Goal: Task Accomplishment & Management: Use online tool/utility

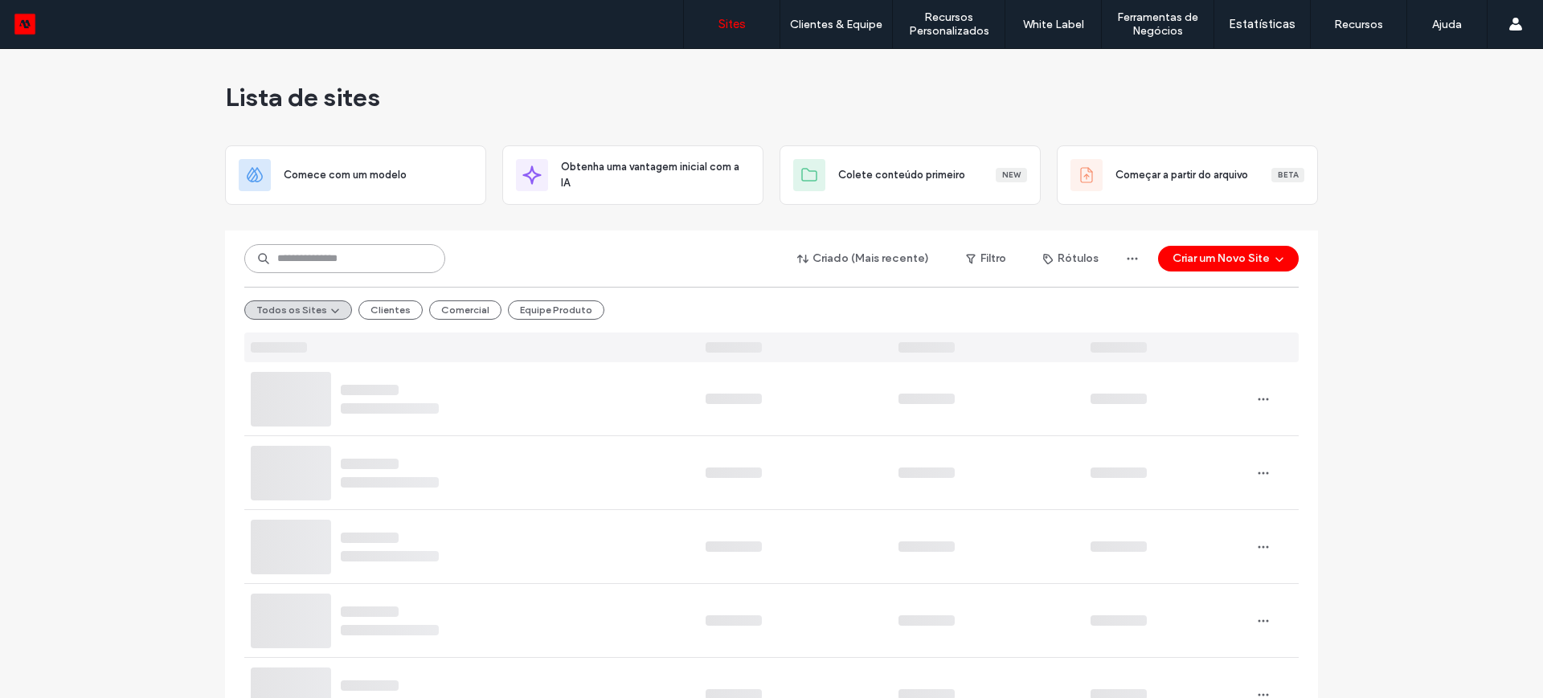
click at [366, 264] on input at bounding box center [344, 258] width 201 height 29
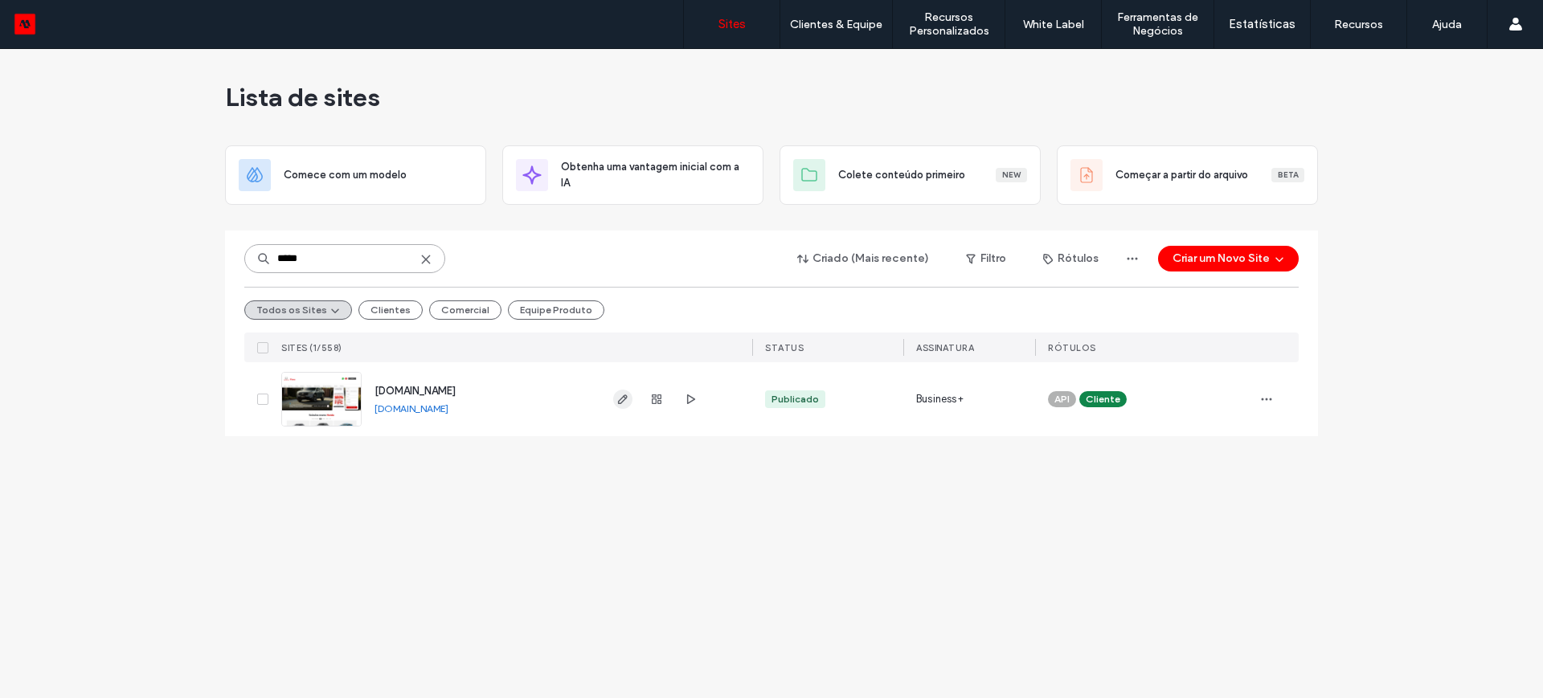
type input "*****"
click at [624, 401] on icon "button" at bounding box center [623, 399] width 13 height 13
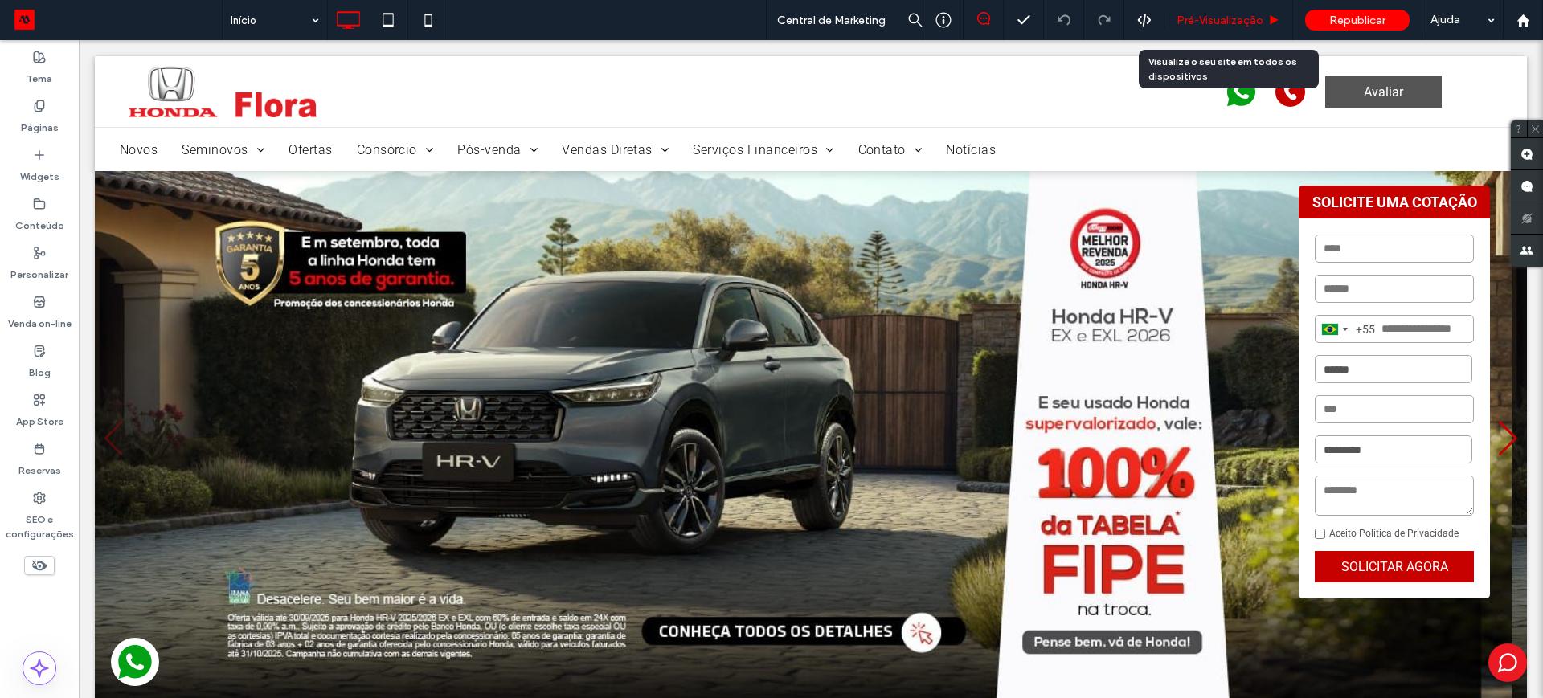
click at [1210, 18] on span "Pré-Visualizaçāo" at bounding box center [1220, 21] width 87 height 14
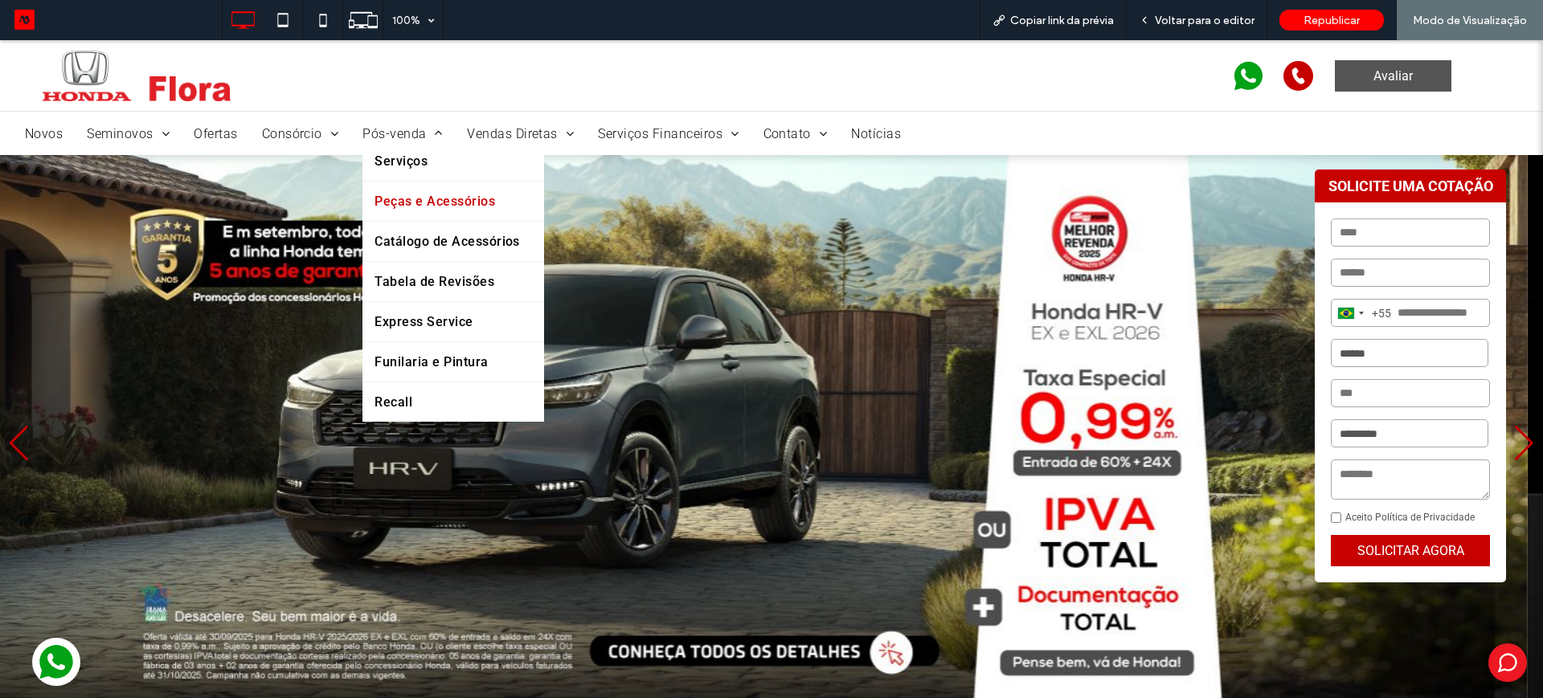
click at [429, 195] on span "Peças e Acessórios" at bounding box center [435, 201] width 121 height 15
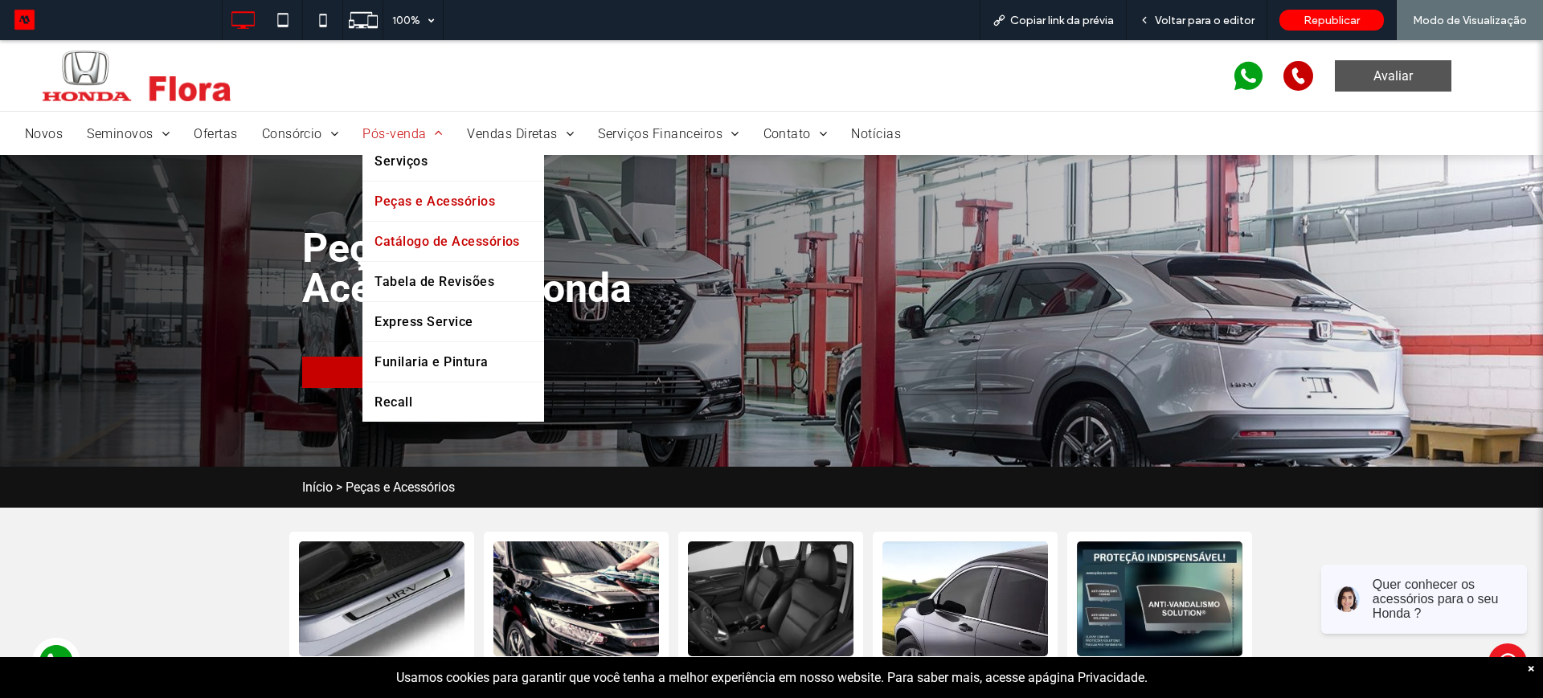
click at [445, 236] on span "Catálogo de Acessórios" at bounding box center [447, 241] width 145 height 15
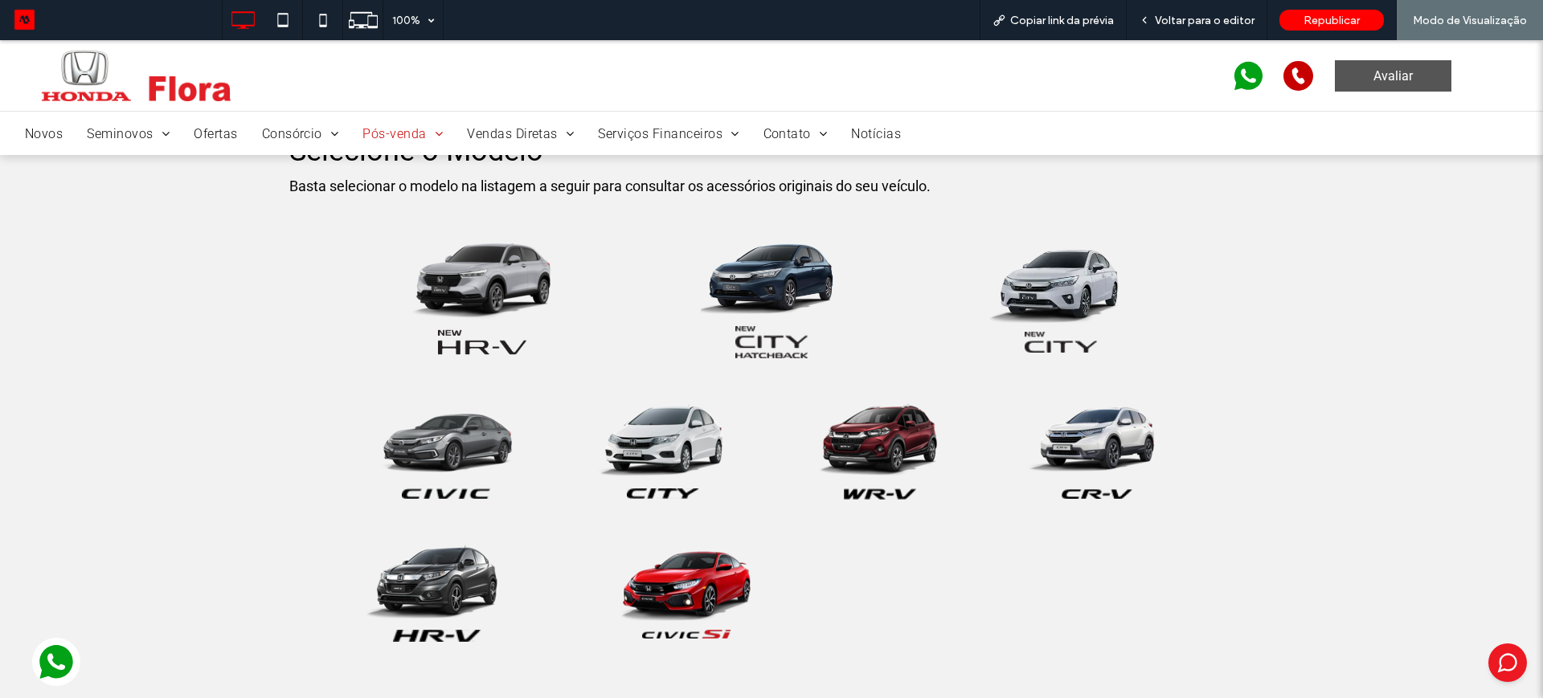
scroll to position [402, 0]
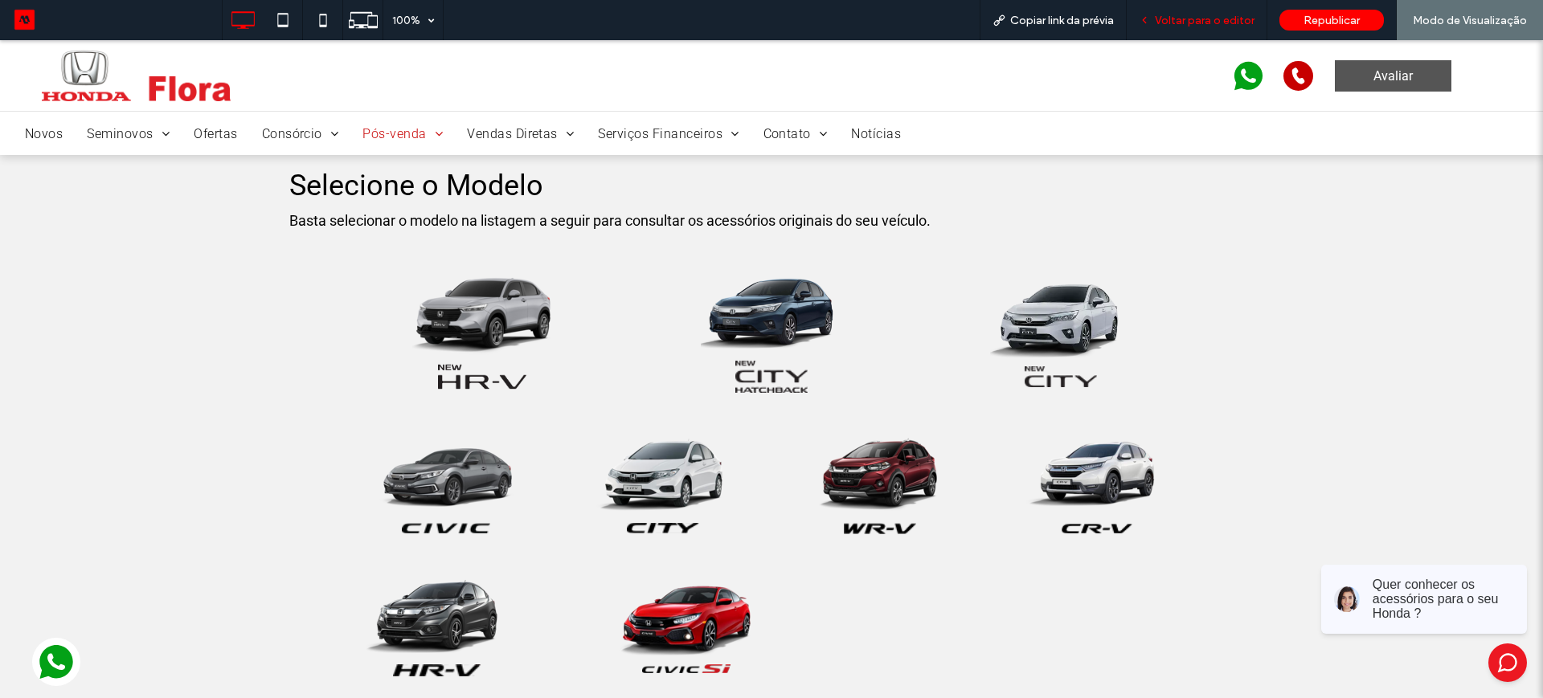
click at [1226, 23] on span "Voltar para o editor" at bounding box center [1205, 21] width 100 height 14
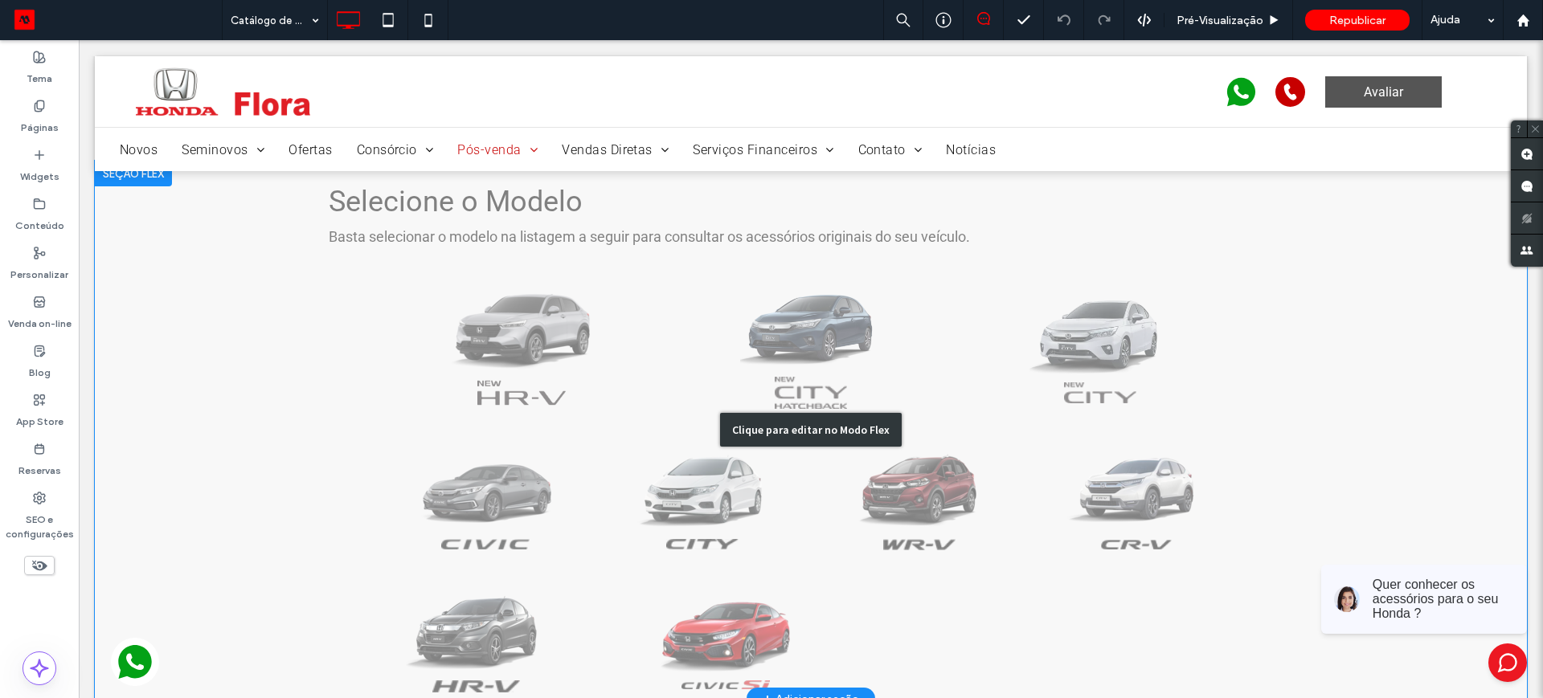
click at [506, 320] on div "Clique para editar no Modo Flex" at bounding box center [811, 430] width 1432 height 539
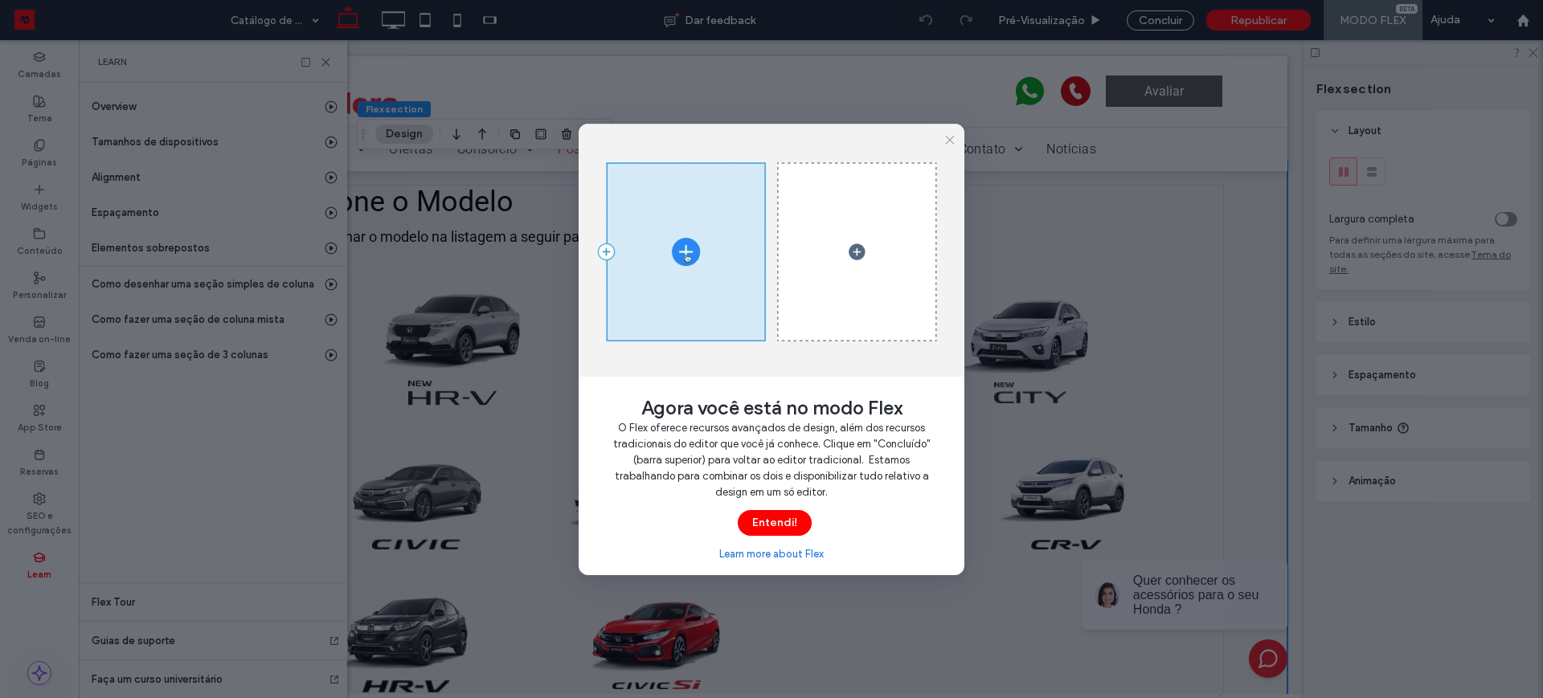
scroll to position [0, 84]
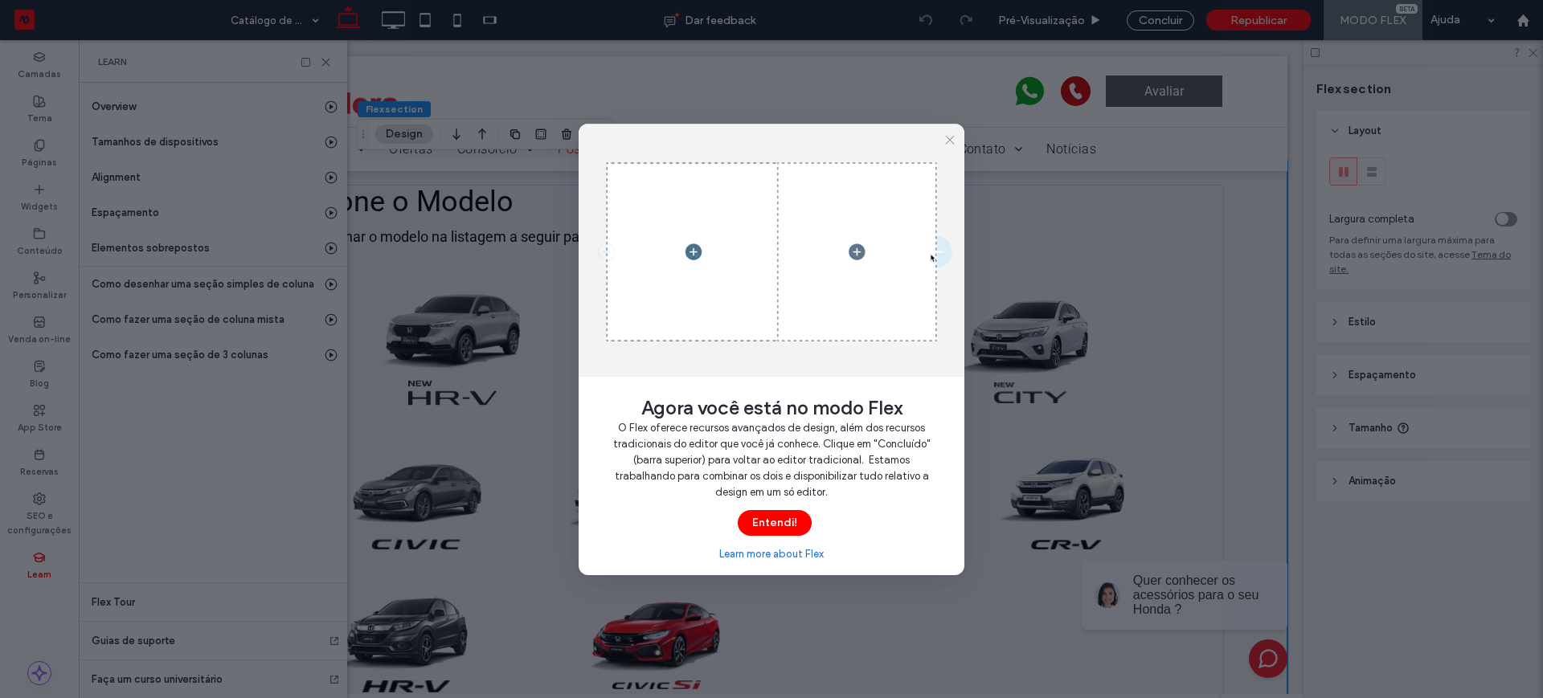
click at [323, 55] on div "Agora você está no modo Flex O Flex oferece recursos avançados de design, além …" at bounding box center [771, 349] width 1543 height 698
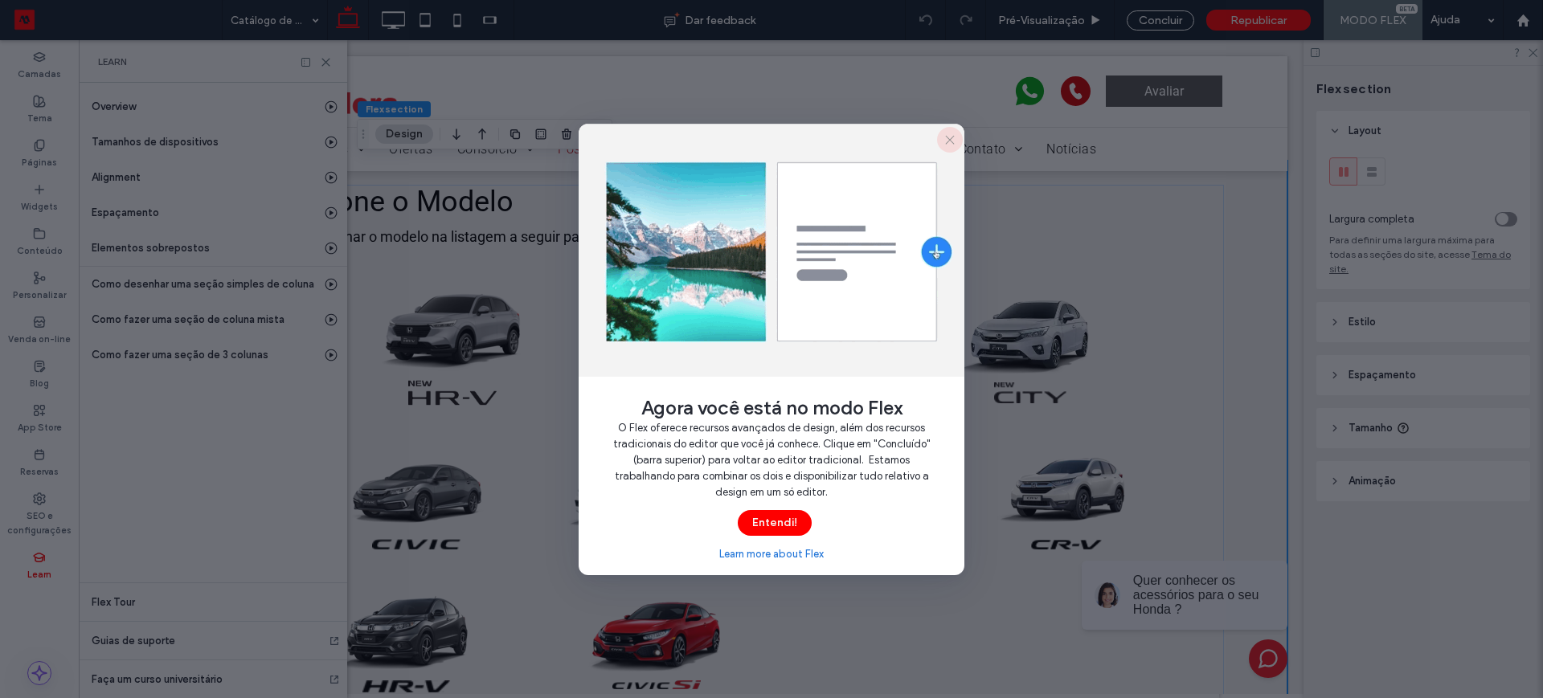
click at [948, 141] on icon "button" at bounding box center [950, 139] width 13 height 13
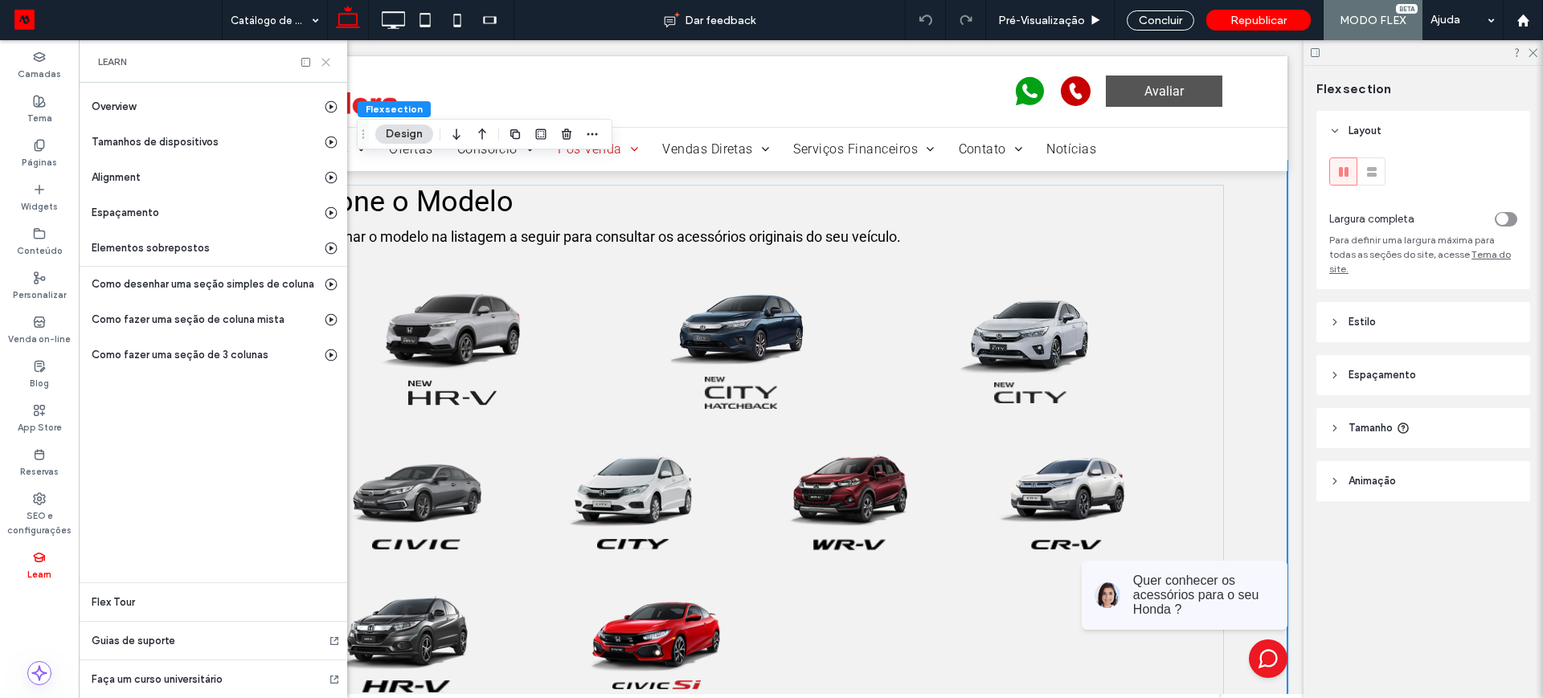
click at [323, 59] on icon at bounding box center [326, 62] width 12 height 12
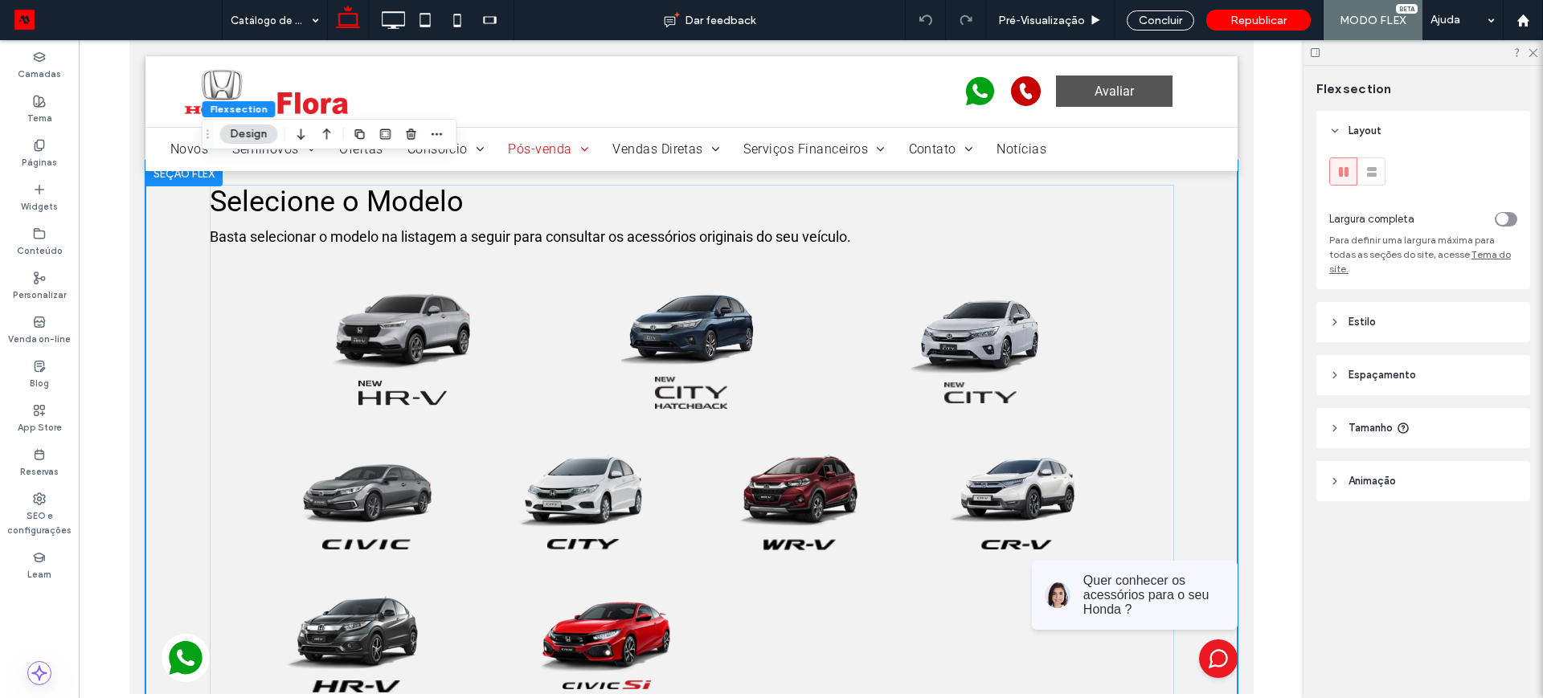
scroll to position [0, 0]
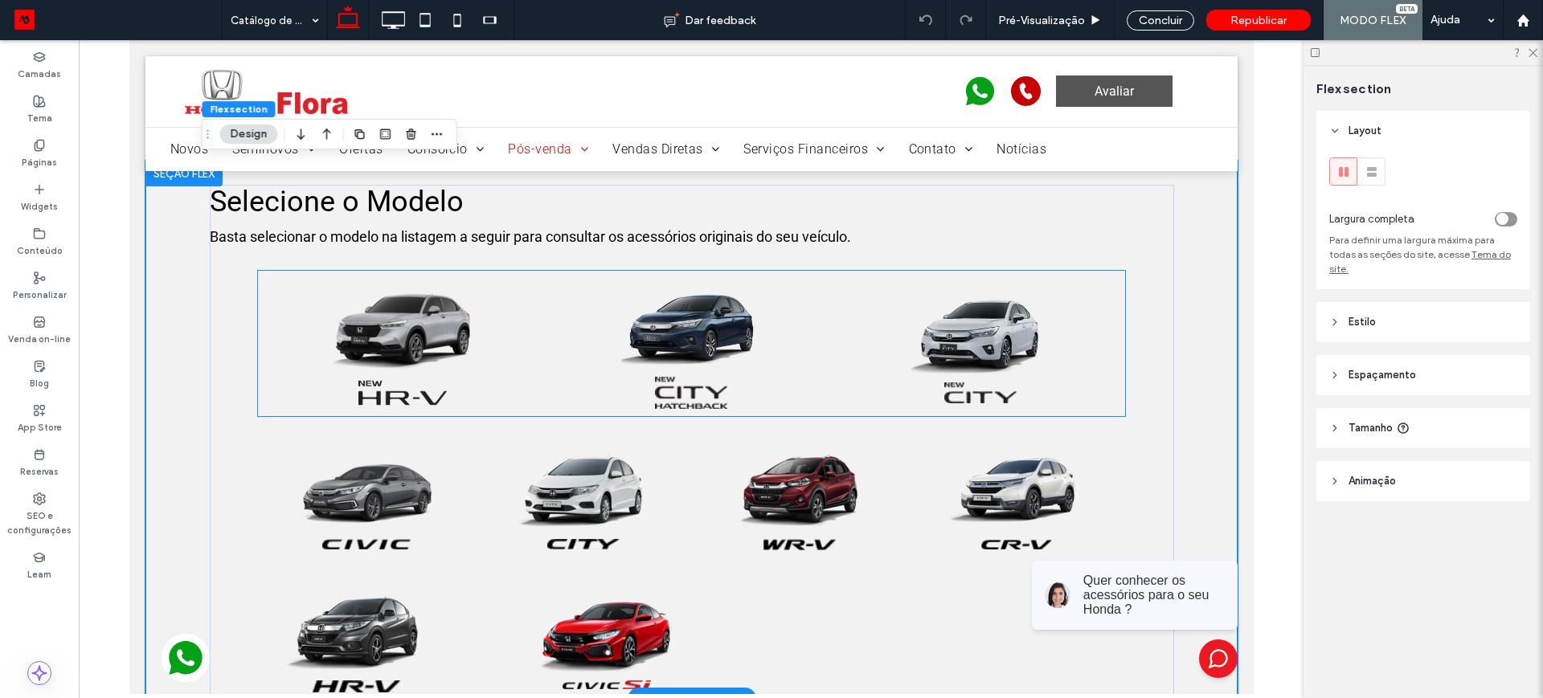
click at [363, 331] on img at bounding box center [401, 330] width 141 height 99
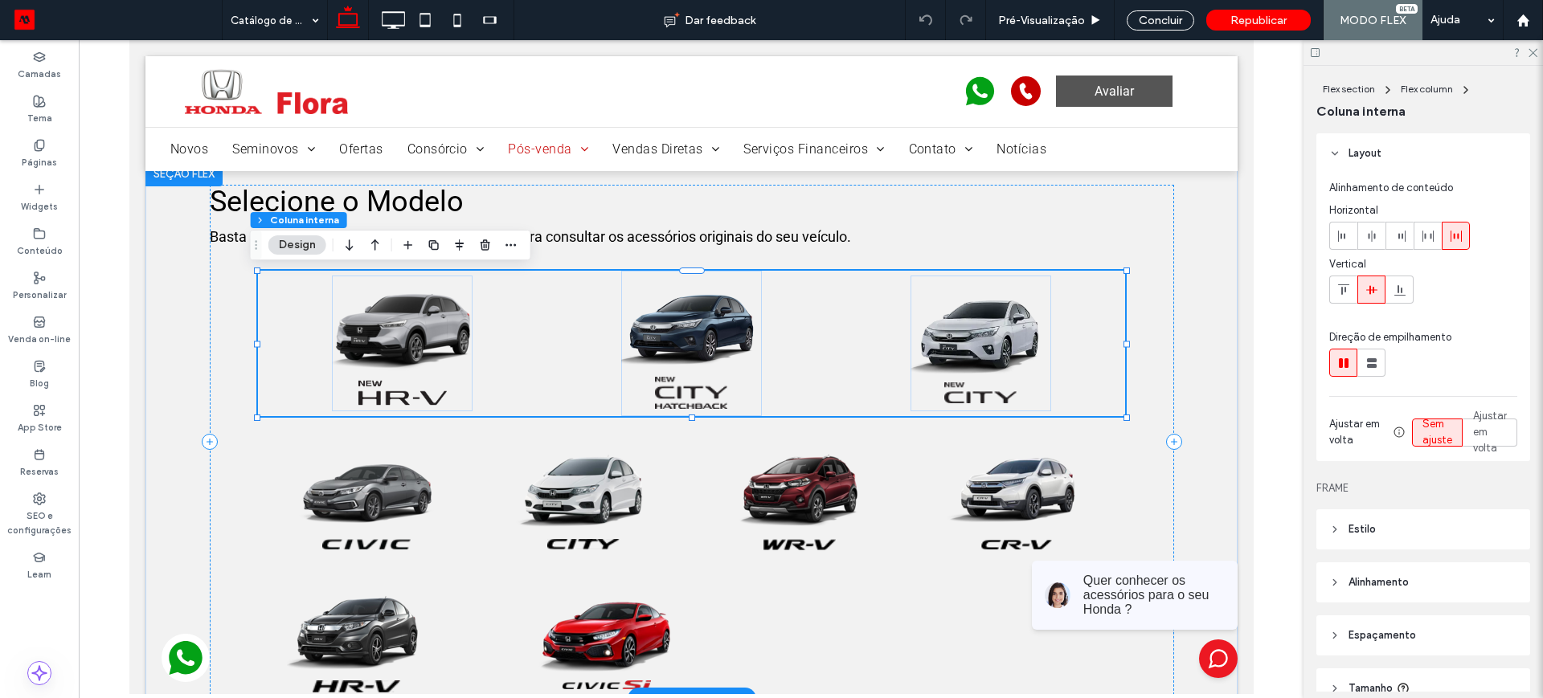
click at [358, 317] on img at bounding box center [401, 330] width 141 height 99
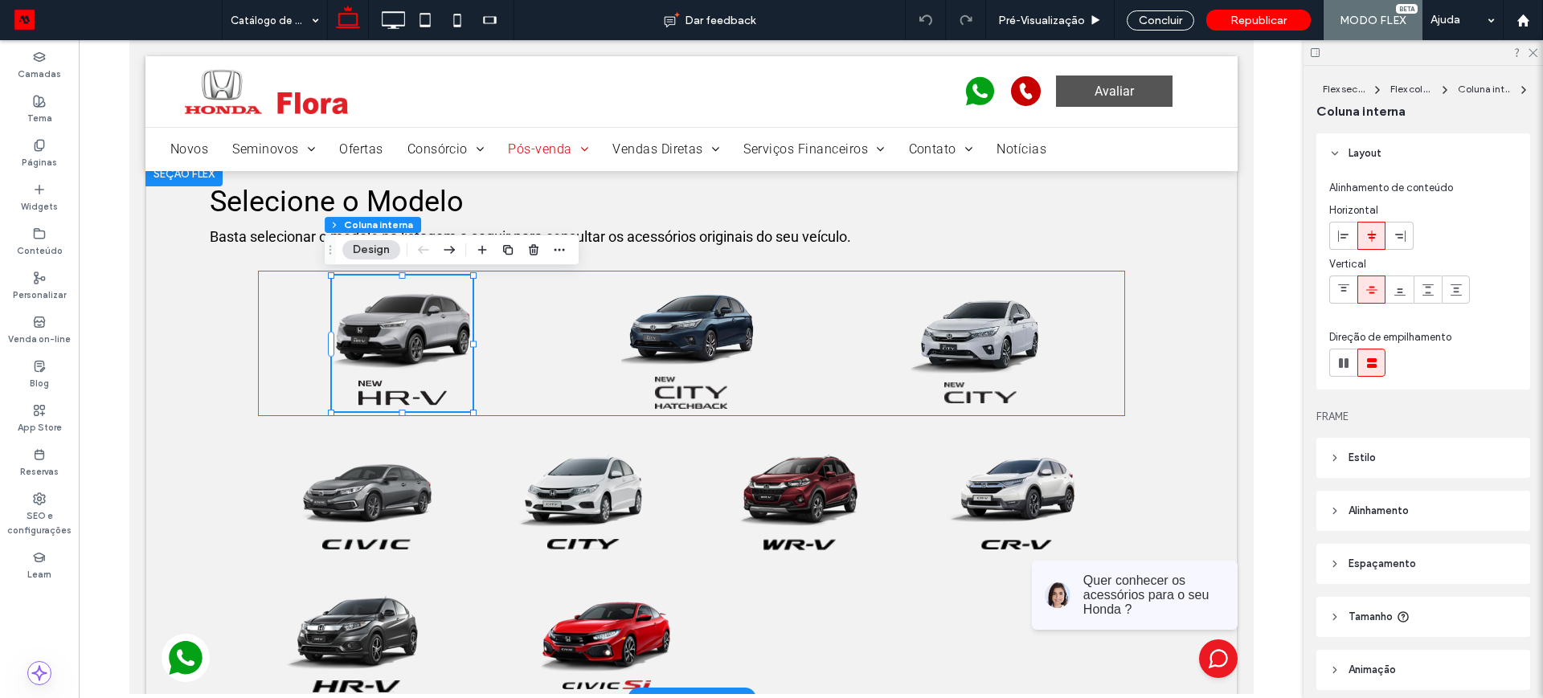
click at [358, 317] on img at bounding box center [401, 330] width 141 height 99
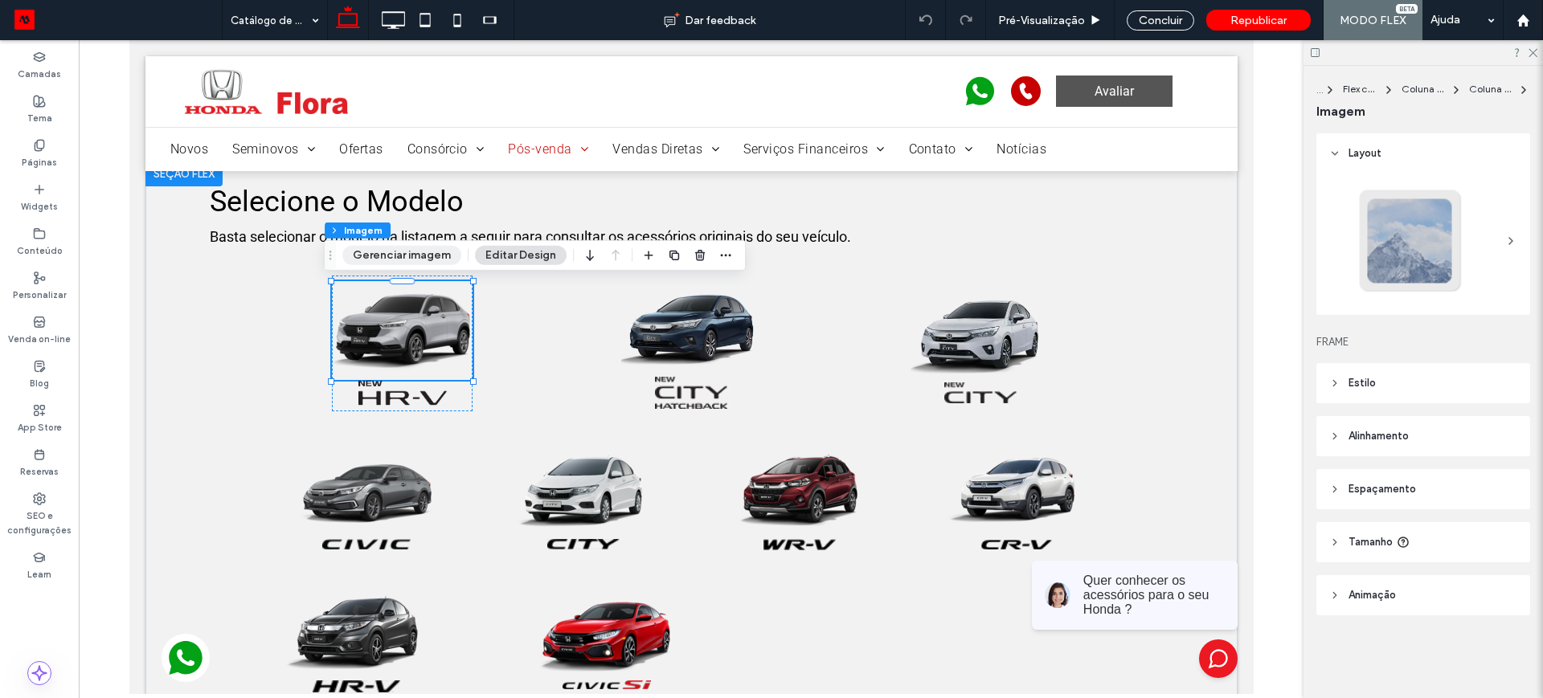
click at [362, 256] on button "Gerenciar imagem" at bounding box center [401, 255] width 119 height 19
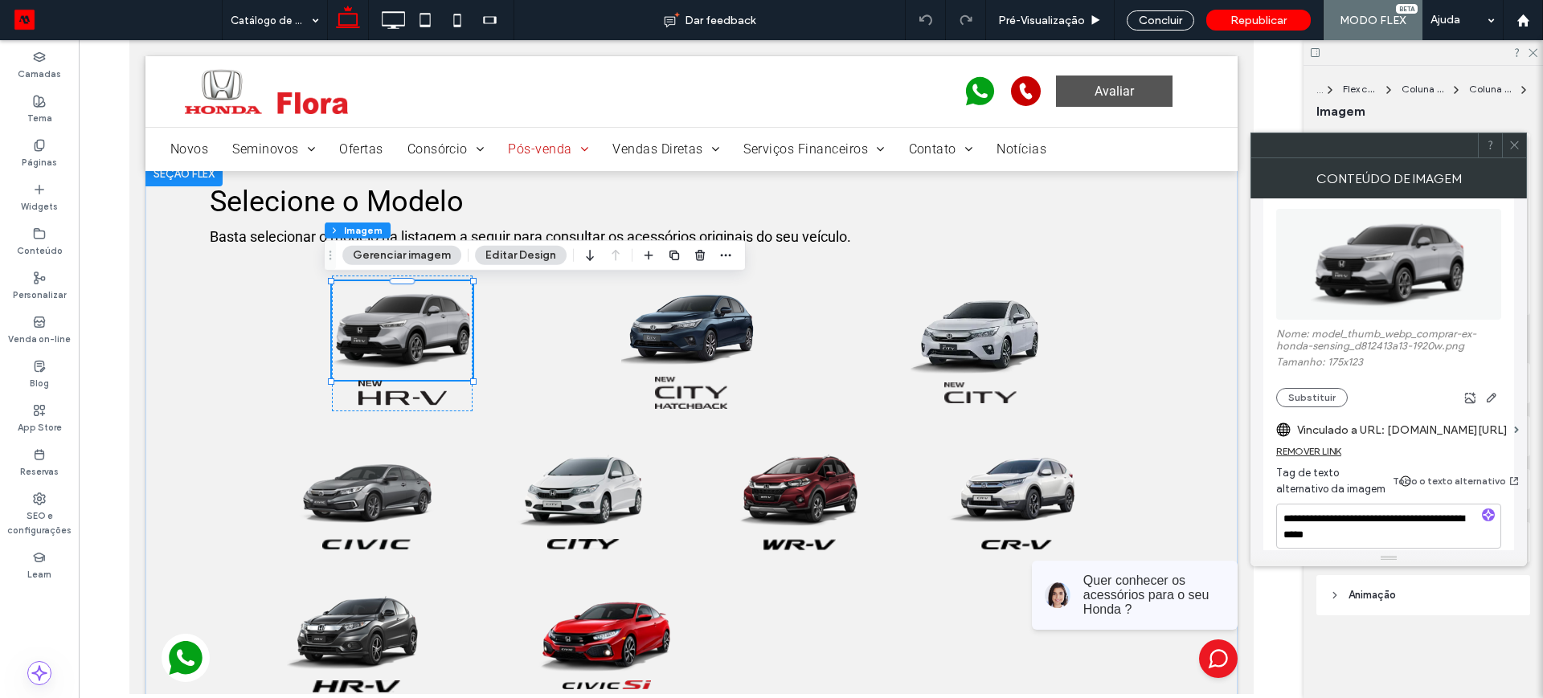
scroll to position [301, 0]
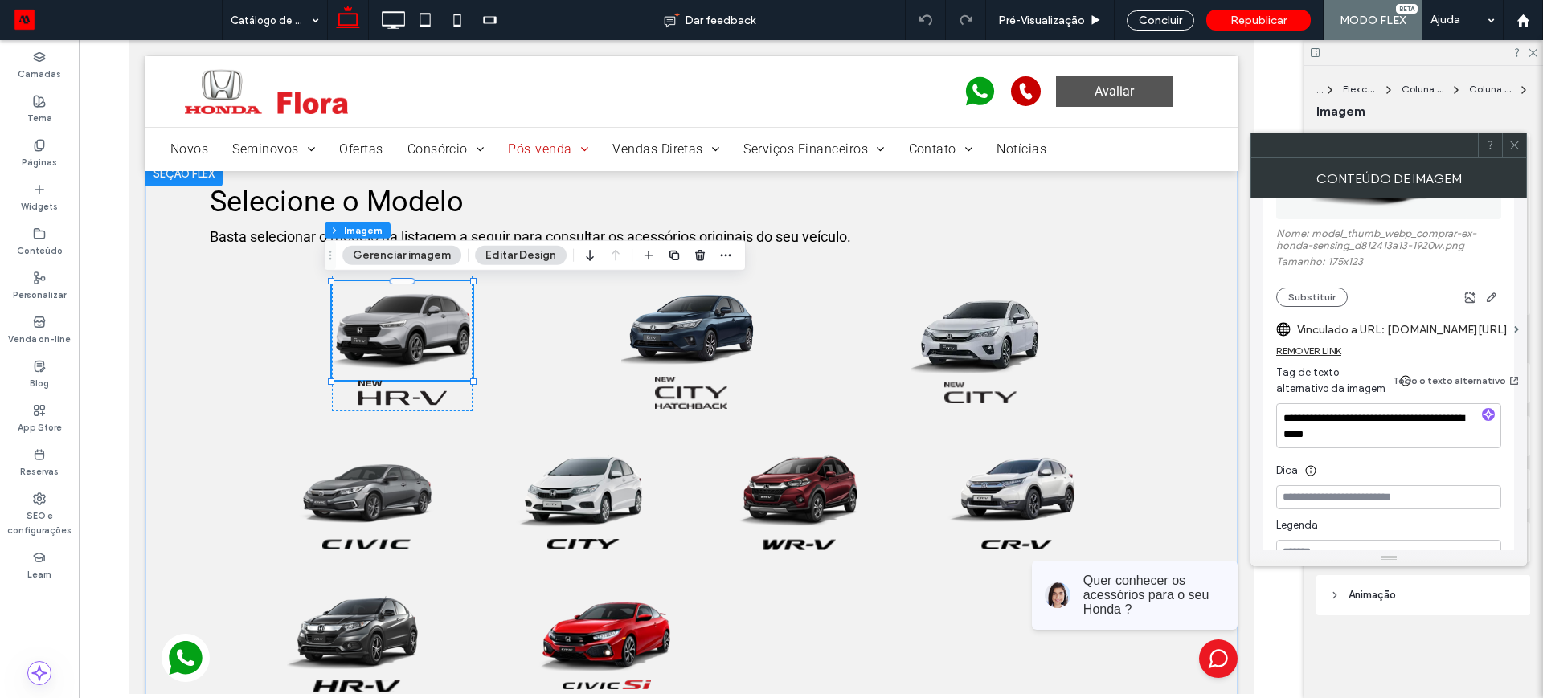
click at [1512, 144] on icon at bounding box center [1515, 145] width 12 height 12
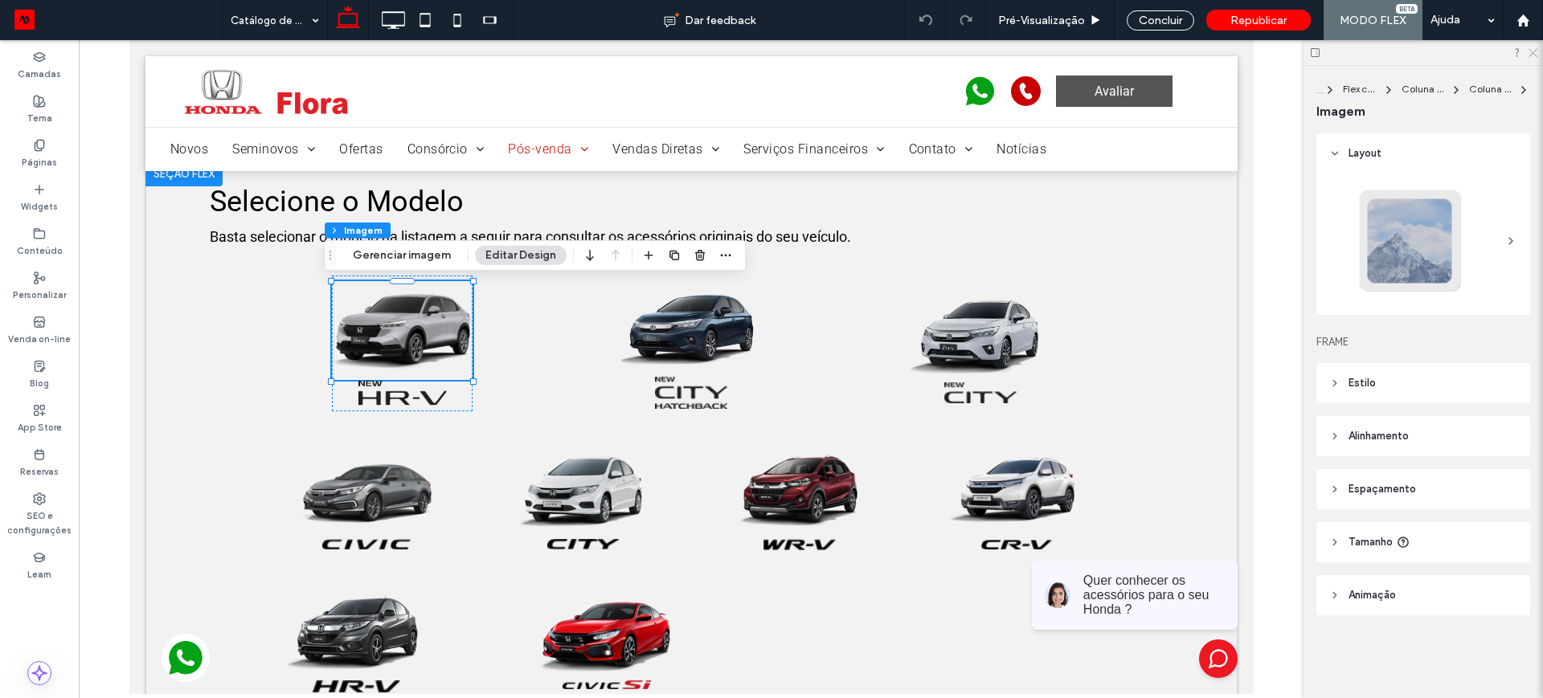
click at [1533, 51] on use at bounding box center [1533, 53] width 9 height 9
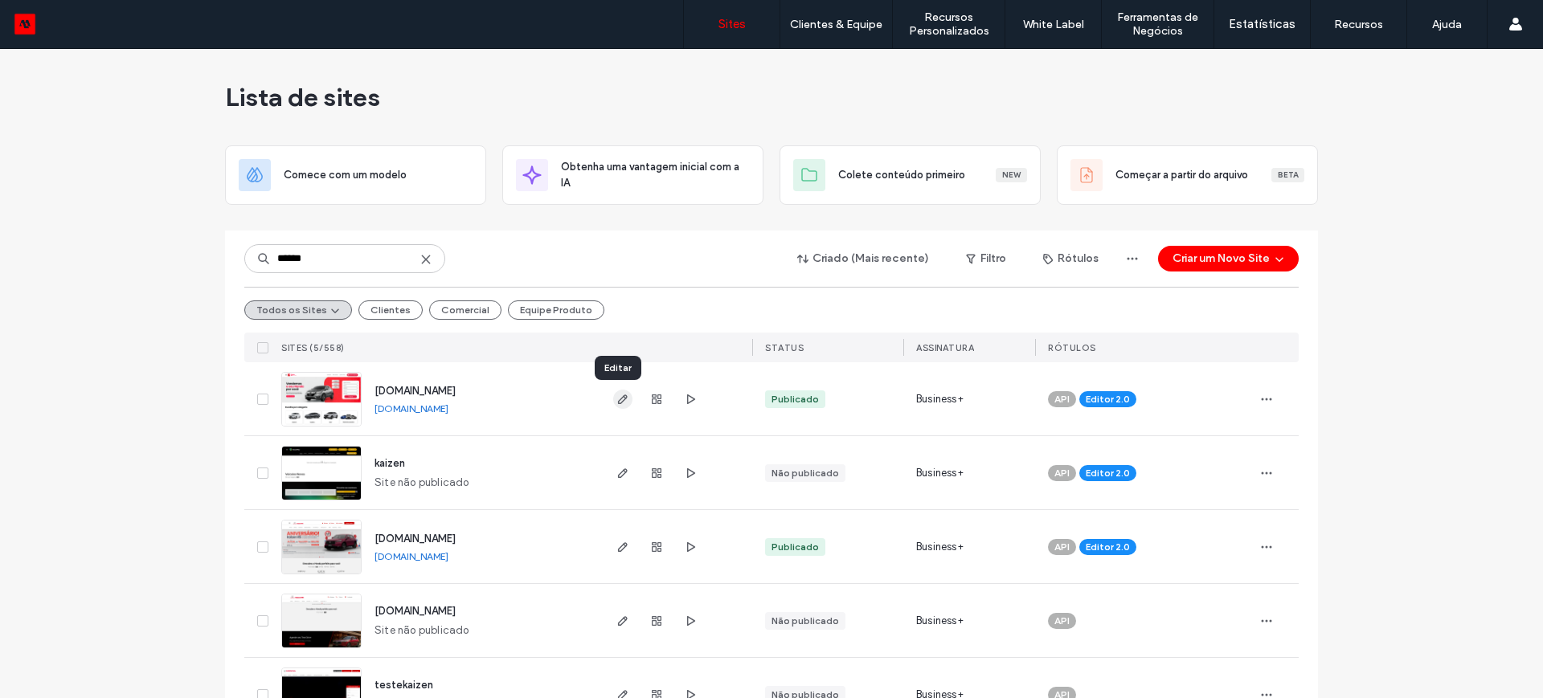
type input "******"
click at [617, 399] on icon "button" at bounding box center [623, 399] width 13 height 13
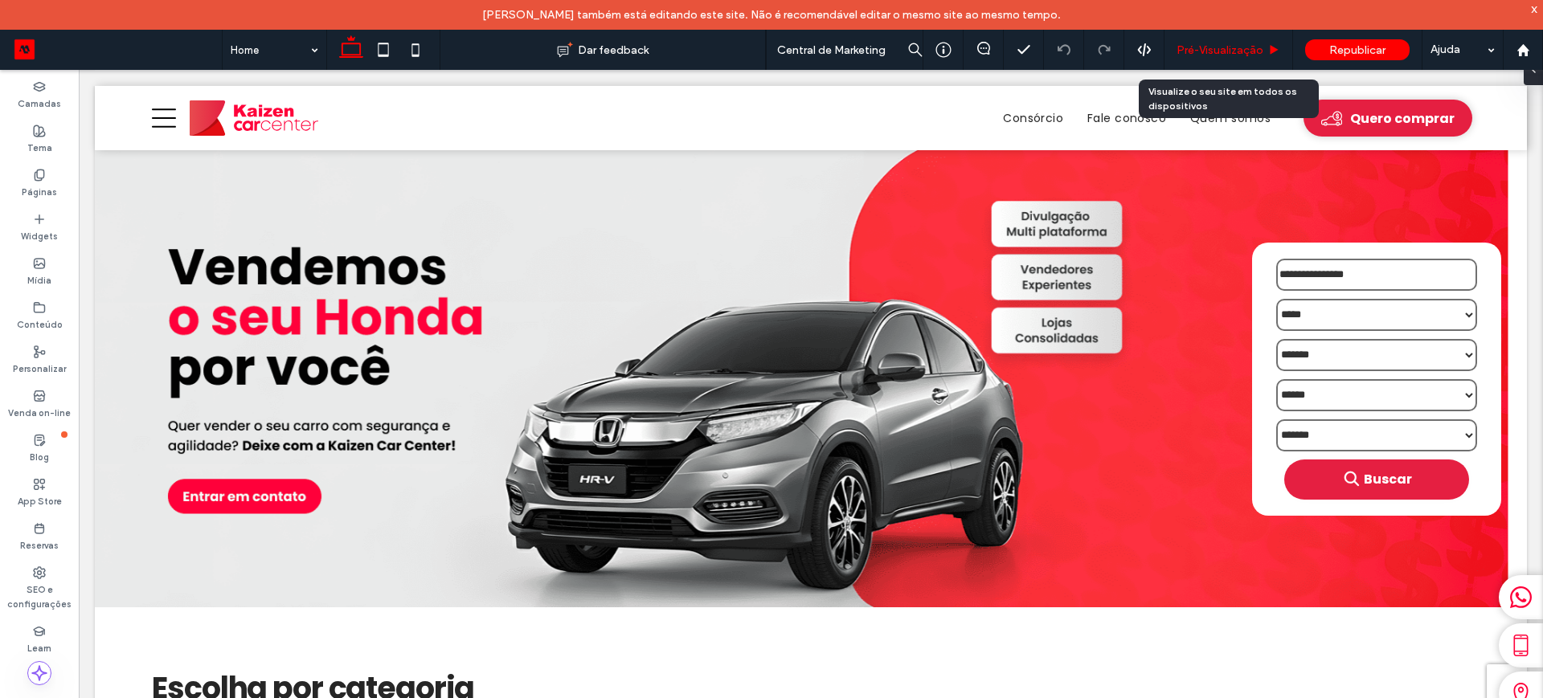
click at [1202, 47] on span "Pré-Visualizaçāo" at bounding box center [1220, 50] width 87 height 14
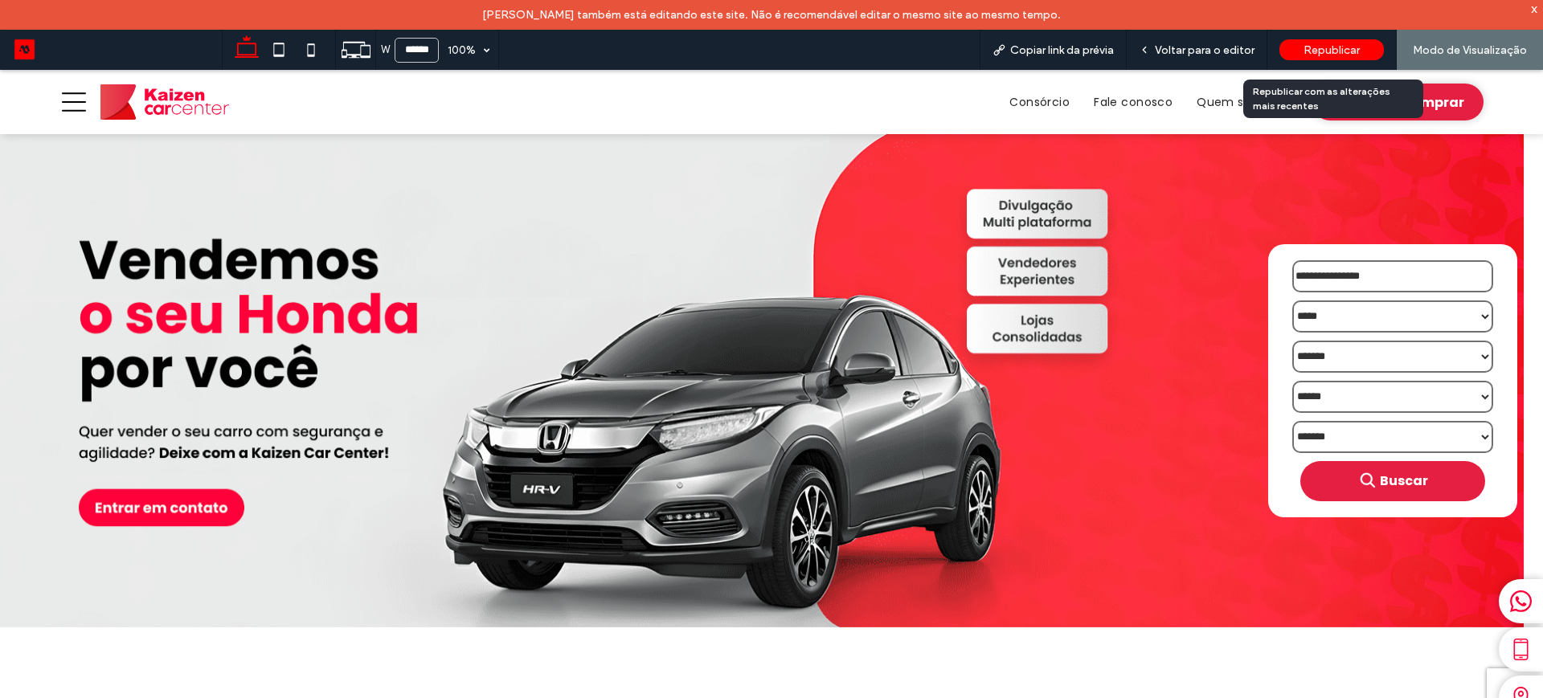
click at [1326, 43] on span "Republicar" at bounding box center [1332, 50] width 56 height 14
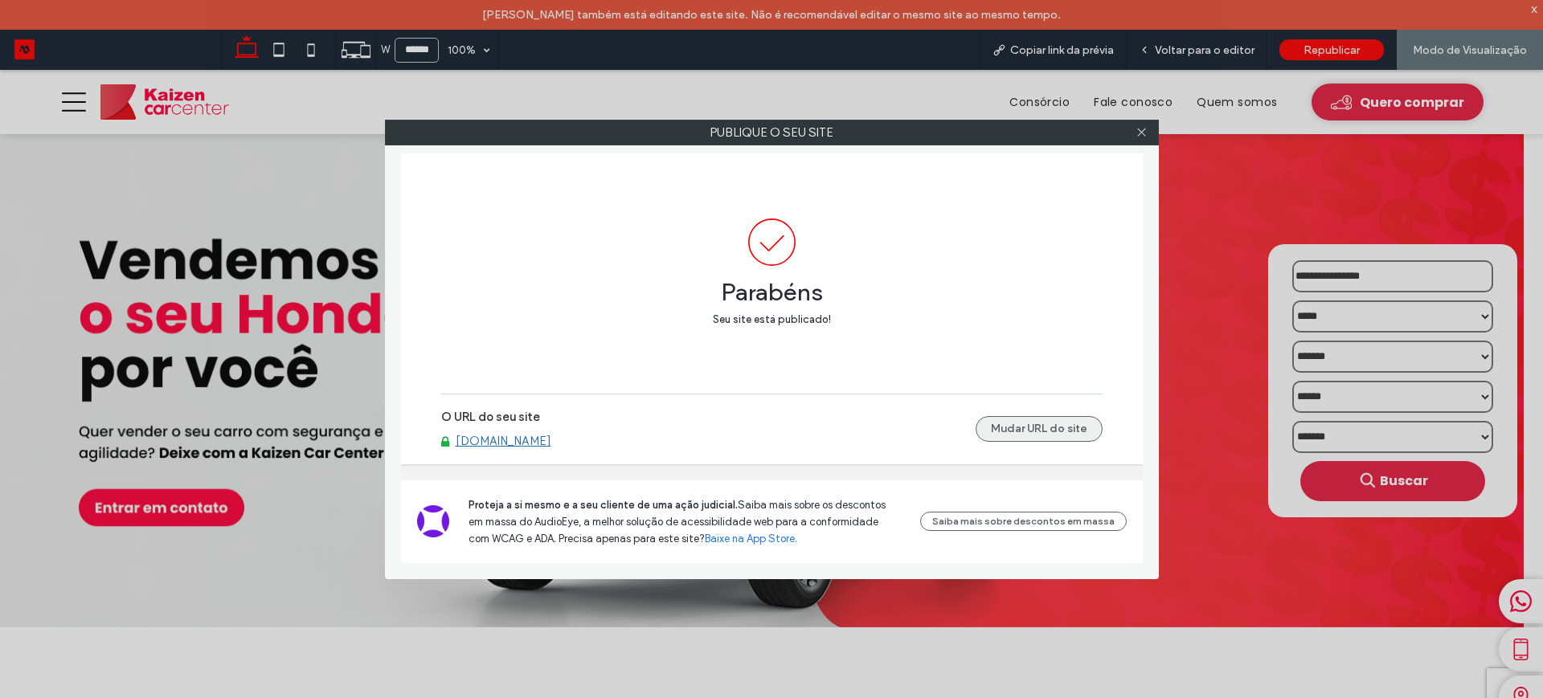
click at [1030, 429] on button "Mudar URL do site" at bounding box center [1039, 429] width 127 height 26
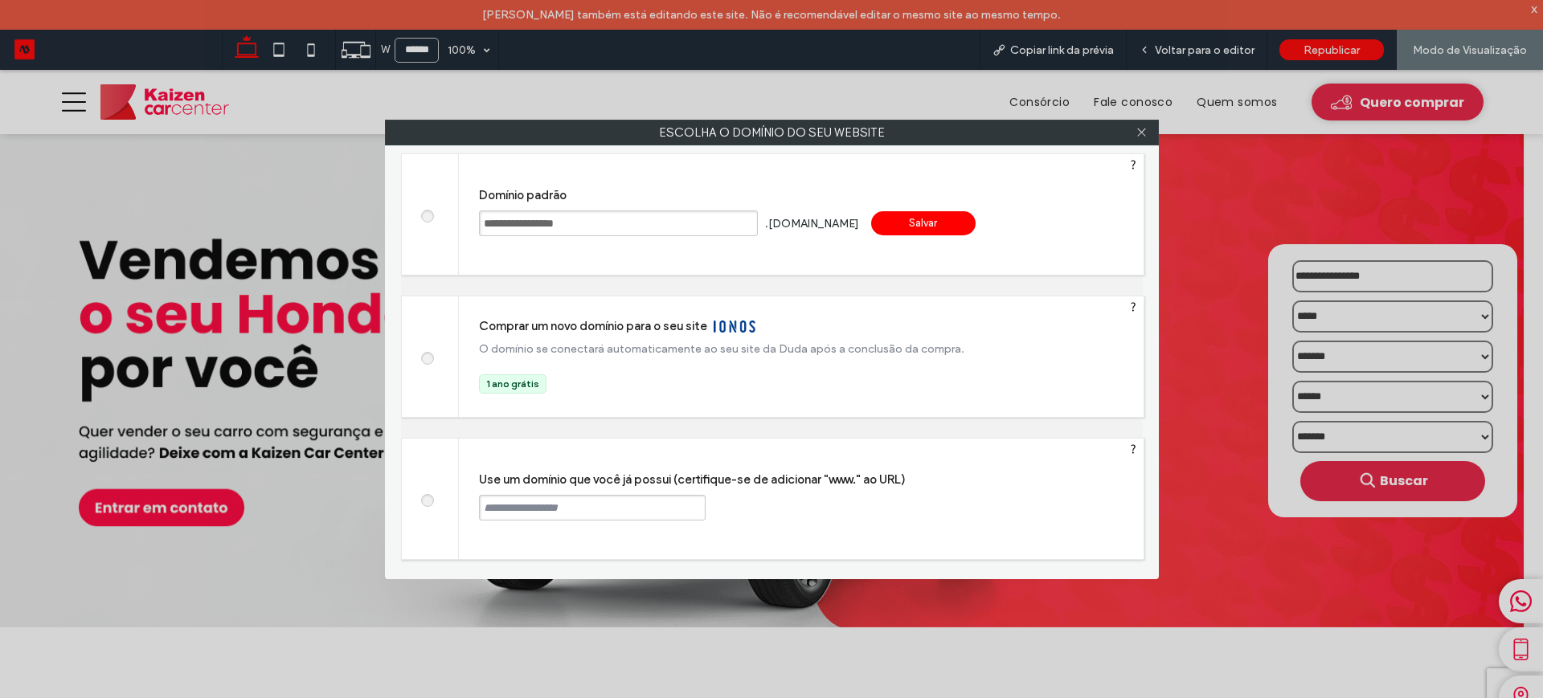
click at [494, 504] on input "text" at bounding box center [592, 508] width 227 height 26
drag, startPoint x: 535, startPoint y: 505, endPoint x: 436, endPoint y: 514, distance: 99.3
click at [436, 514] on div "Use um domínio que você já possui (certifique-se de adicionar "www." ao URL) **…" at bounding box center [773, 499] width 744 height 122
paste input "**********"
type input "**********"
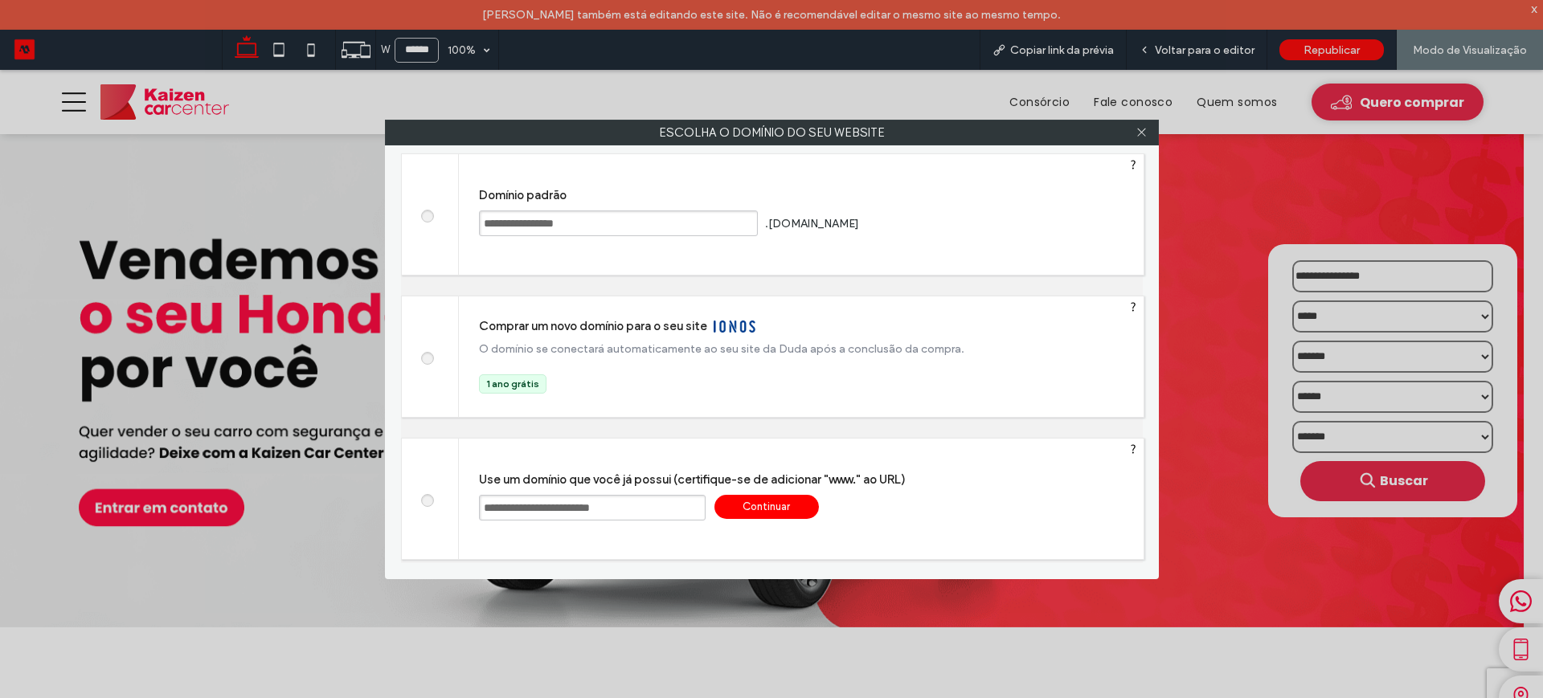
click at [764, 502] on div "Continuar" at bounding box center [767, 507] width 104 height 24
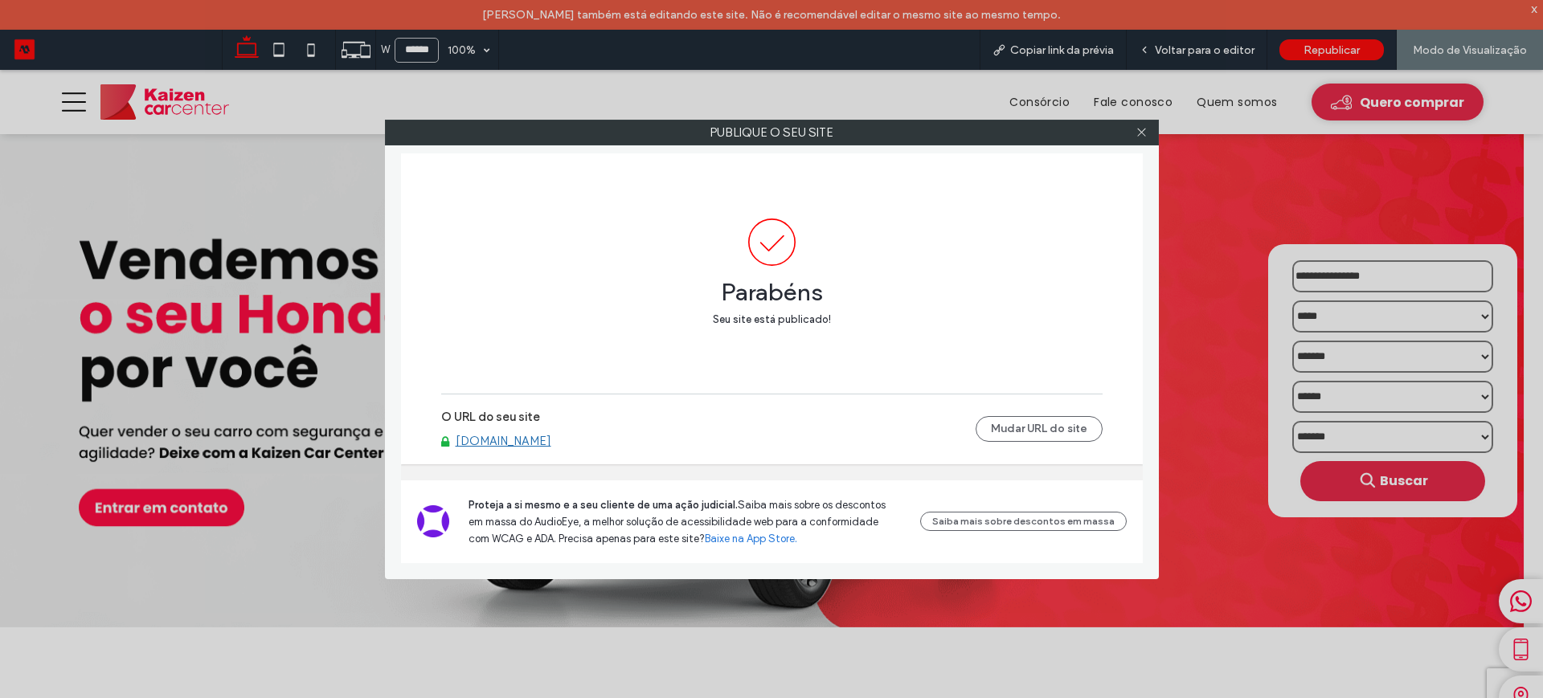
click at [510, 440] on link "[DOMAIN_NAME]" at bounding box center [504, 441] width 96 height 14
drag, startPoint x: 1142, startPoint y: 129, endPoint x: 260, endPoint y: 35, distance: 886.8
click at [1142, 129] on icon at bounding box center [1142, 132] width 12 height 12
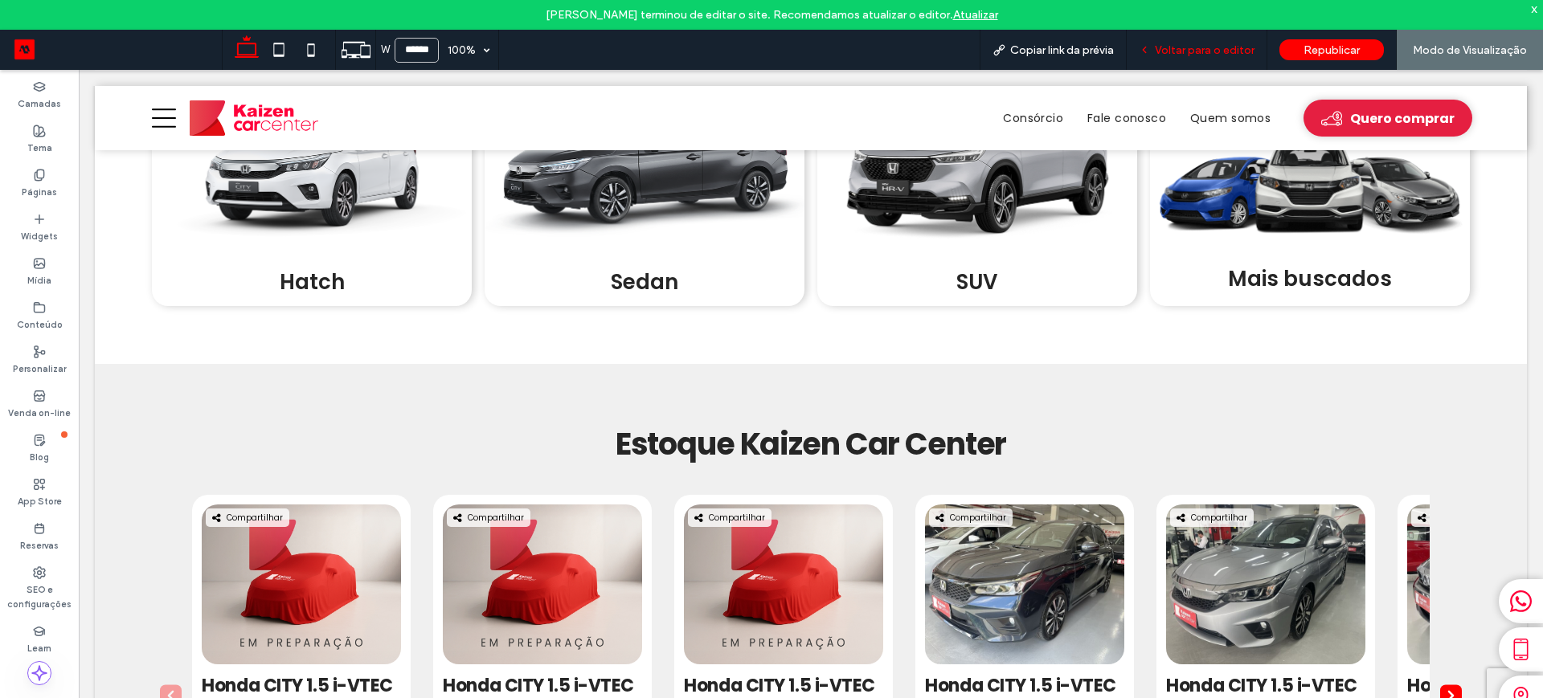
click at [1216, 44] on span "Voltar para o editor" at bounding box center [1205, 50] width 100 height 14
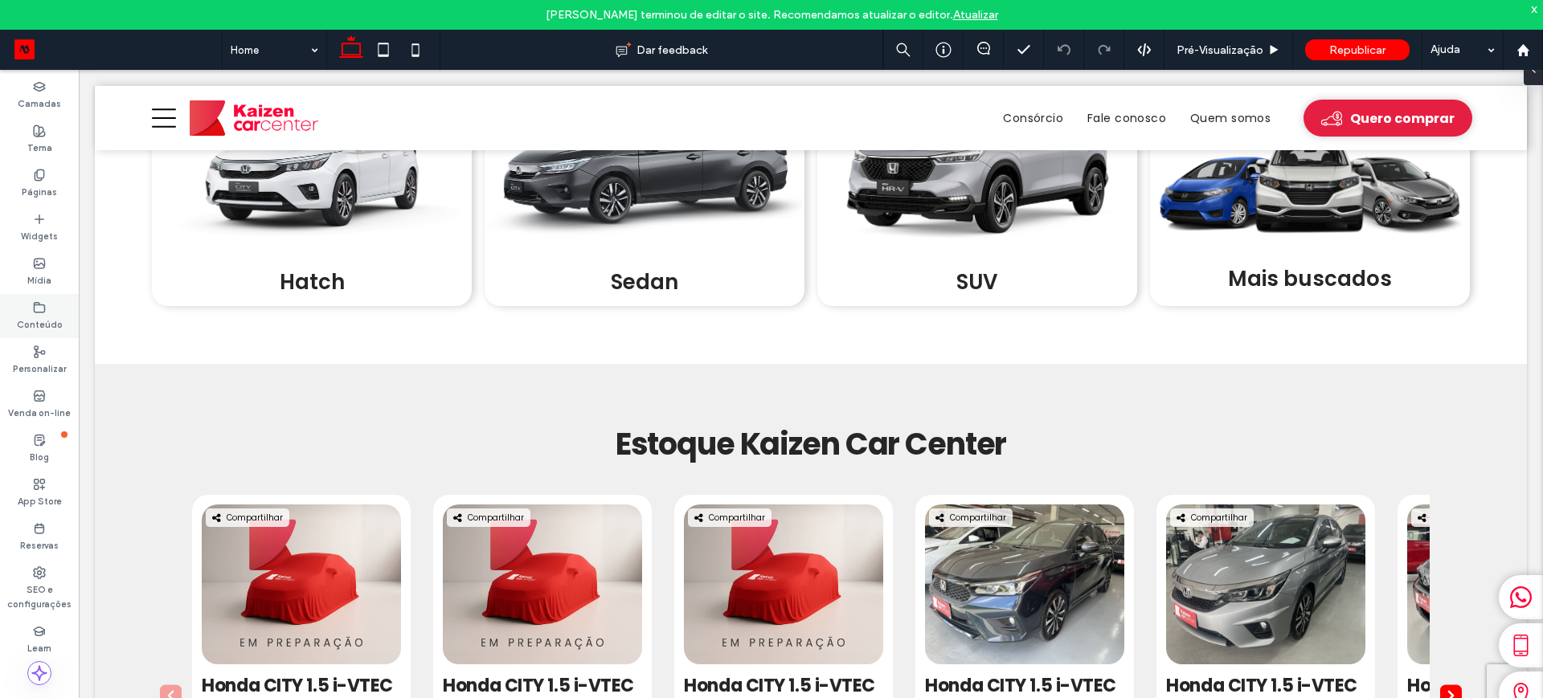
click at [28, 322] on label "Conteúdo" at bounding box center [40, 323] width 46 height 18
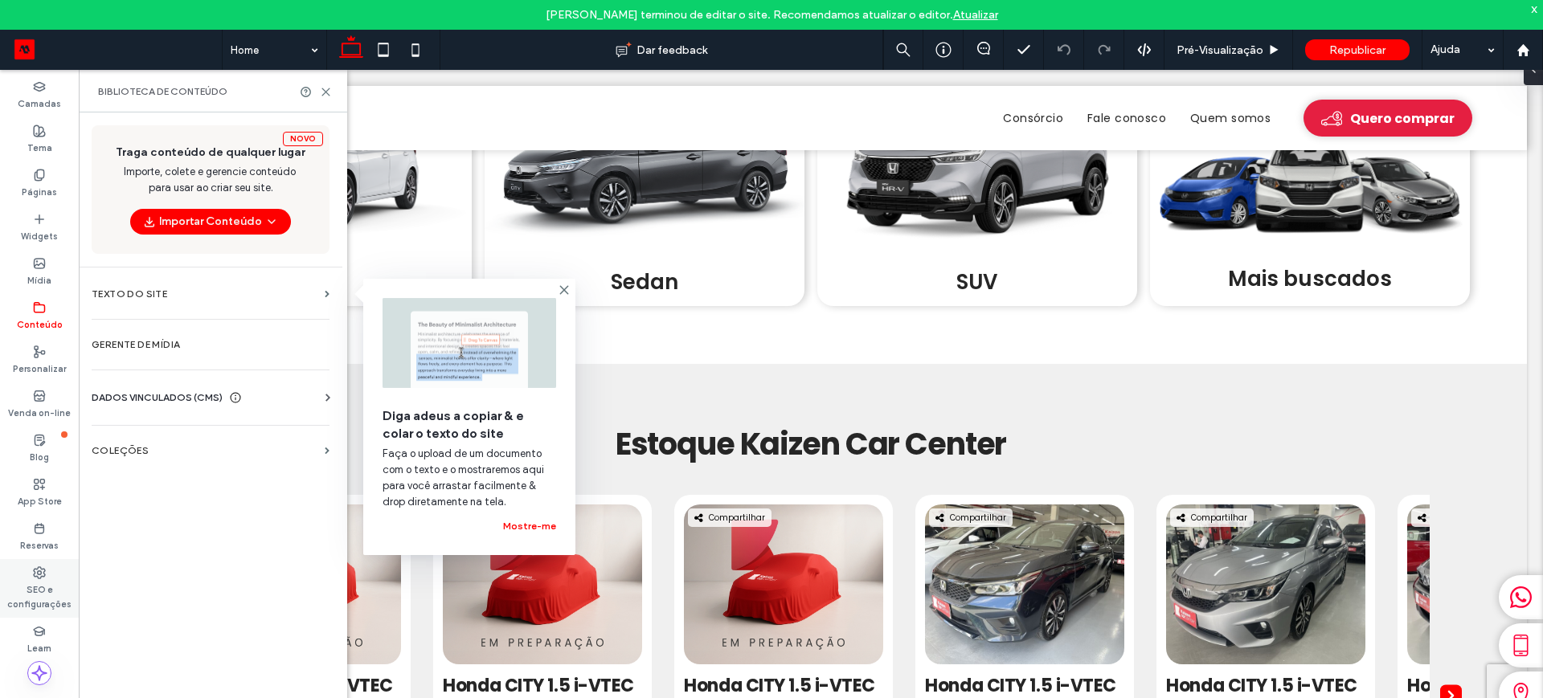
click at [44, 594] on label "SEO e configurações" at bounding box center [39, 596] width 79 height 32
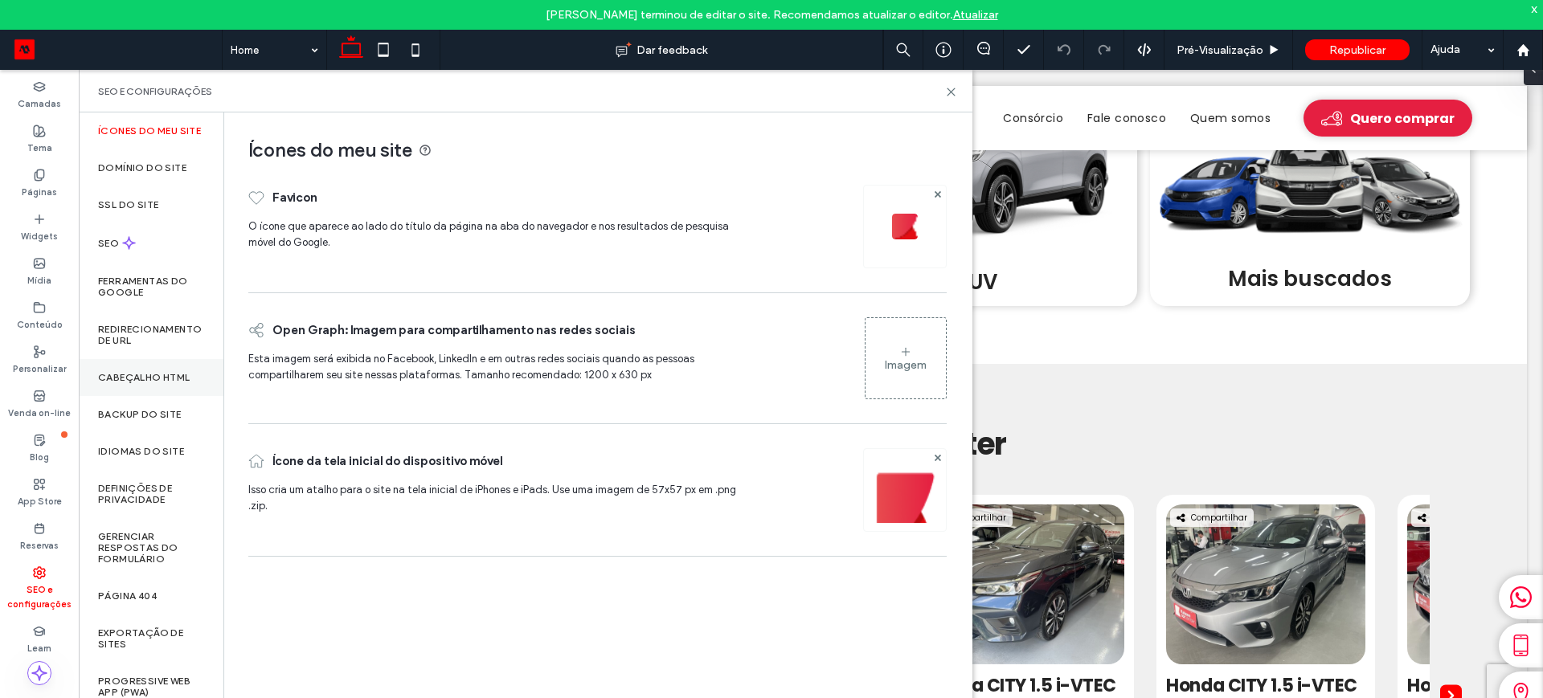
click at [109, 380] on label "Cabeçalho HTML" at bounding box center [144, 377] width 92 height 11
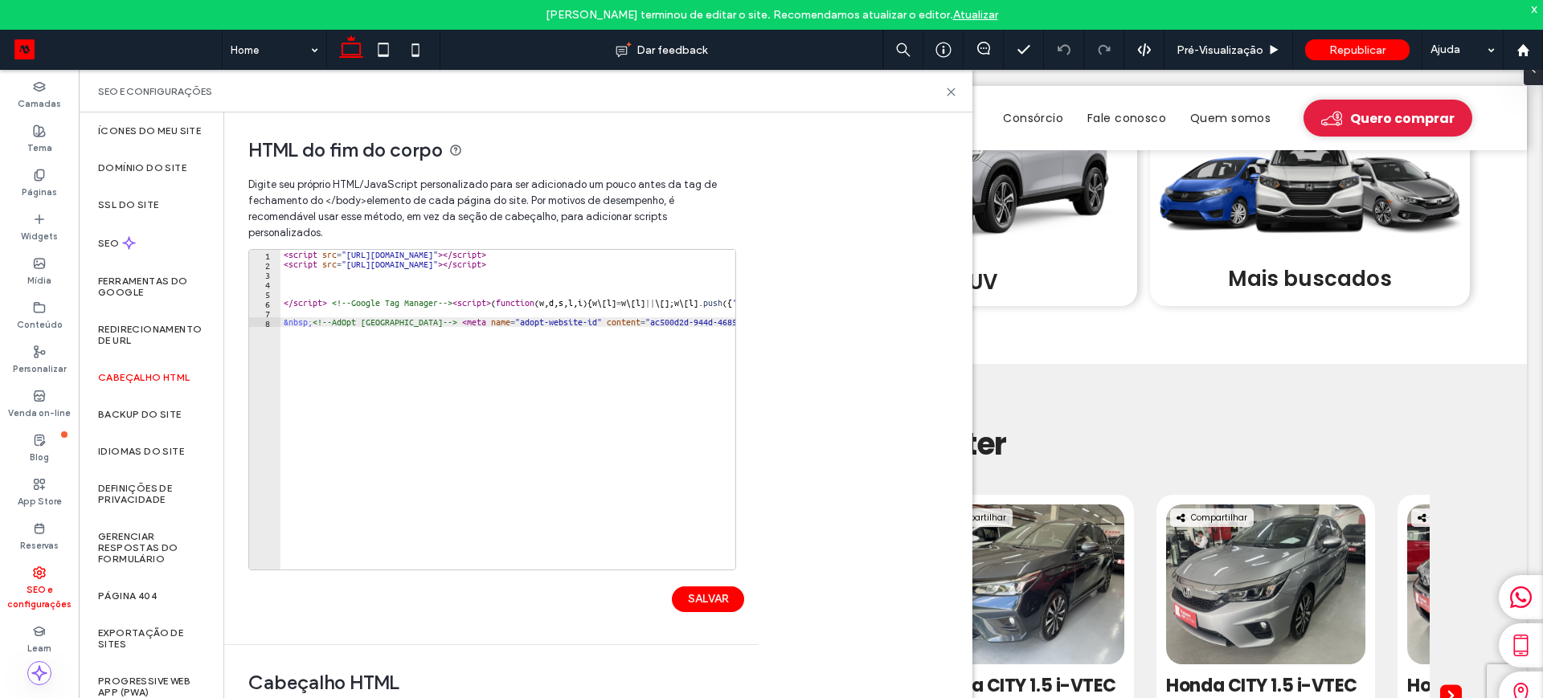
type textarea "**********"
drag, startPoint x: 350, startPoint y: 322, endPoint x: 707, endPoint y: 319, distance: 356.1
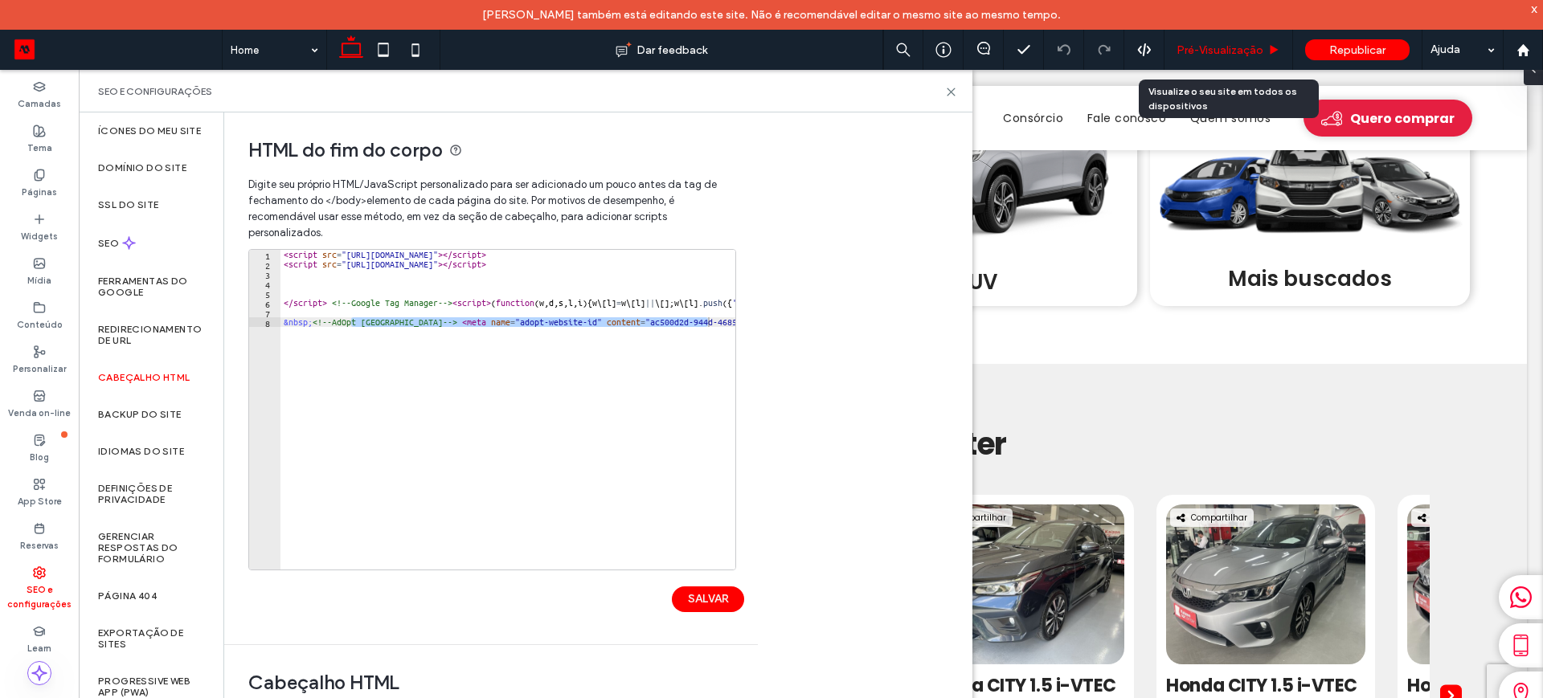
click at [1224, 52] on span "Pré-Visualizaçāo" at bounding box center [1220, 50] width 87 height 14
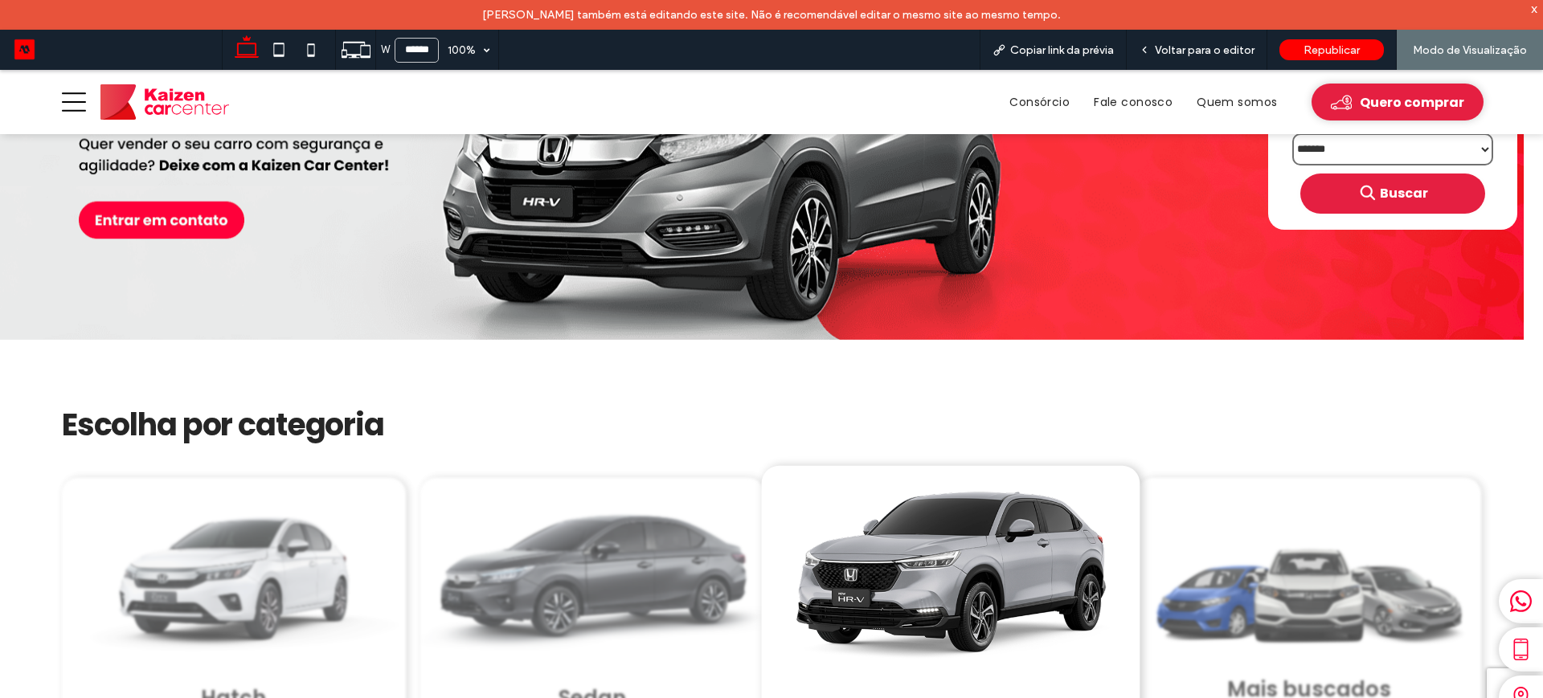
scroll to position [87, 0]
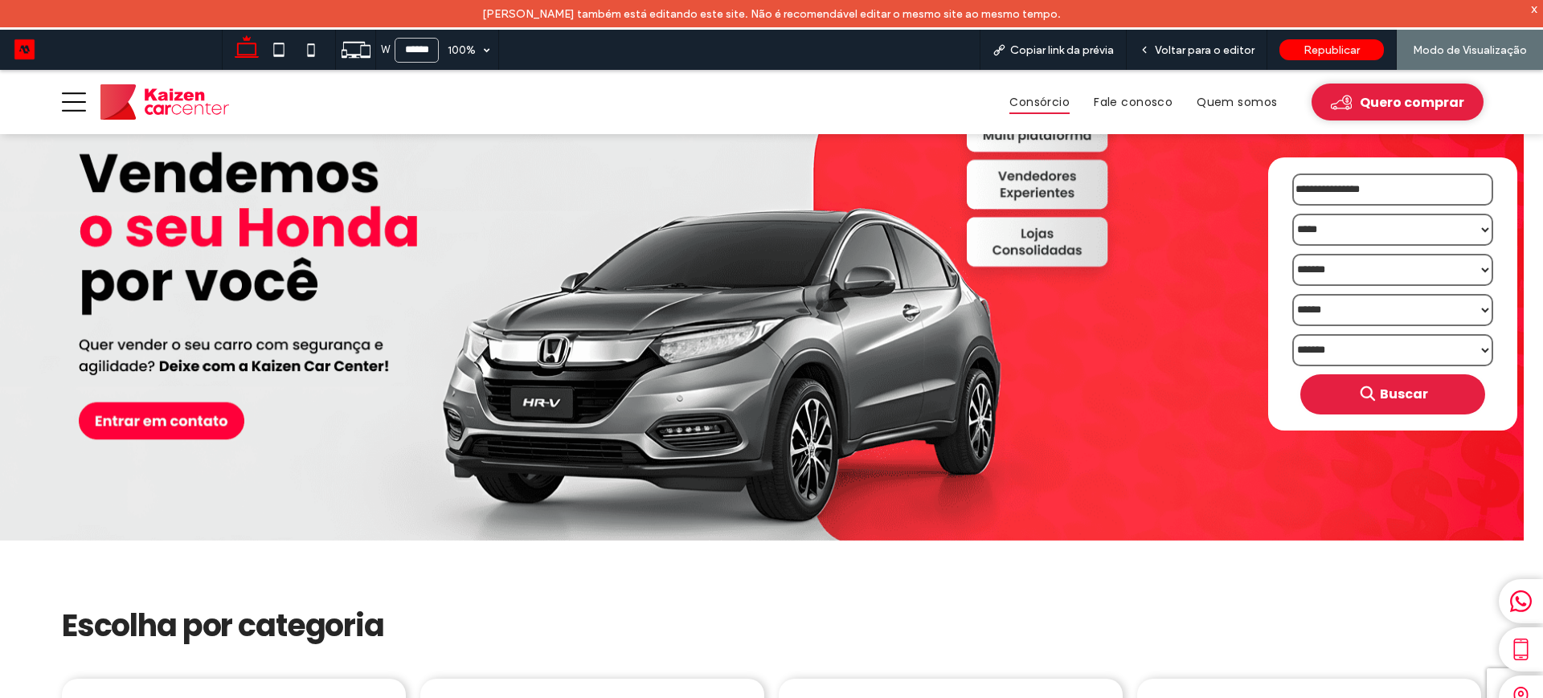
click at [1014, 104] on span "Consórcio" at bounding box center [1040, 102] width 60 height 25
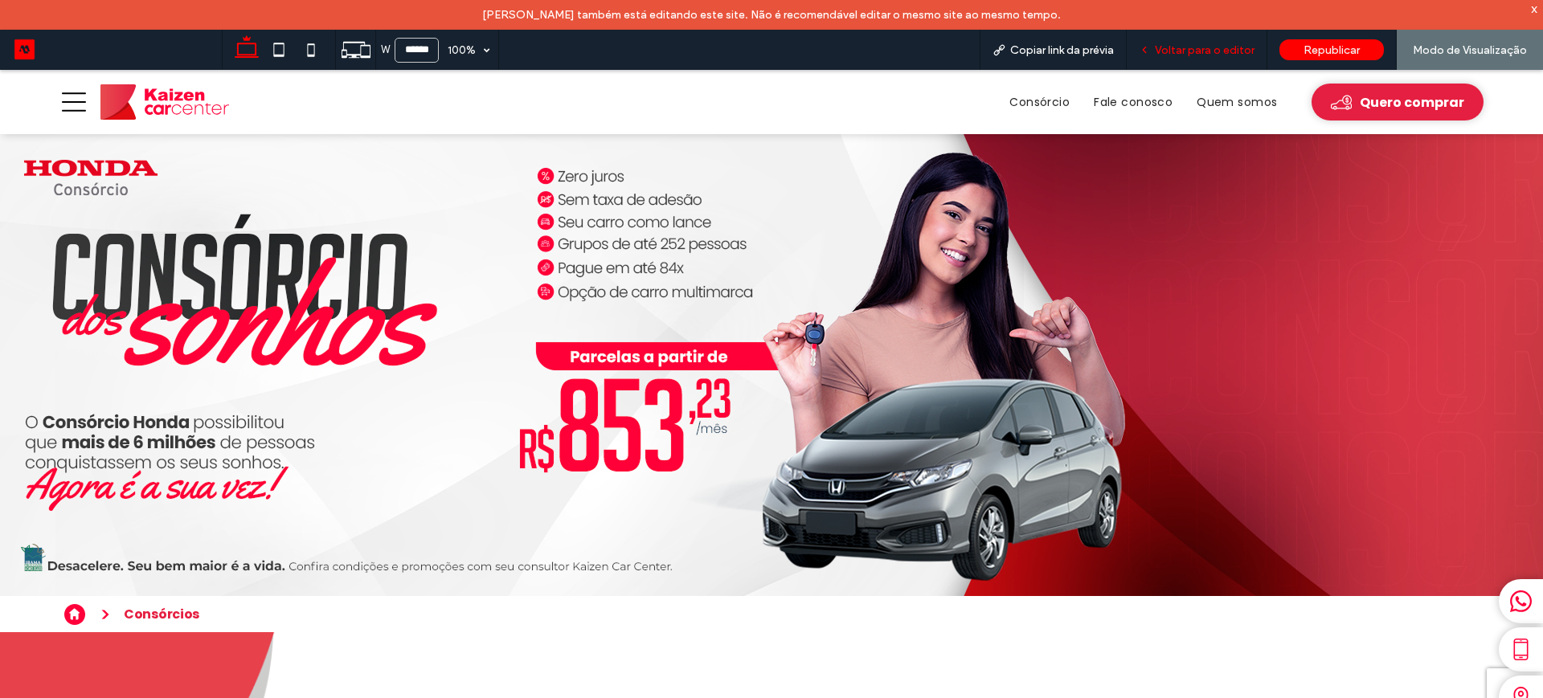
click at [1186, 53] on span "Voltar para o editor" at bounding box center [1205, 50] width 100 height 14
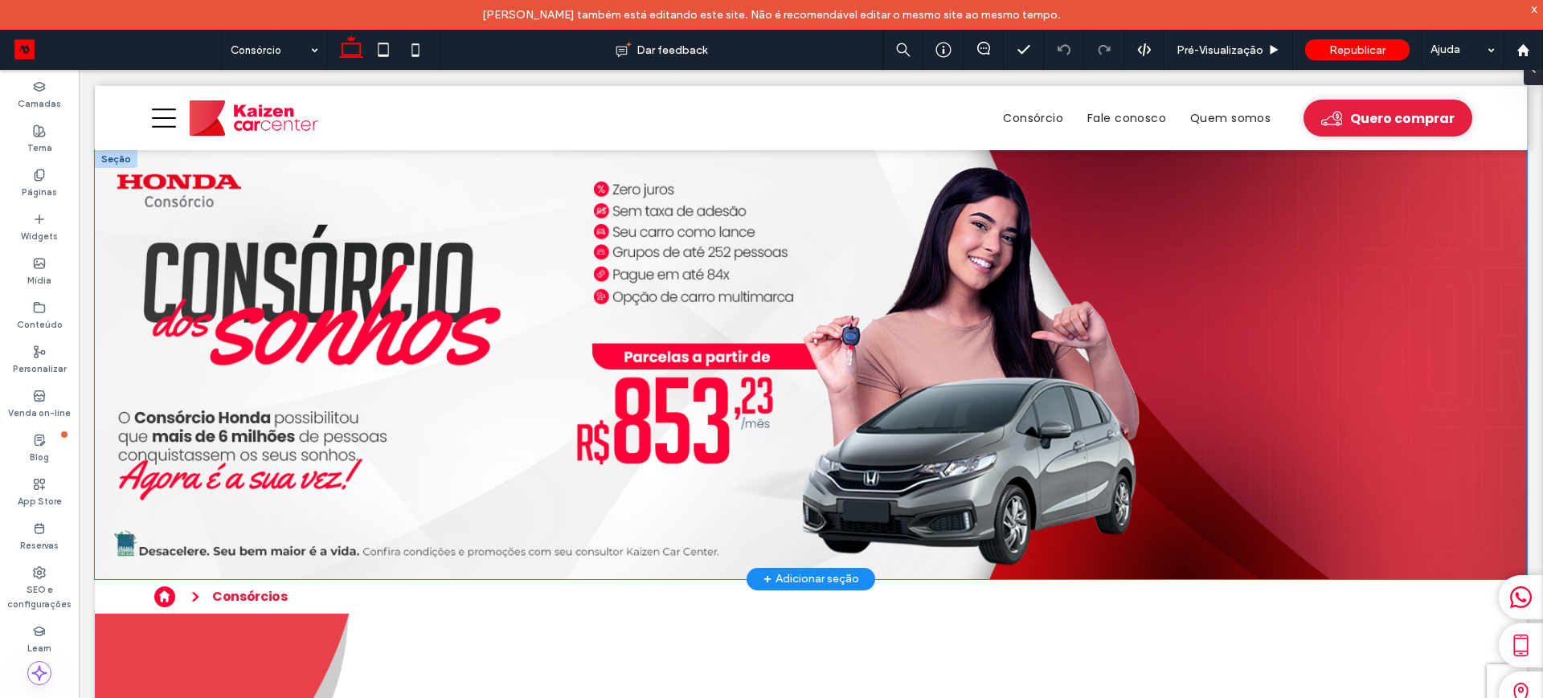
click at [660, 233] on img at bounding box center [811, 364] width 1432 height 429
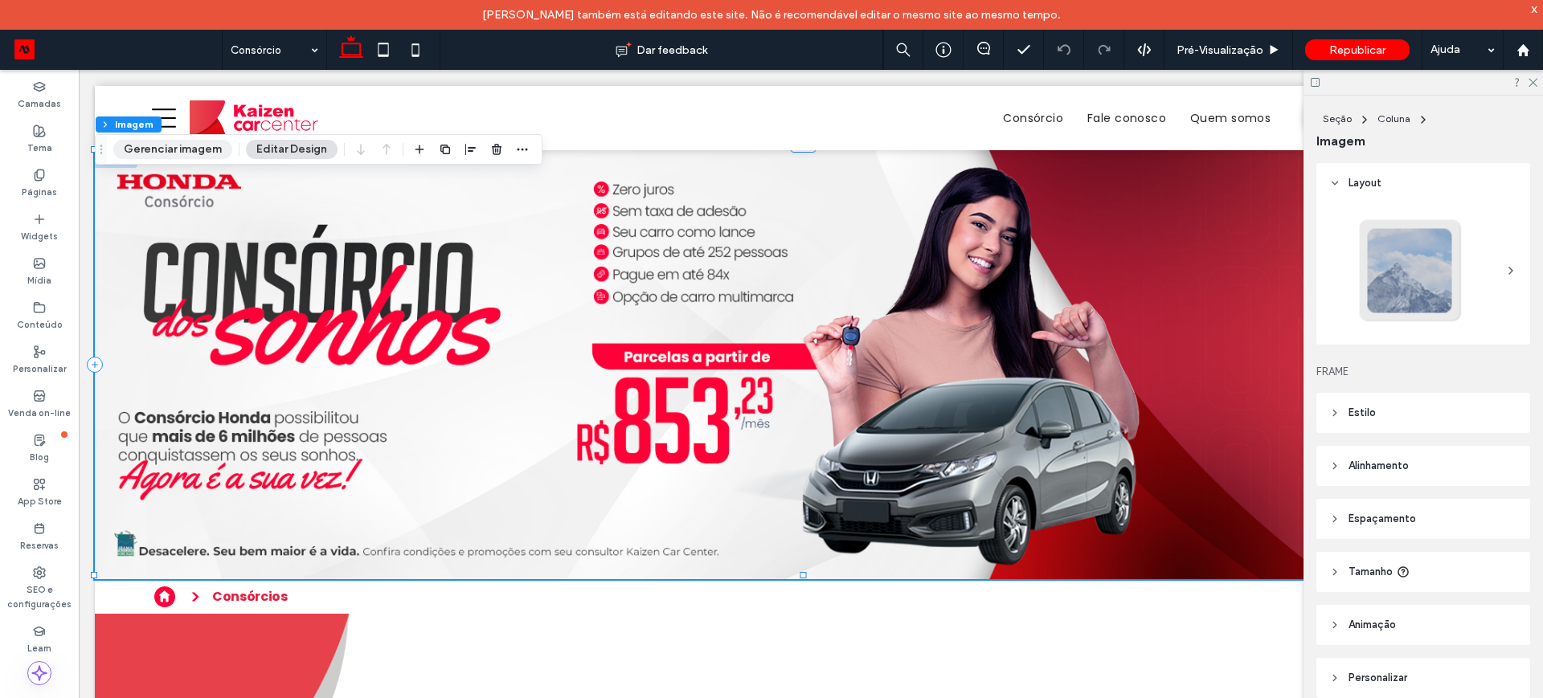
click at [154, 151] on button "Gerenciar imagem" at bounding box center [172, 149] width 119 height 19
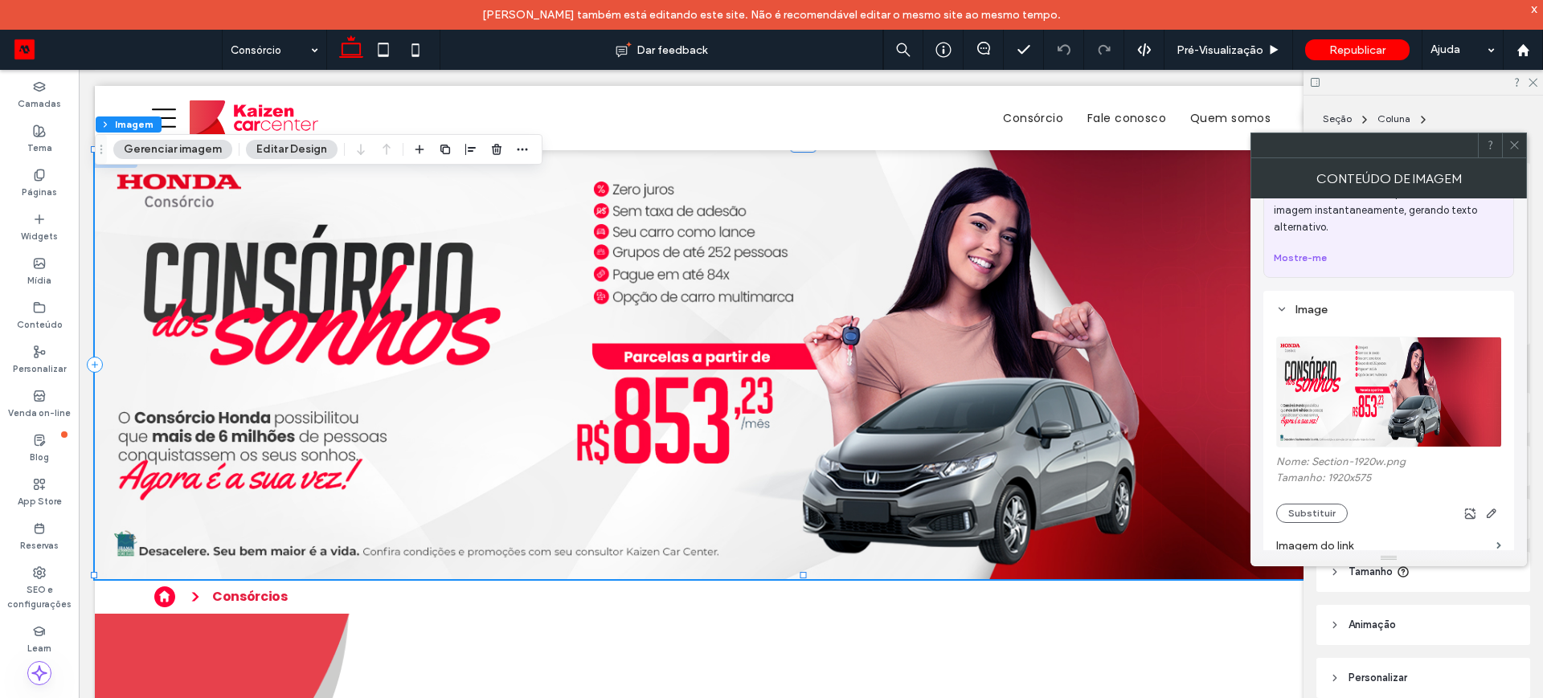
scroll to position [100, 0]
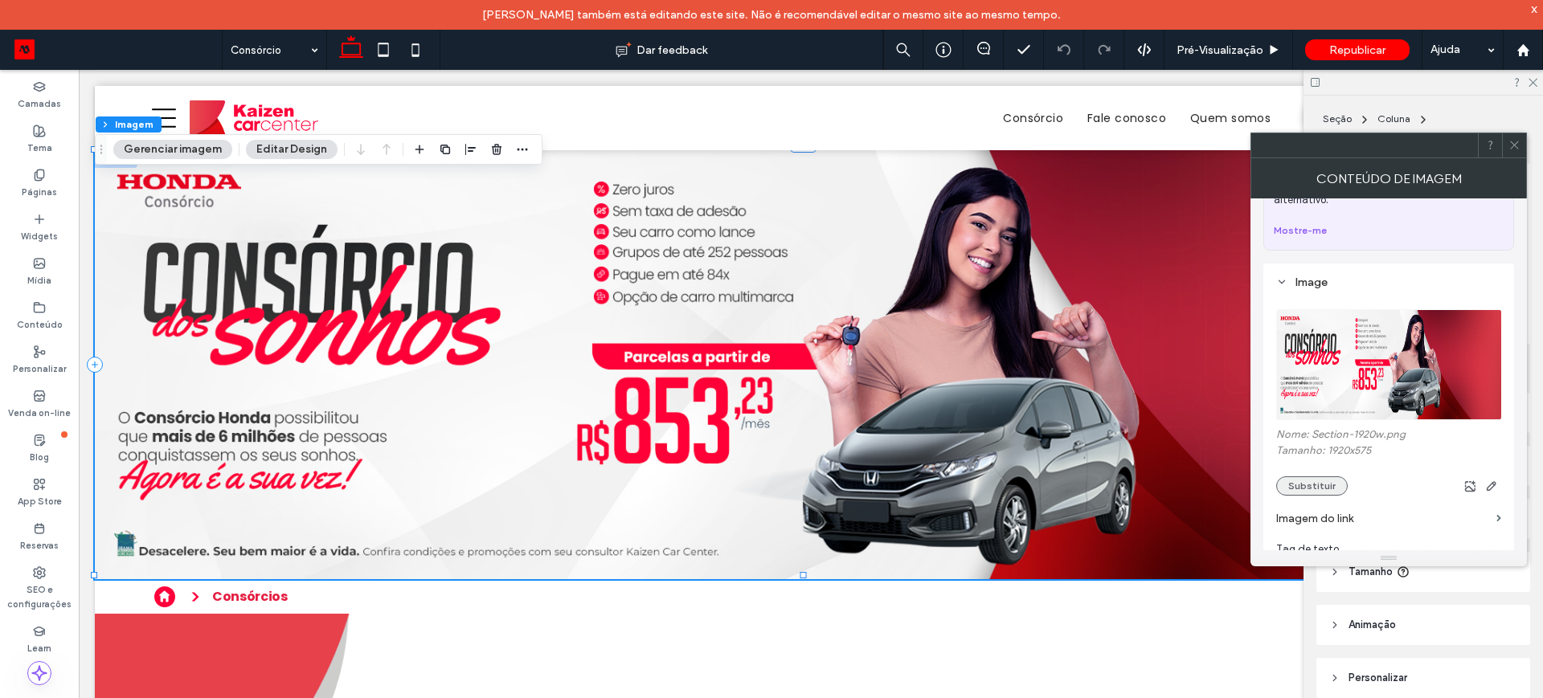
click at [1307, 485] on button "Substituir" at bounding box center [1312, 486] width 72 height 19
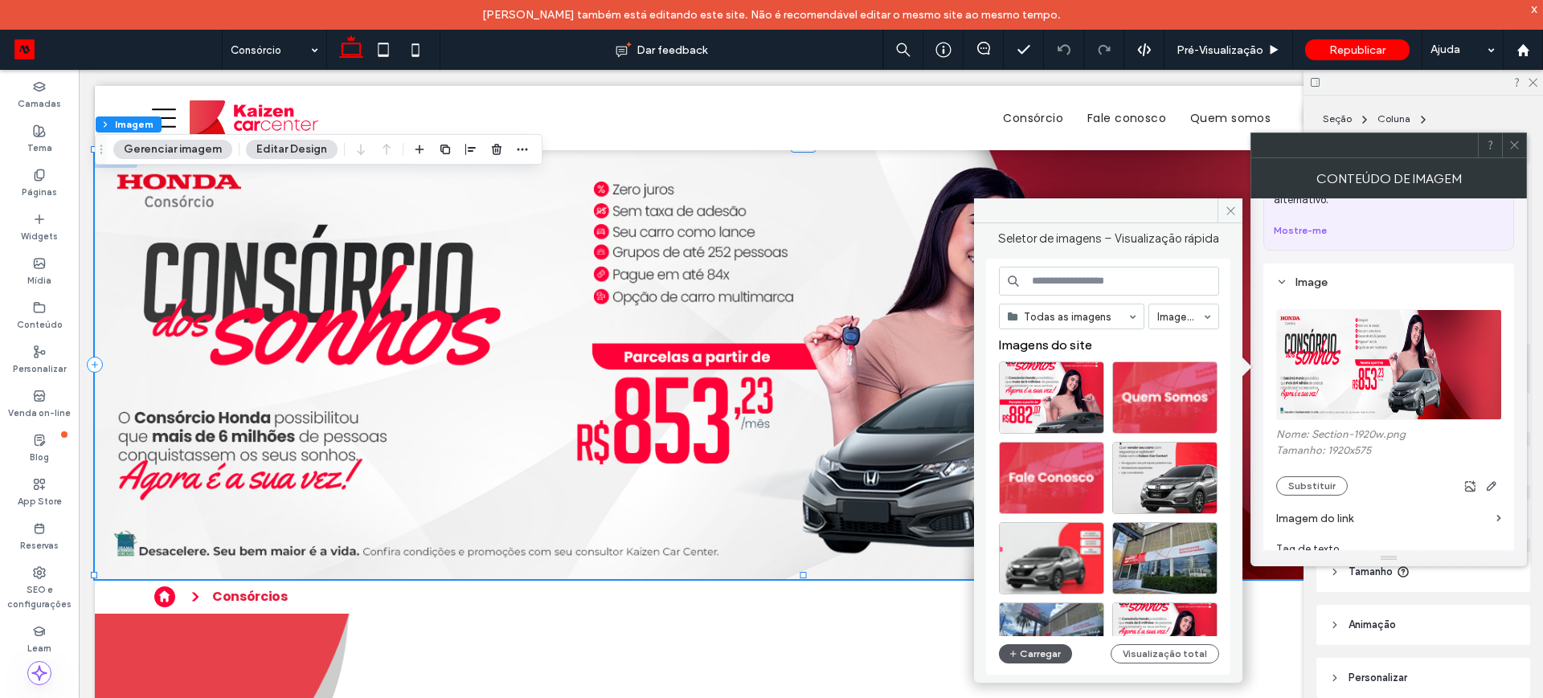
click at [1035, 646] on button "Carregar" at bounding box center [1035, 654] width 73 height 19
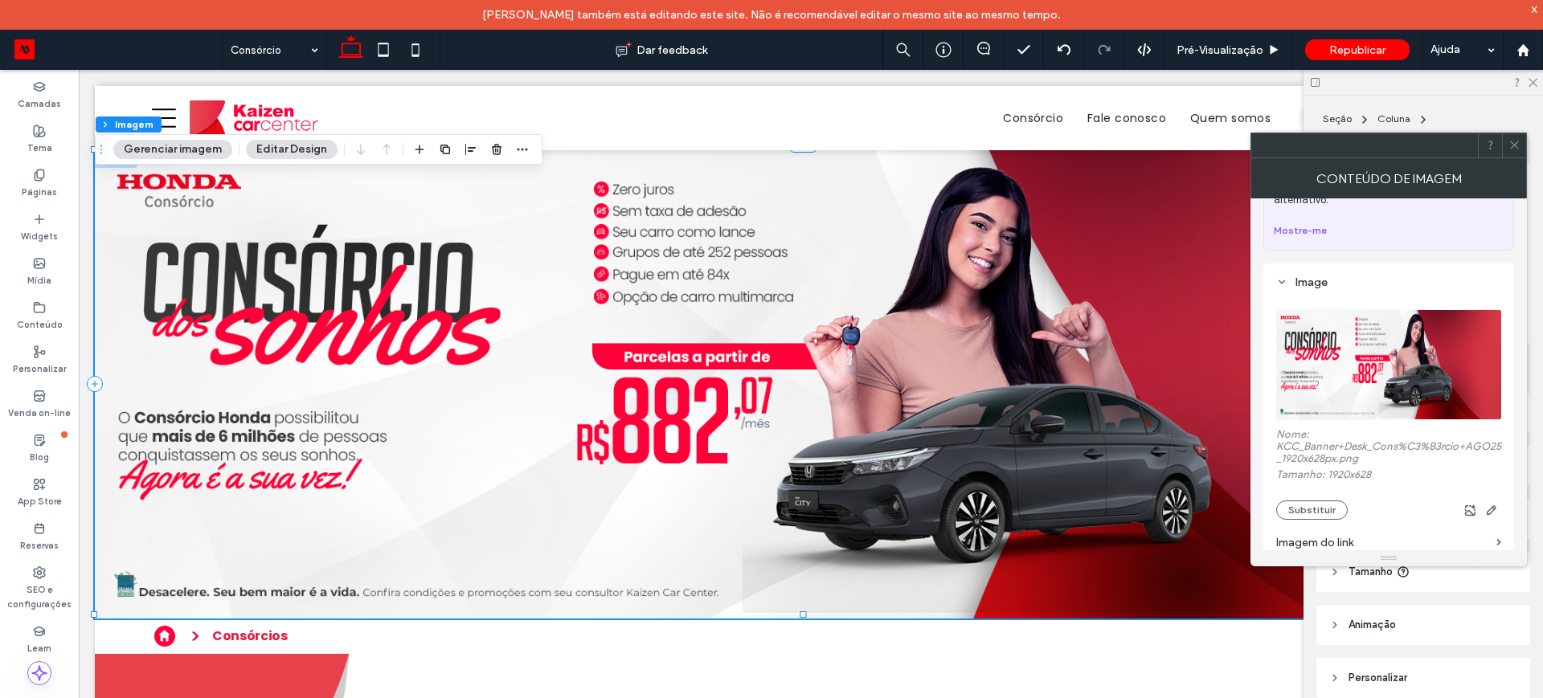
click at [1515, 158] on div "Conteúdo de imagem Deixe a IA criar o texto alternativo Utilize a opção de IA p…" at bounding box center [1389, 362] width 277 height 408
click at [1542, 83] on div at bounding box center [1424, 82] width 240 height 25
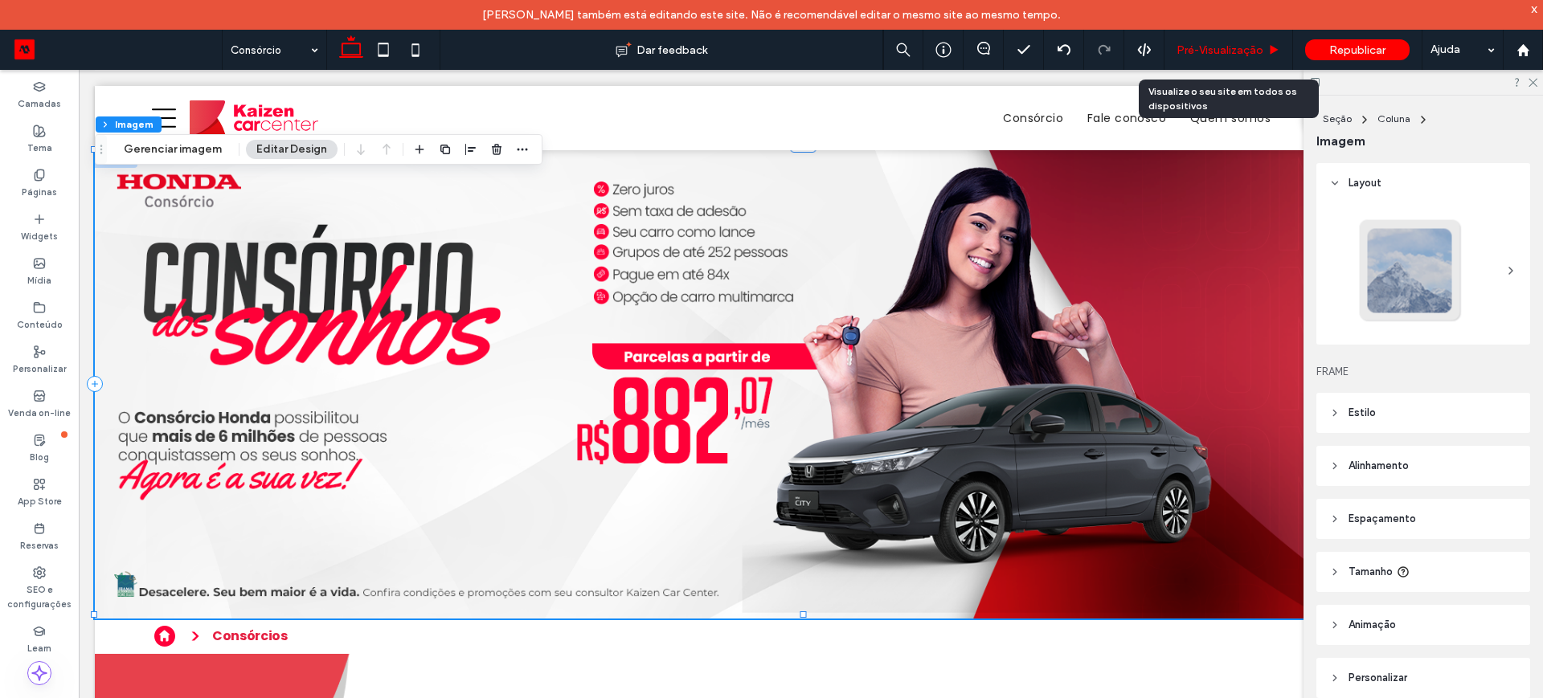
click at [1223, 51] on span "Pré-Visualizaçāo" at bounding box center [1220, 50] width 87 height 14
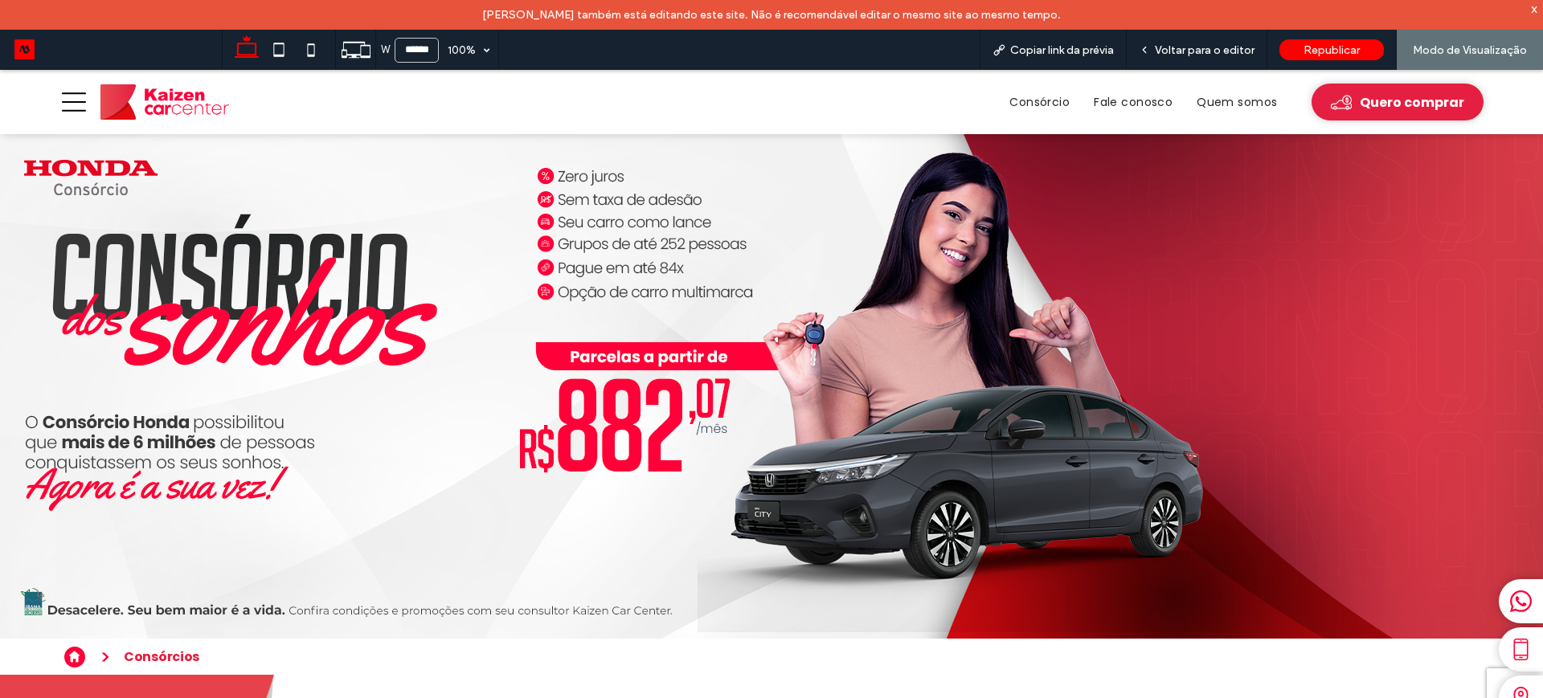
click at [1331, 53] on span "Republicar" at bounding box center [1332, 50] width 56 height 14
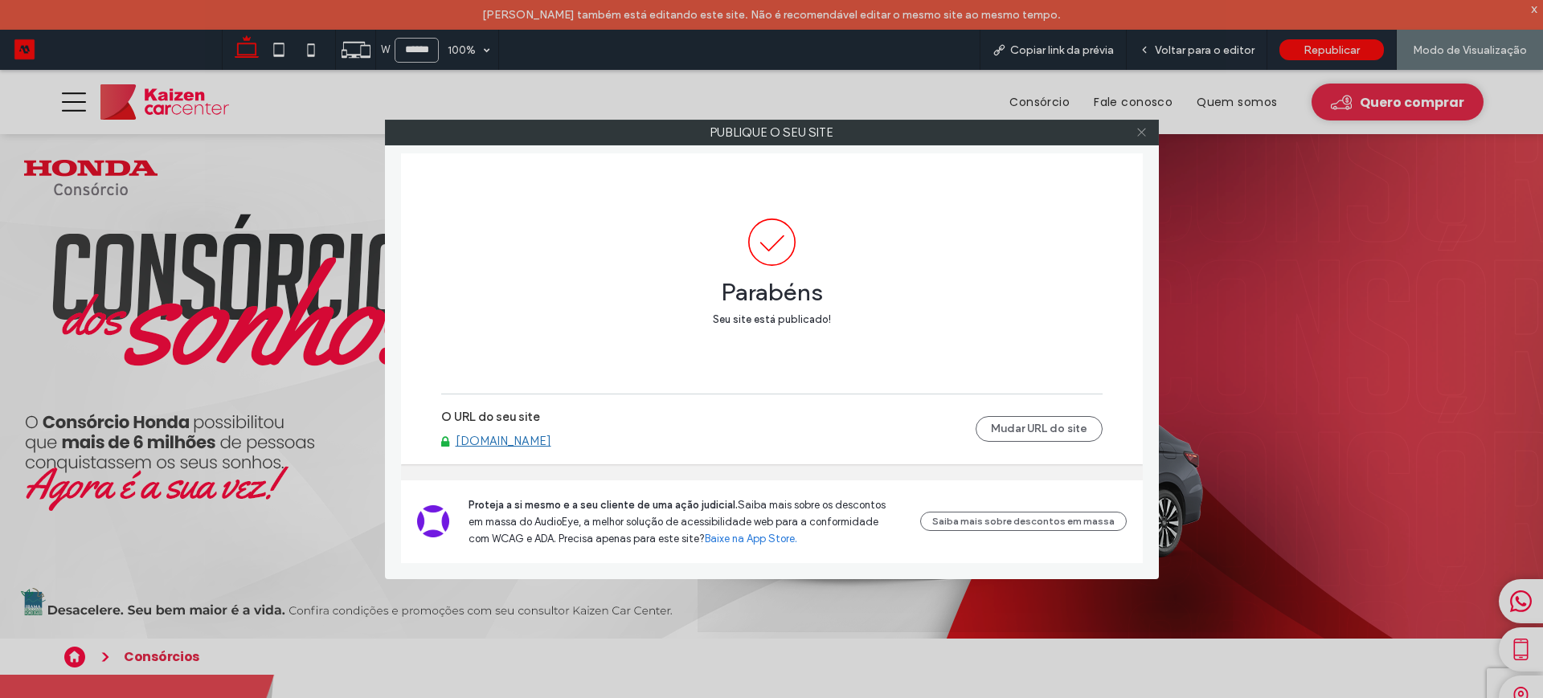
click at [1137, 130] on icon at bounding box center [1142, 132] width 12 height 12
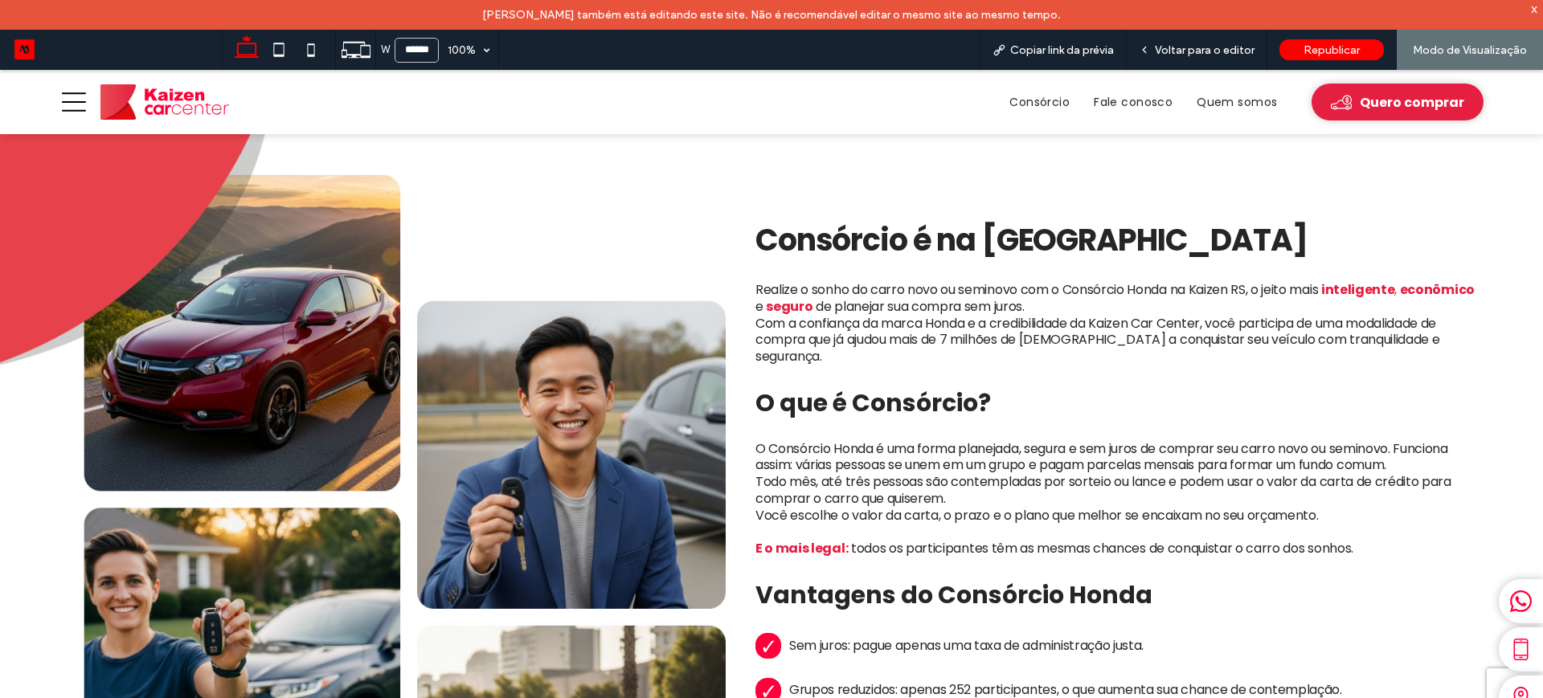
scroll to position [703, 0]
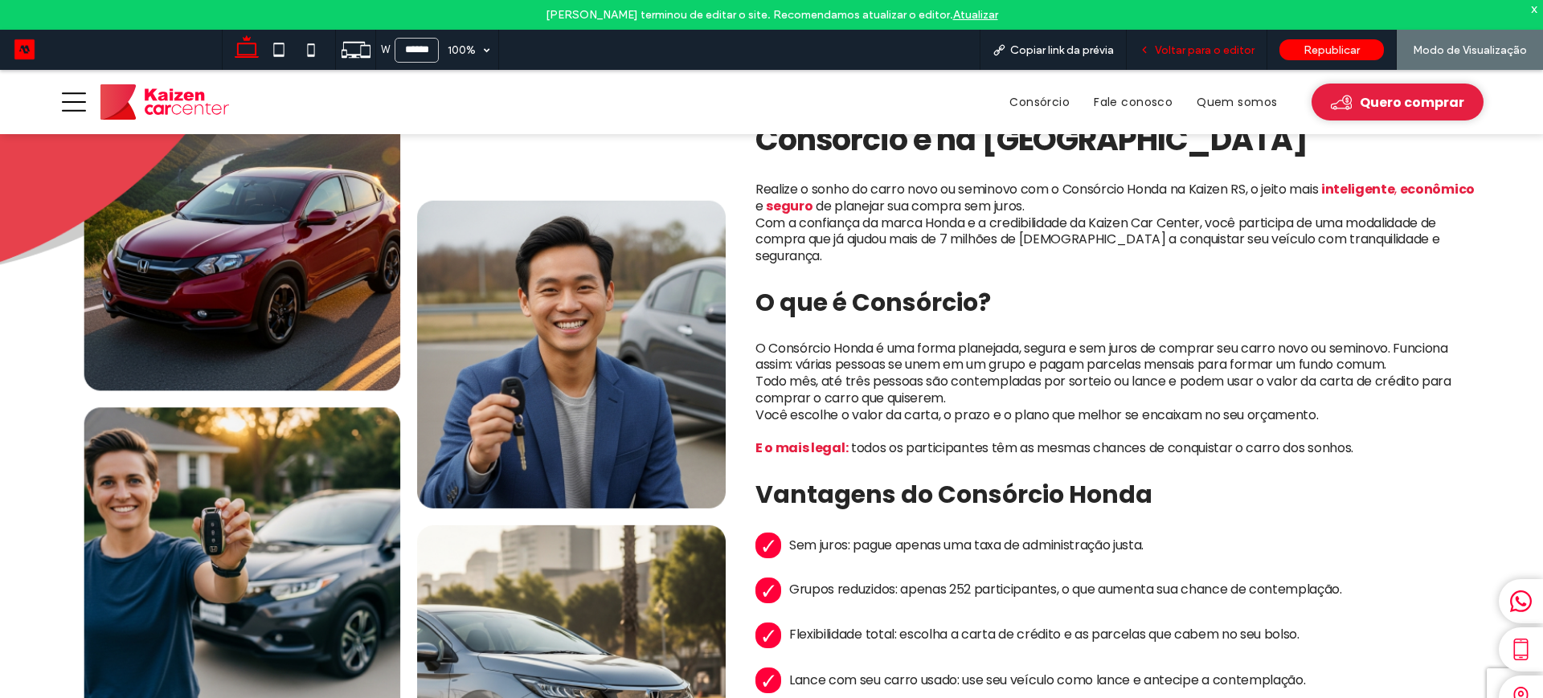
click at [1228, 53] on span "Voltar para o editor" at bounding box center [1205, 50] width 100 height 14
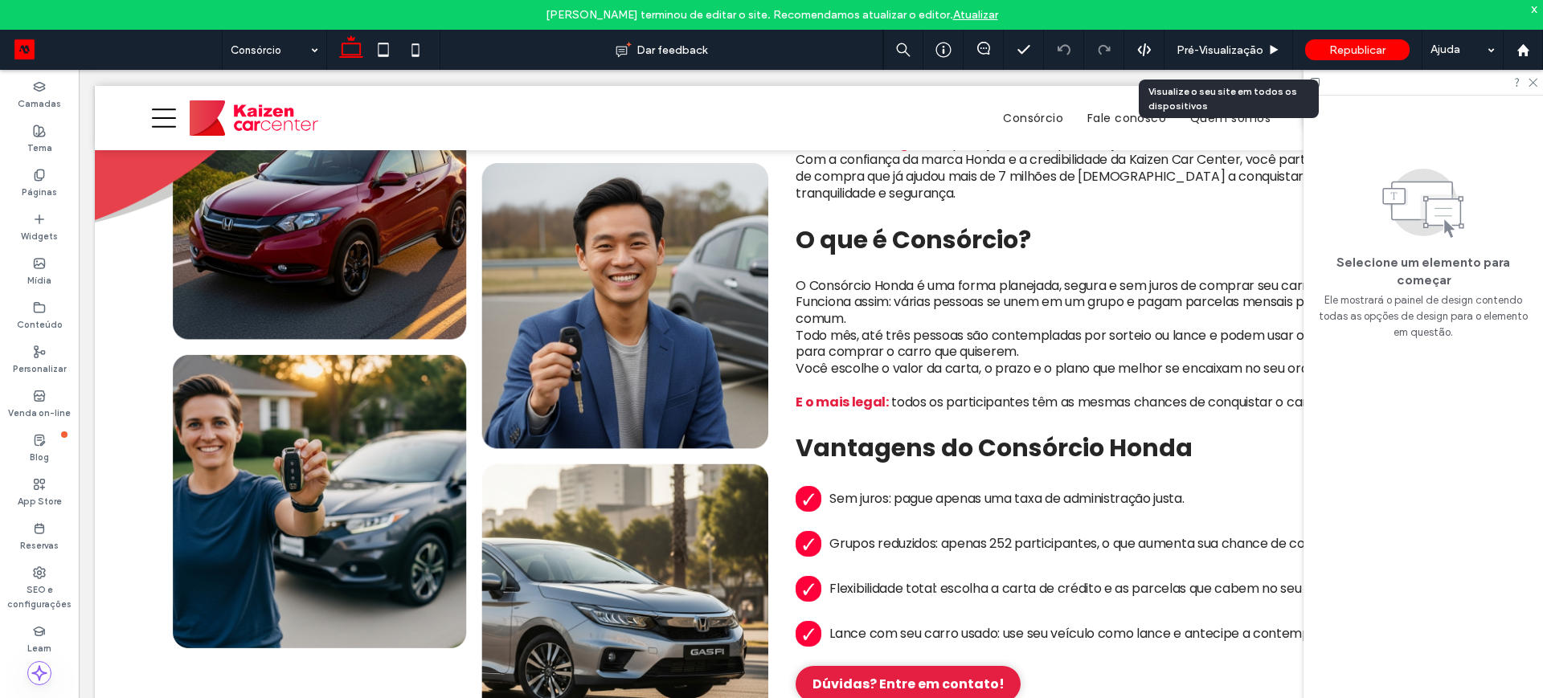
scroll to position [682, 0]
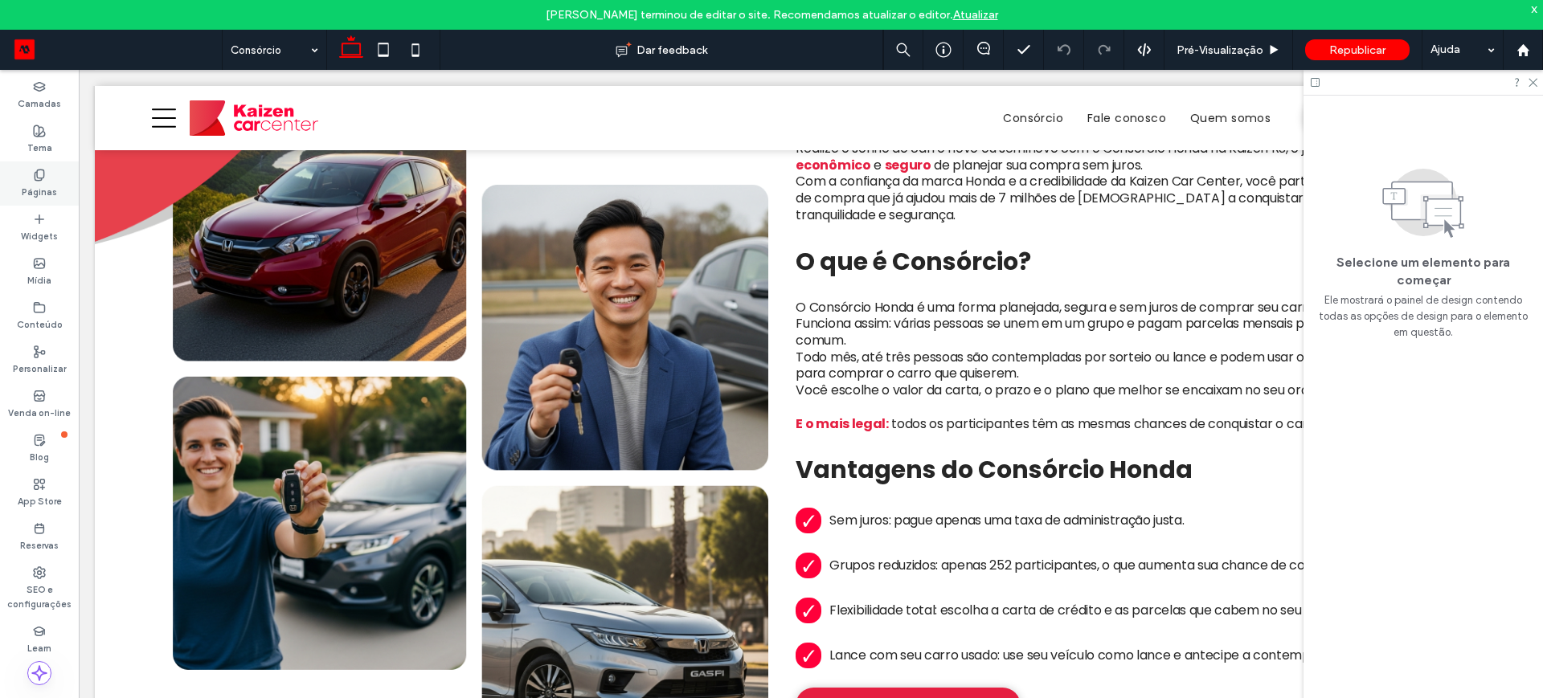
click at [38, 197] on label "Páginas" at bounding box center [39, 191] width 35 height 18
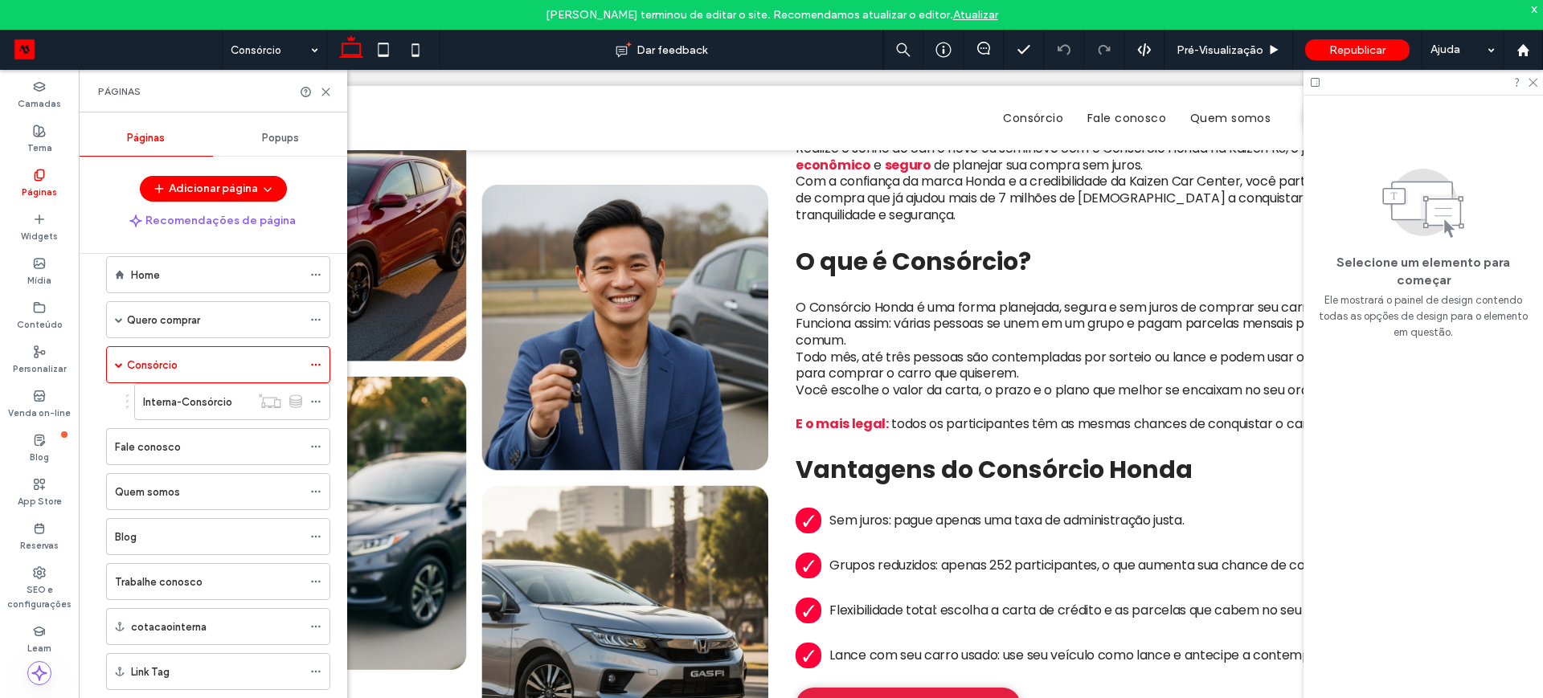
scroll to position [0, 0]
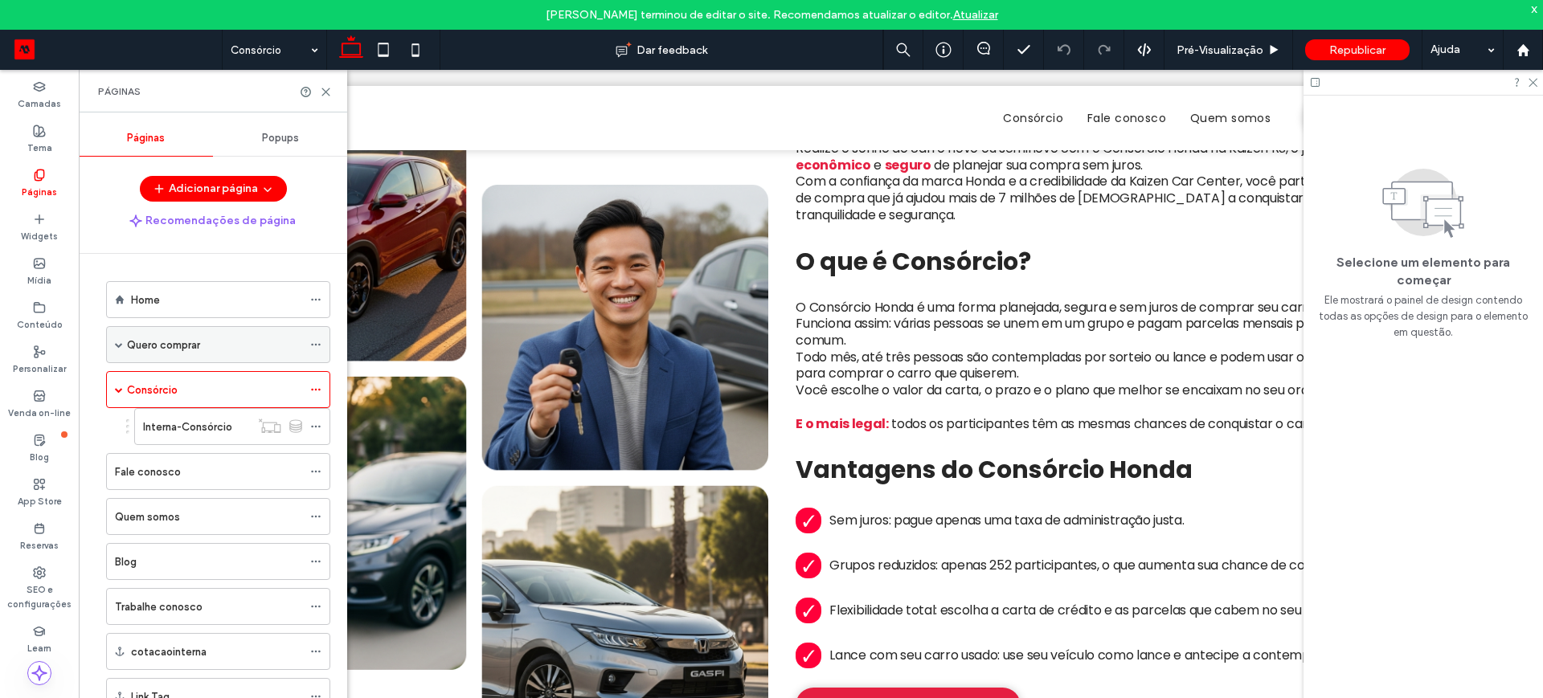
click at [313, 340] on icon at bounding box center [315, 344] width 11 height 11
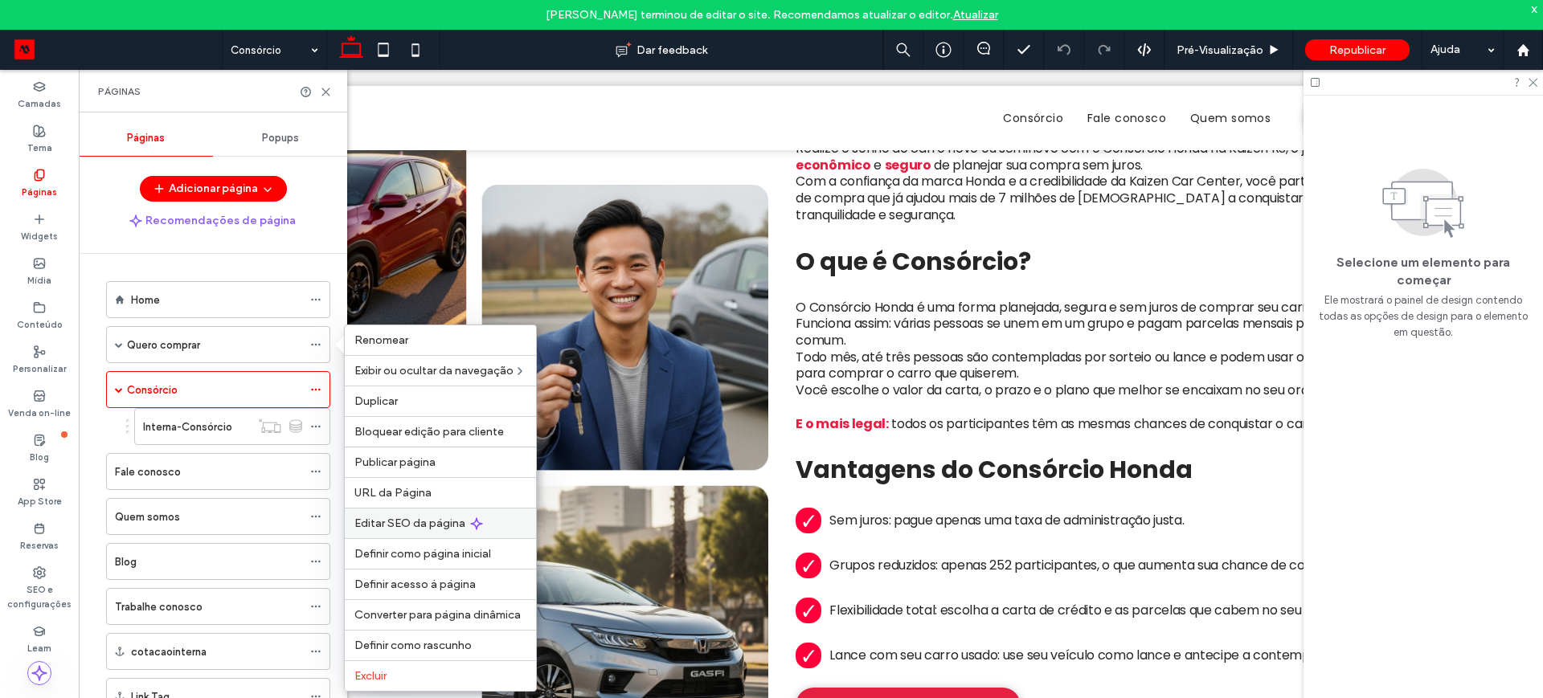
click at [377, 517] on span "Editar SEO da página" at bounding box center [409, 524] width 111 height 14
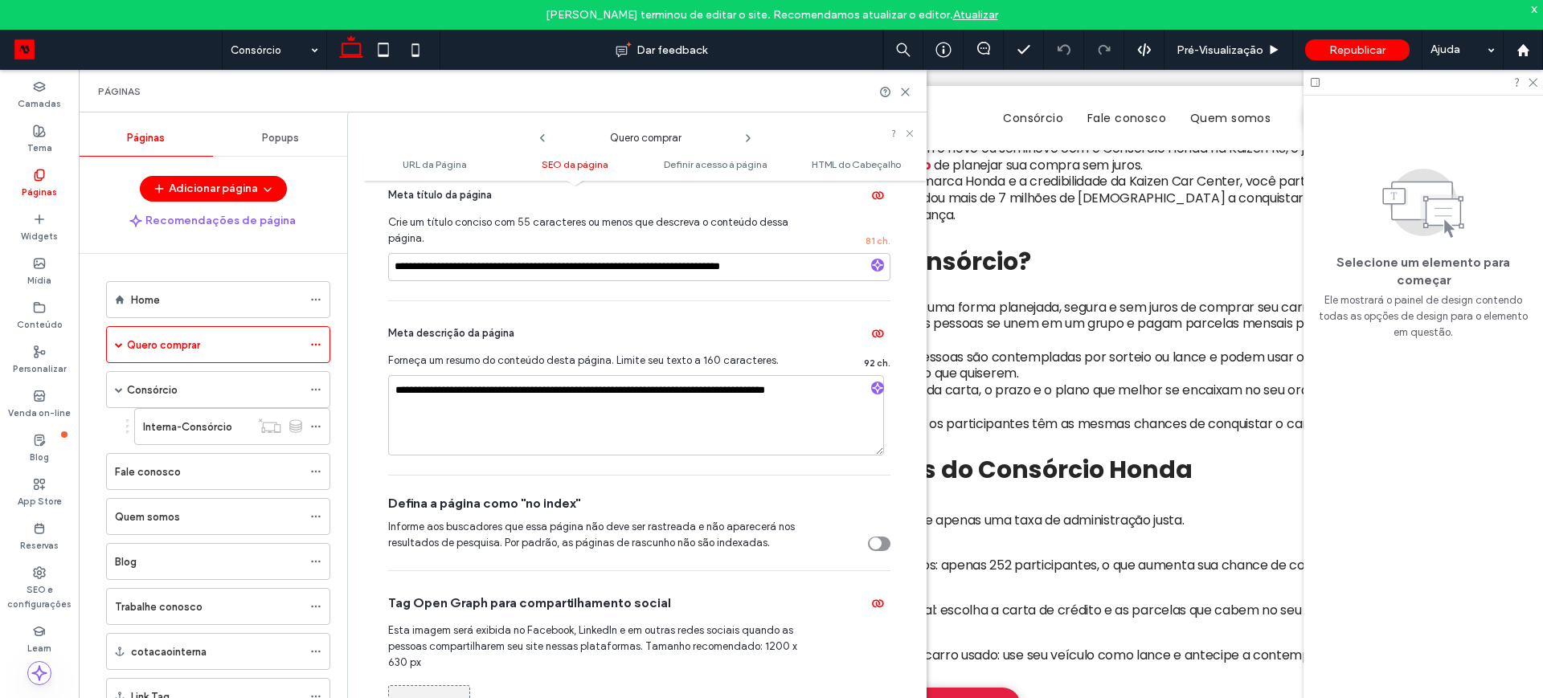
scroll to position [201, 0]
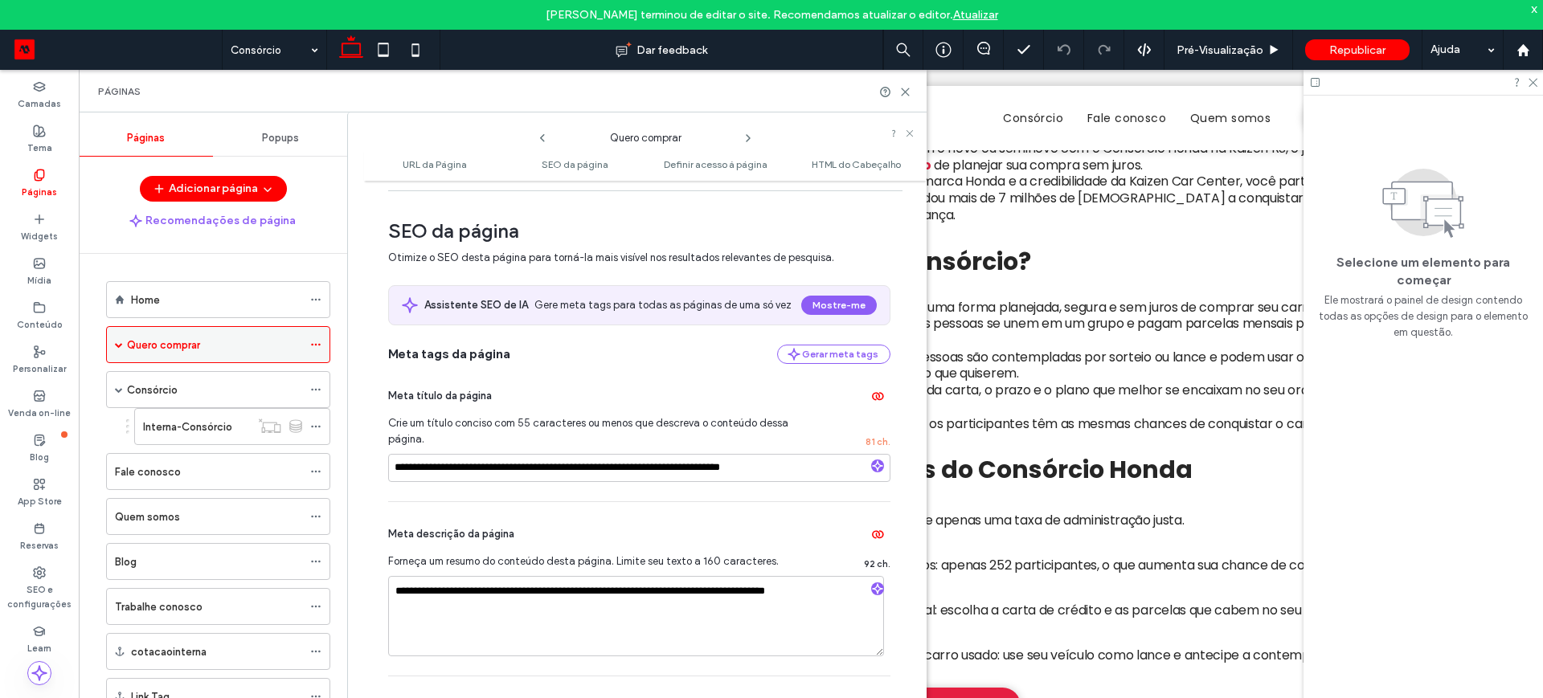
click at [114, 345] on div "Quero comprar" at bounding box center [218, 344] width 224 height 37
click at [120, 346] on span at bounding box center [119, 345] width 8 height 8
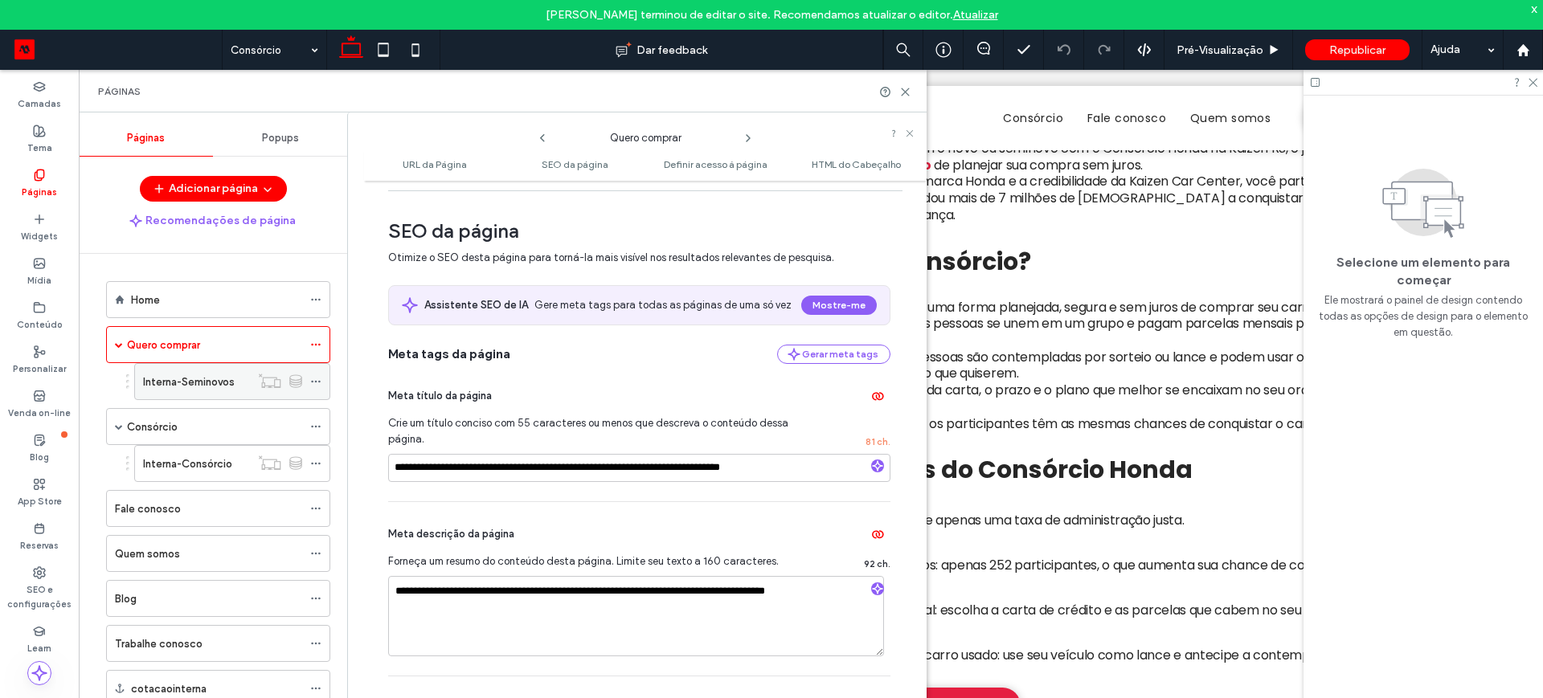
click at [312, 381] on use at bounding box center [315, 382] width 9 height 2
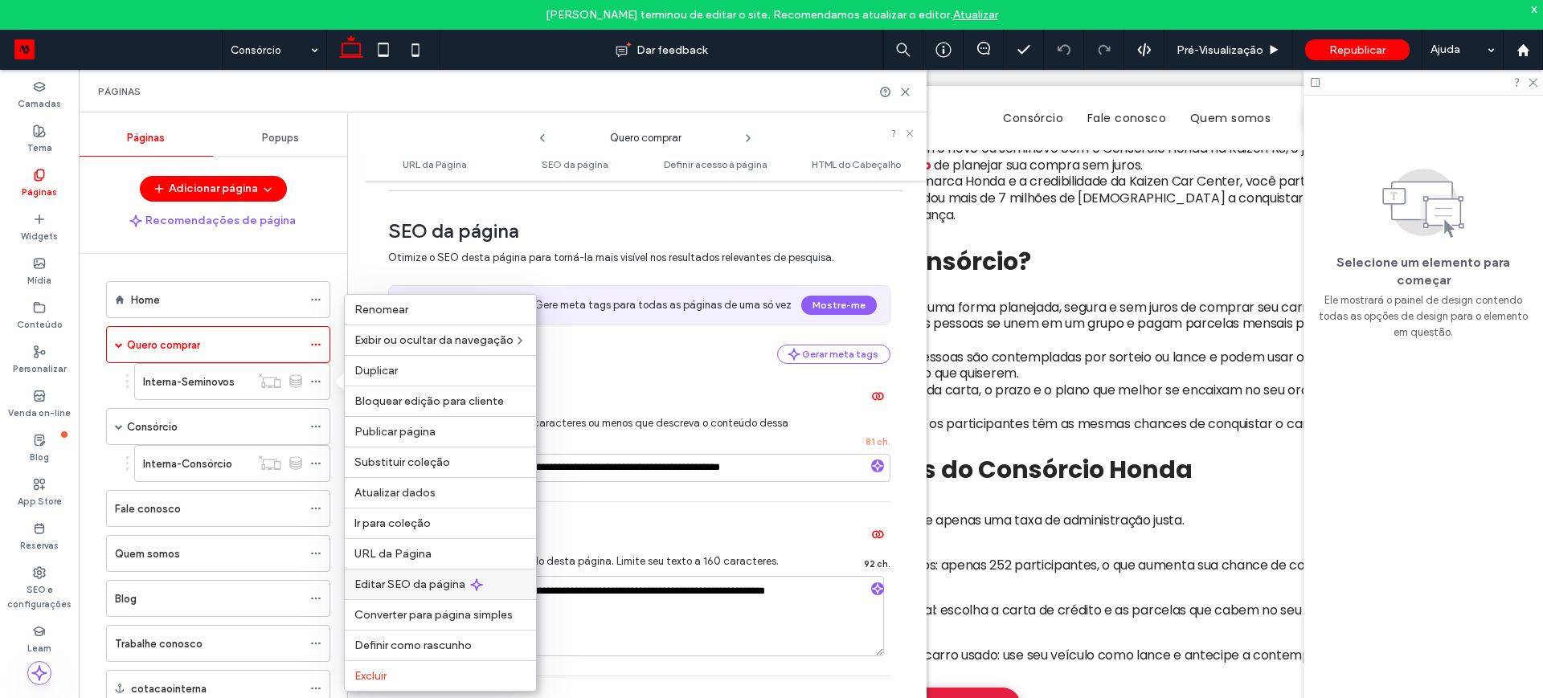
click at [421, 578] on span "Editar SEO da página" at bounding box center [409, 585] width 111 height 14
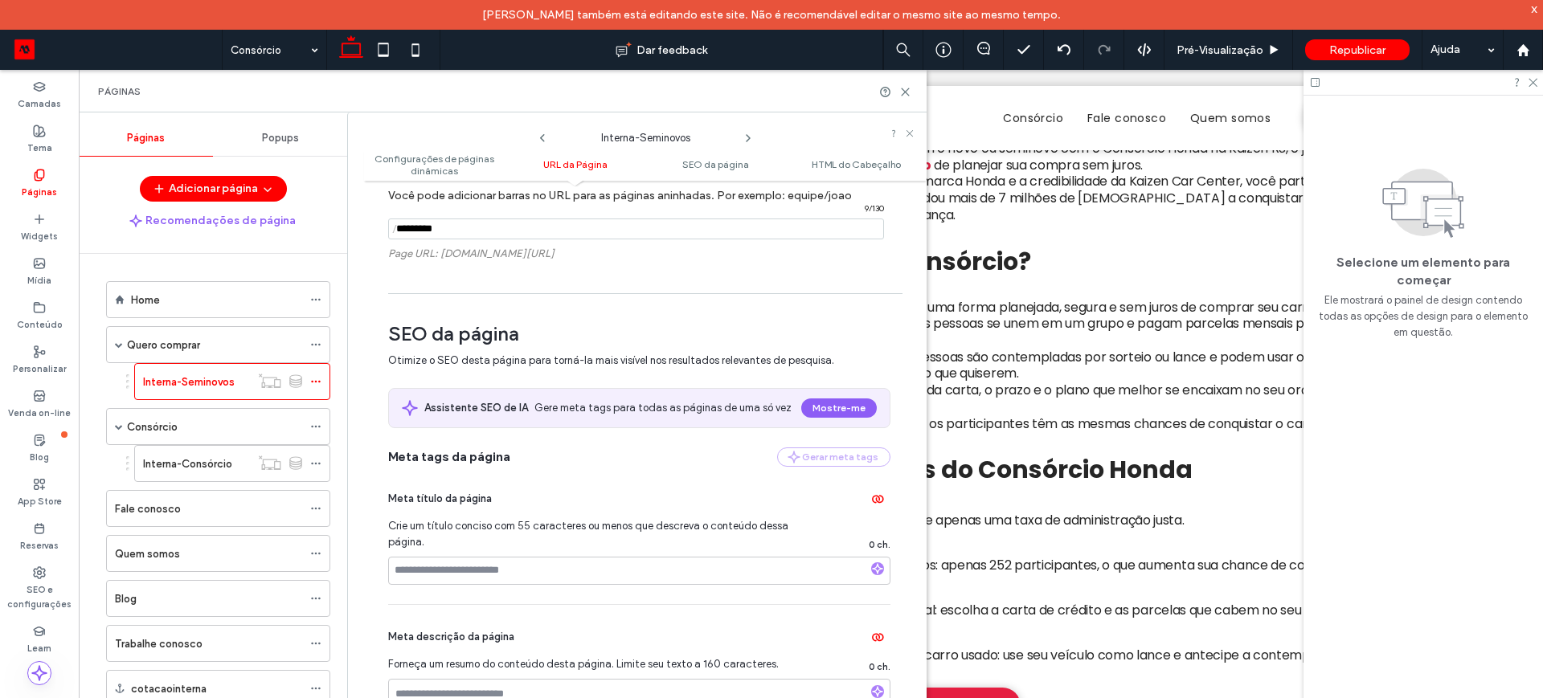
scroll to position [402, 0]
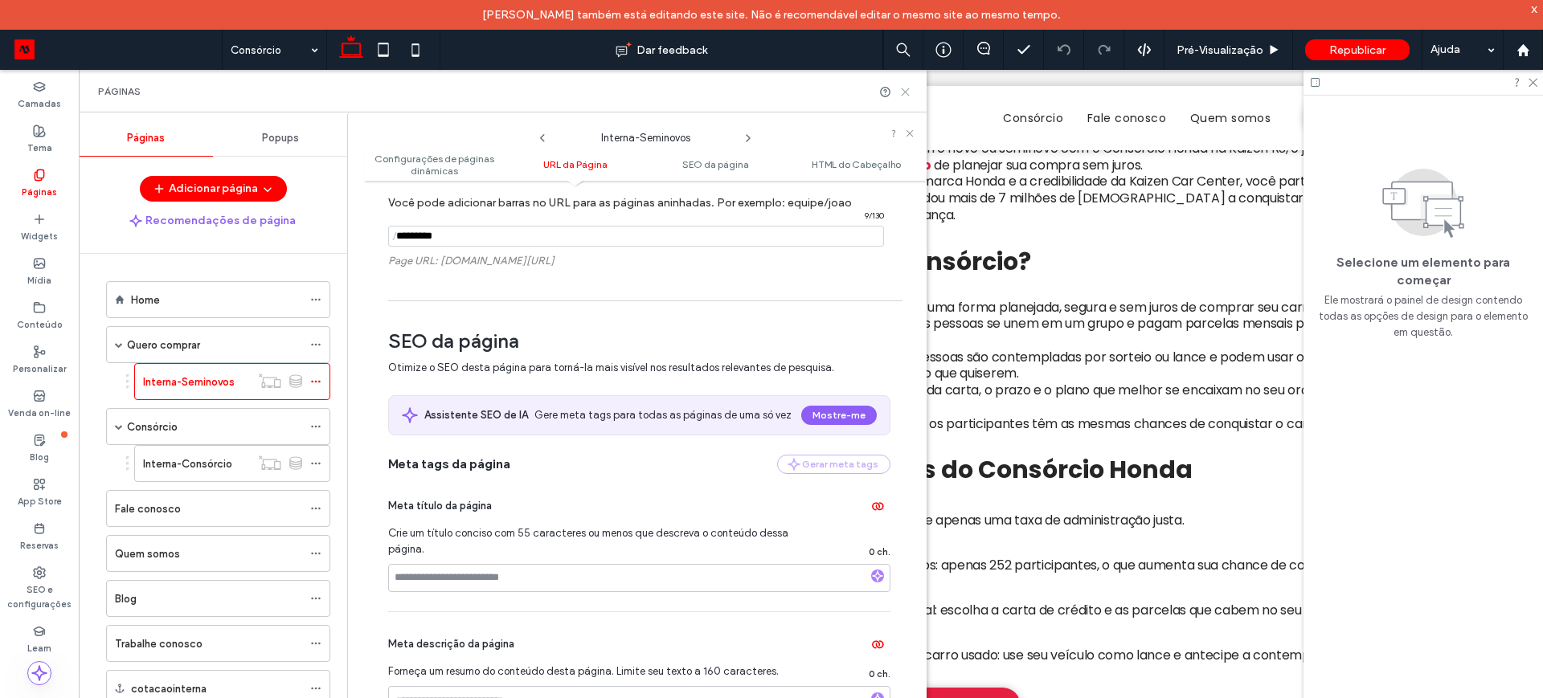
drag, startPoint x: 830, startPoint y: 25, endPoint x: 908, endPoint y: 93, distance: 104.3
click at [908, 93] on icon at bounding box center [905, 92] width 12 height 12
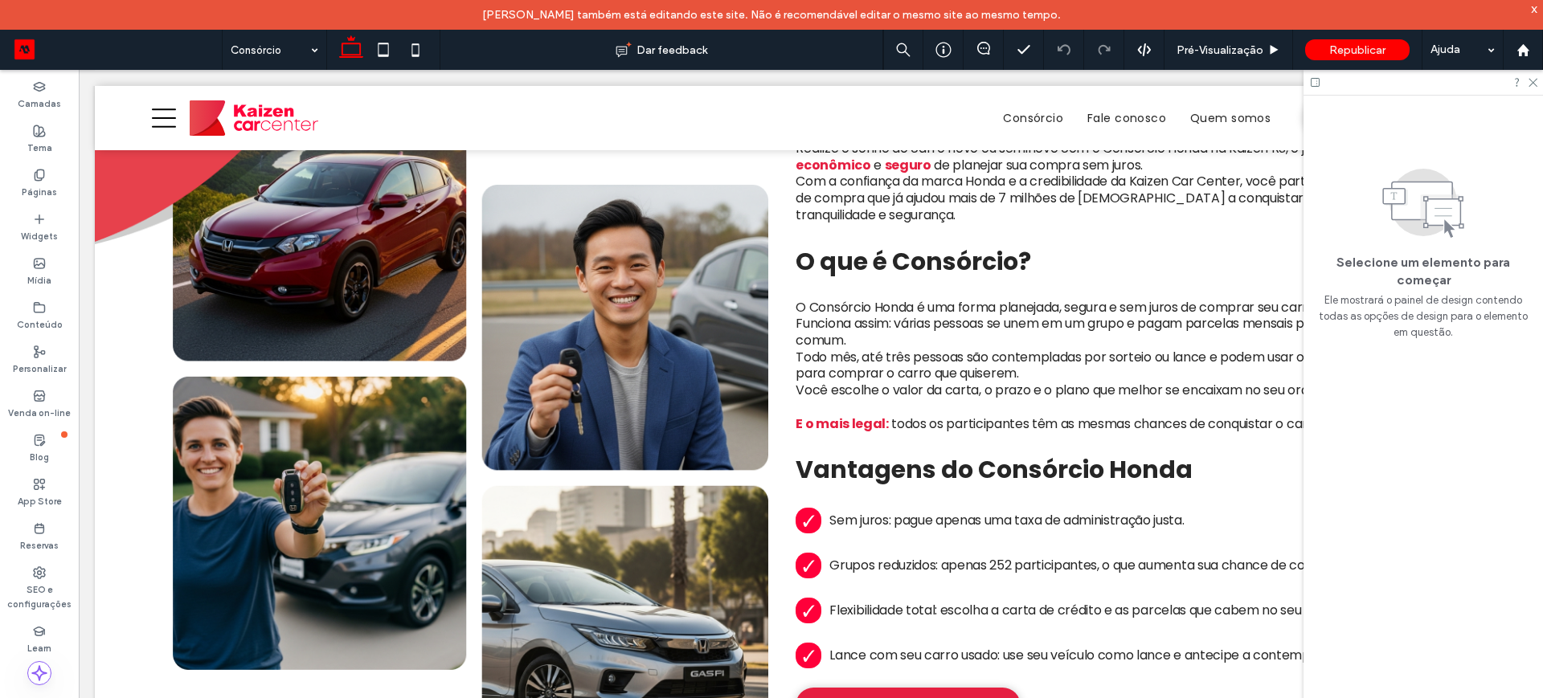
click at [1536, 76] on icon at bounding box center [1532, 81] width 10 height 10
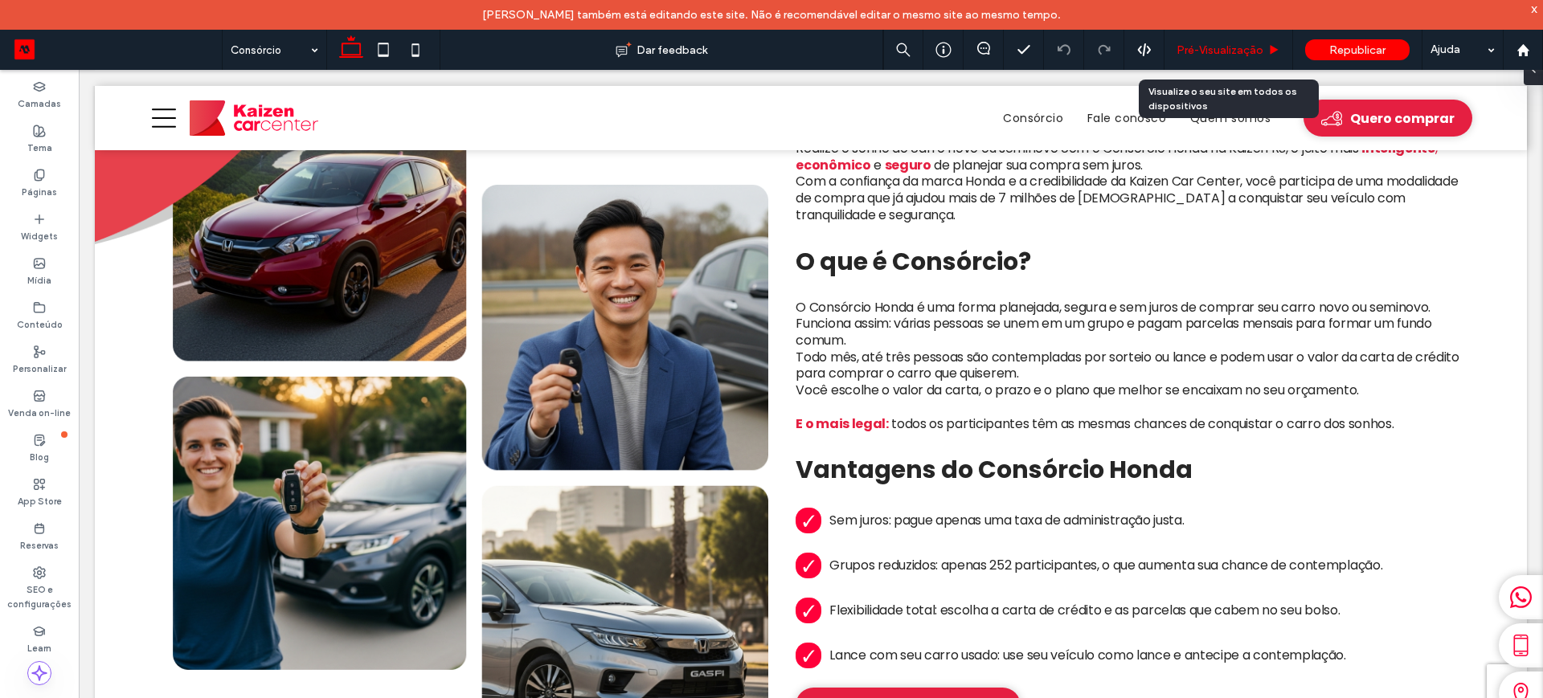
click at [1223, 47] on span "Pré-Visualizaçāo" at bounding box center [1220, 50] width 87 height 14
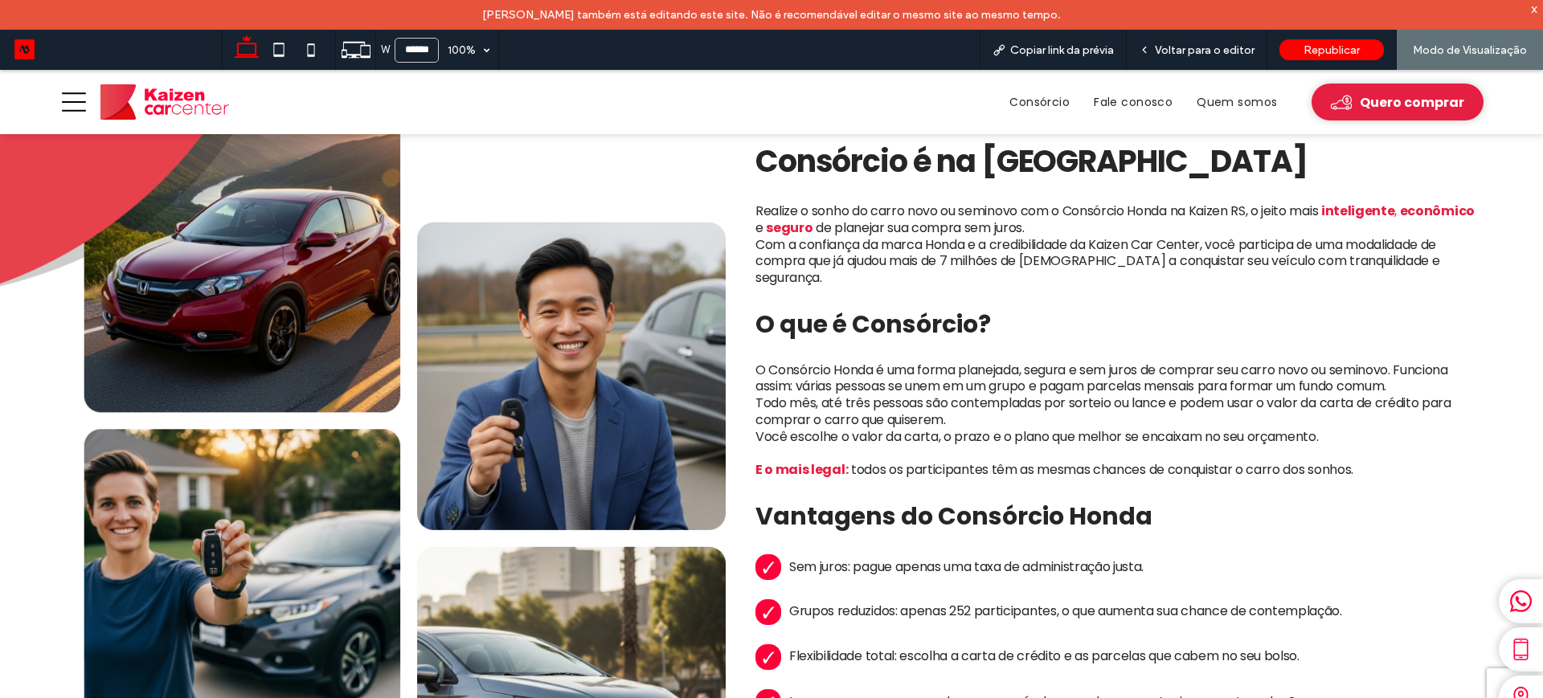
scroll to position [703, 0]
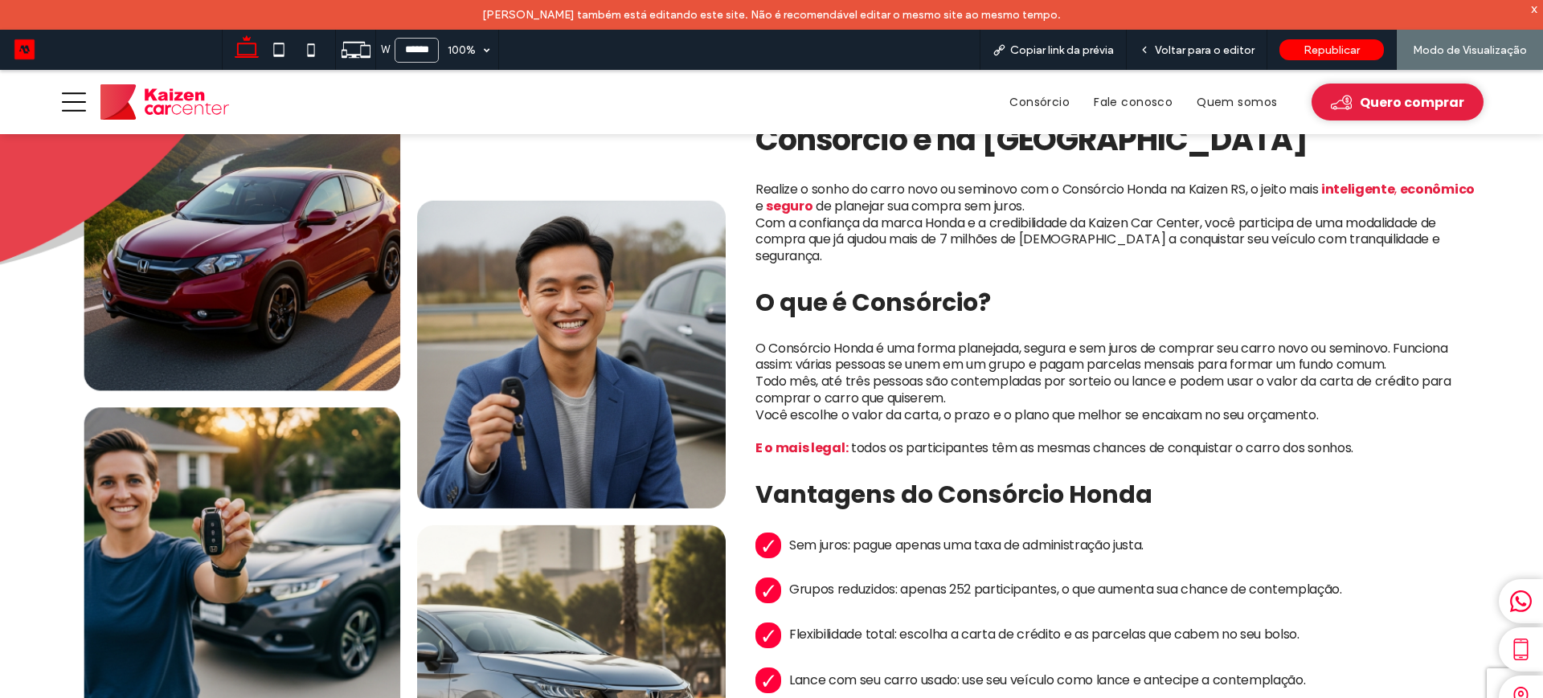
click at [167, 103] on img at bounding box center [164, 101] width 129 height 35
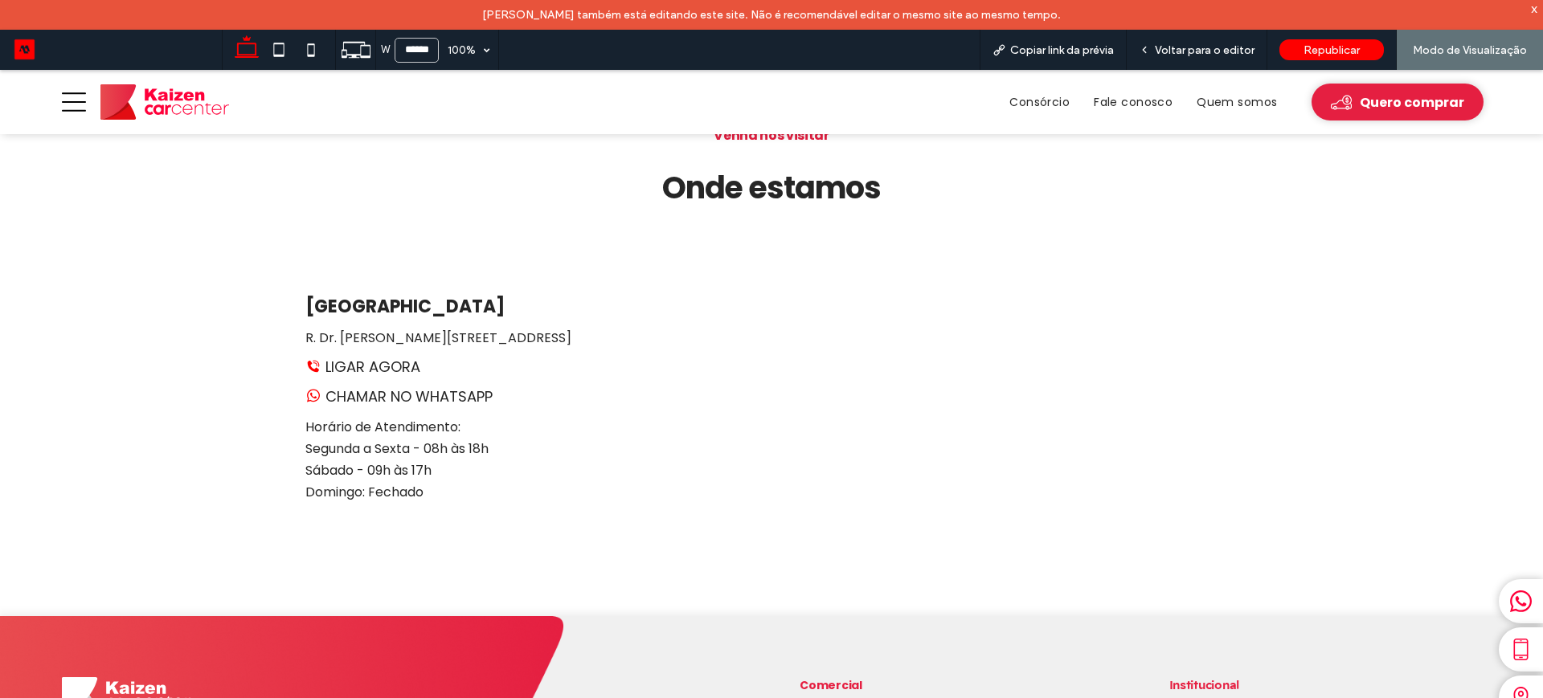
scroll to position [3105, 0]
click at [1213, 53] on span "Voltar para o editor" at bounding box center [1205, 50] width 100 height 14
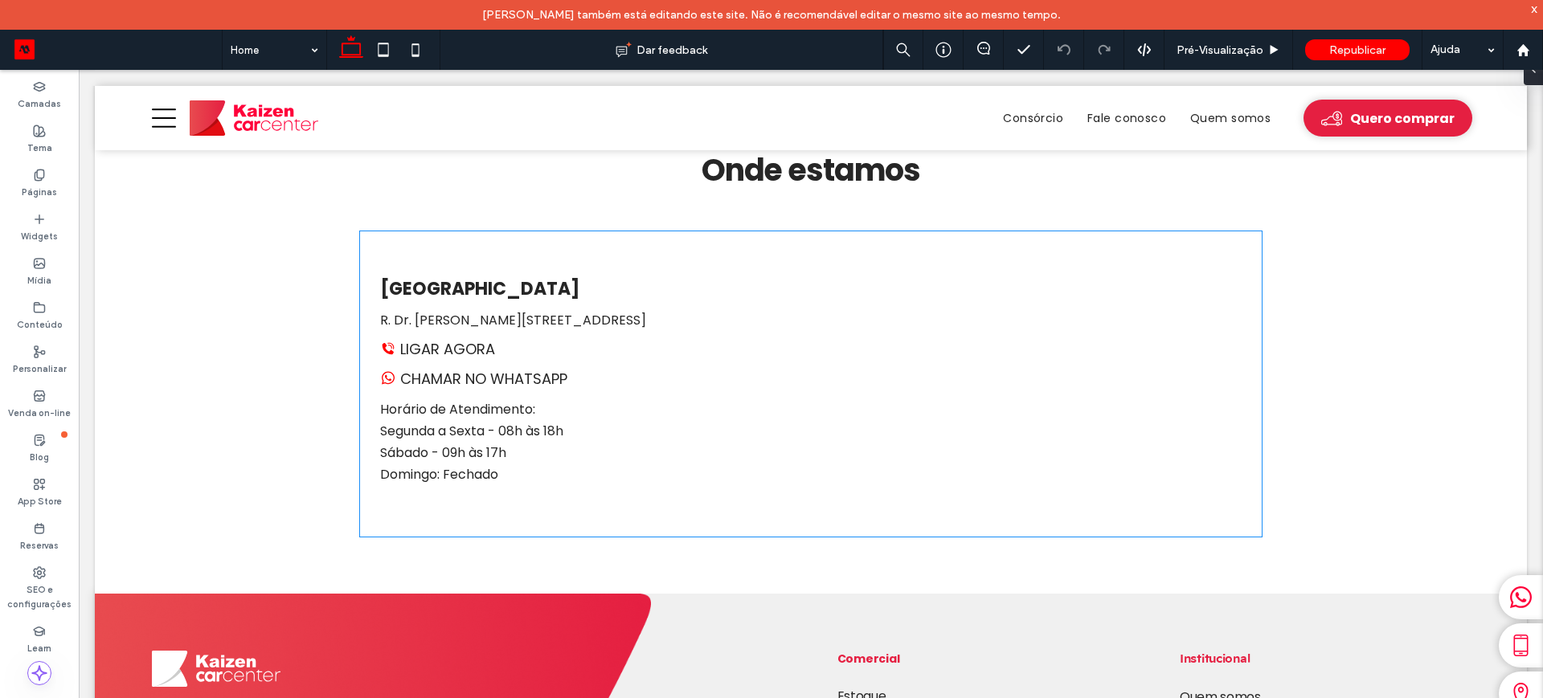
scroll to position [2987, 0]
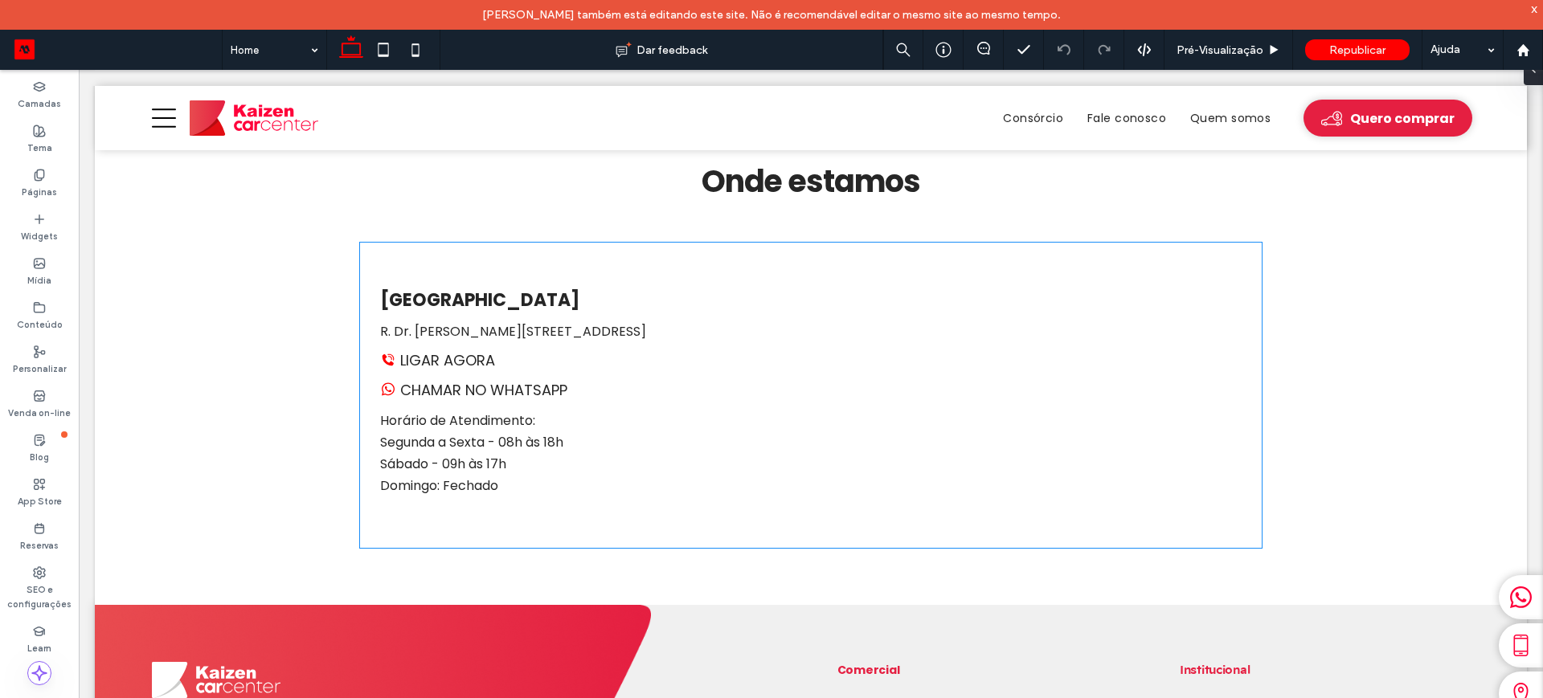
click at [426, 350] on link "LIGAR AGORA" at bounding box center [437, 361] width 115 height 22
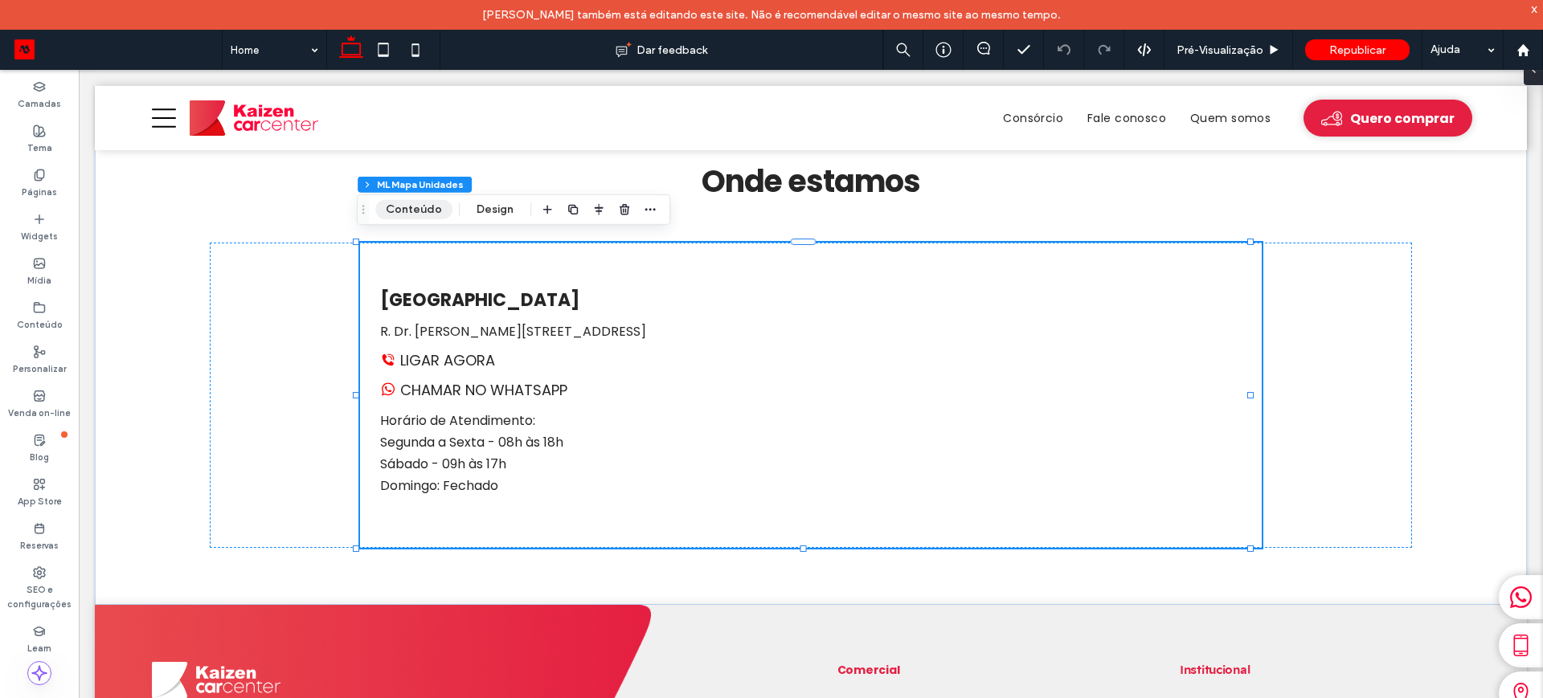
click at [399, 208] on button "Conteúdo" at bounding box center [413, 209] width 77 height 19
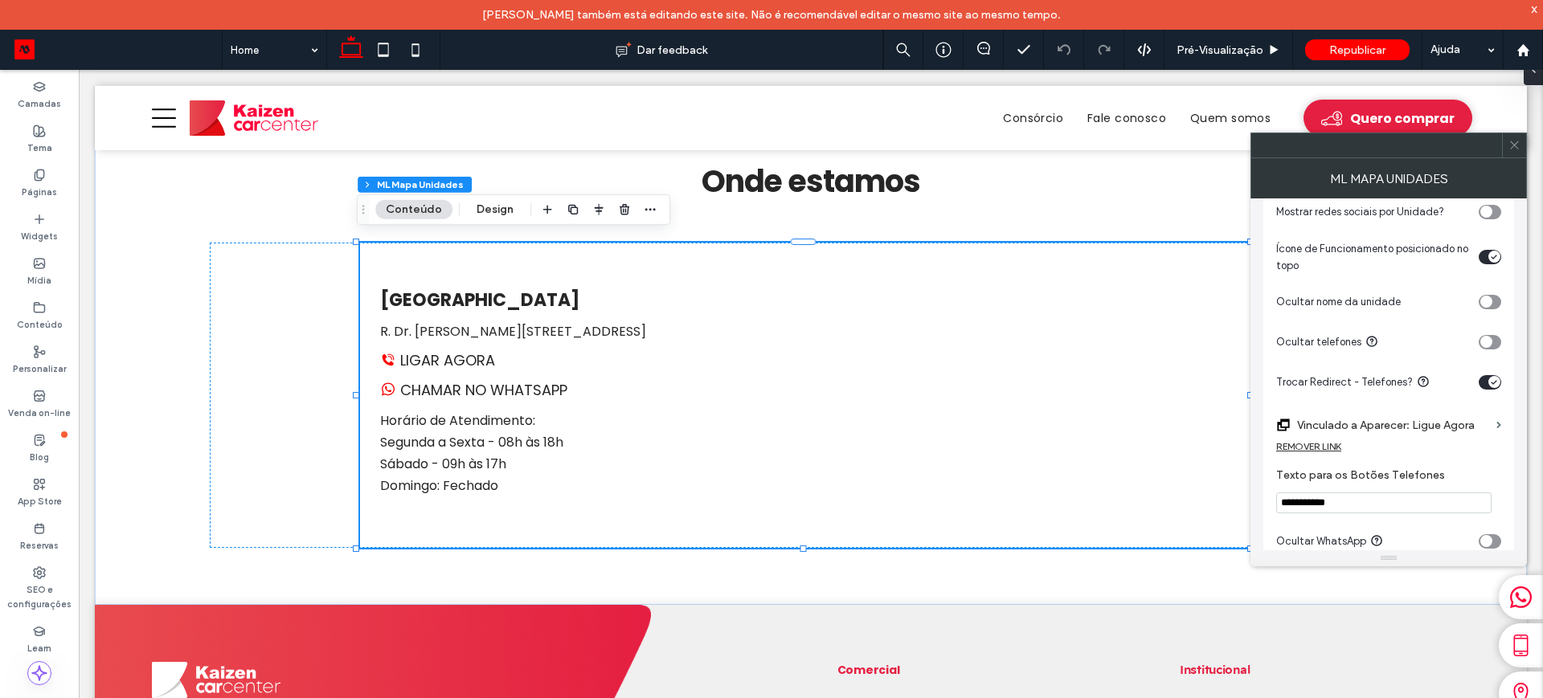
scroll to position [201, 0]
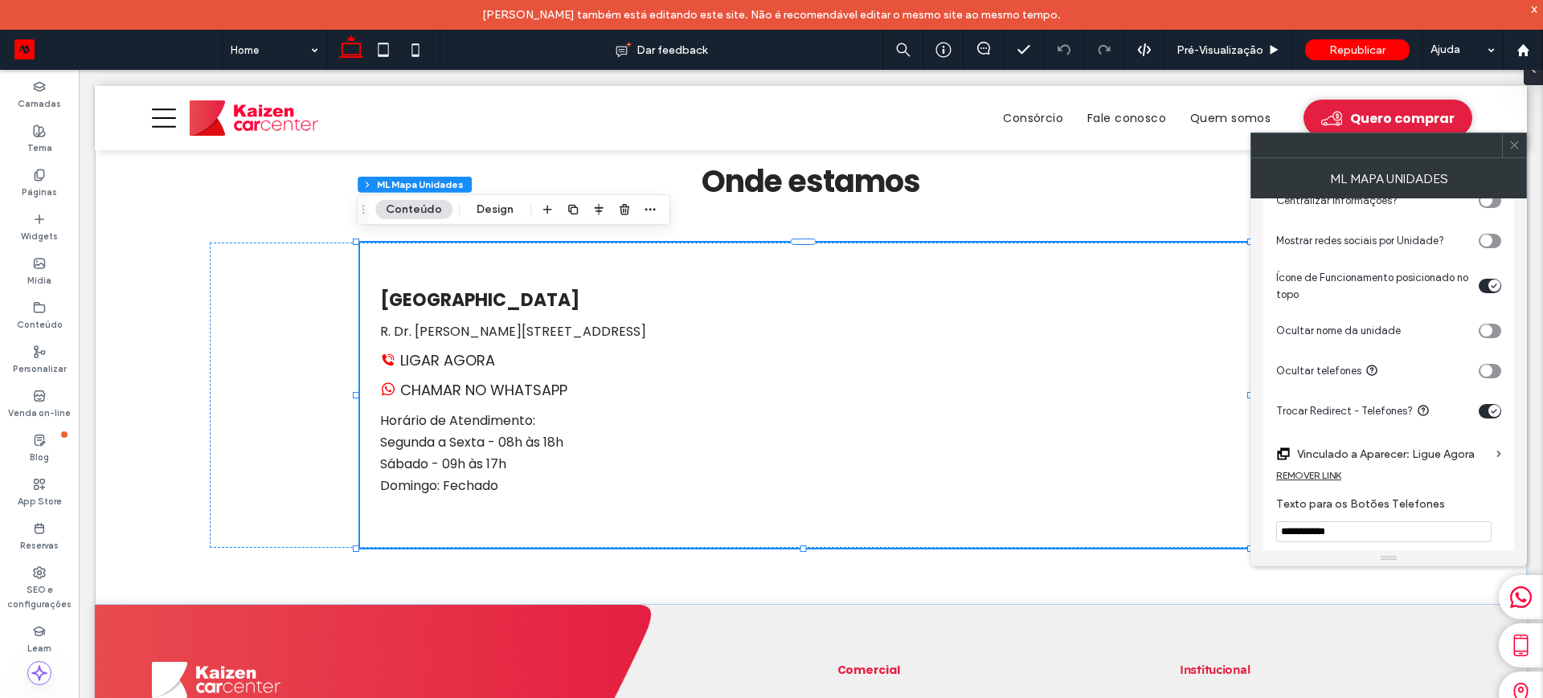
click at [1360, 451] on label "Vinculado a Aparecer: Ligue Agora" at bounding box center [1393, 455] width 193 height 30
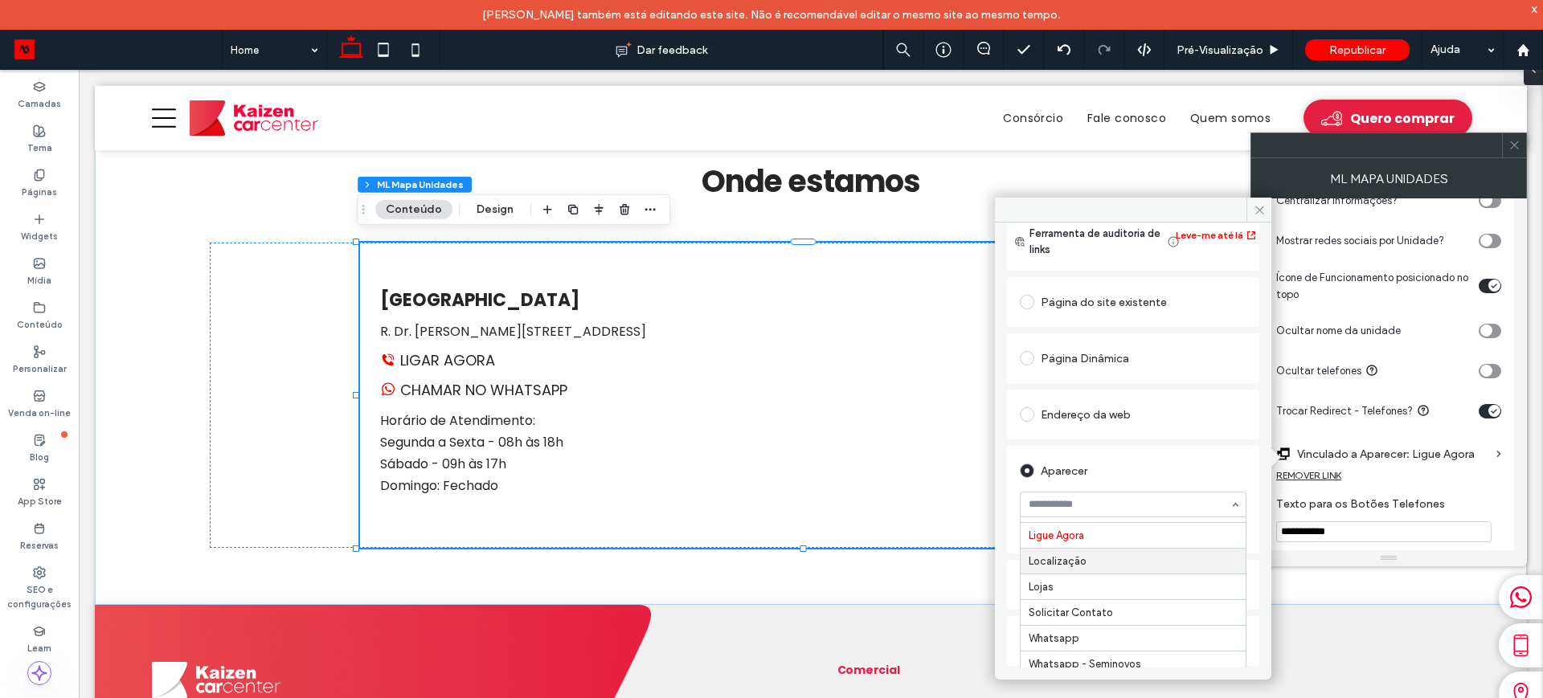
scroll to position [37, 0]
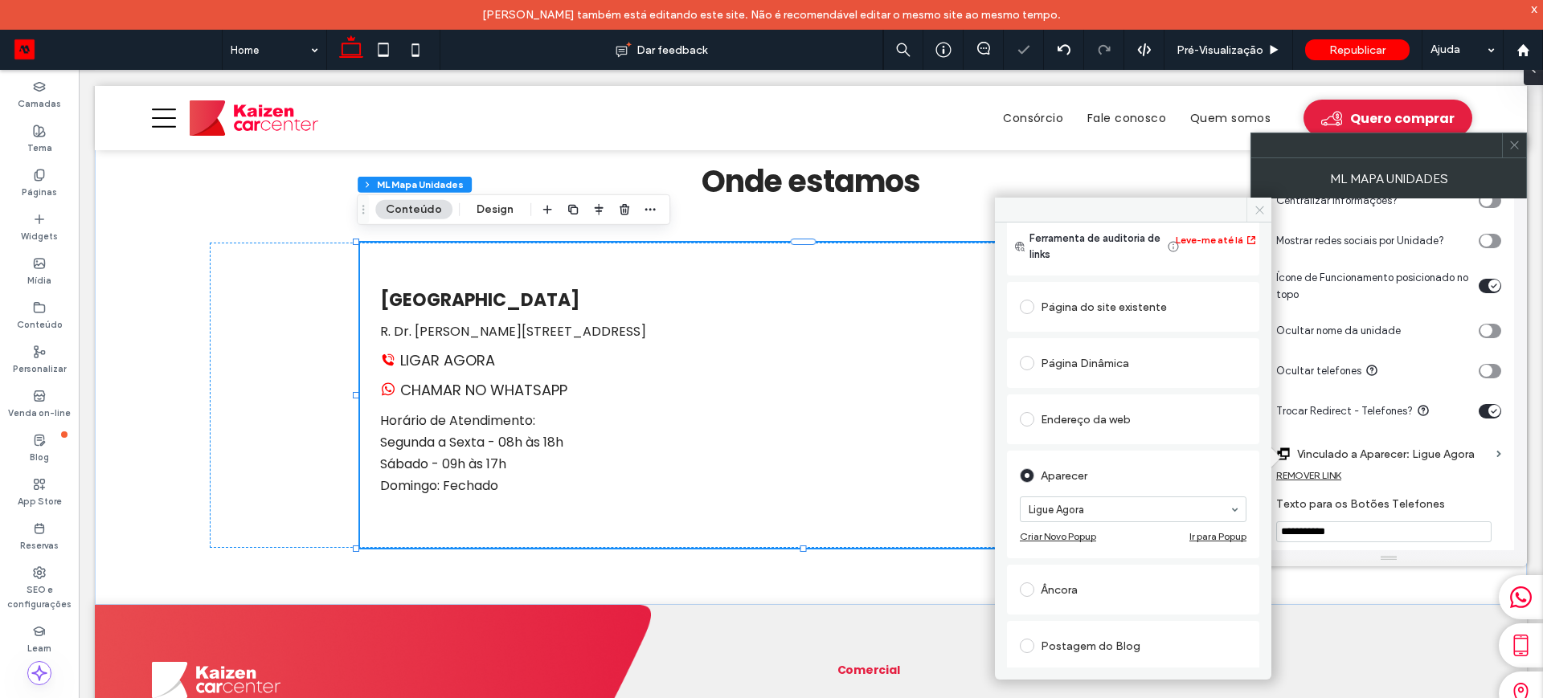
click at [1261, 208] on use at bounding box center [1260, 210] width 8 height 8
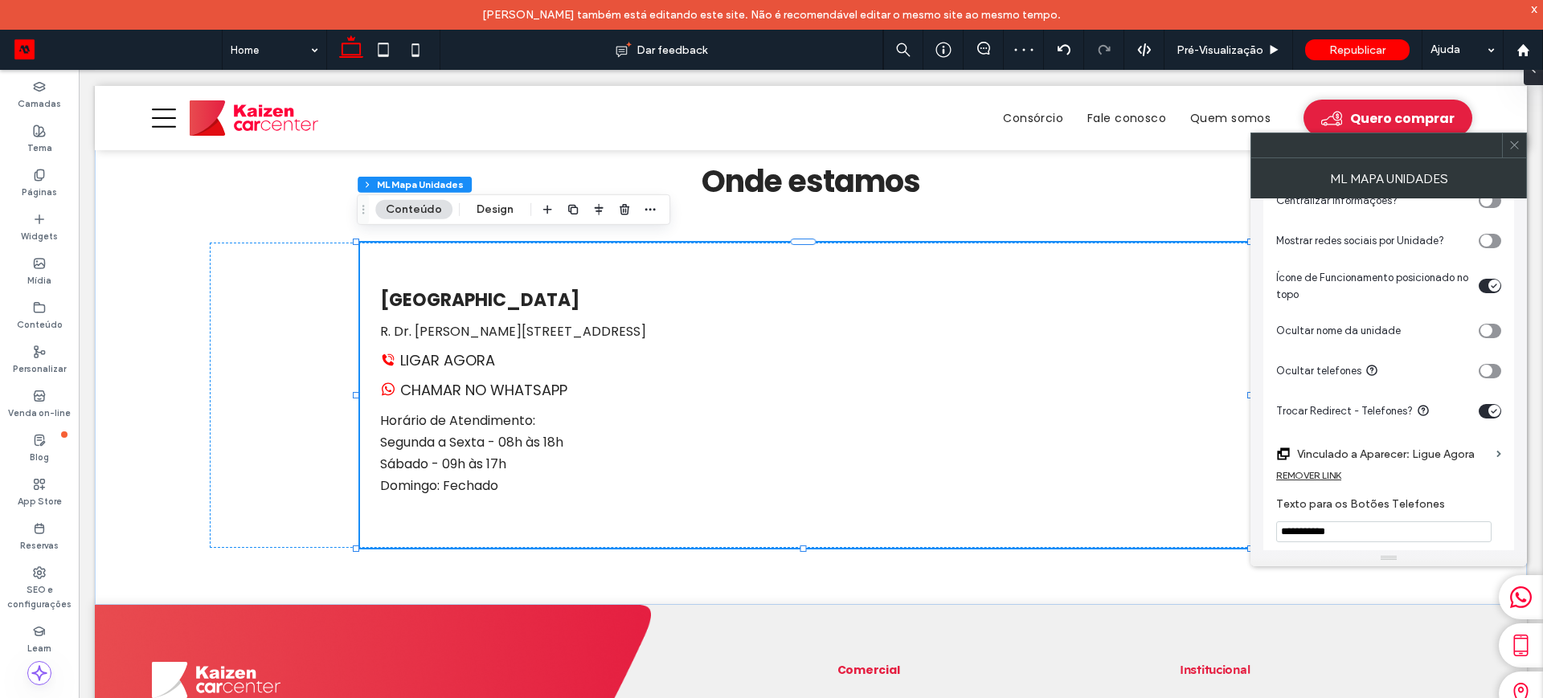
click at [1518, 151] on span at bounding box center [1515, 145] width 12 height 24
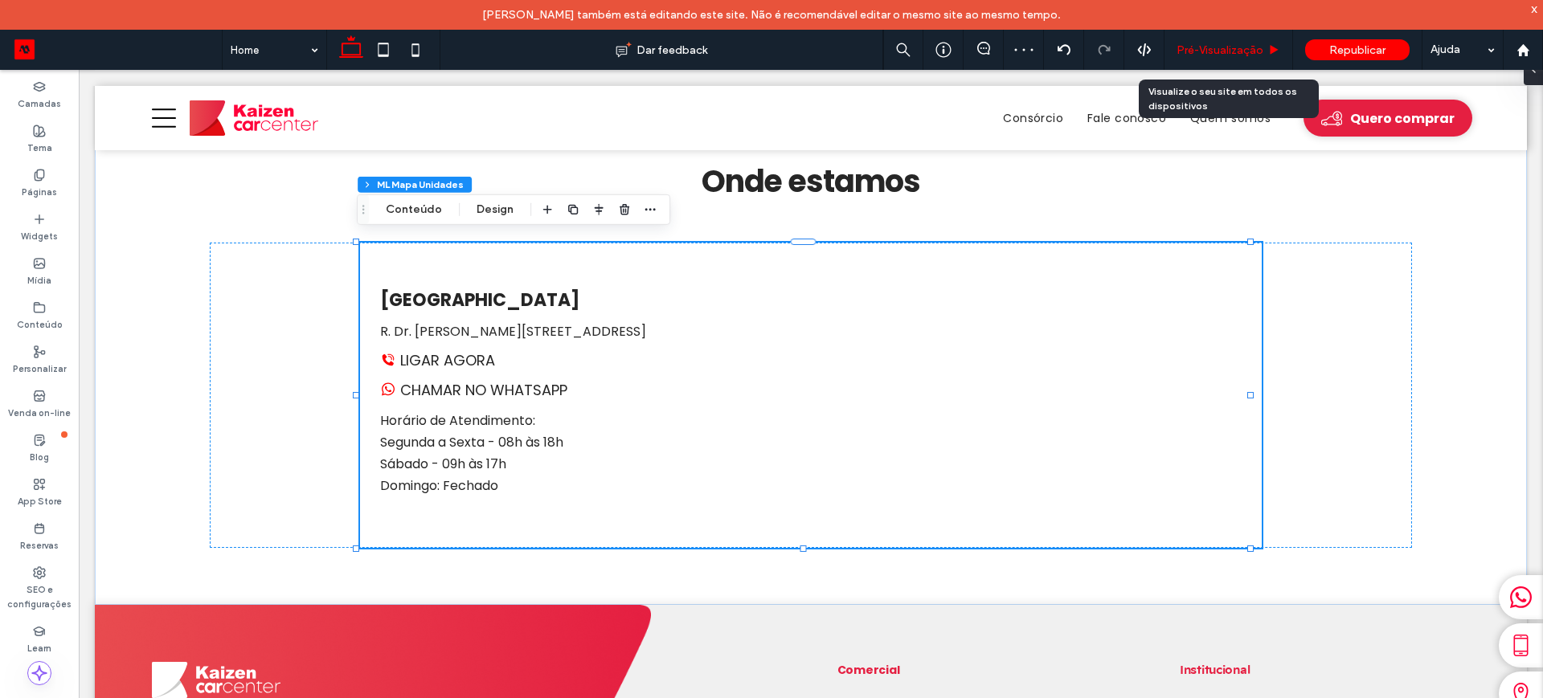
click at [1224, 40] on div "Pré-Visualizaçāo" at bounding box center [1229, 50] width 129 height 40
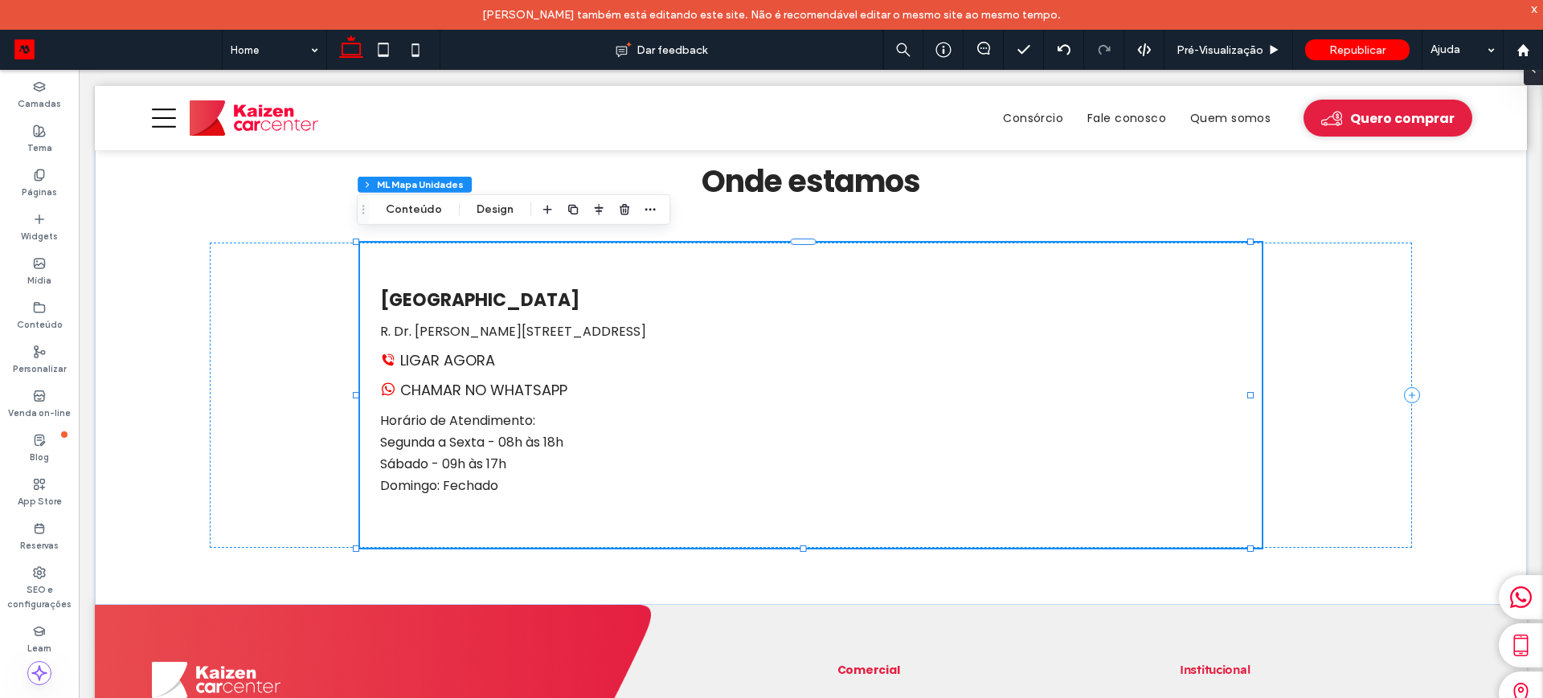
click at [449, 356] on link "LIGAR AGORA" at bounding box center [437, 361] width 115 height 22
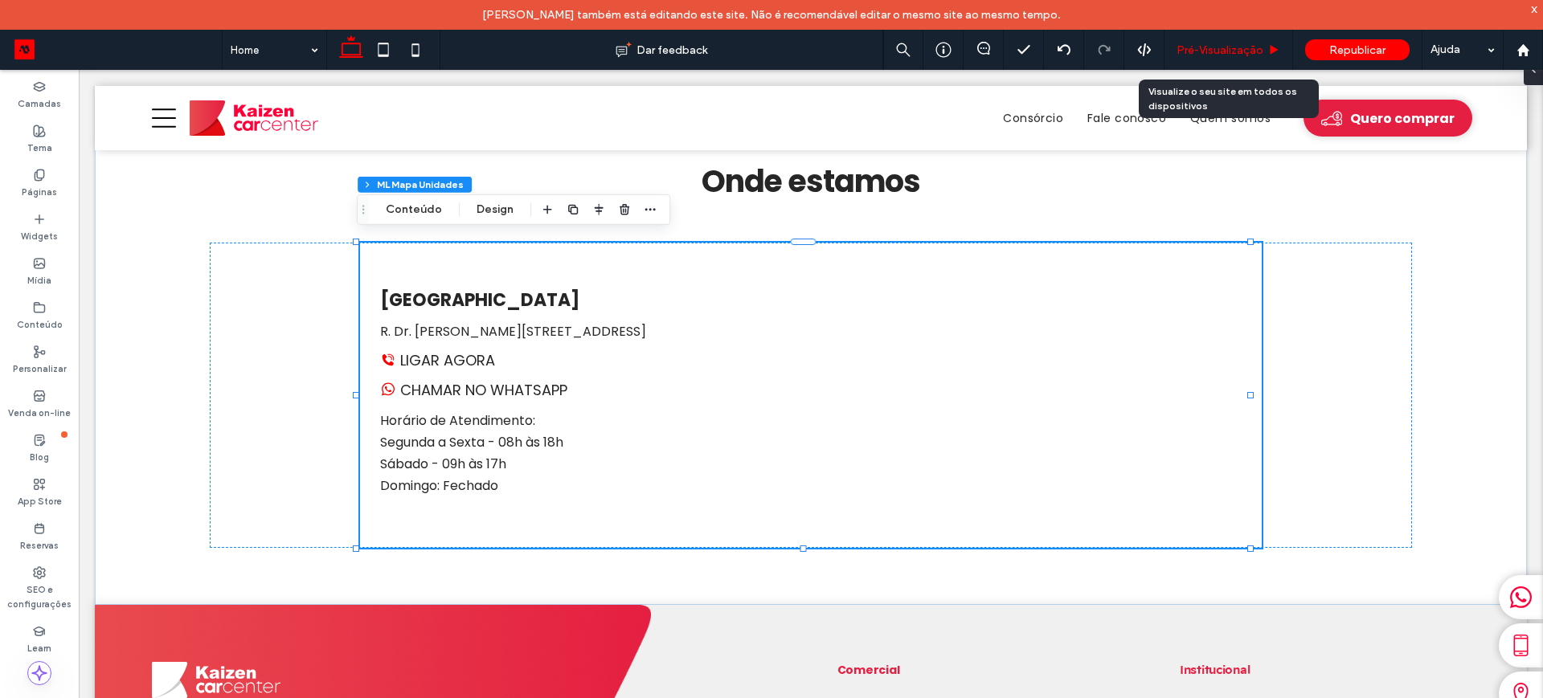
click at [1192, 49] on span "Pré-Visualizaçāo" at bounding box center [1220, 50] width 87 height 14
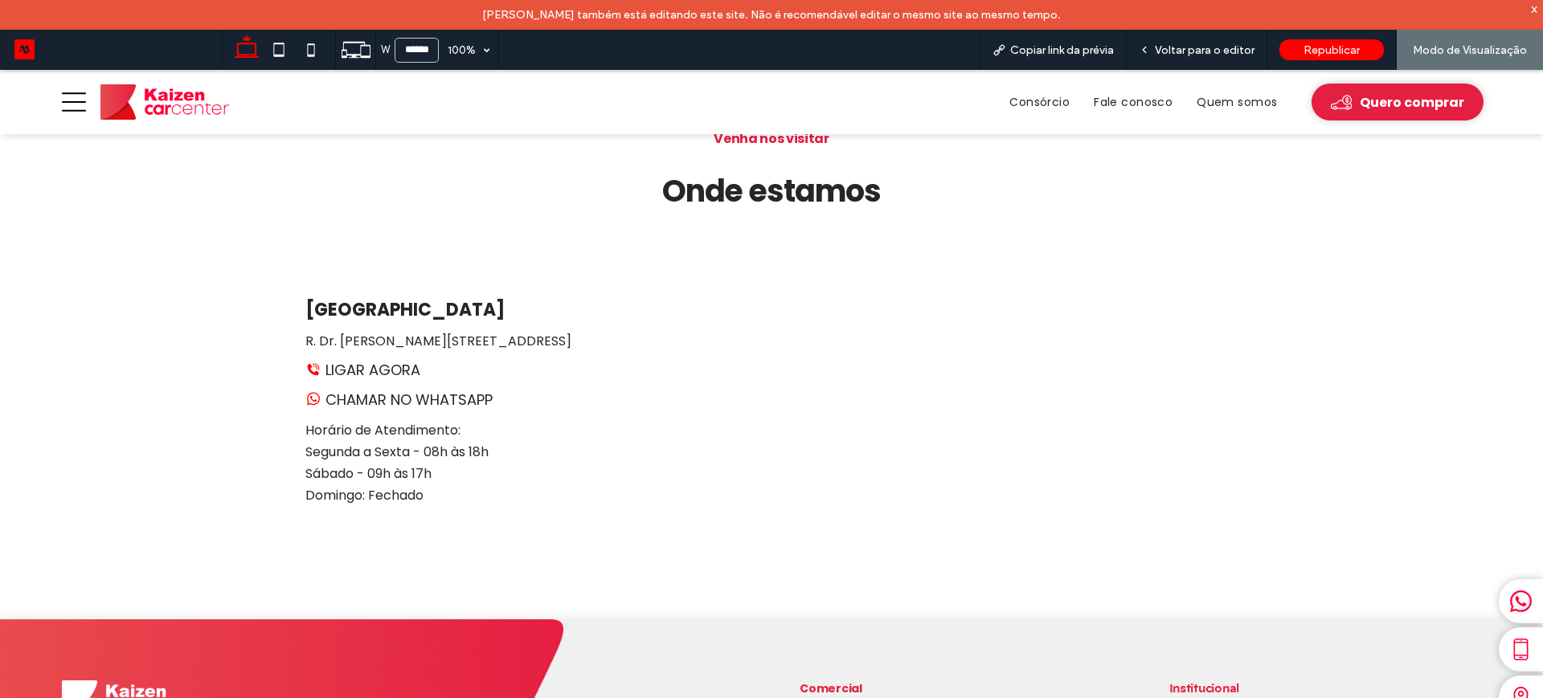
scroll to position [3105, 0]
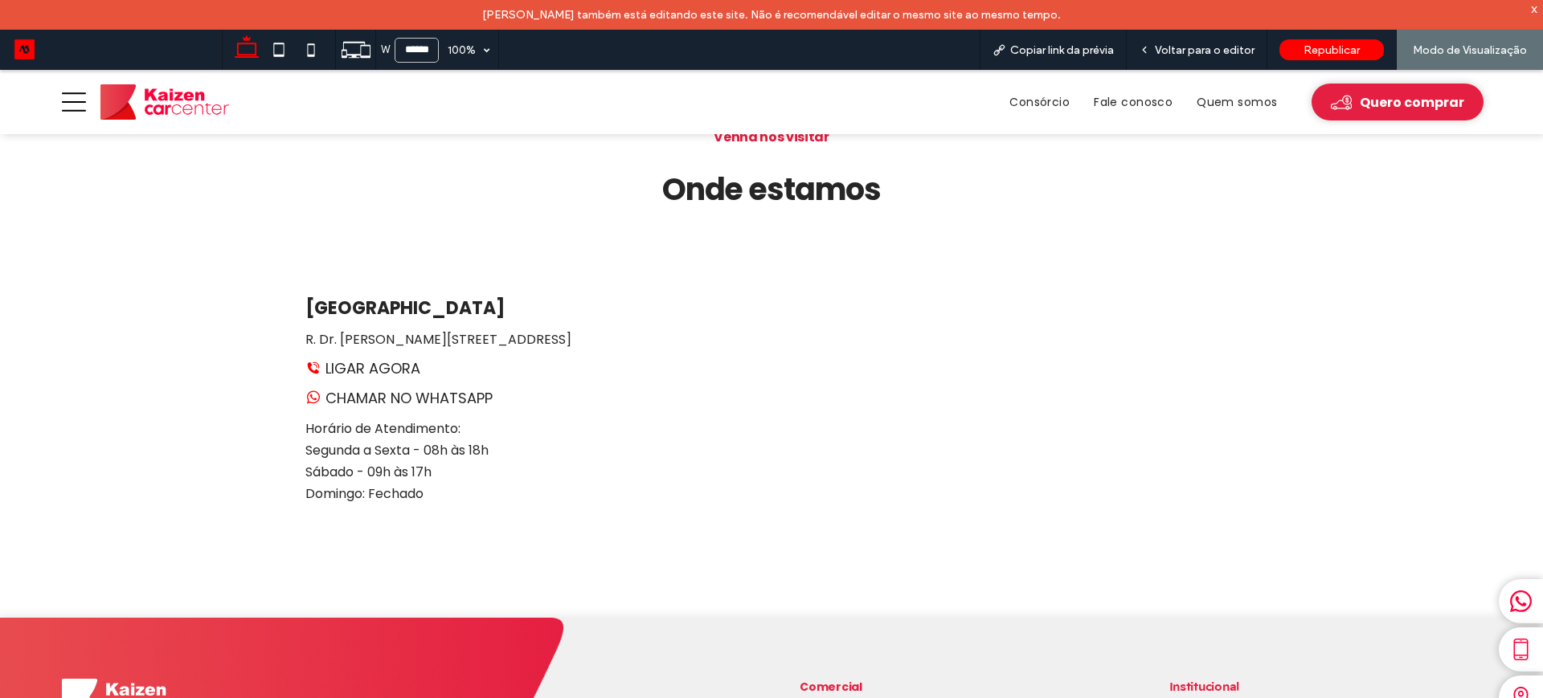
click at [350, 358] on link "LIGAR AGORA" at bounding box center [362, 369] width 115 height 22
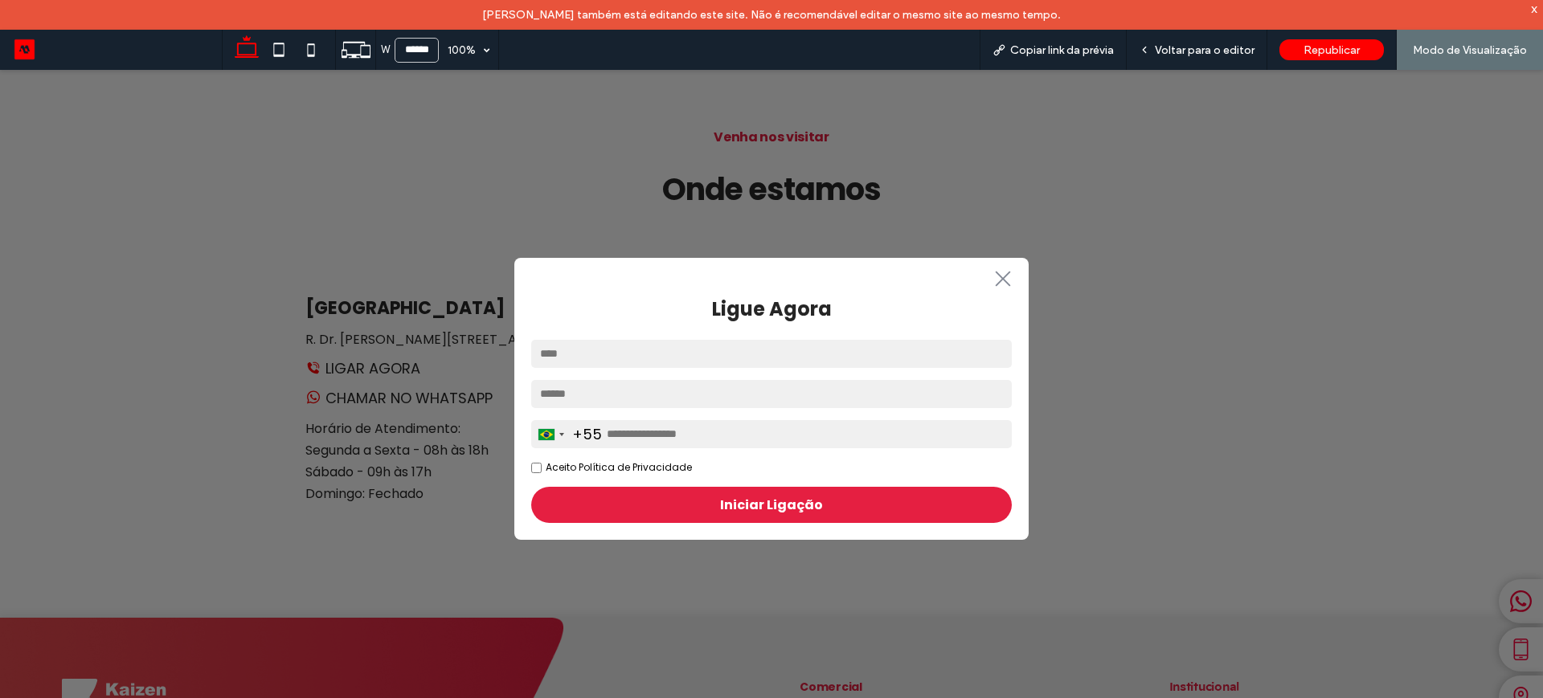
click at [1004, 275] on icon ".st0-1091118977{fill-rule:evenodd;clip-rule:evenodd;}" at bounding box center [1003, 279] width 26 height 16
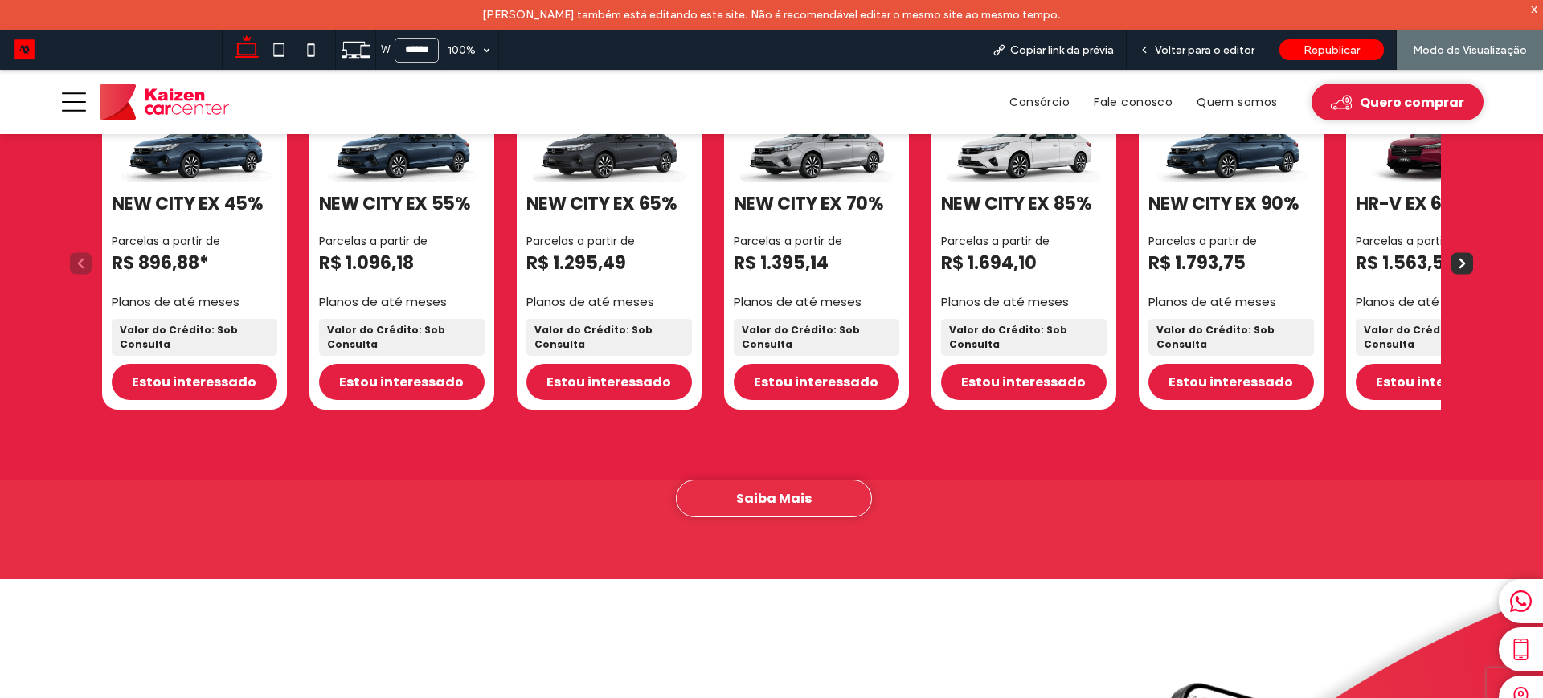
scroll to position [1899, 0]
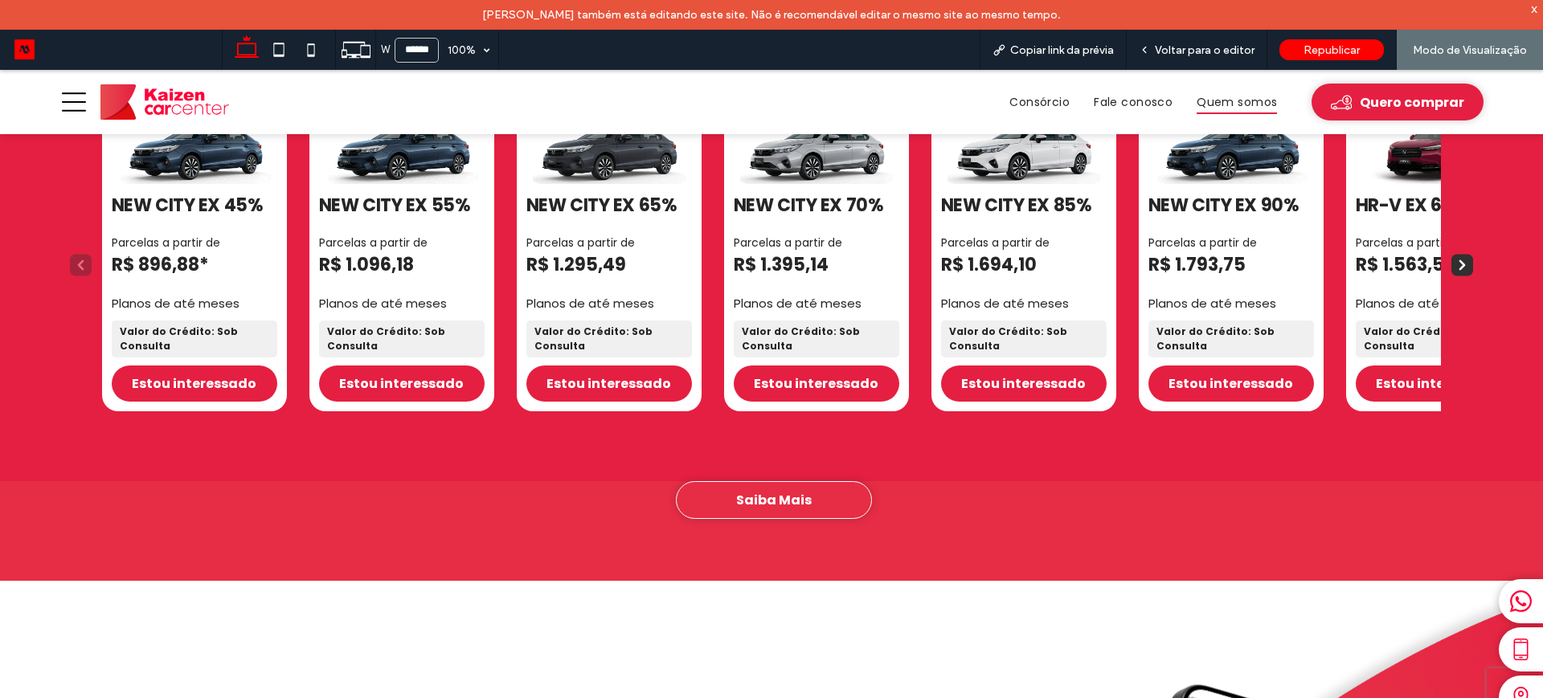
click at [1197, 102] on span "Quem somos" at bounding box center [1237, 102] width 80 height 25
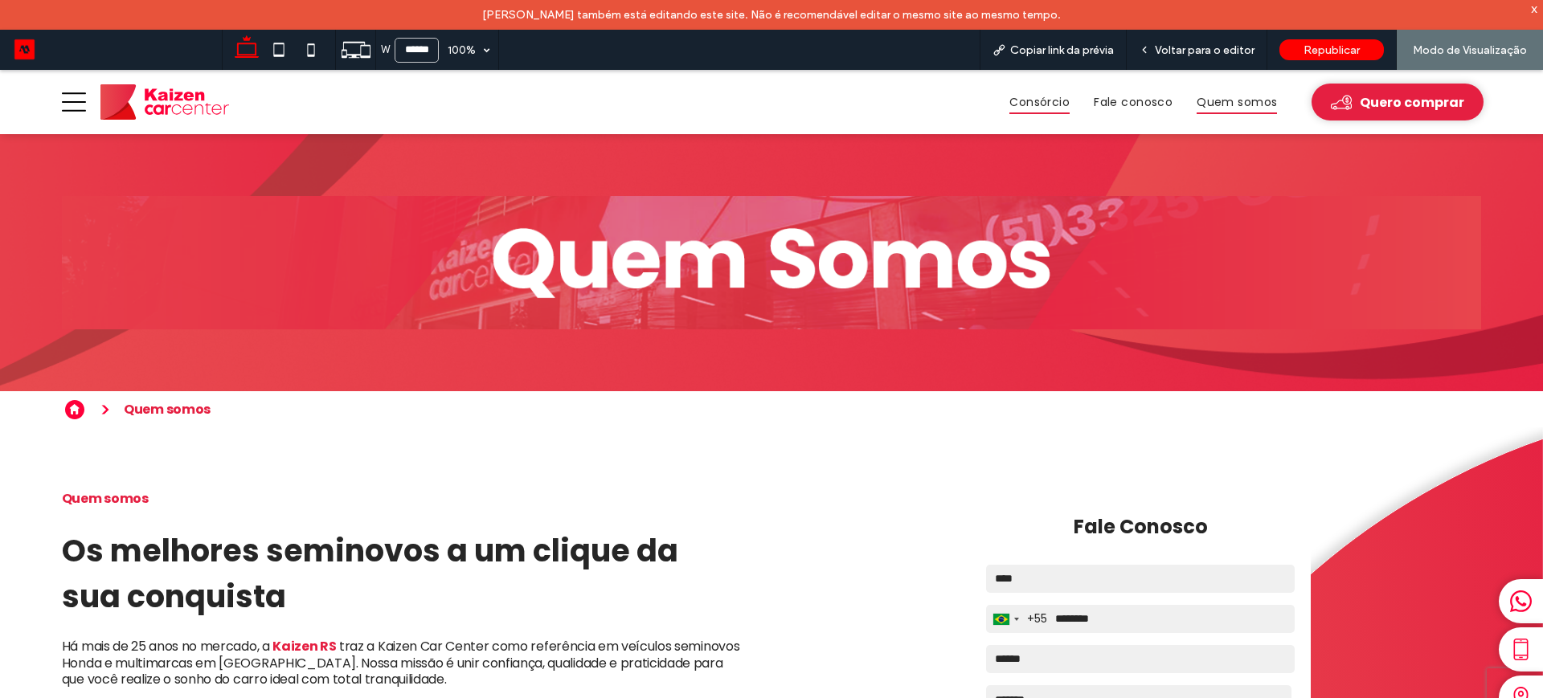
click at [1034, 107] on span "Consórcio" at bounding box center [1040, 102] width 60 height 25
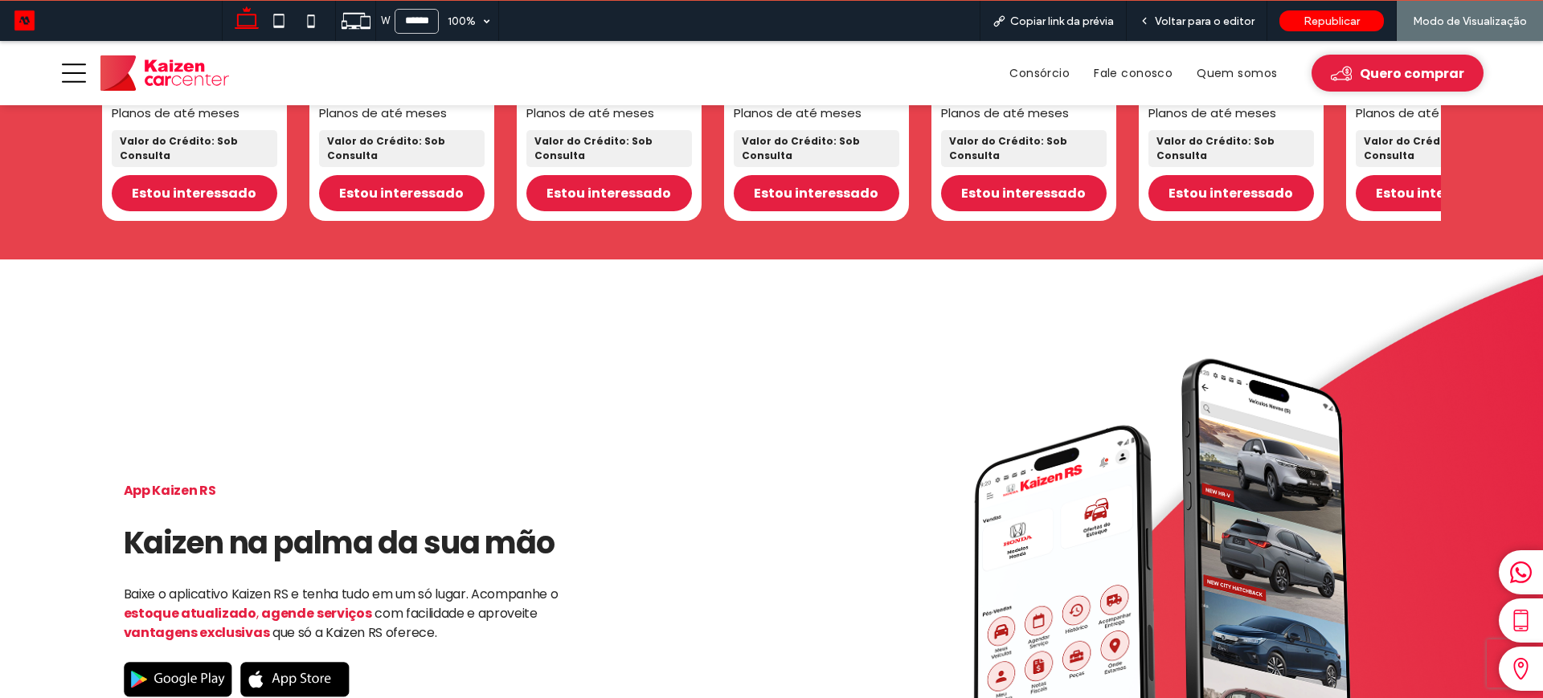
scroll to position [1517, 0]
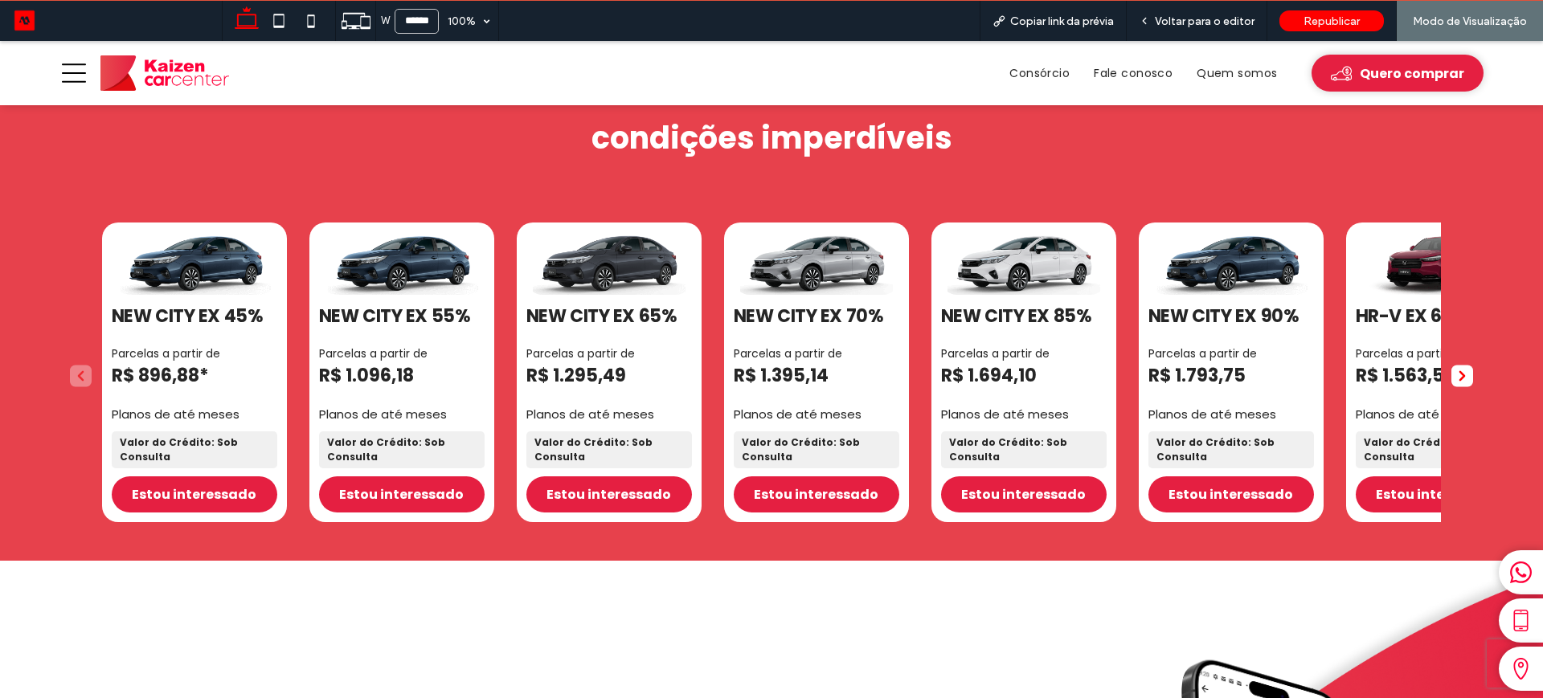
drag, startPoint x: 163, startPoint y: 76, endPoint x: 485, endPoint y: 321, distance: 405.0
click at [163, 76] on img at bounding box center [164, 72] width 129 height 35
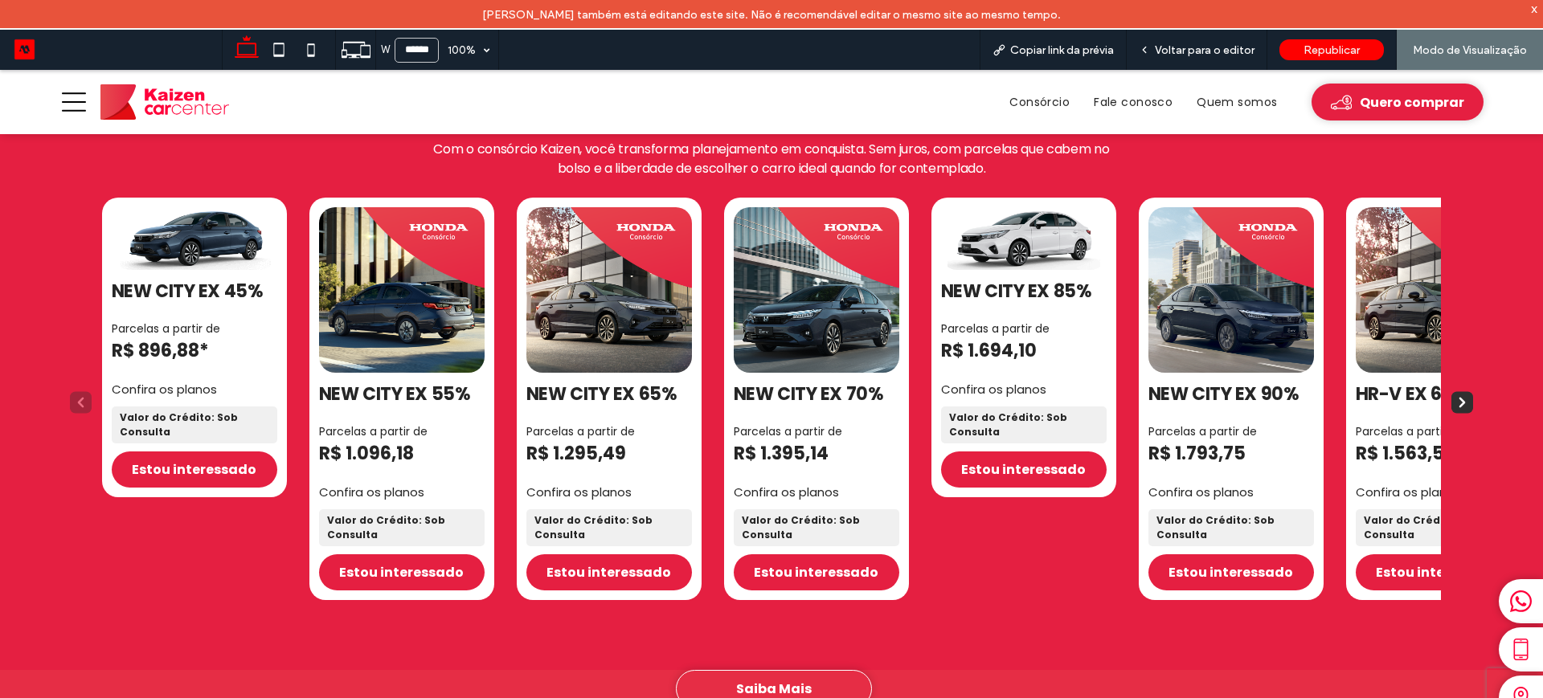
scroll to position [1779, 0]
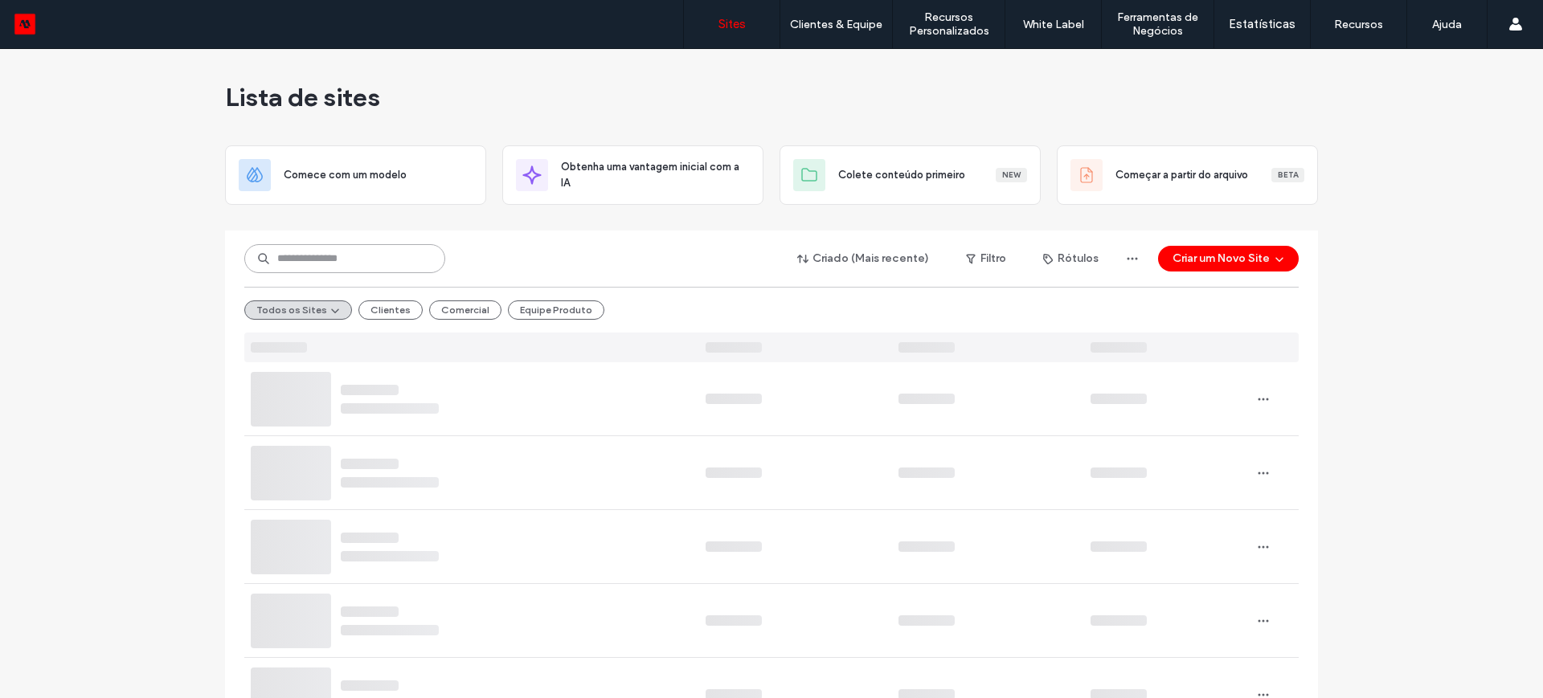
click at [350, 258] on input at bounding box center [344, 258] width 201 height 29
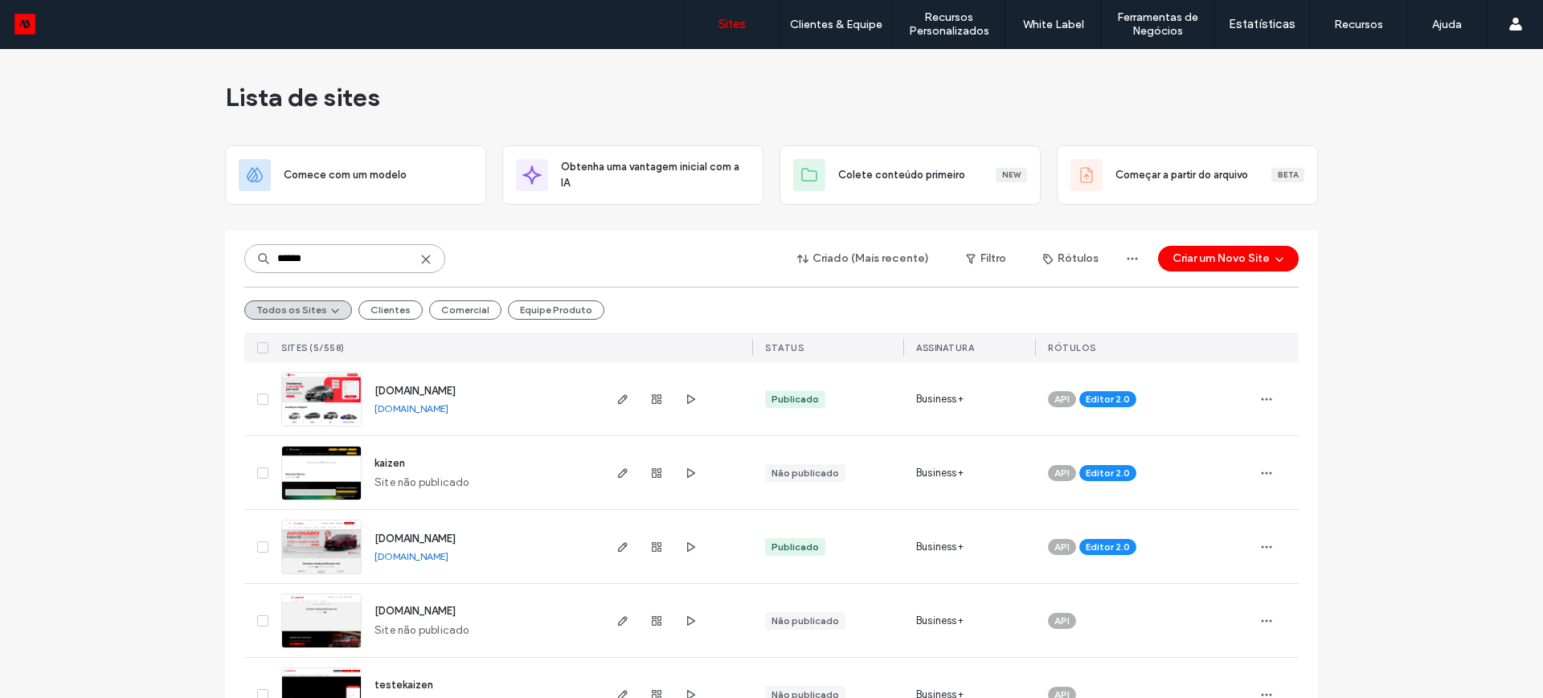
type input "******"
click at [426, 553] on link "[DOMAIN_NAME]" at bounding box center [412, 557] width 74 height 12
click at [418, 554] on link "[DOMAIN_NAME]" at bounding box center [412, 557] width 74 height 12
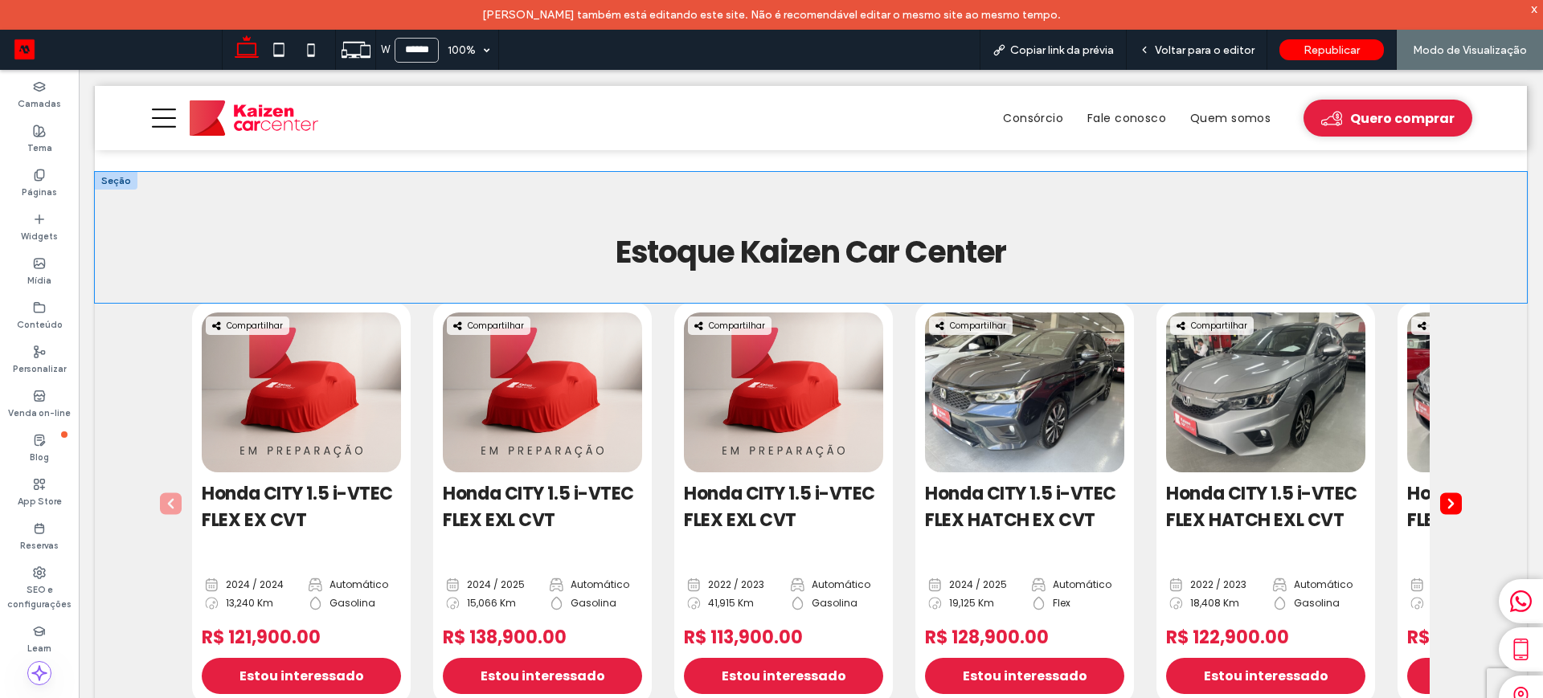
scroll to position [786, 0]
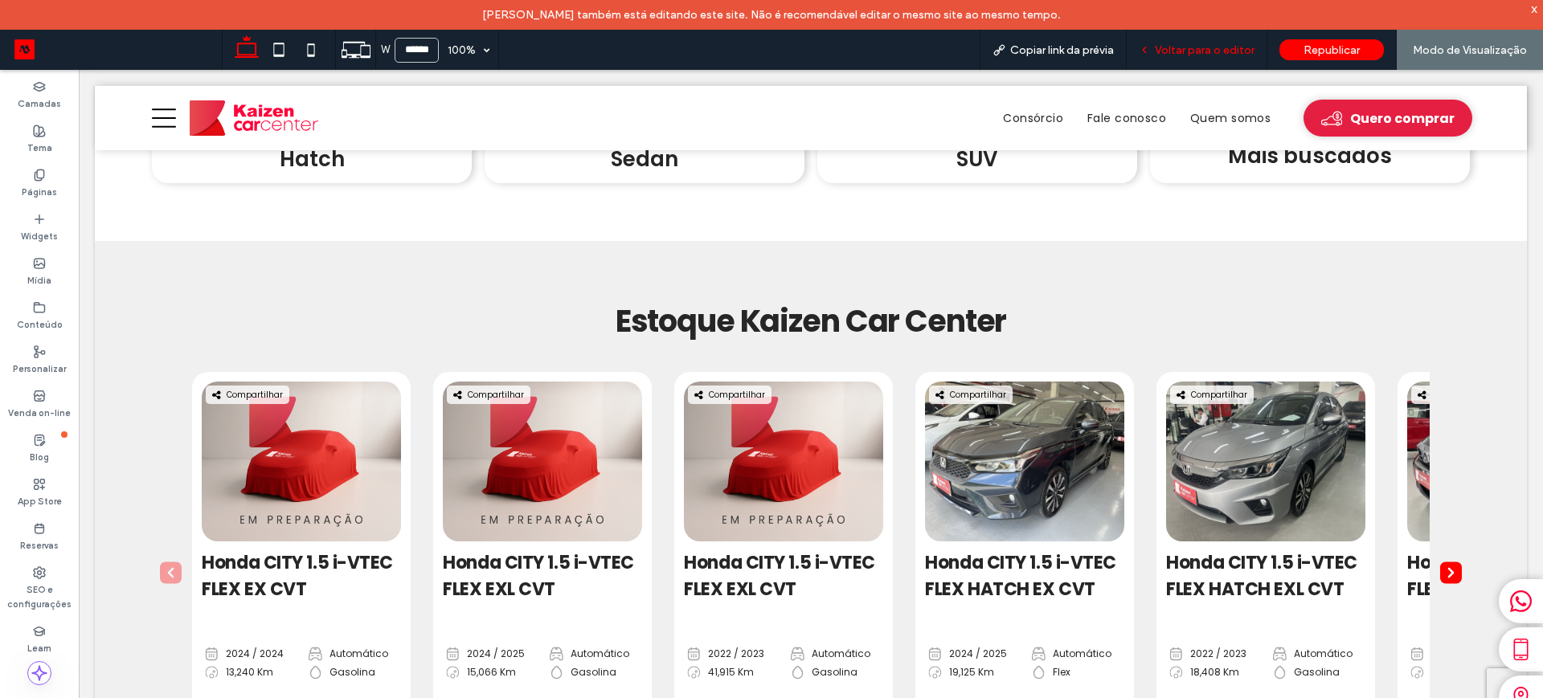
click at [1182, 47] on span "Voltar para o editor" at bounding box center [1205, 50] width 100 height 14
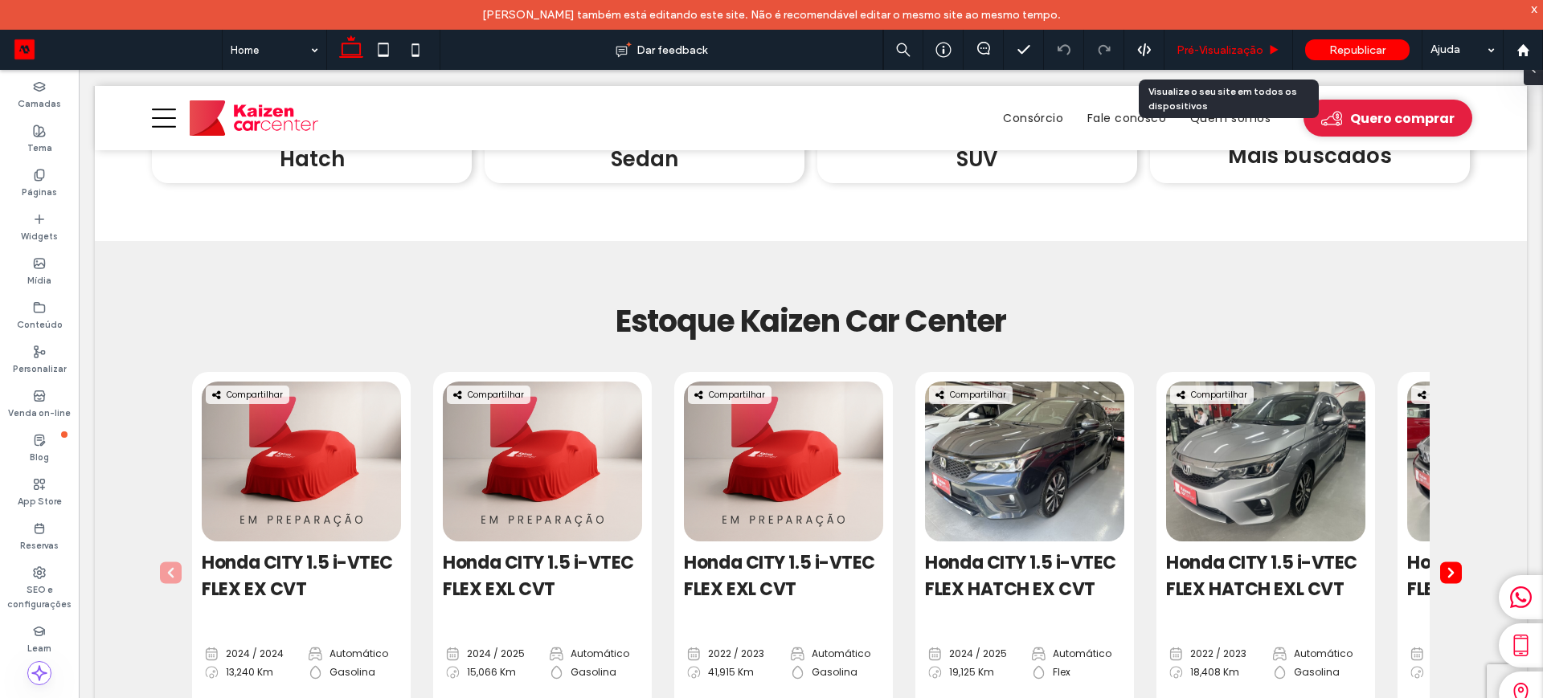
click at [1199, 47] on span "Pré-Visualizaçāo" at bounding box center [1220, 50] width 87 height 14
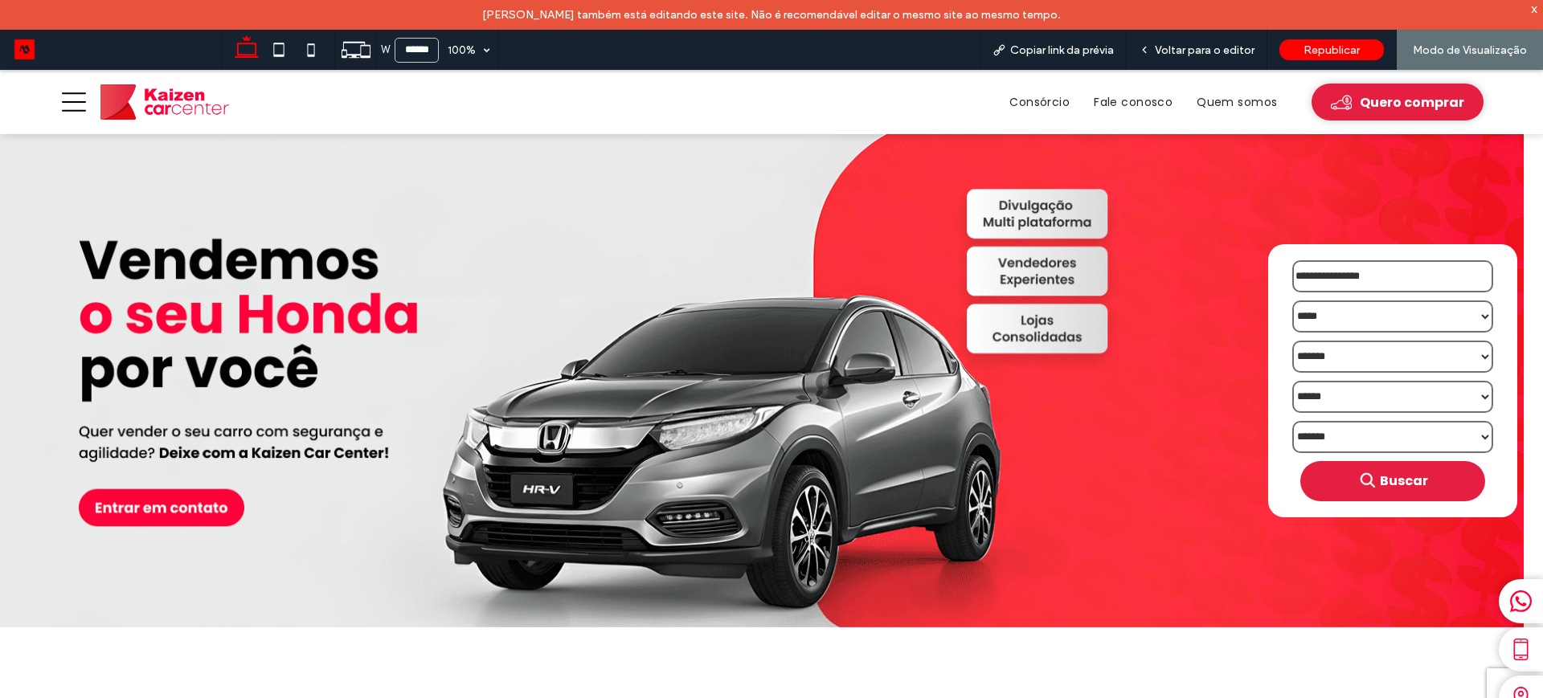
click at [411, 264] on img "1 / 1" at bounding box center [764, 381] width 1528 height 494
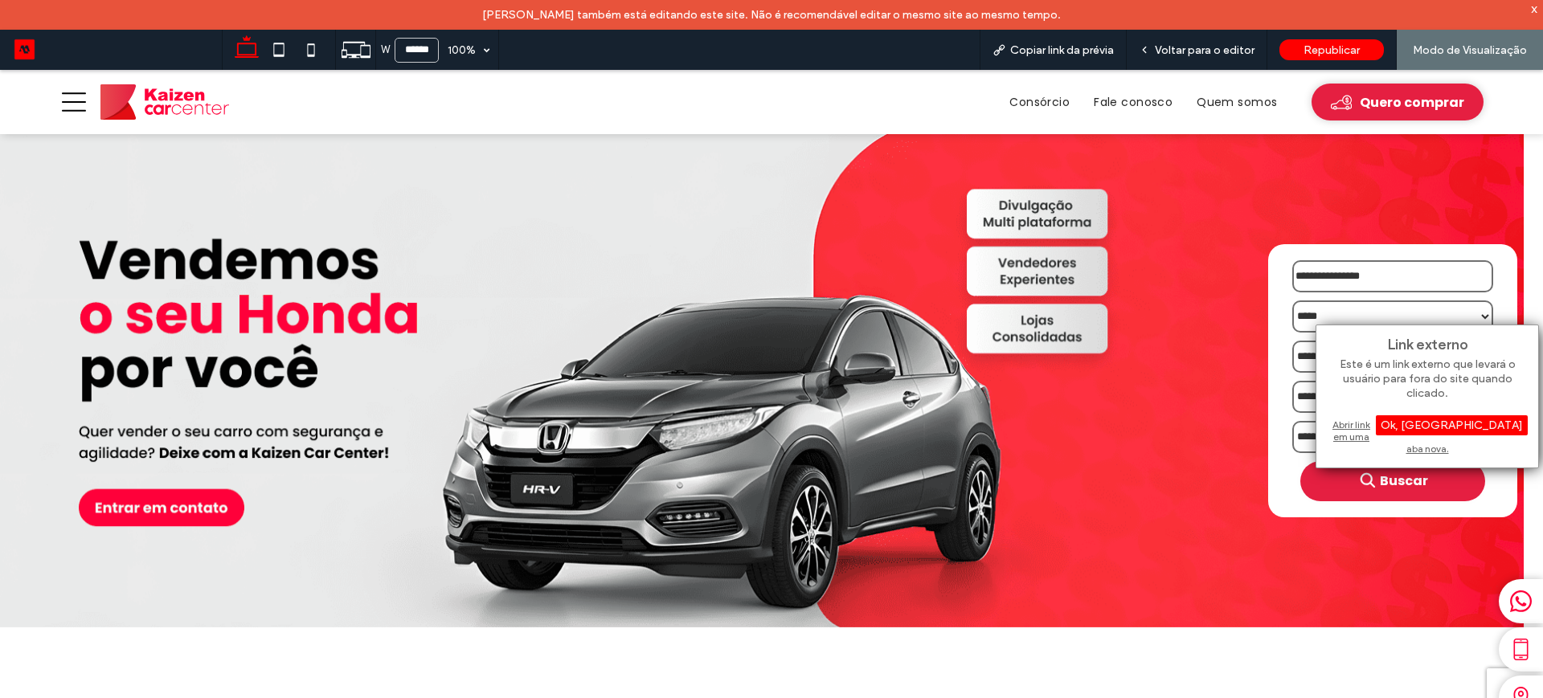
click at [1349, 424] on div "Abrir link em uma aba nova." at bounding box center [1427, 436] width 201 height 41
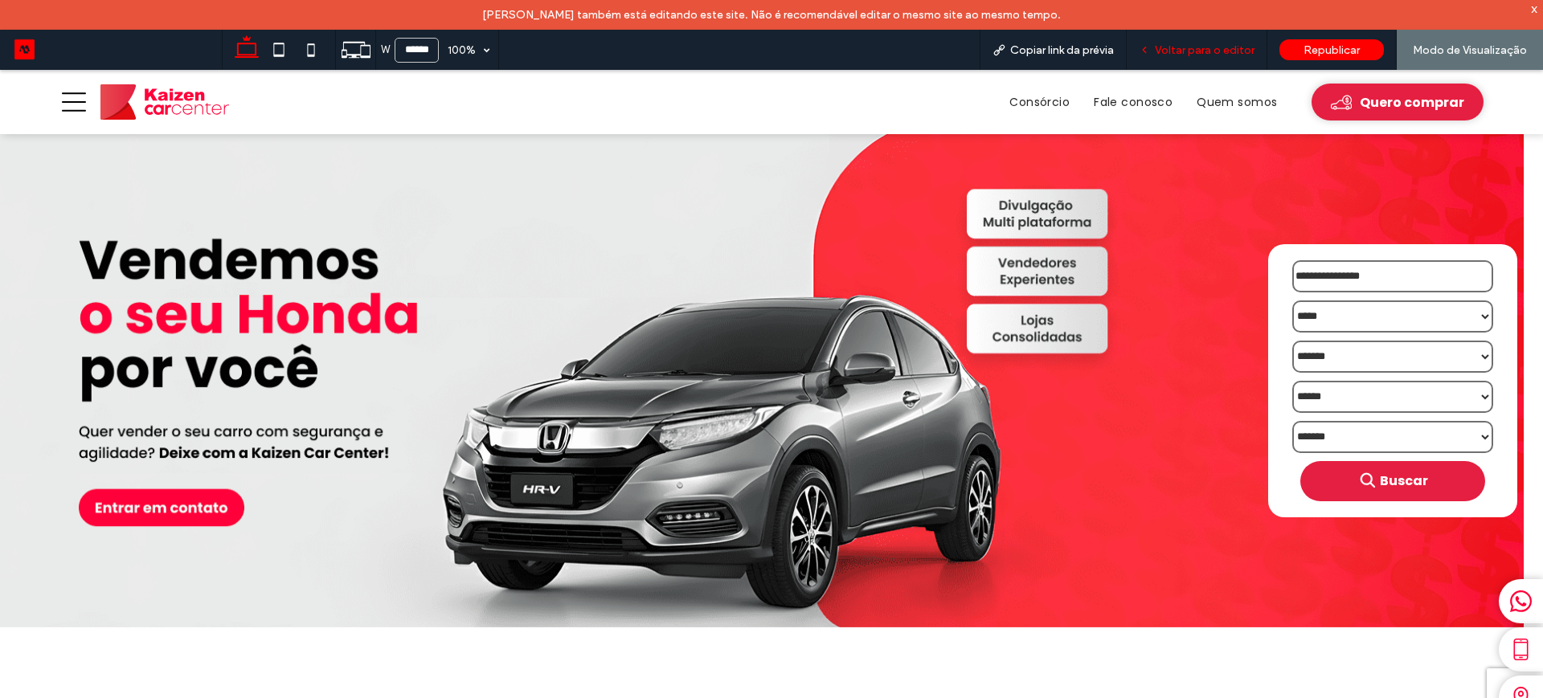
click at [1190, 43] on span "Voltar para o editor" at bounding box center [1205, 50] width 100 height 14
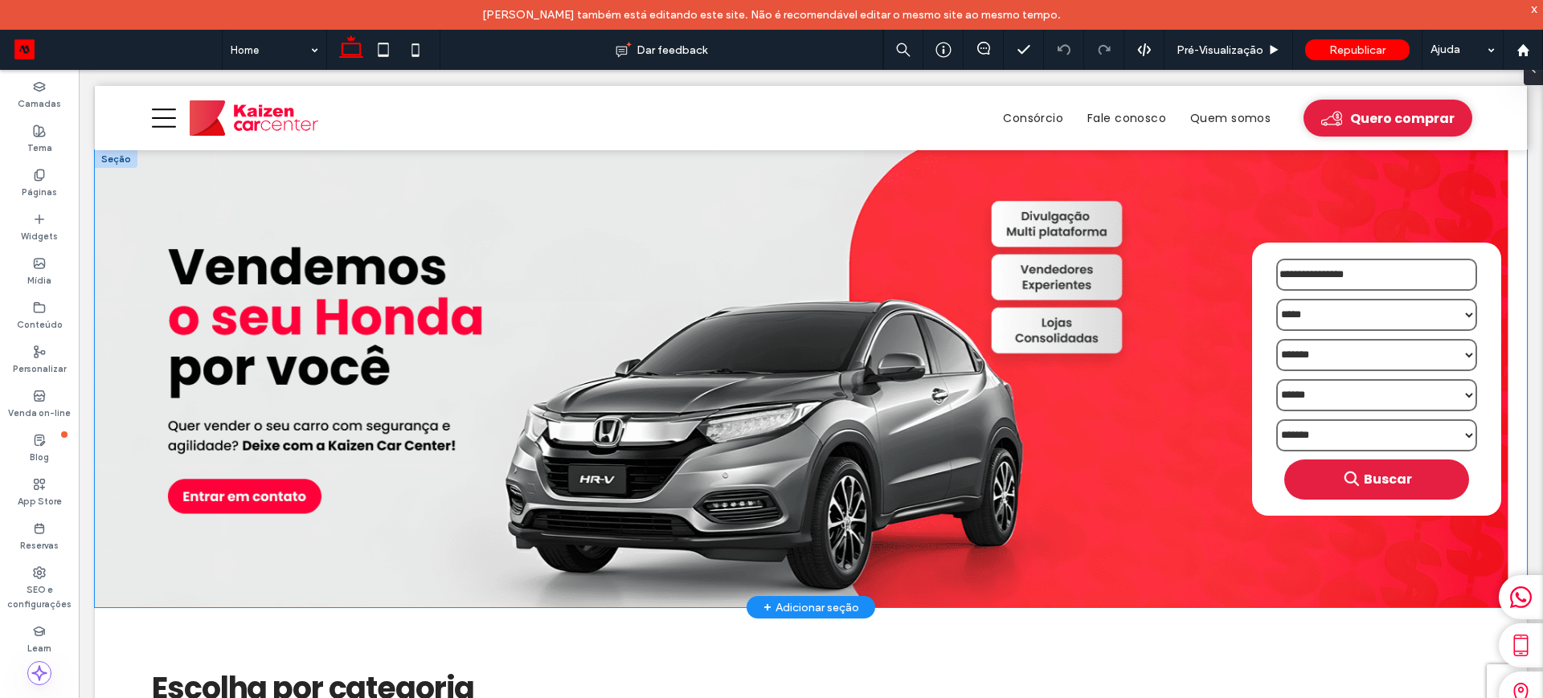
click at [440, 260] on img "1 / 1" at bounding box center [803, 378] width 1417 height 457
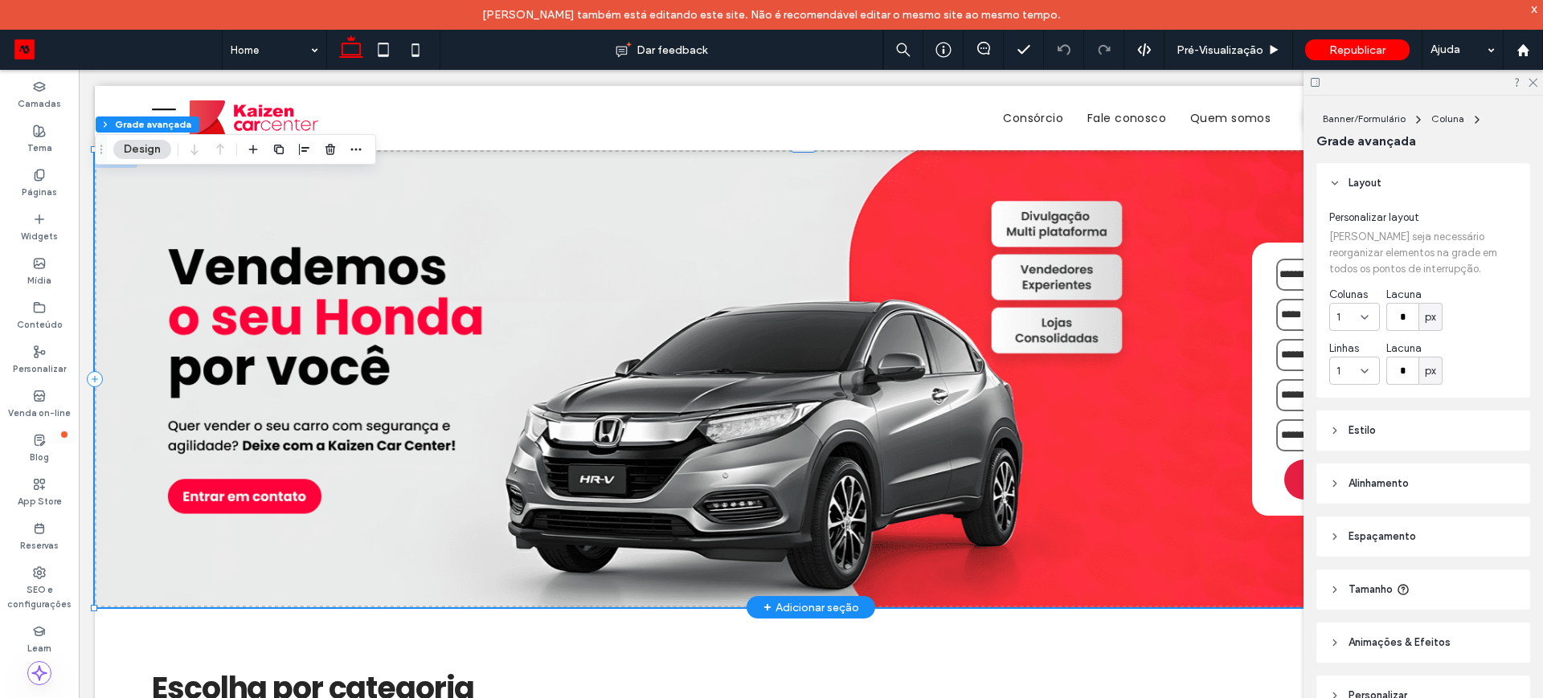
click at [404, 243] on img "1 / 1" at bounding box center [803, 378] width 1417 height 457
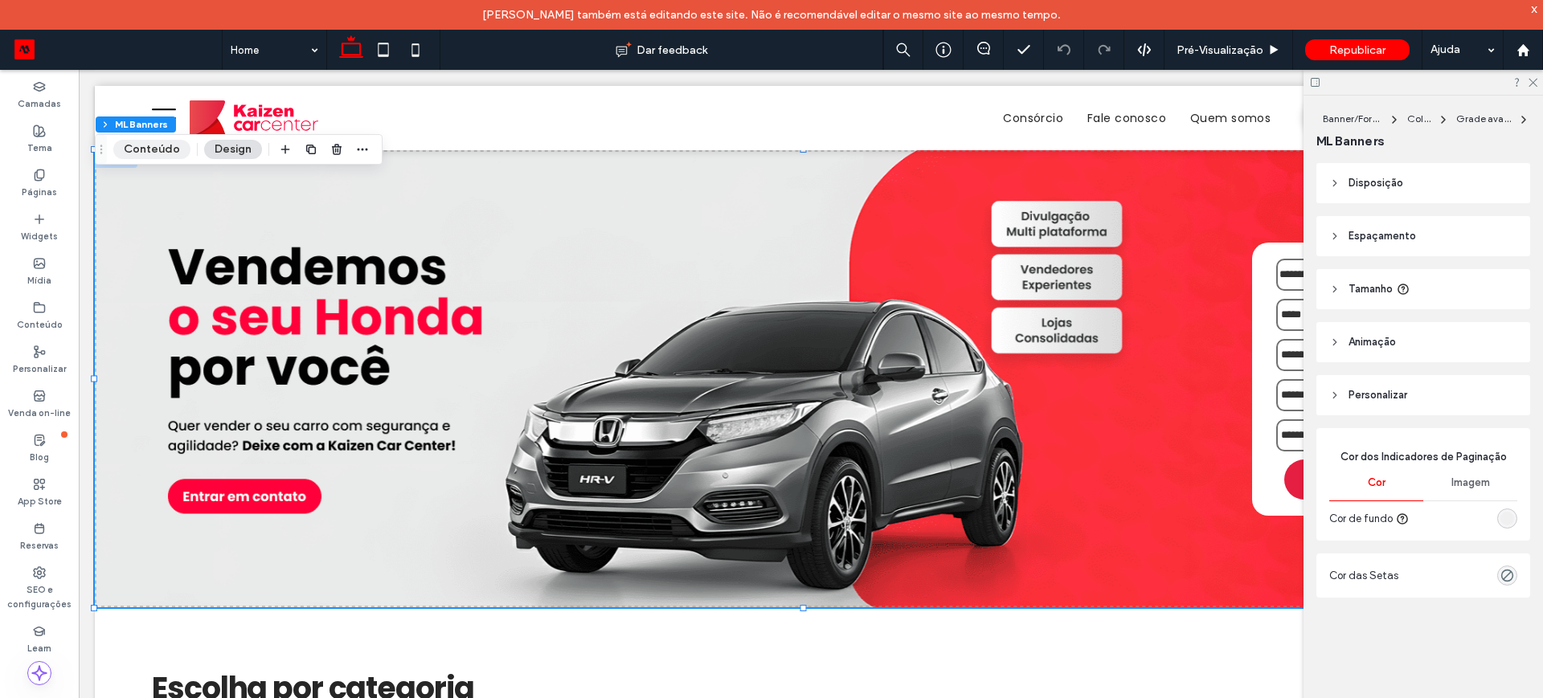
click at [139, 150] on button "Conteúdo" at bounding box center [151, 149] width 77 height 19
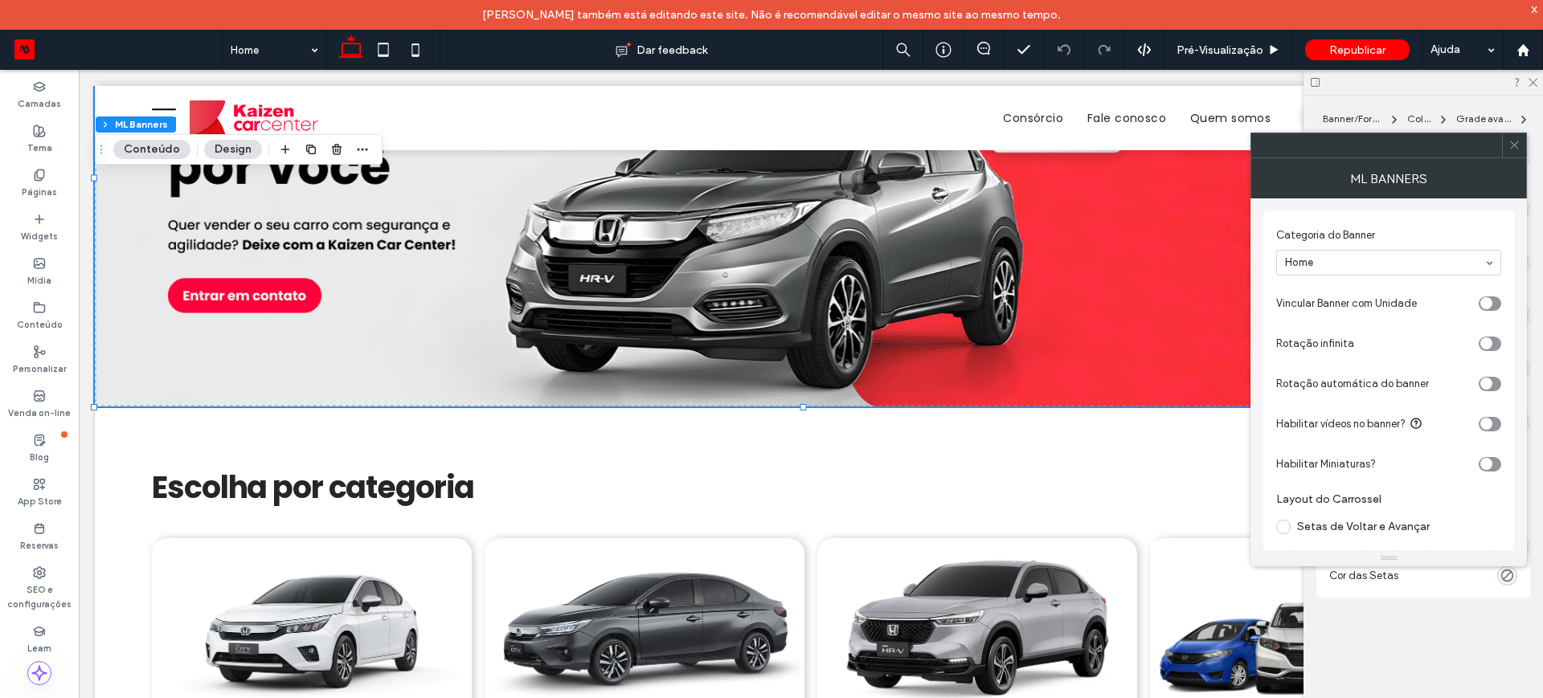
click at [1512, 146] on icon at bounding box center [1515, 145] width 12 height 12
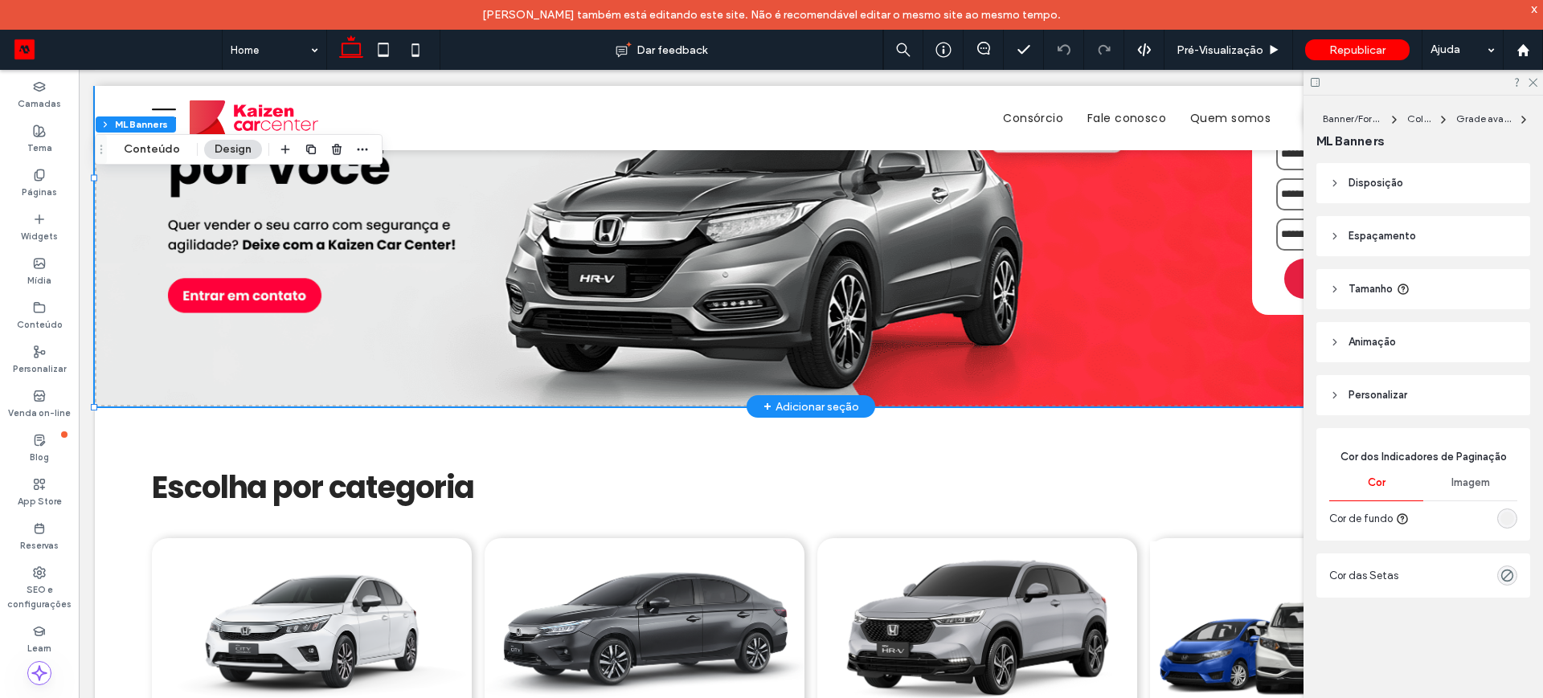
click at [244, 203] on img "1 / 1" at bounding box center [803, 177] width 1417 height 457
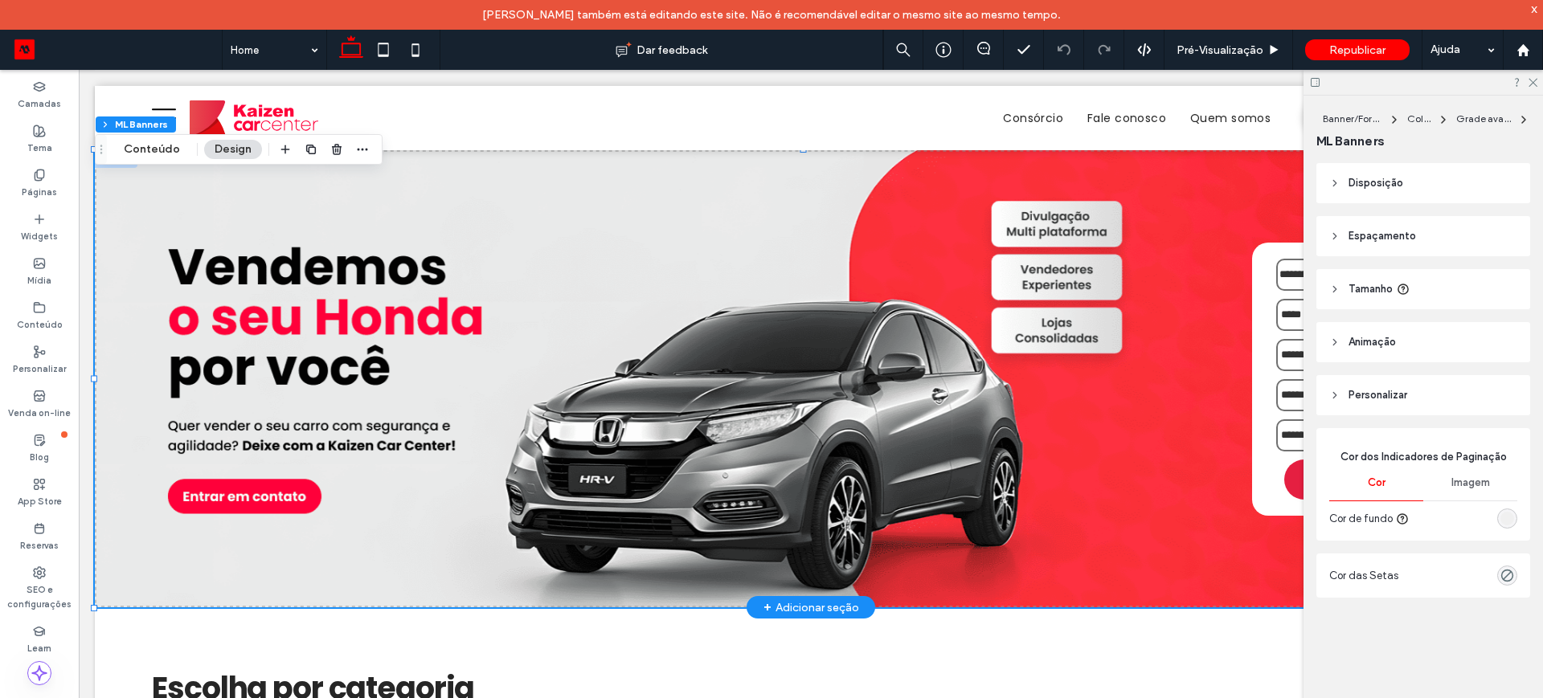
click at [676, 245] on img "1 / 1" at bounding box center [803, 378] width 1417 height 457
click at [359, 147] on icon "button" at bounding box center [362, 149] width 13 height 13
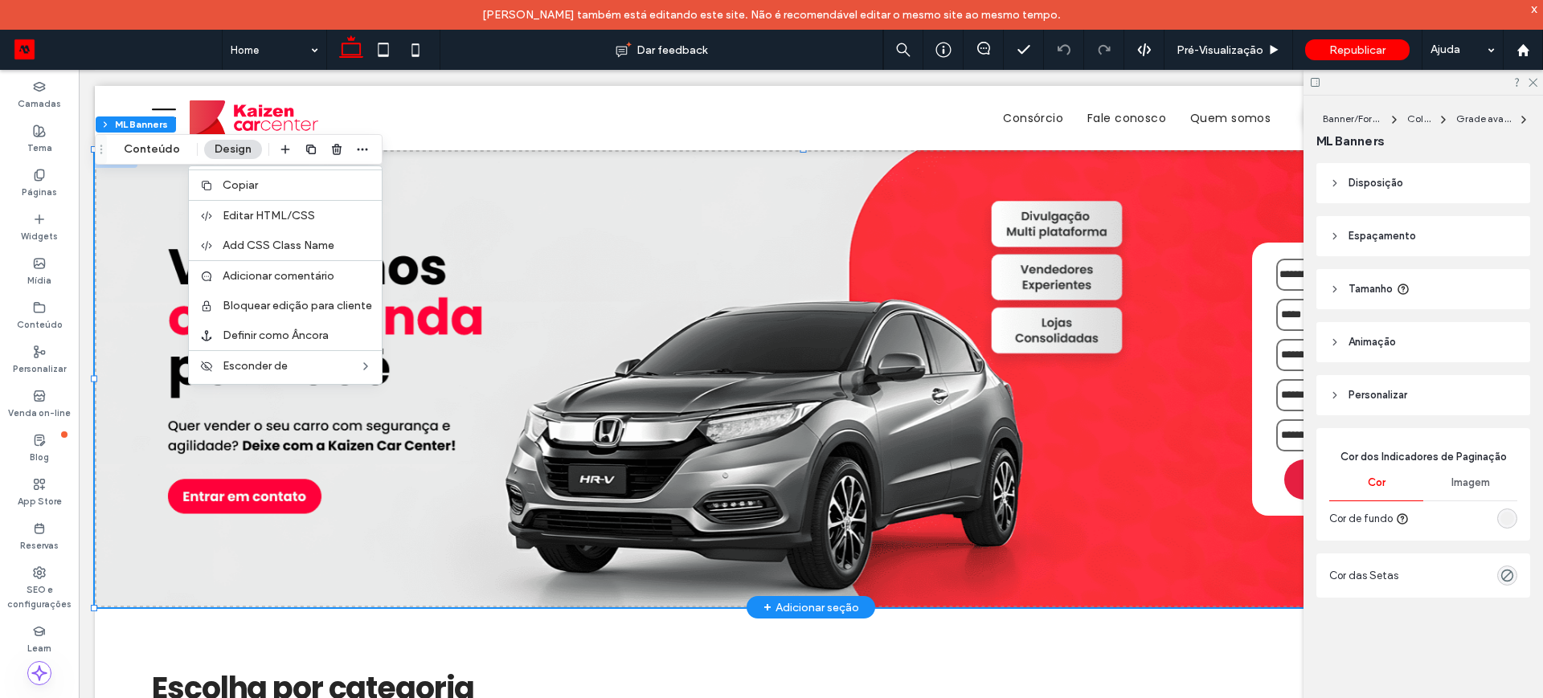
click at [489, 264] on img "1 / 1" at bounding box center [803, 378] width 1417 height 457
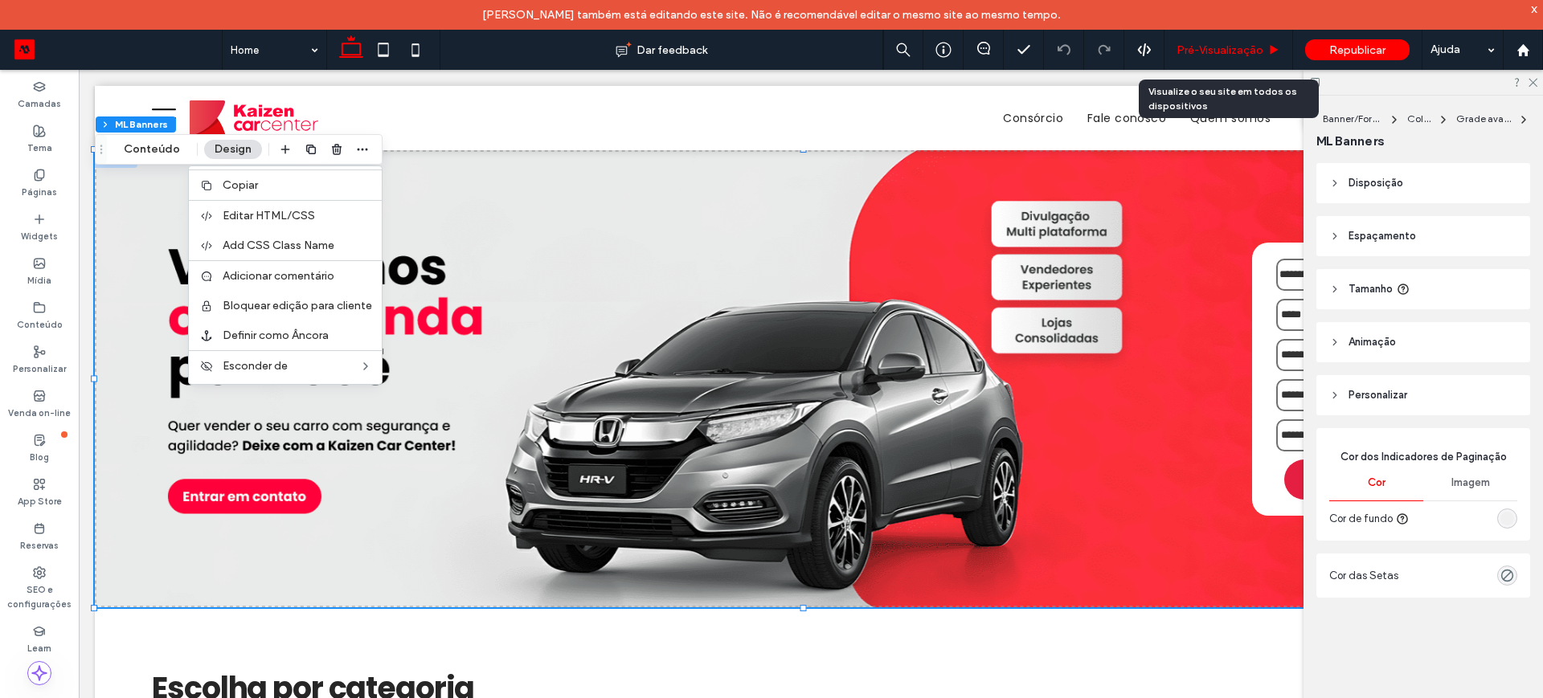
click at [1227, 47] on span "Pré-Visualizaçāo" at bounding box center [1220, 50] width 87 height 14
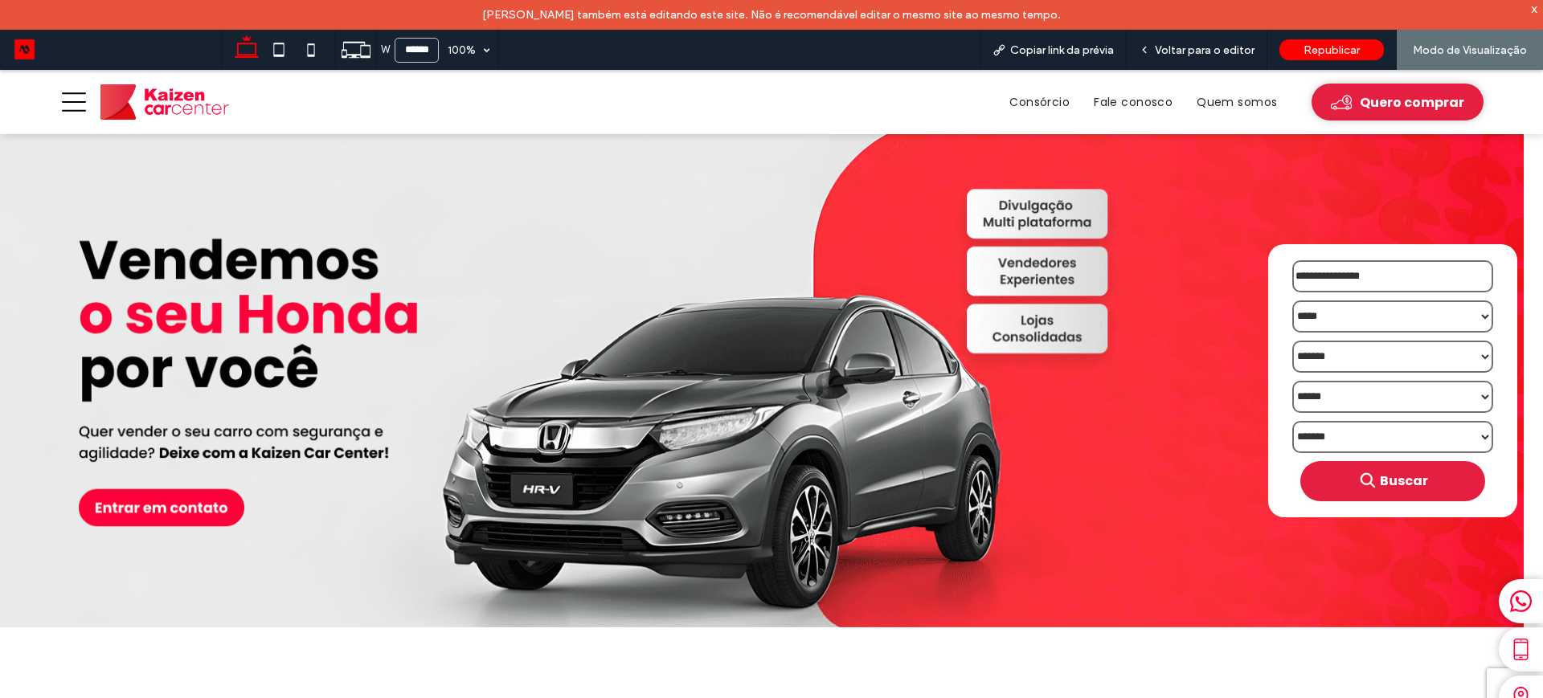
click at [170, 100] on img at bounding box center [164, 101] width 129 height 35
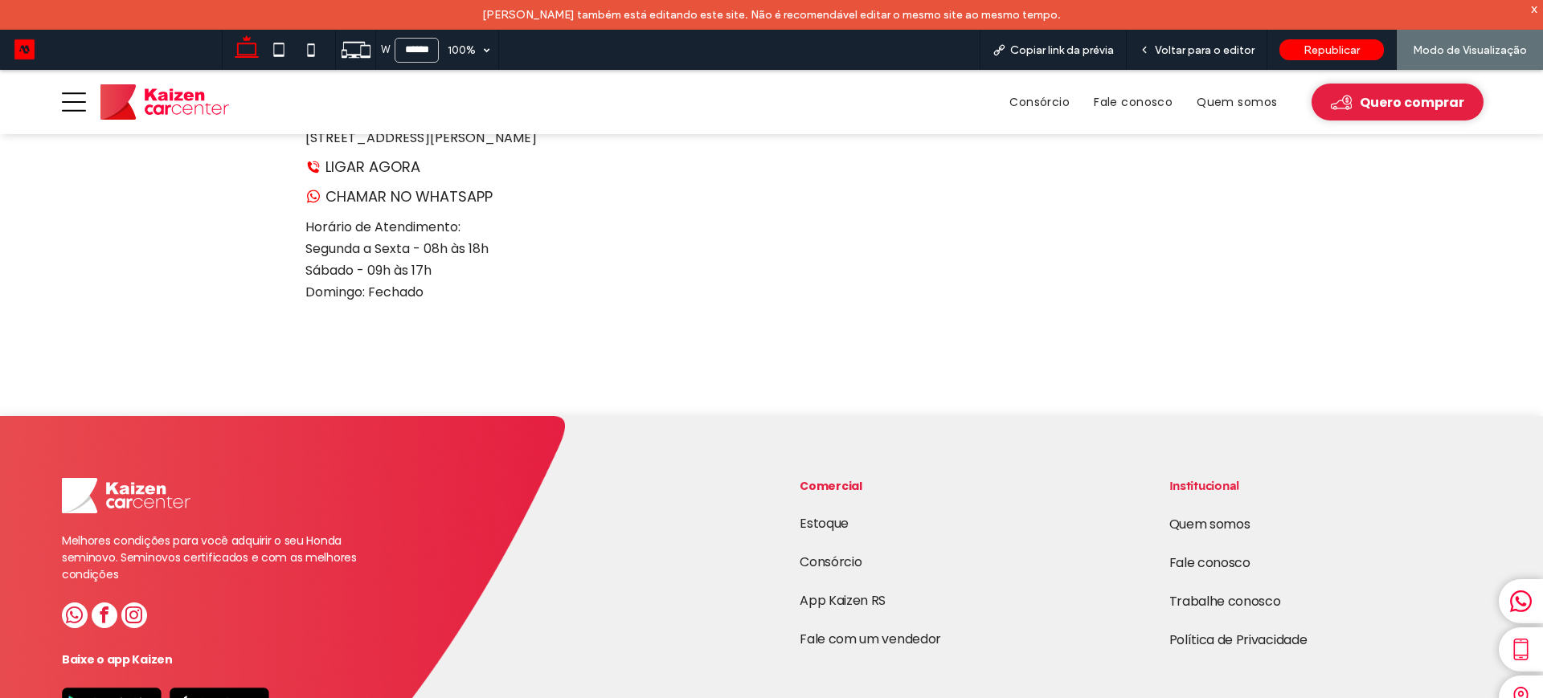
scroll to position [3509, 0]
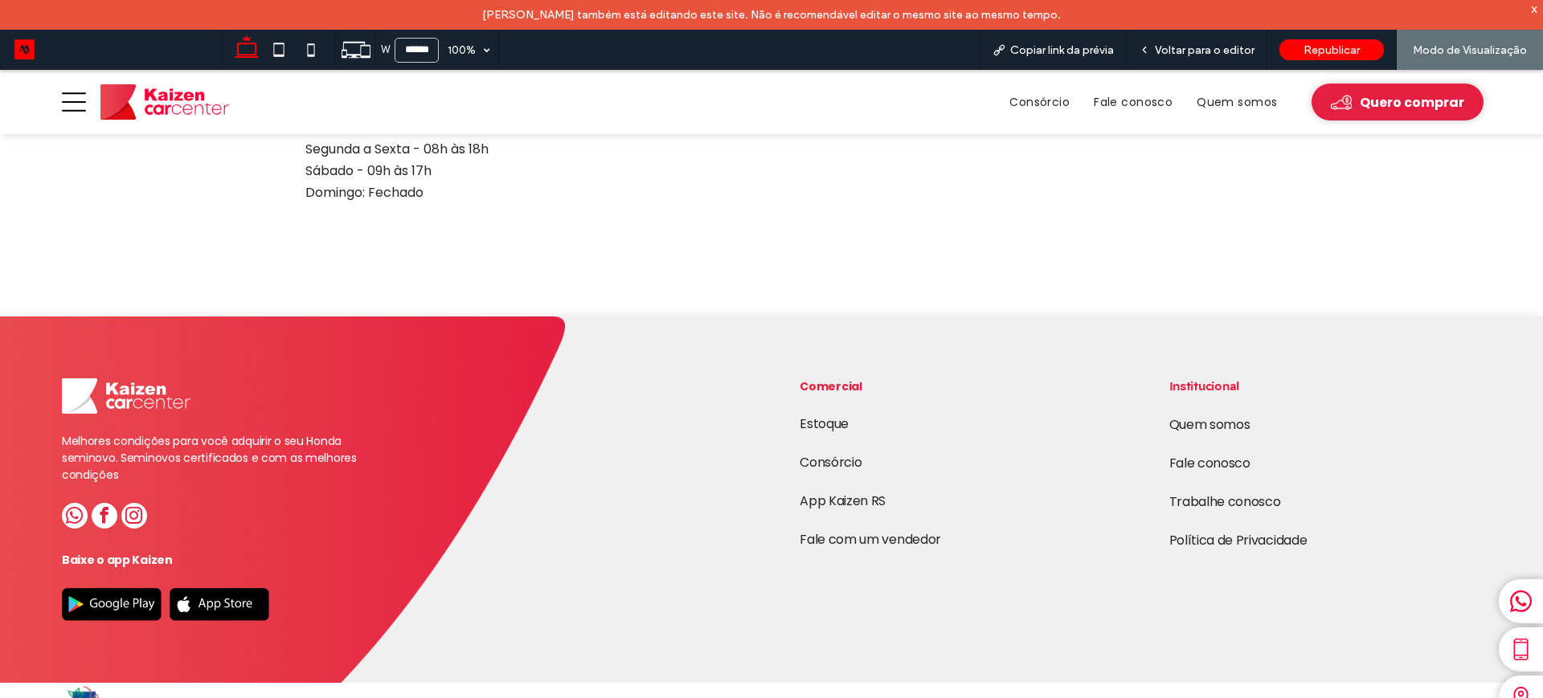
click at [1201, 493] on link "Trabalhe conosco" at bounding box center [1226, 502] width 112 height 18
click at [1211, 48] on span "Voltar para o editor" at bounding box center [1205, 50] width 100 height 14
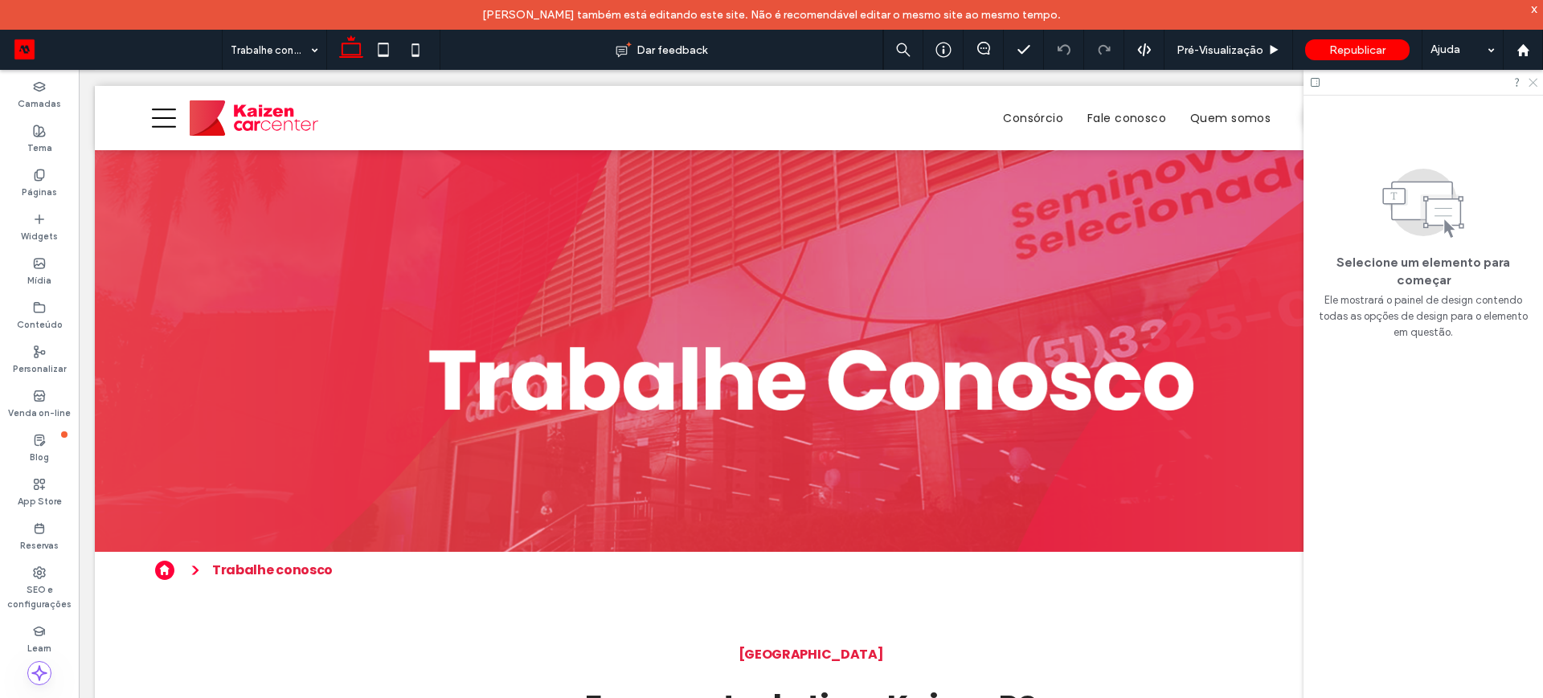
click at [1534, 85] on icon at bounding box center [1532, 81] width 10 height 10
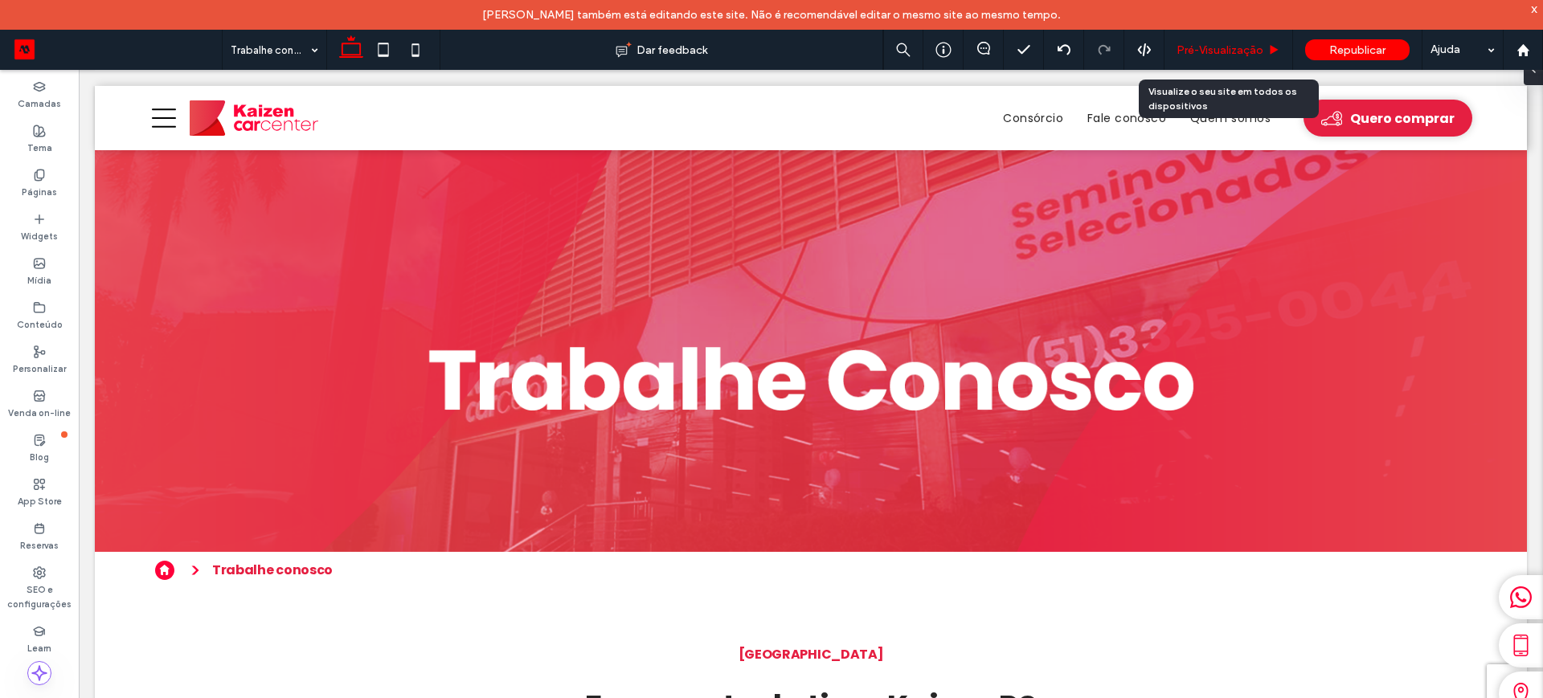
click at [1223, 48] on span "Pré-Visualizaçāo" at bounding box center [1220, 50] width 87 height 14
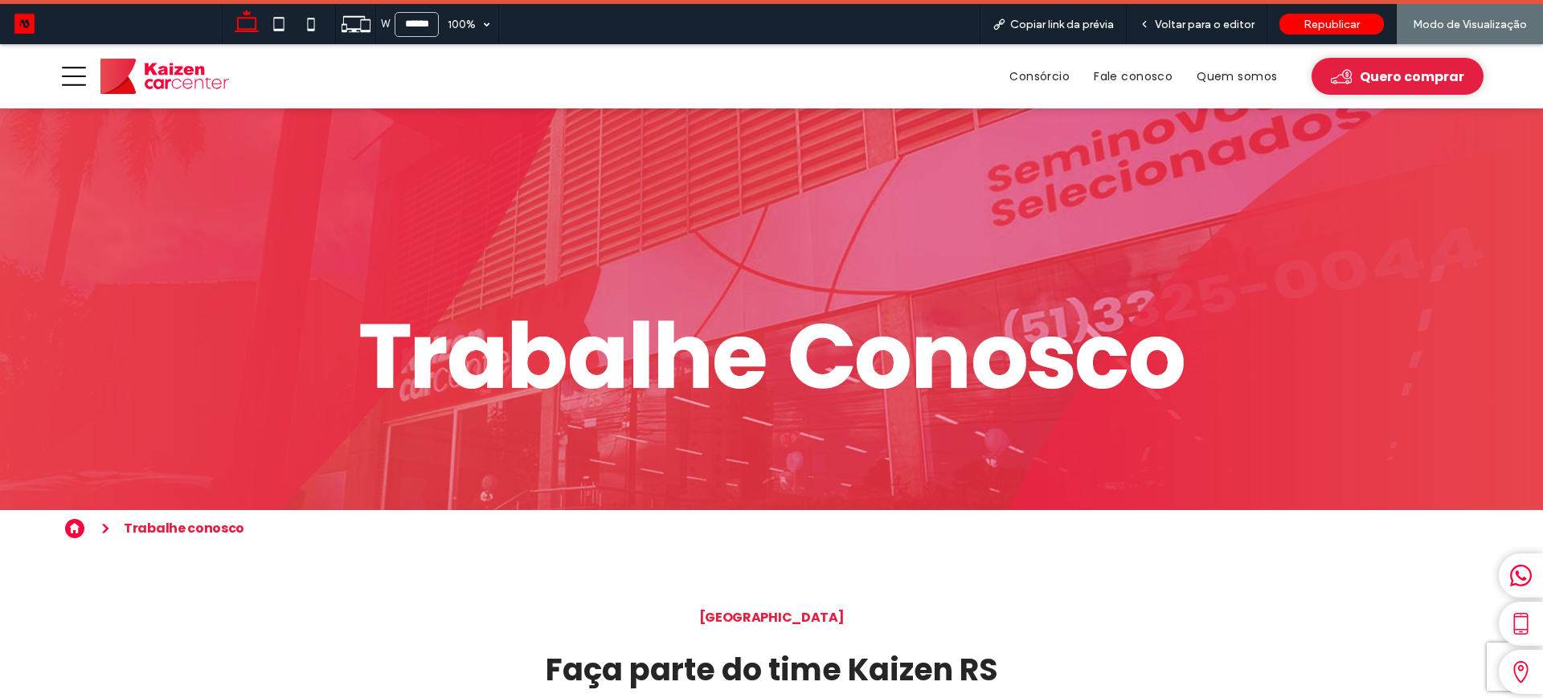
drag, startPoint x: 149, startPoint y: 72, endPoint x: 506, endPoint y: 284, distance: 415.2
click at [149, 72] on img at bounding box center [164, 76] width 129 height 35
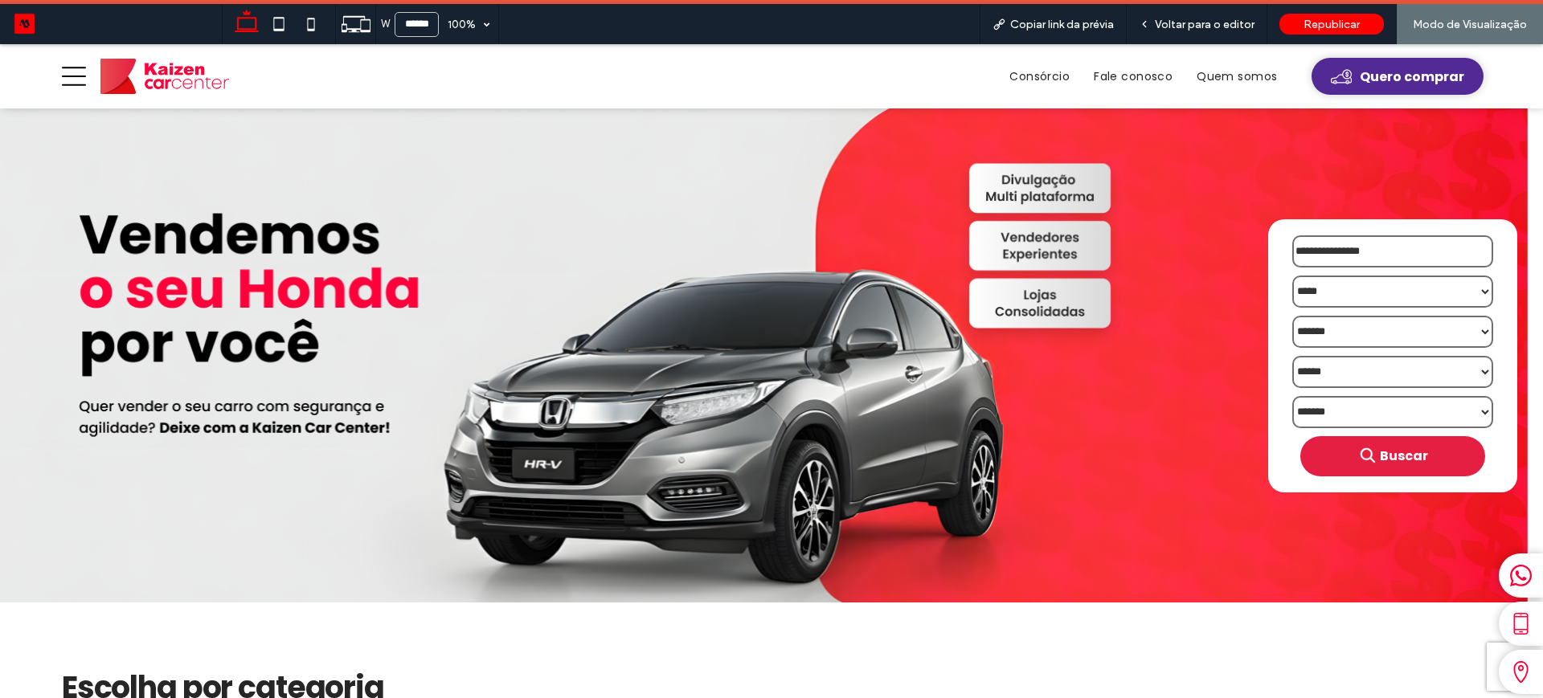
click at [1379, 76] on span "Quero comprar" at bounding box center [1412, 77] width 104 height 20
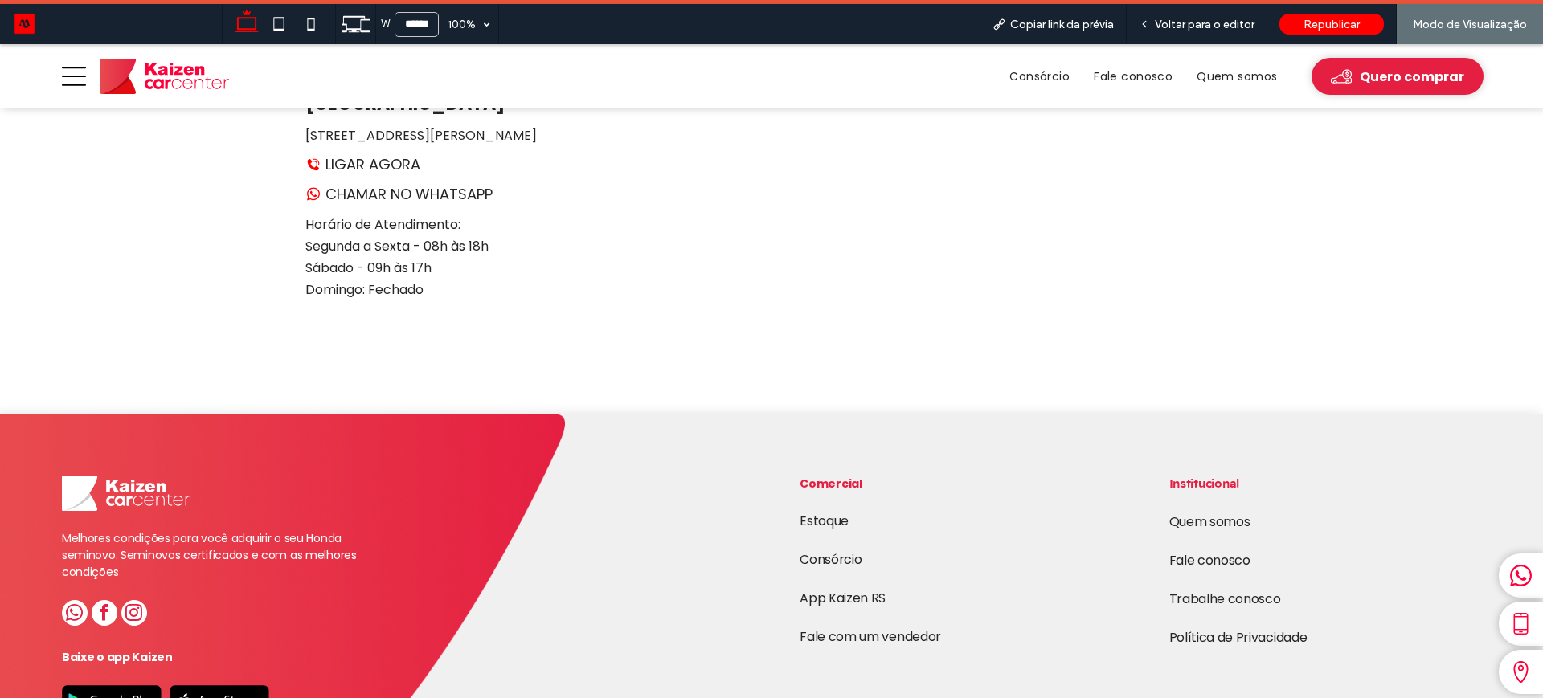
scroll to position [3416, 0]
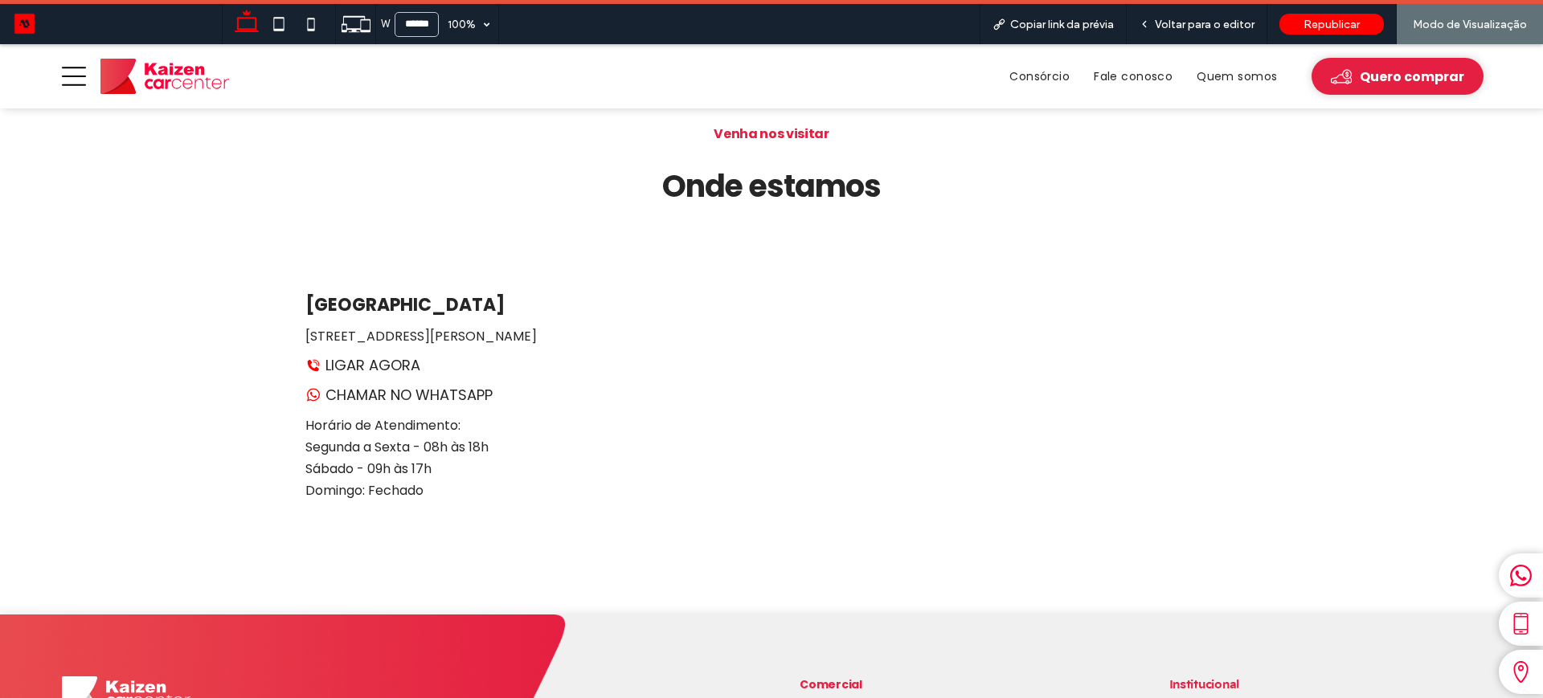
click at [166, 74] on img at bounding box center [164, 76] width 129 height 35
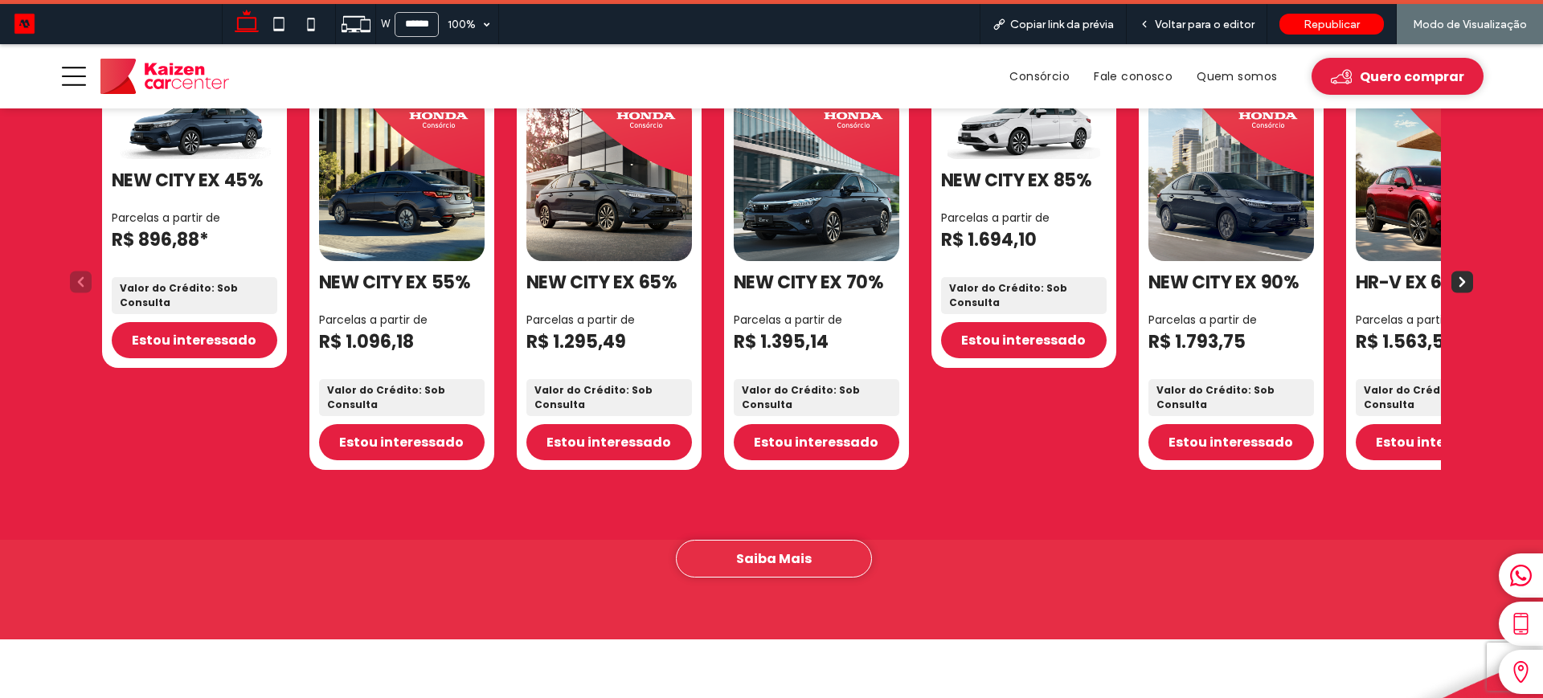
scroll to position [1738, 0]
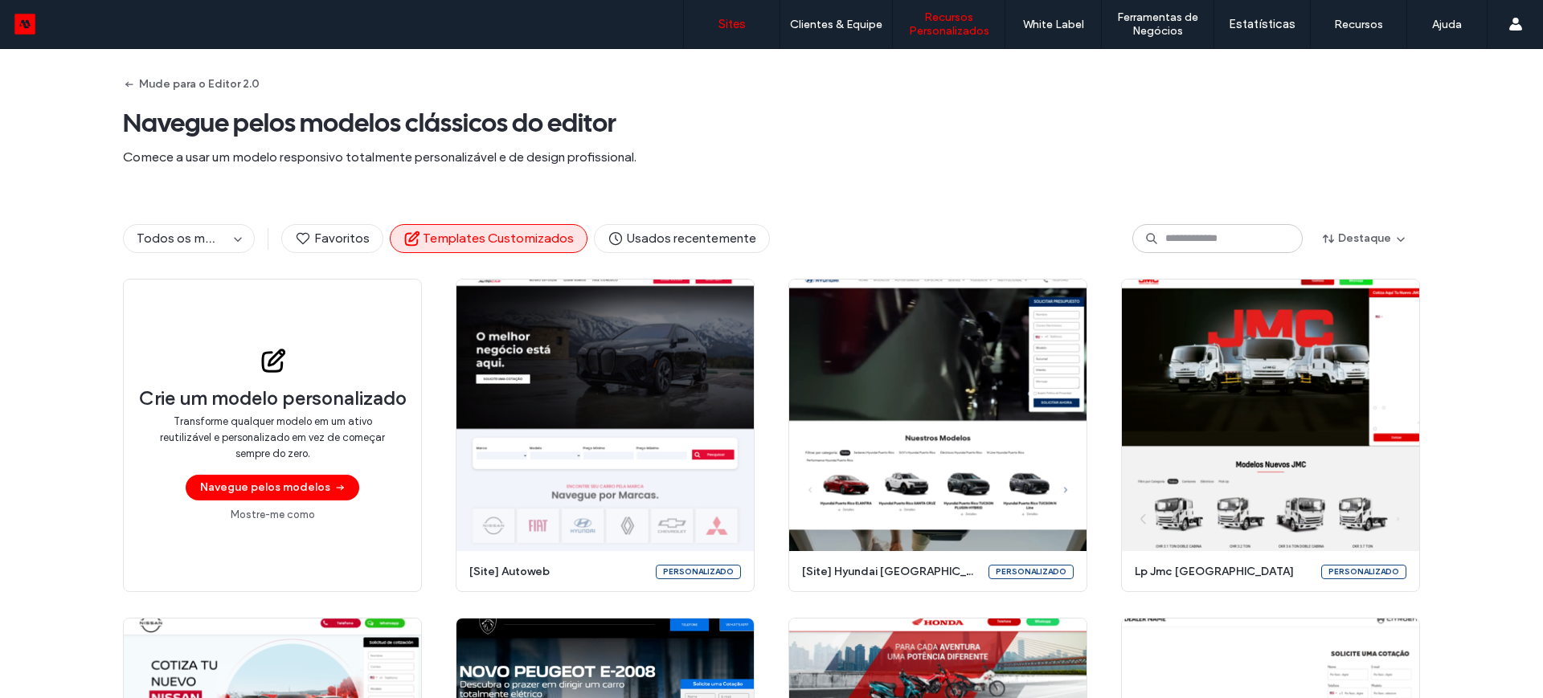
click at [720, 29] on label "Sites" at bounding box center [732, 24] width 27 height 14
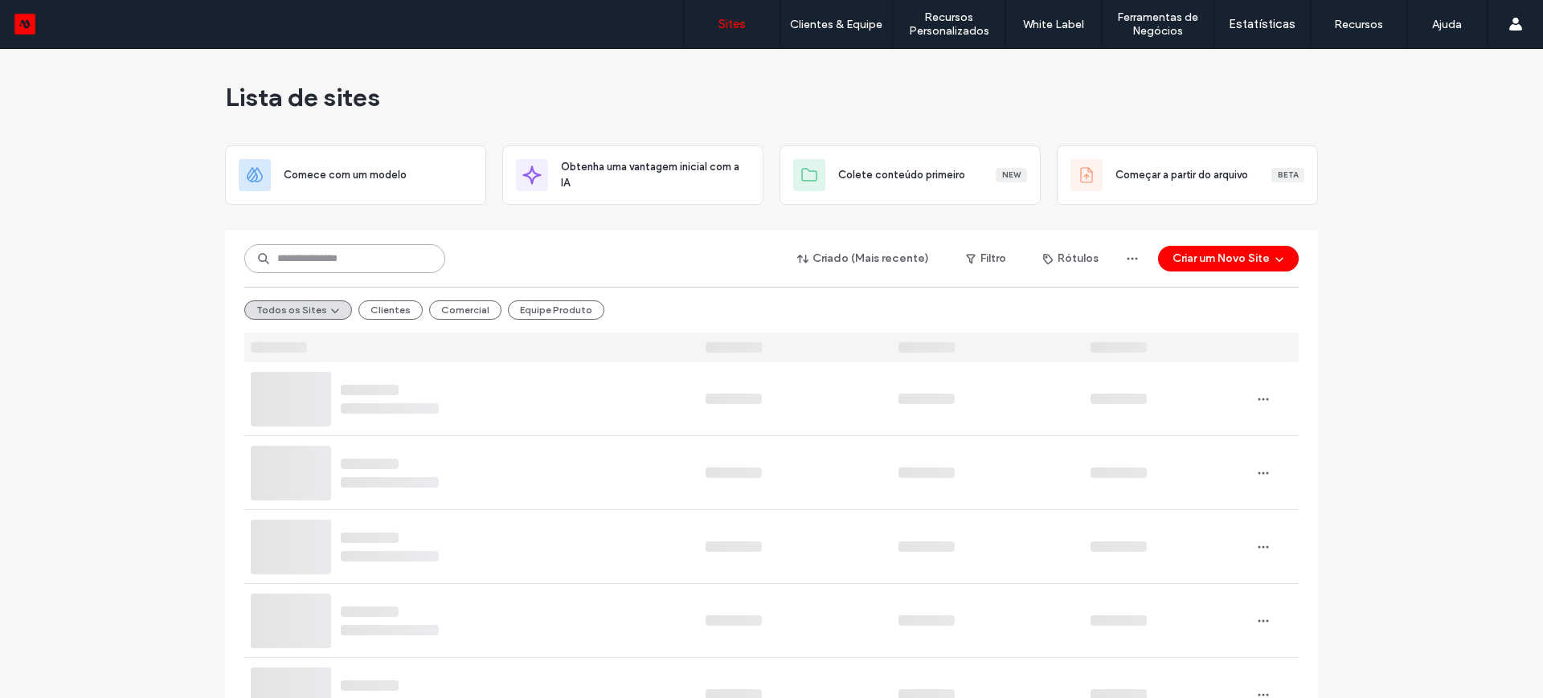
click at [406, 260] on input at bounding box center [344, 258] width 201 height 29
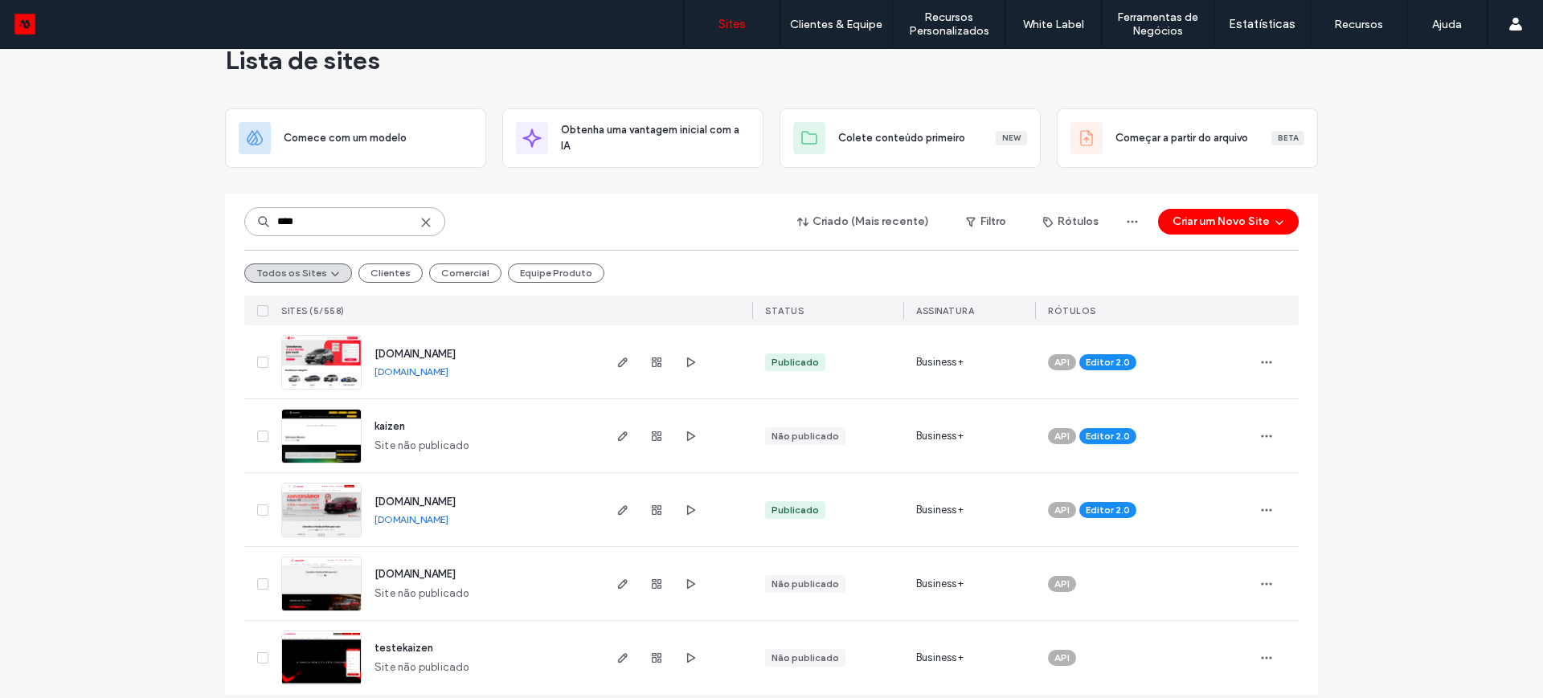
scroll to position [53, 0]
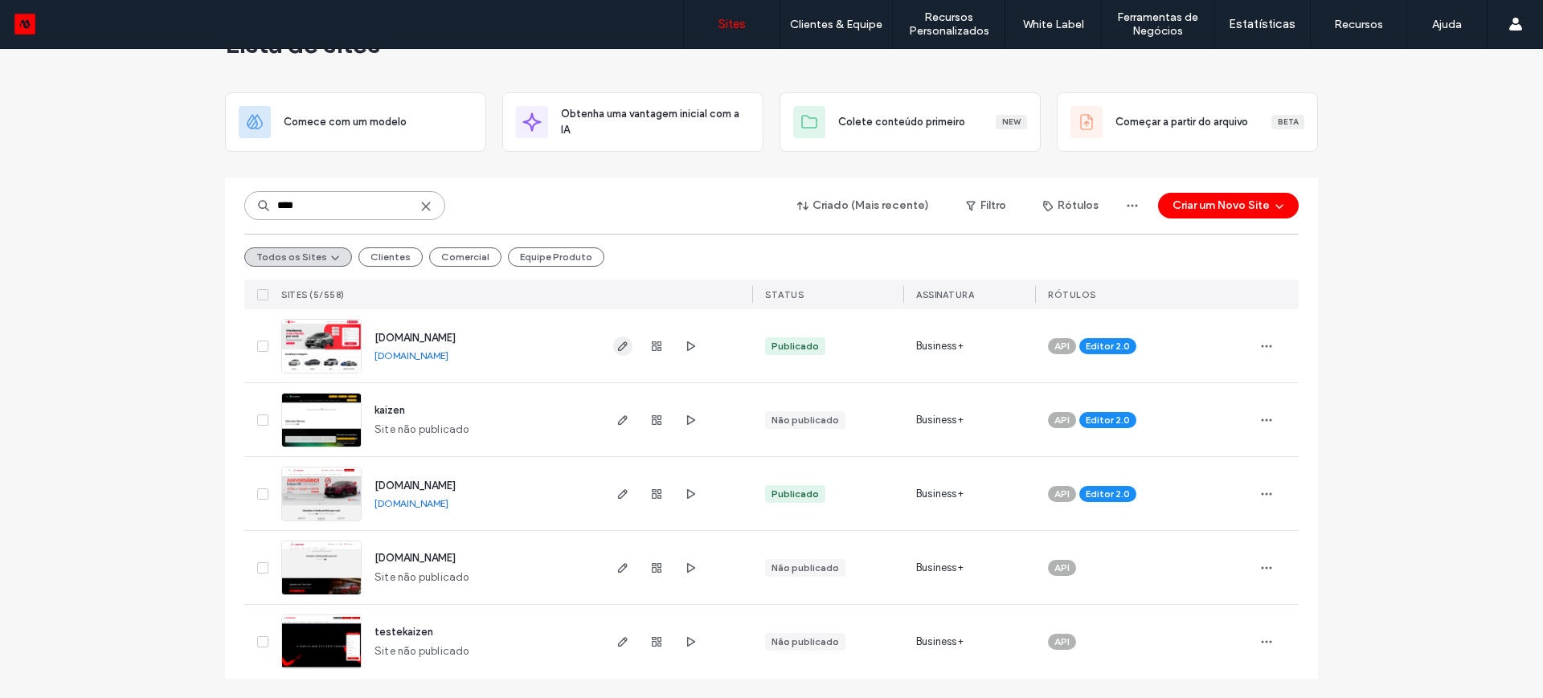
type input "****"
click at [617, 345] on icon "button" at bounding box center [623, 346] width 13 height 13
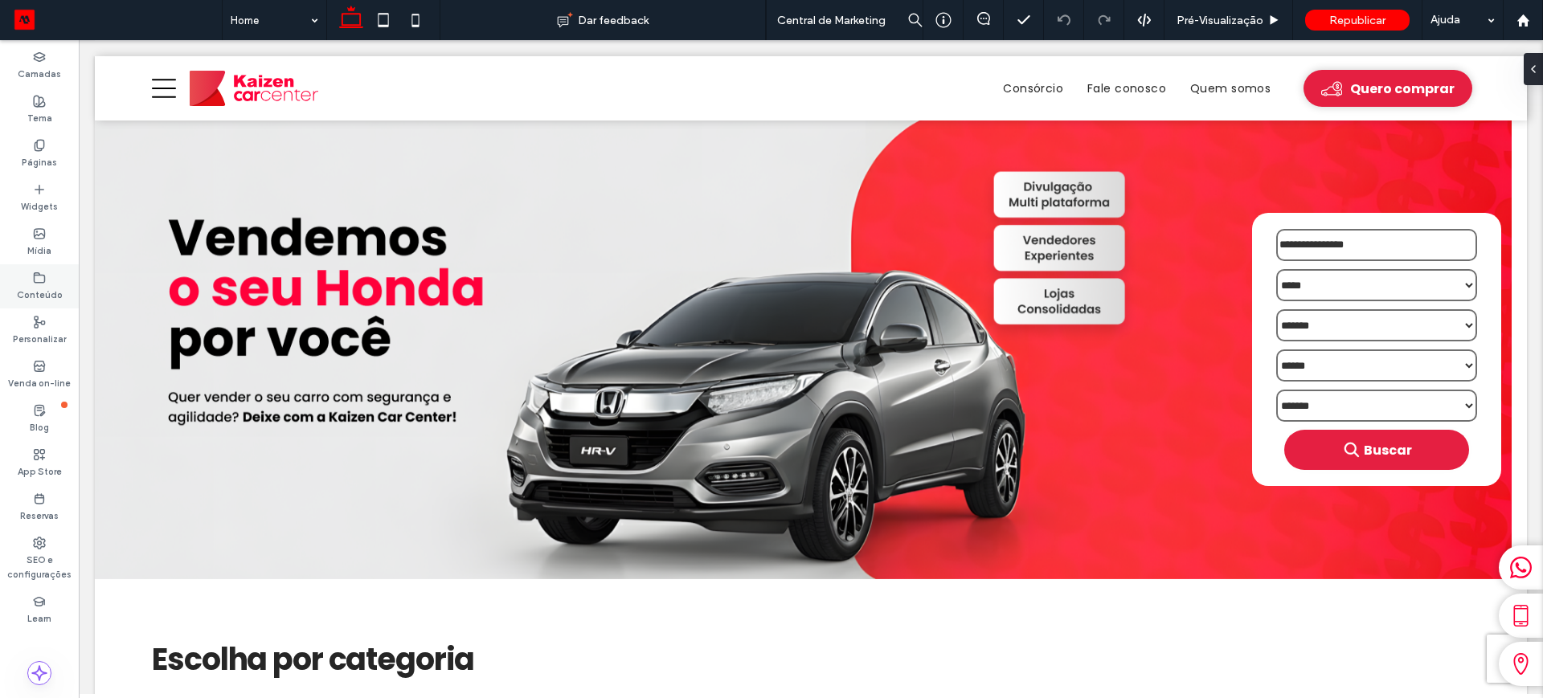
click at [35, 272] on use at bounding box center [40, 277] width 10 height 10
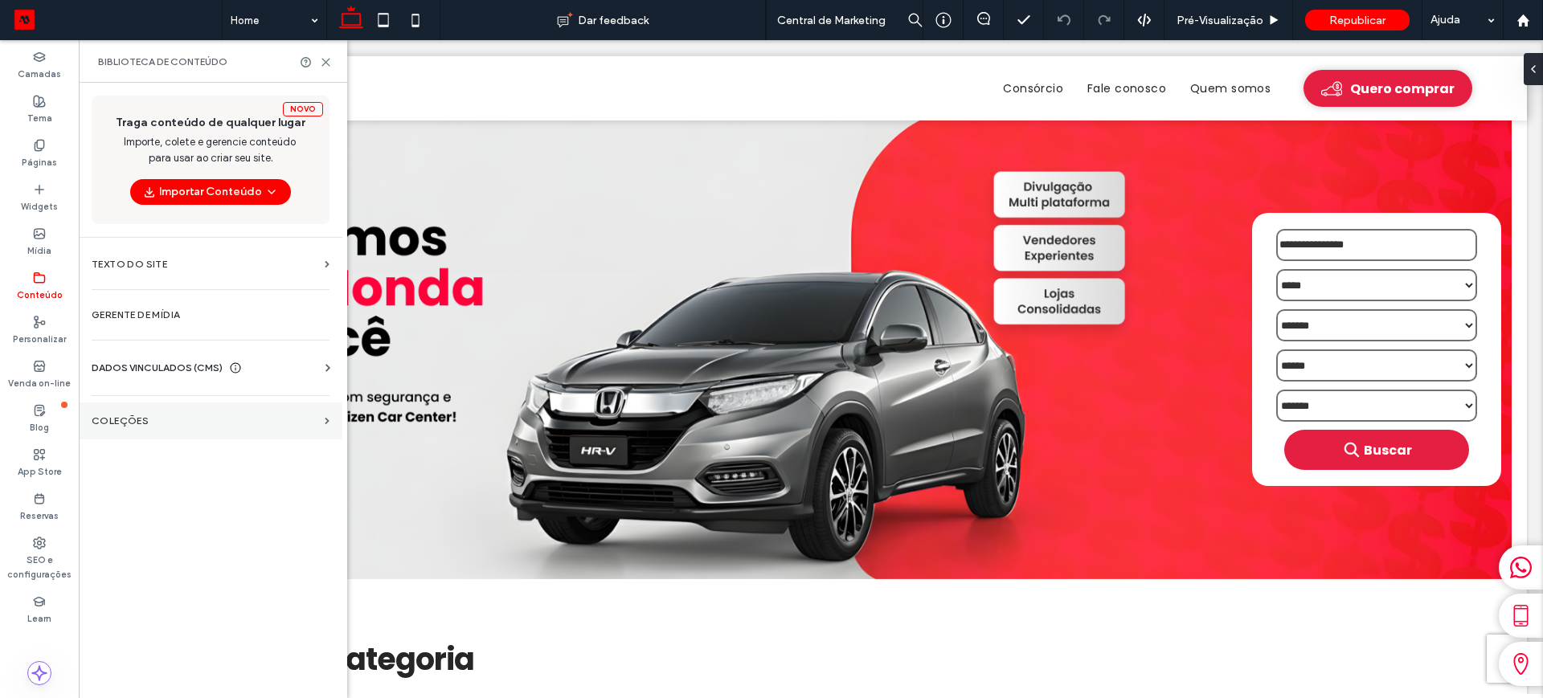
click at [137, 416] on label "COLEÇÕES" at bounding box center [205, 421] width 227 height 11
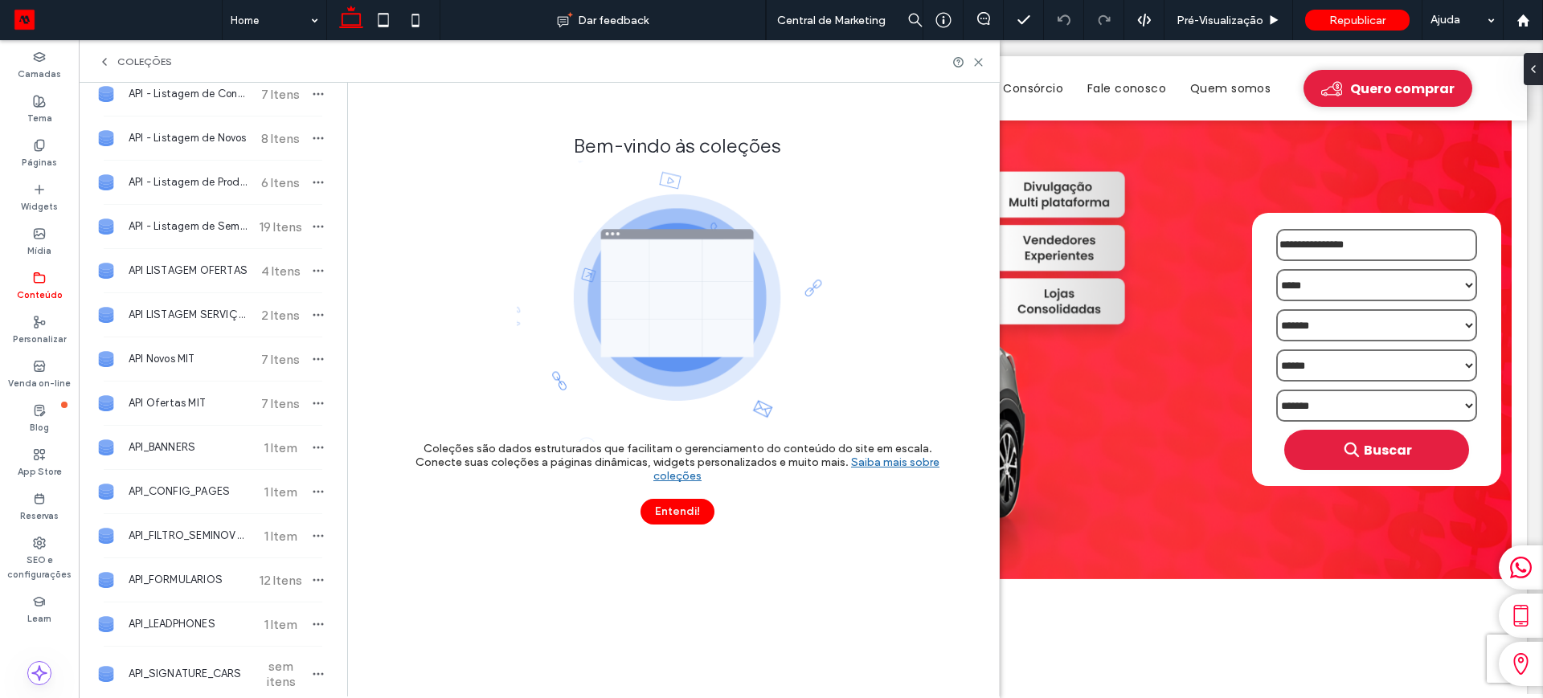
scroll to position [201, 0]
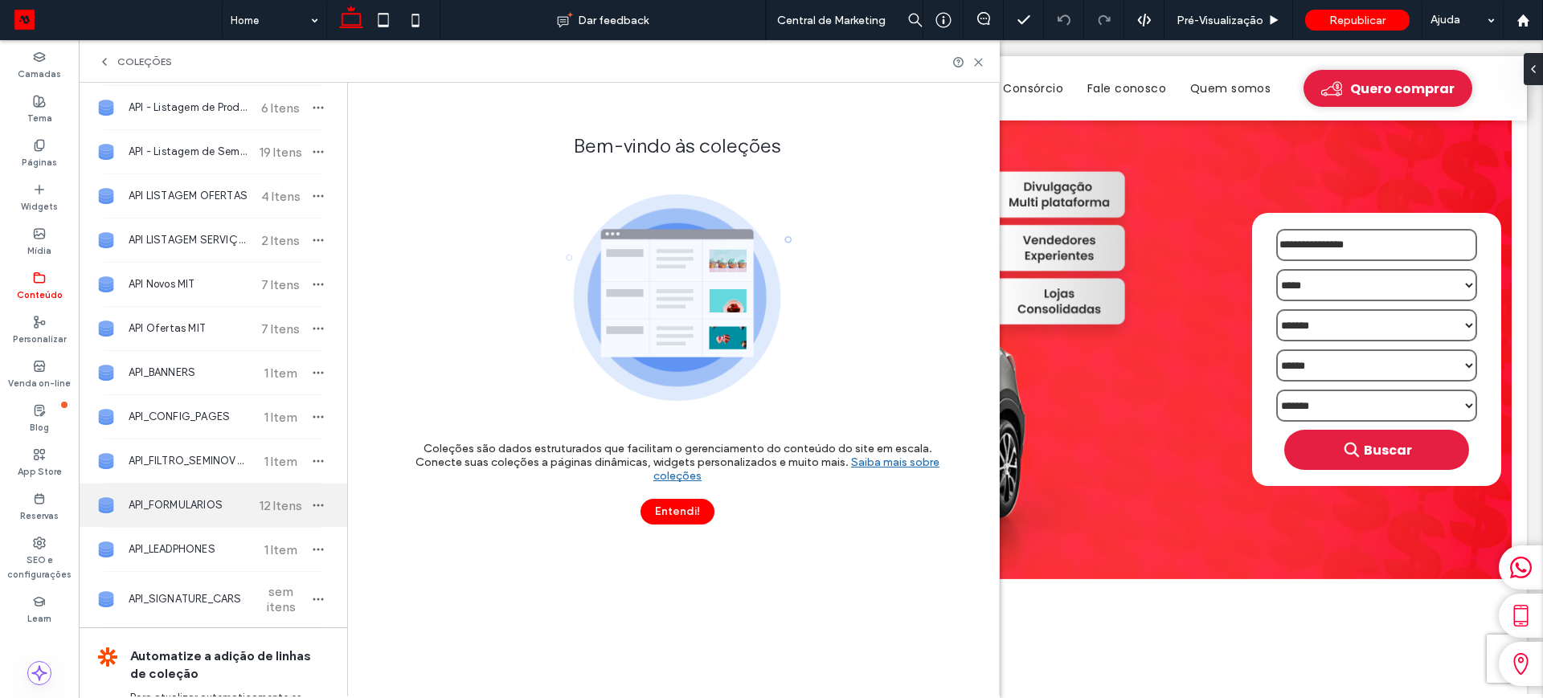
click at [193, 502] on span "API_FORMULARIOS" at bounding box center [189, 506] width 120 height 16
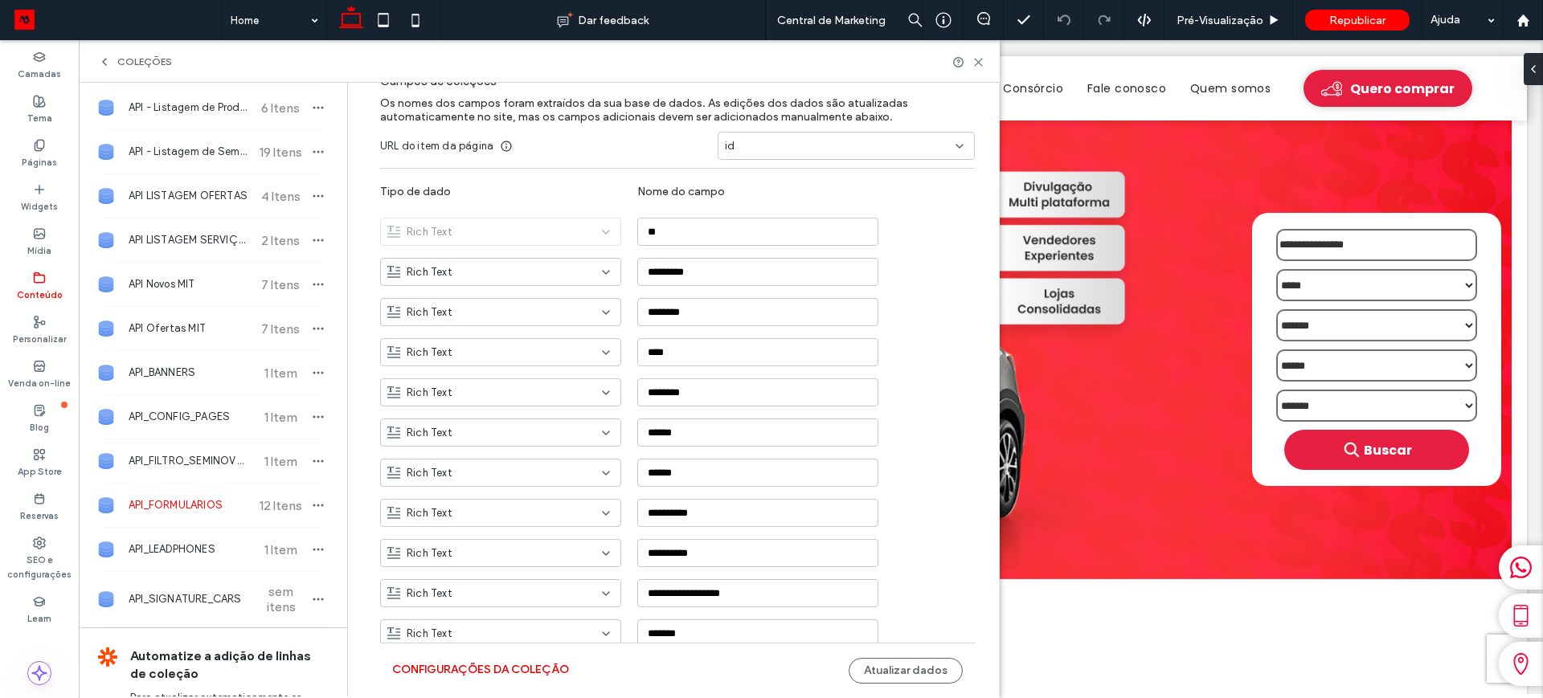
click at [474, 665] on button "Configurações da coleção" at bounding box center [480, 671] width 177 height 26
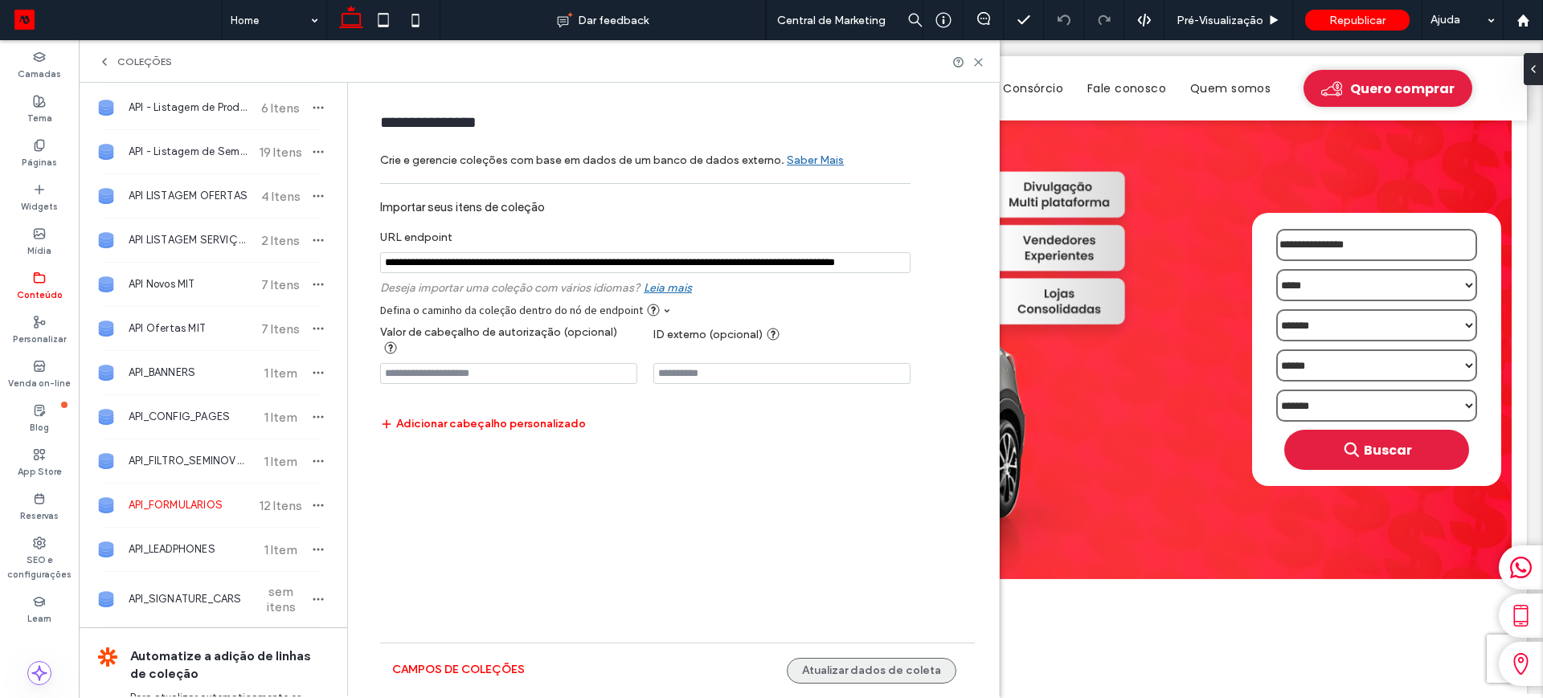
scroll to position [0, 0]
click at [899, 671] on button "Atualizar dados de coleta" at bounding box center [872, 671] width 170 height 26
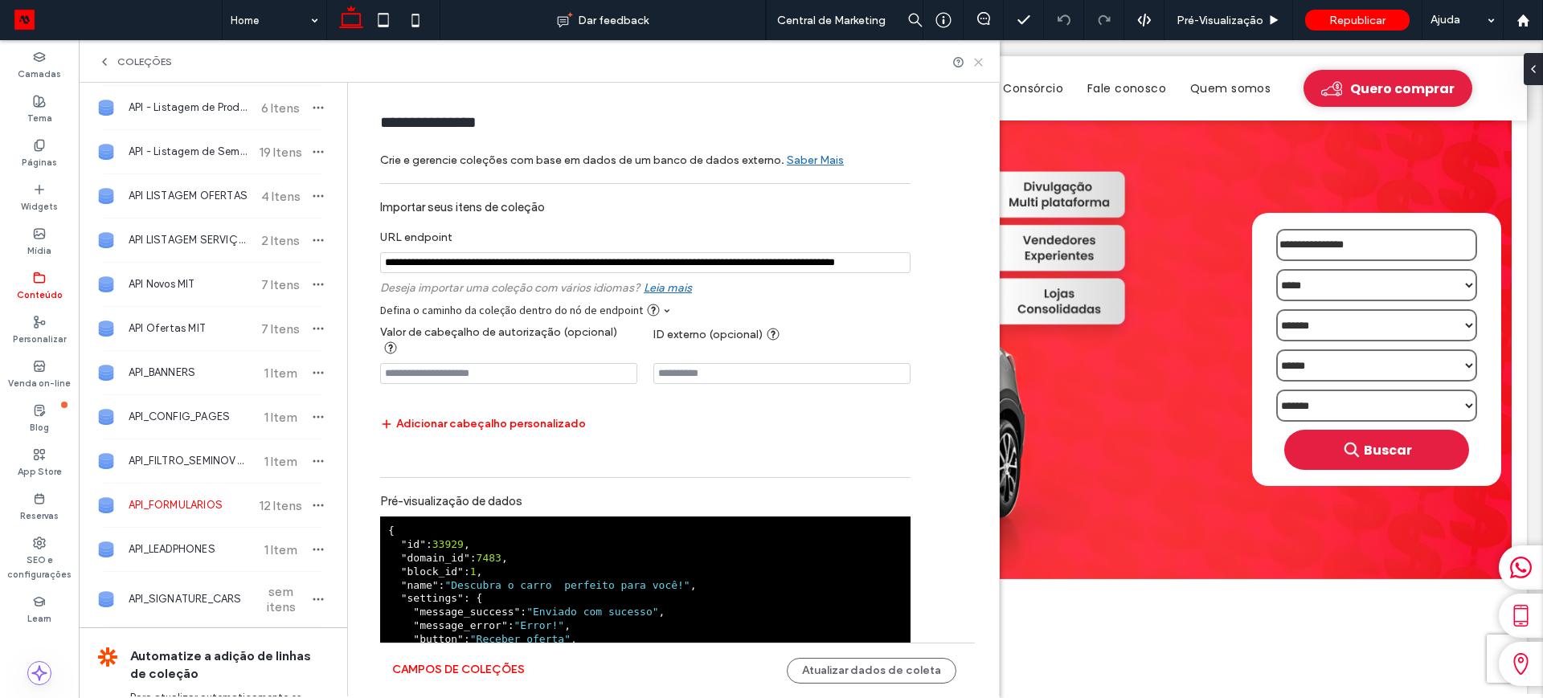
click at [977, 61] on icon at bounding box center [979, 62] width 12 height 12
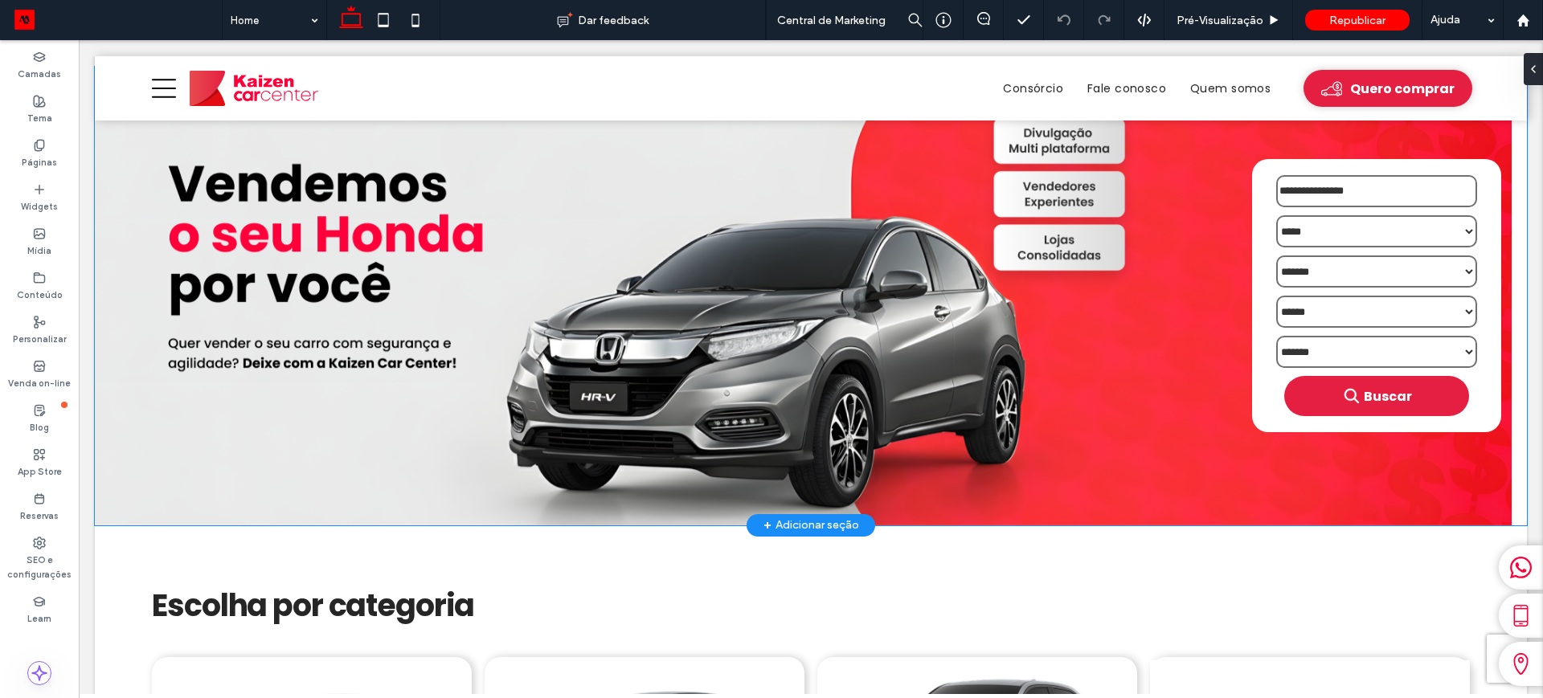
scroll to position [100, 0]
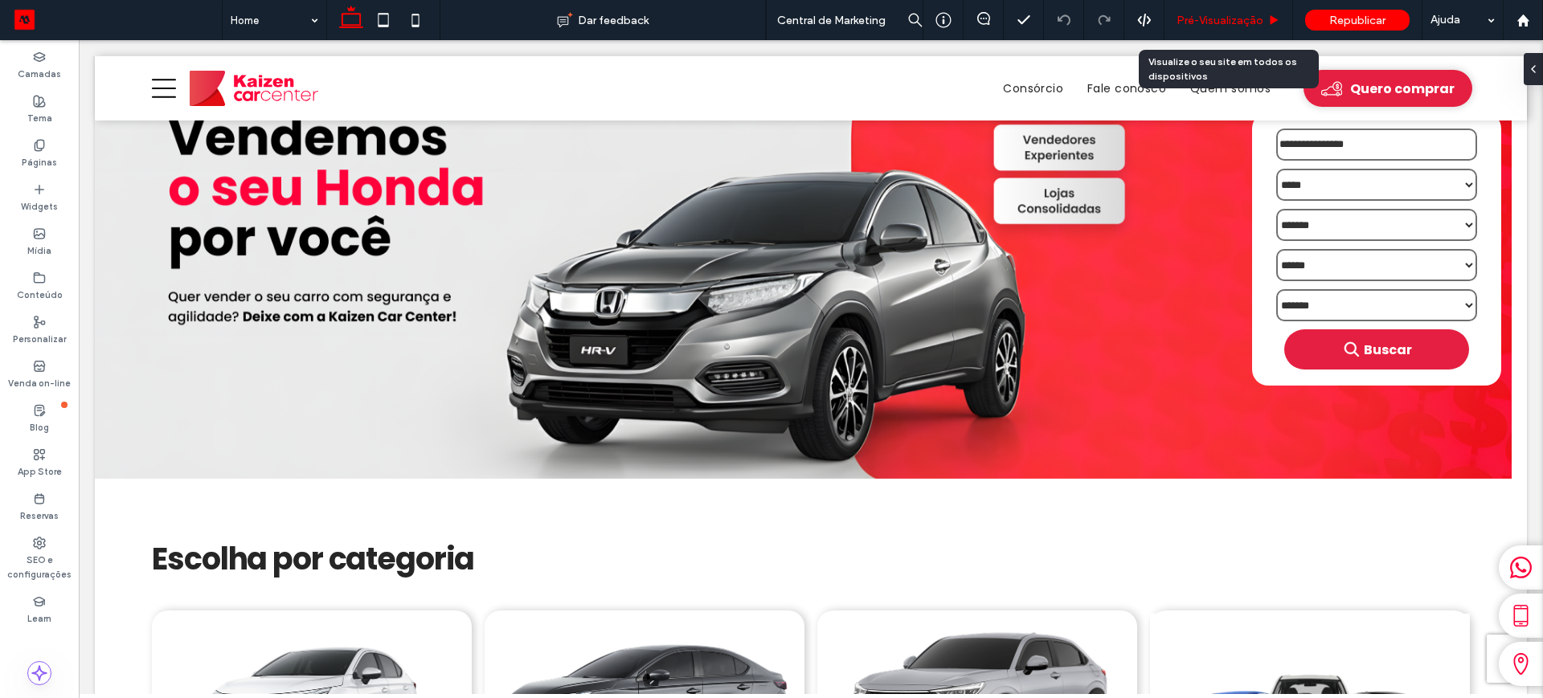
click at [1197, 22] on span "Pré-Visualizaçāo" at bounding box center [1220, 21] width 87 height 14
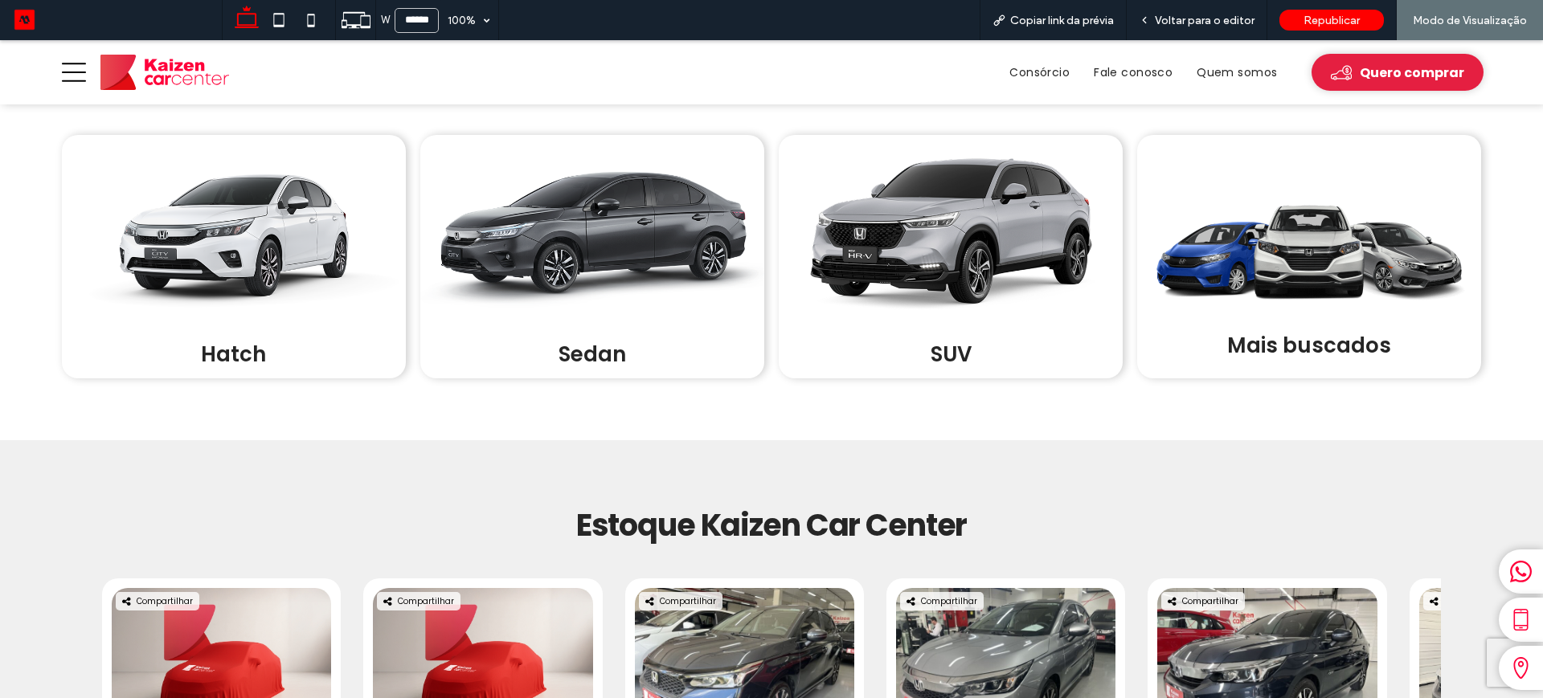
scroll to position [1005, 0]
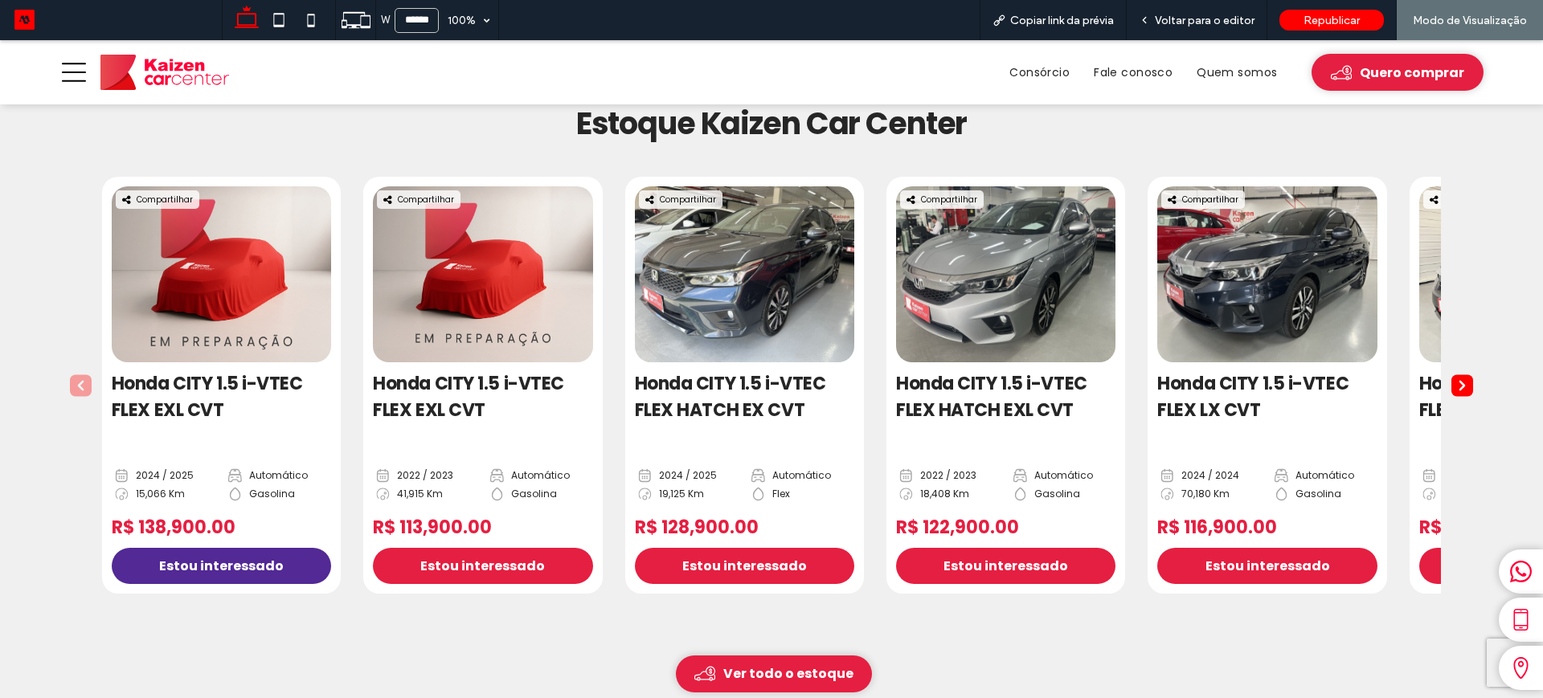
click at [196, 556] on span "Estou interessado" at bounding box center [221, 566] width 125 height 20
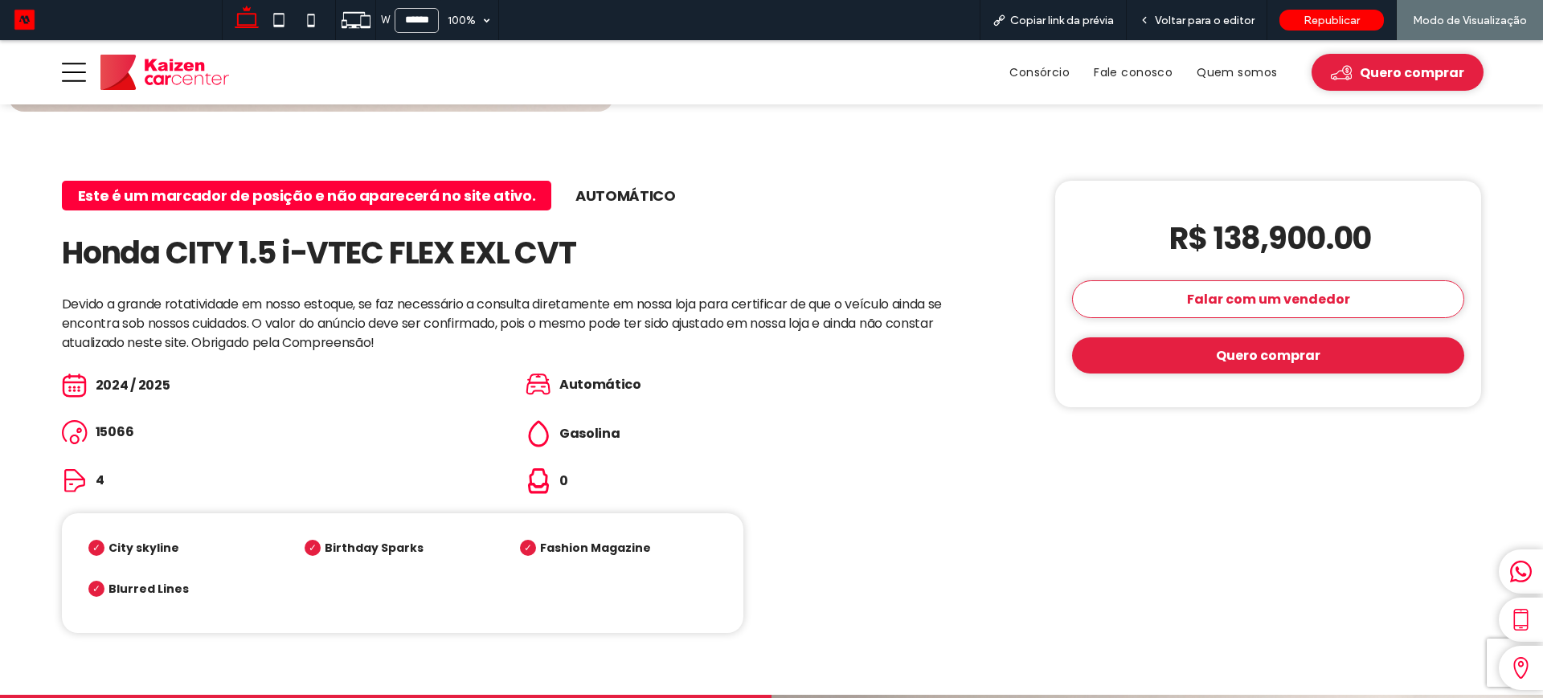
scroll to position [804, 0]
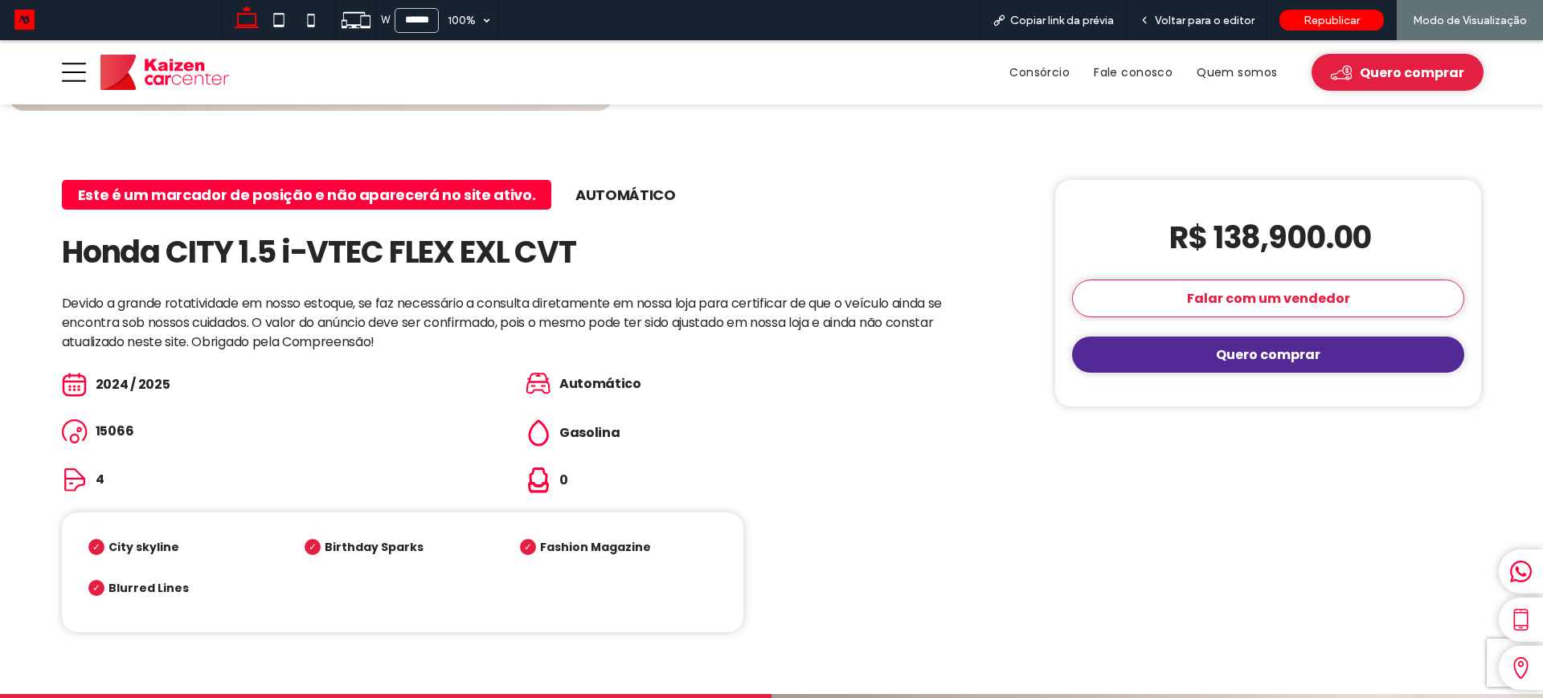
click at [1238, 346] on span "Quero comprar" at bounding box center [1268, 355] width 104 height 20
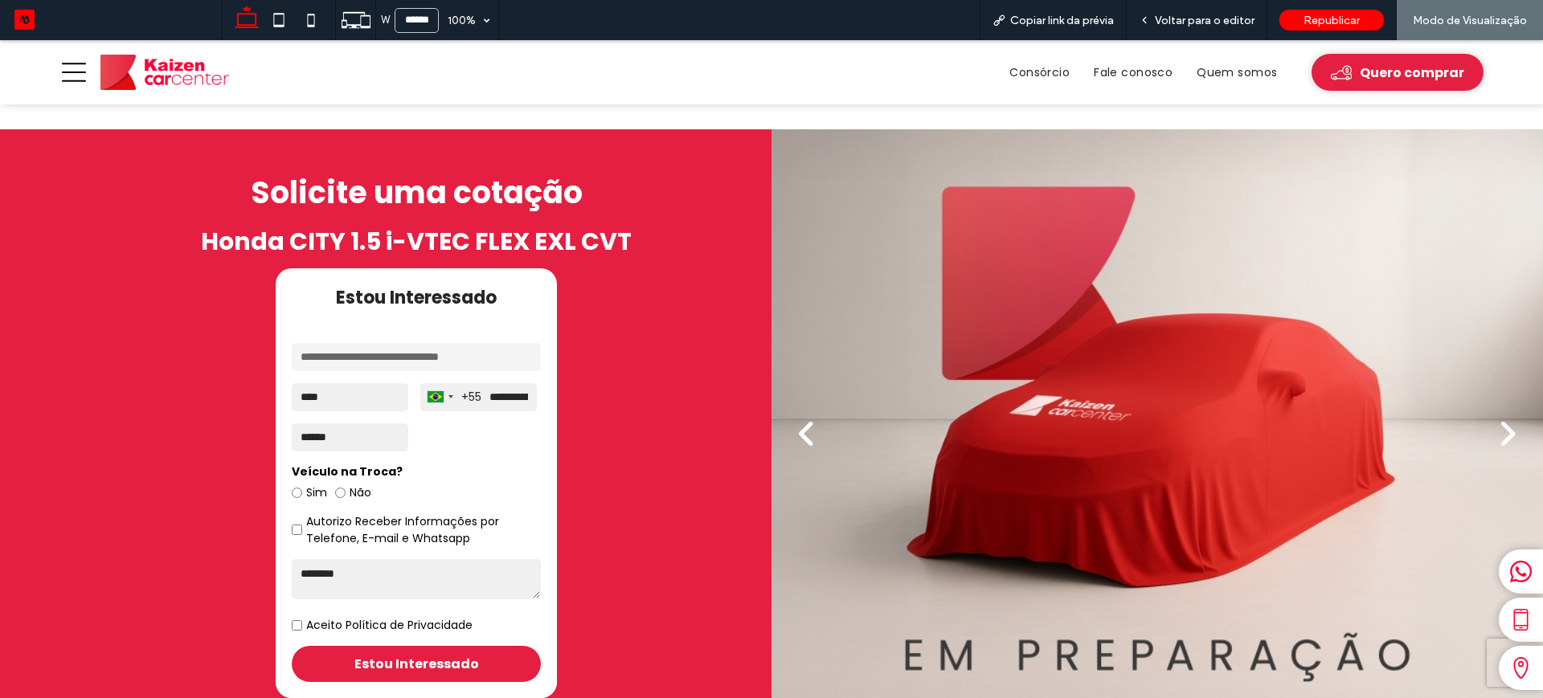
scroll to position [1384, 0]
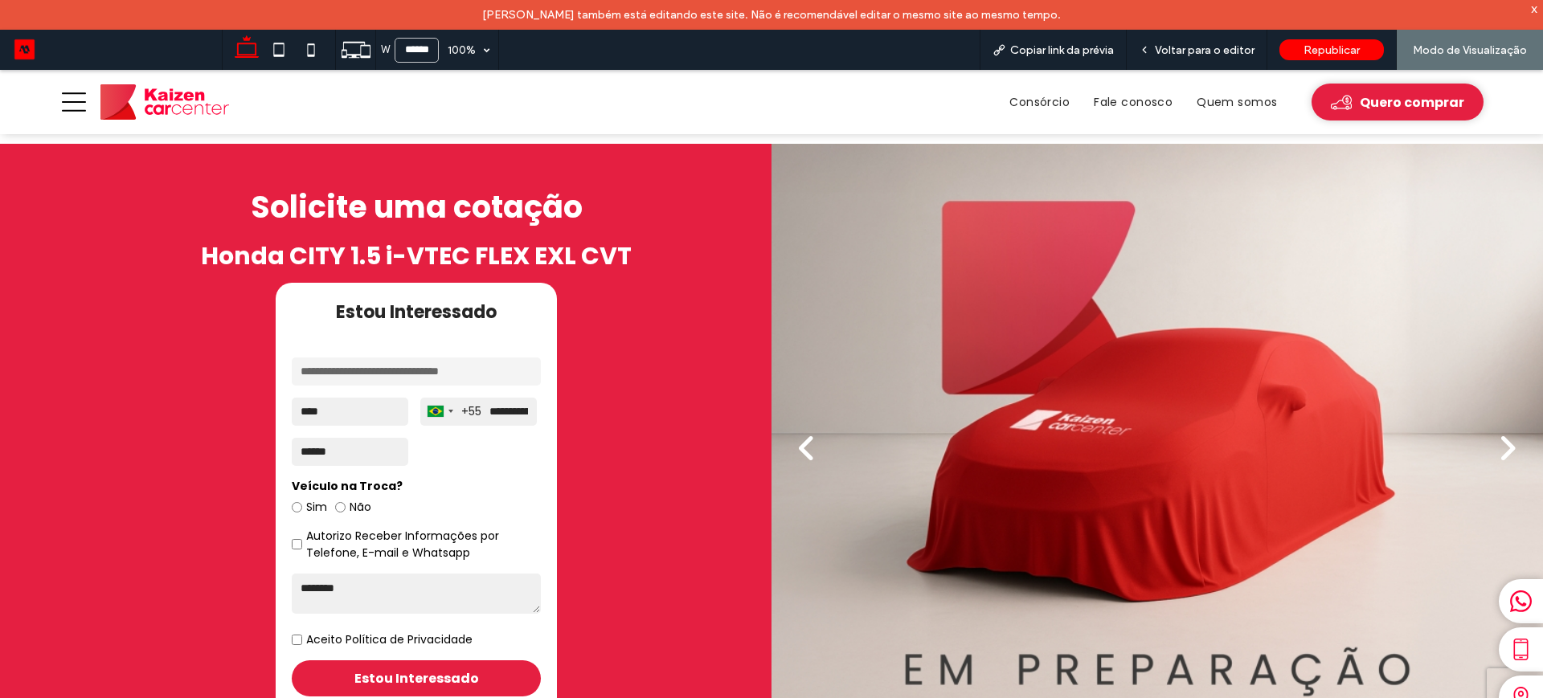
click at [84, 104] on icon at bounding box center [74, 102] width 24 height 24
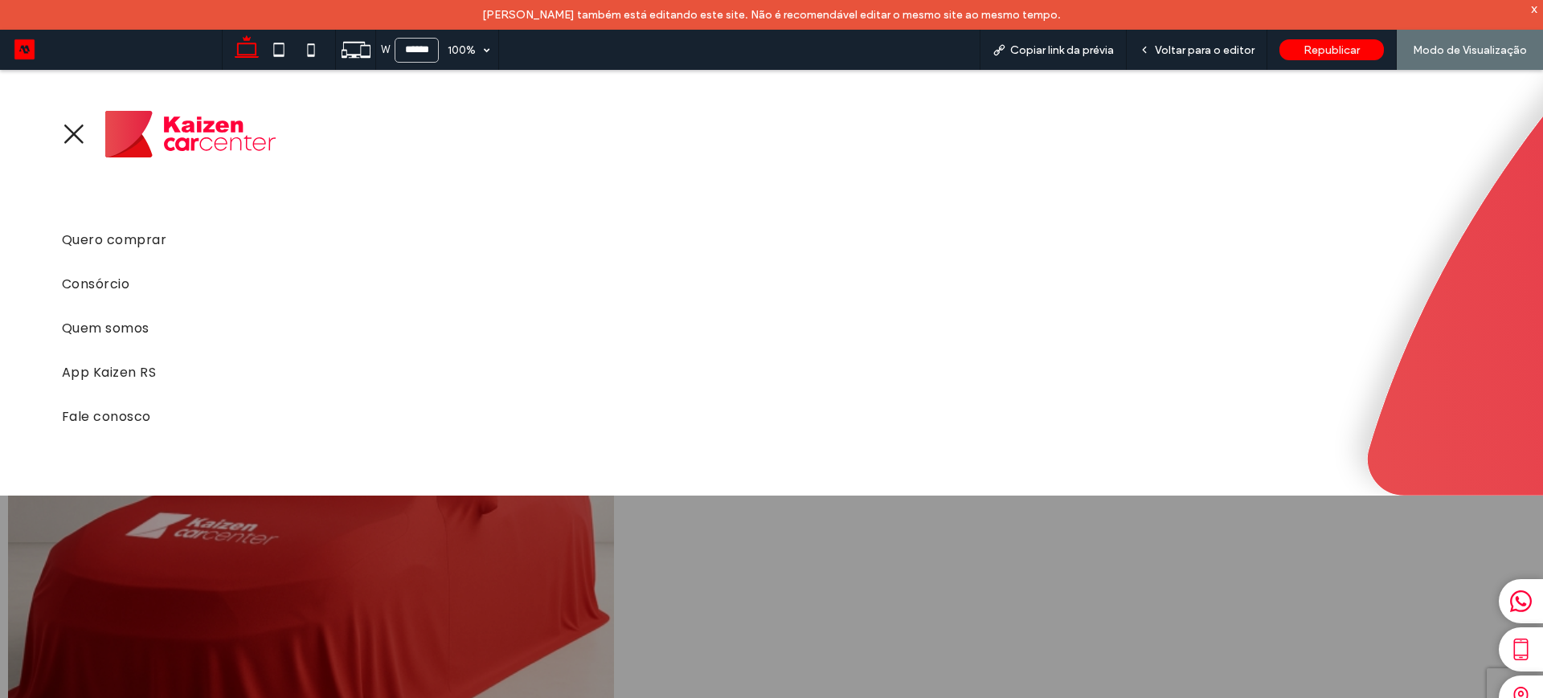
click at [66, 137] on icon at bounding box center [74, 134] width 24 height 24
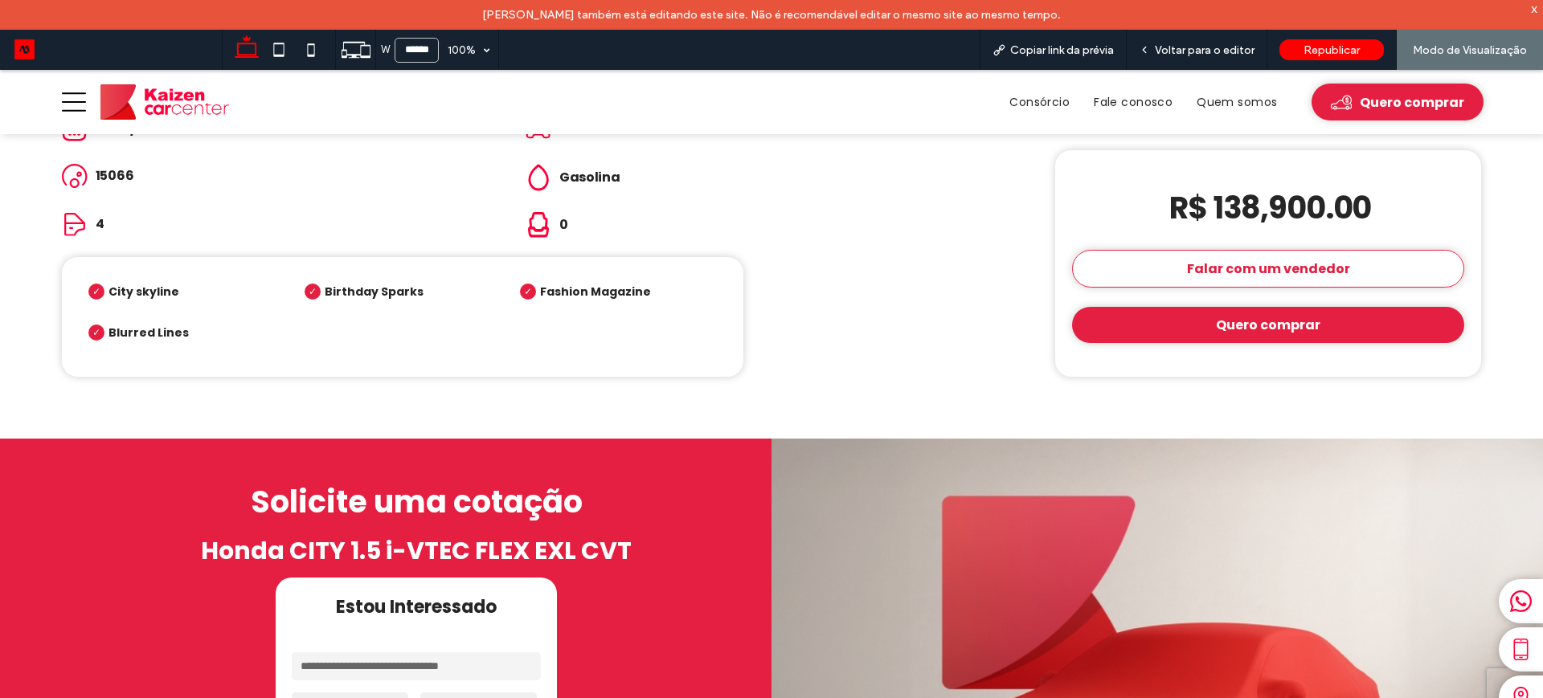
scroll to position [1083, 0]
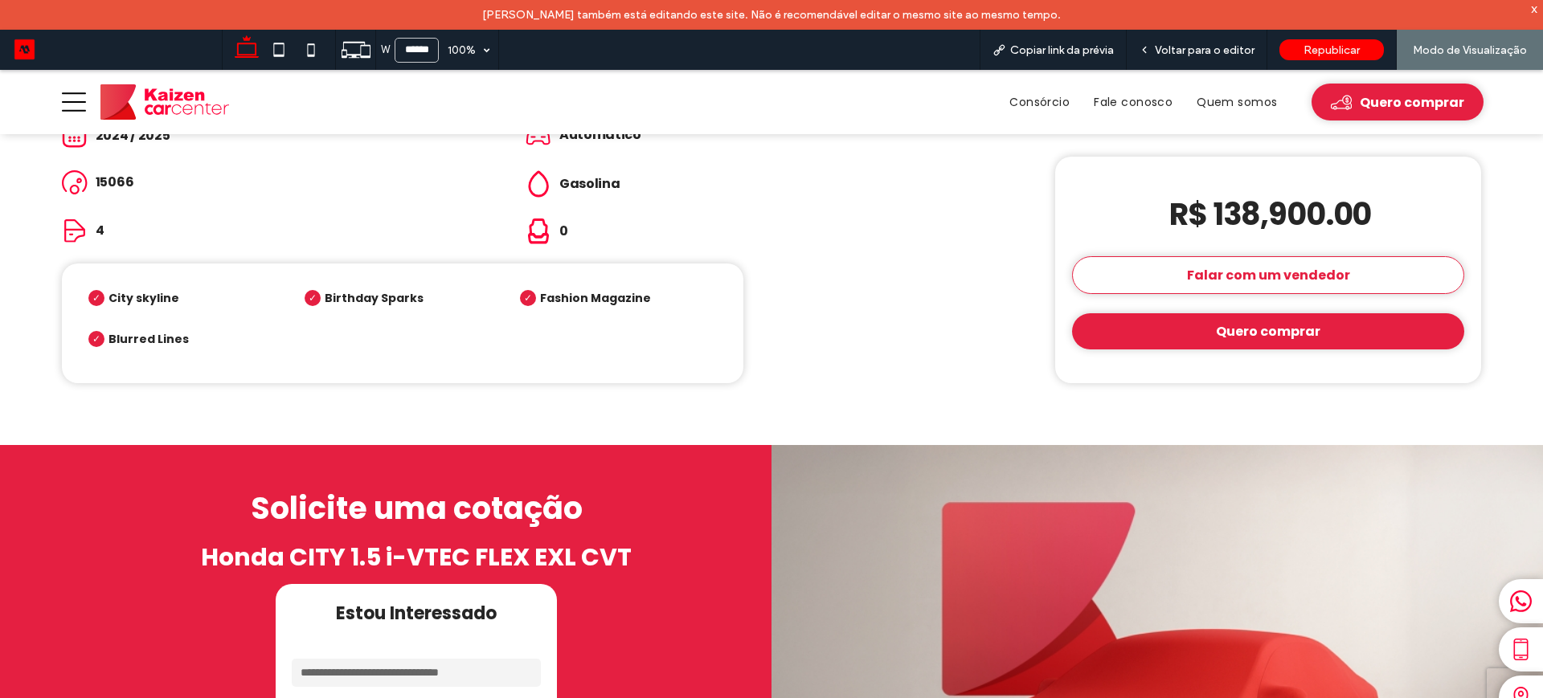
click at [174, 114] on img at bounding box center [164, 101] width 129 height 35
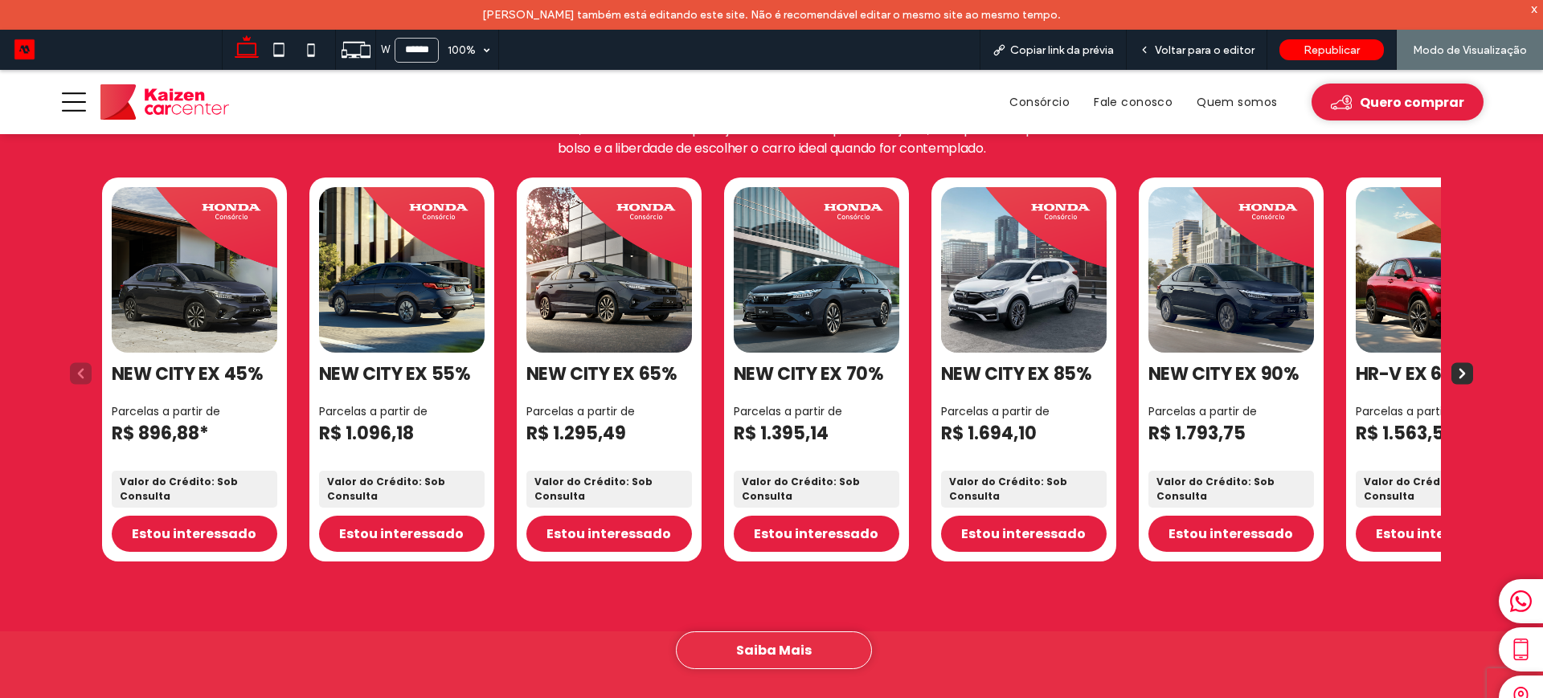
scroll to position [1727, 0]
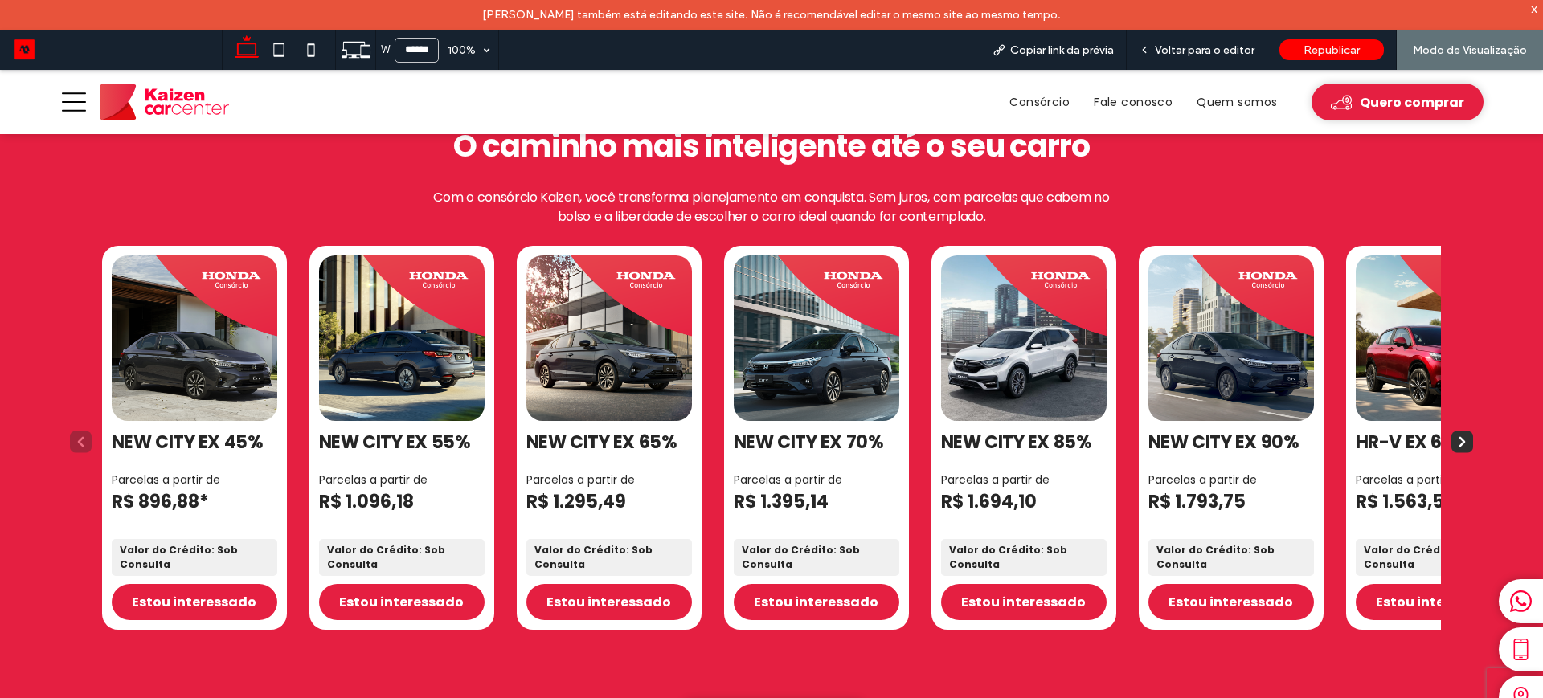
click at [1452, 432] on rect "Next slide" at bounding box center [1463, 443] width 22 height 22
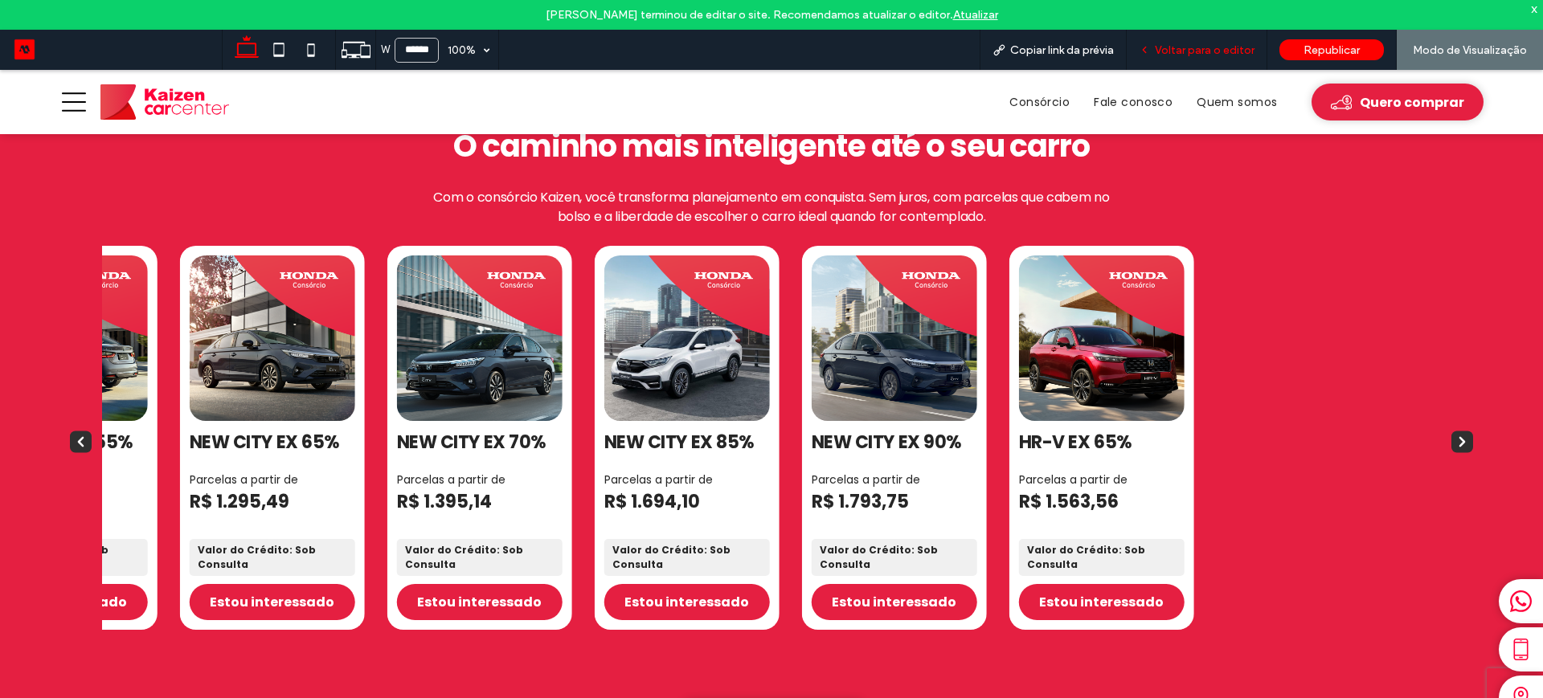
click at [1194, 43] on span "Voltar para o editor" at bounding box center [1205, 50] width 100 height 14
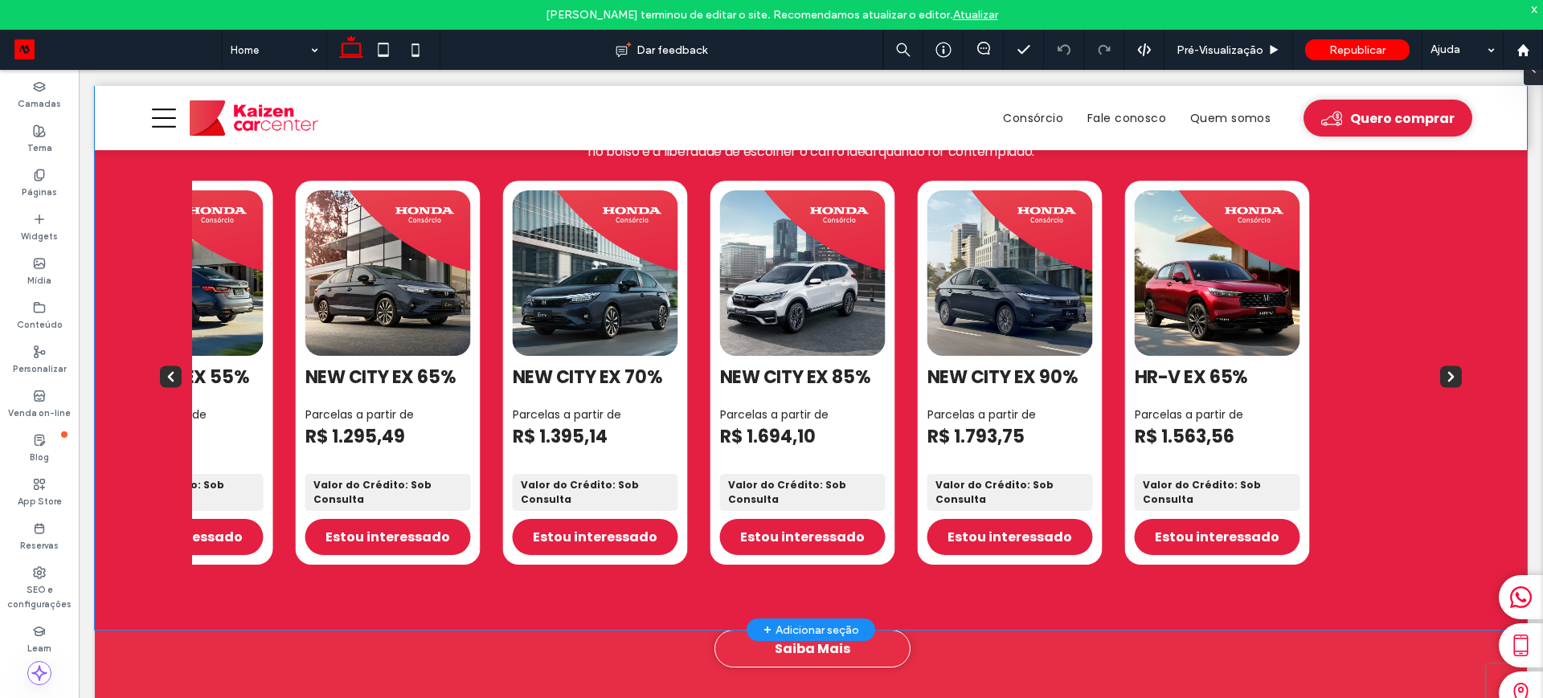
scroll to position [1645, 0]
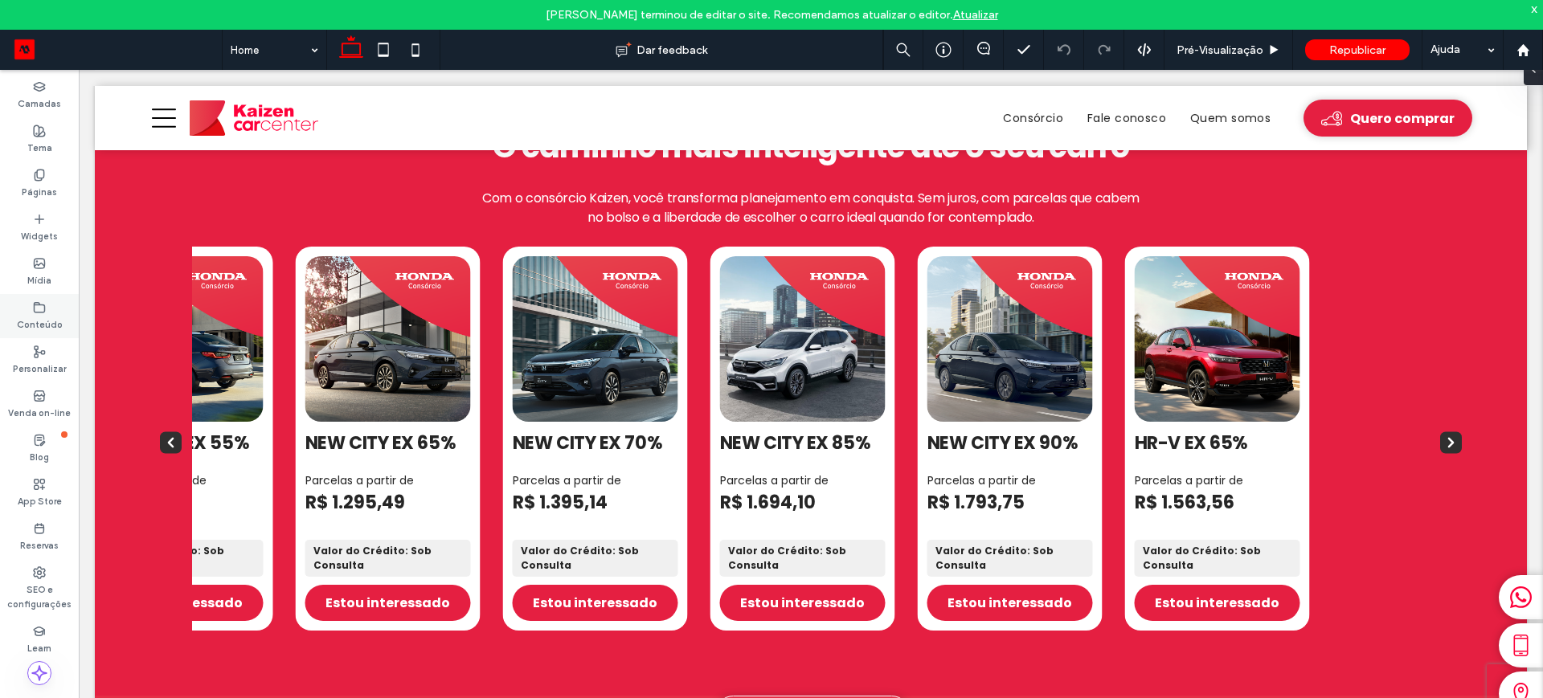
click at [31, 326] on label "Conteúdo" at bounding box center [40, 323] width 46 height 18
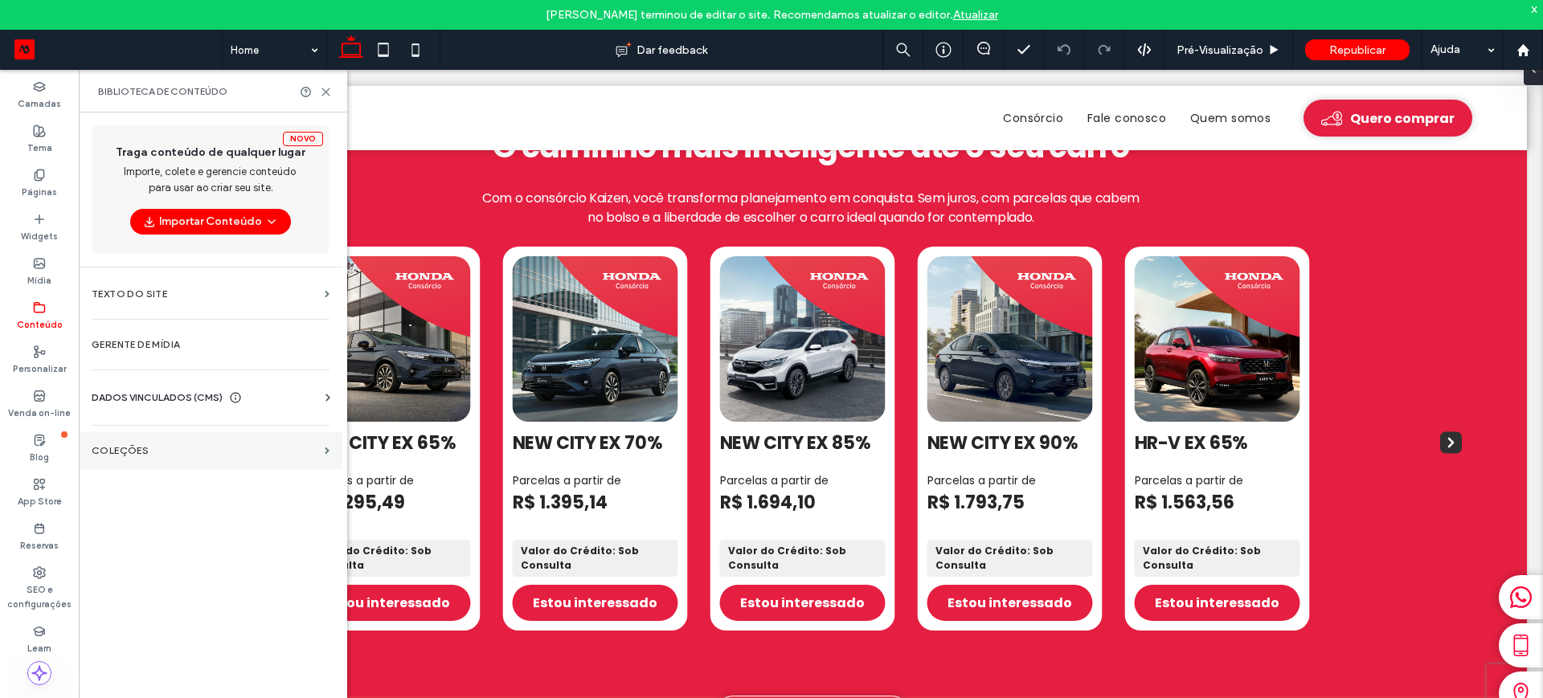
click at [148, 440] on section "COLEÇÕES" at bounding box center [211, 450] width 264 height 37
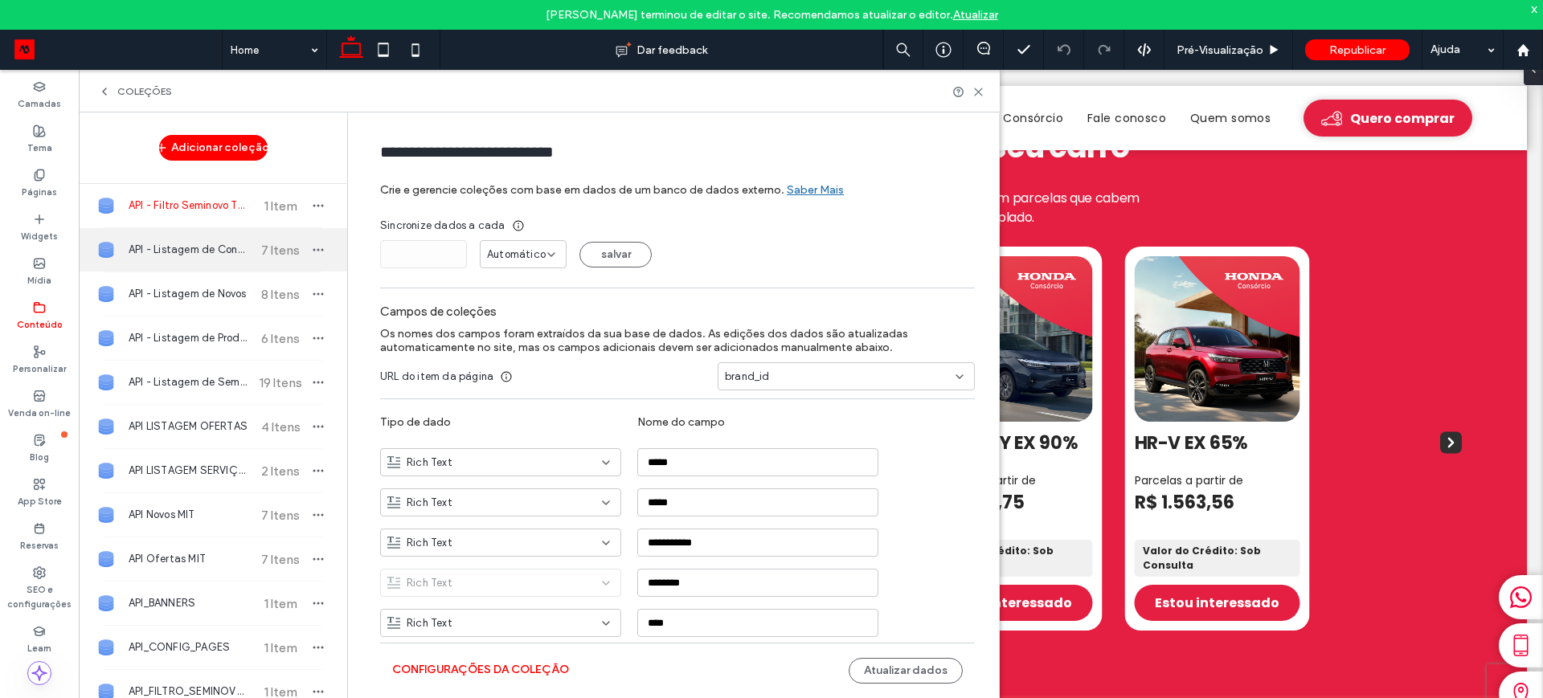
click at [186, 251] on span "API - Listagem de Consórcio" at bounding box center [189, 250] width 120 height 16
type input "**********"
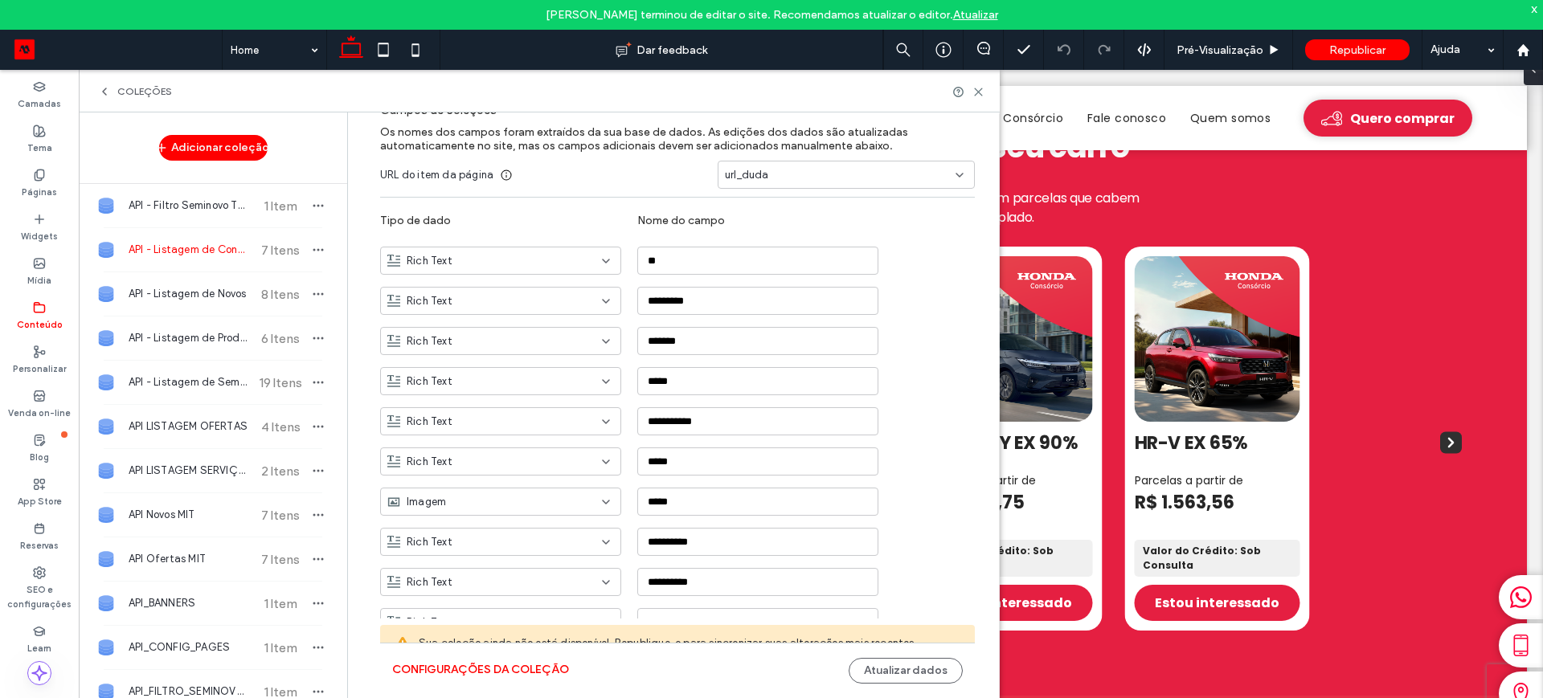
scroll to position [301, 0]
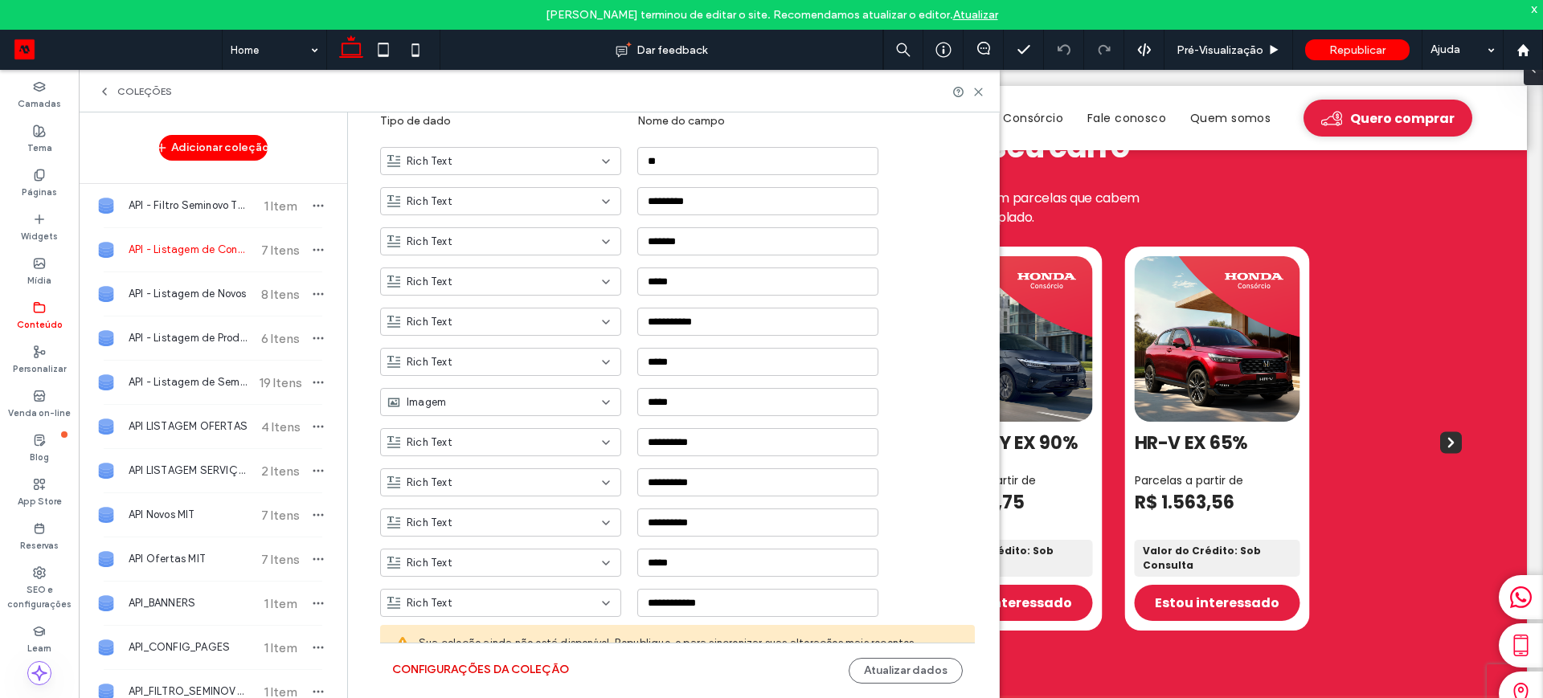
click at [476, 673] on button "Configurações da coleção" at bounding box center [480, 671] width 177 height 26
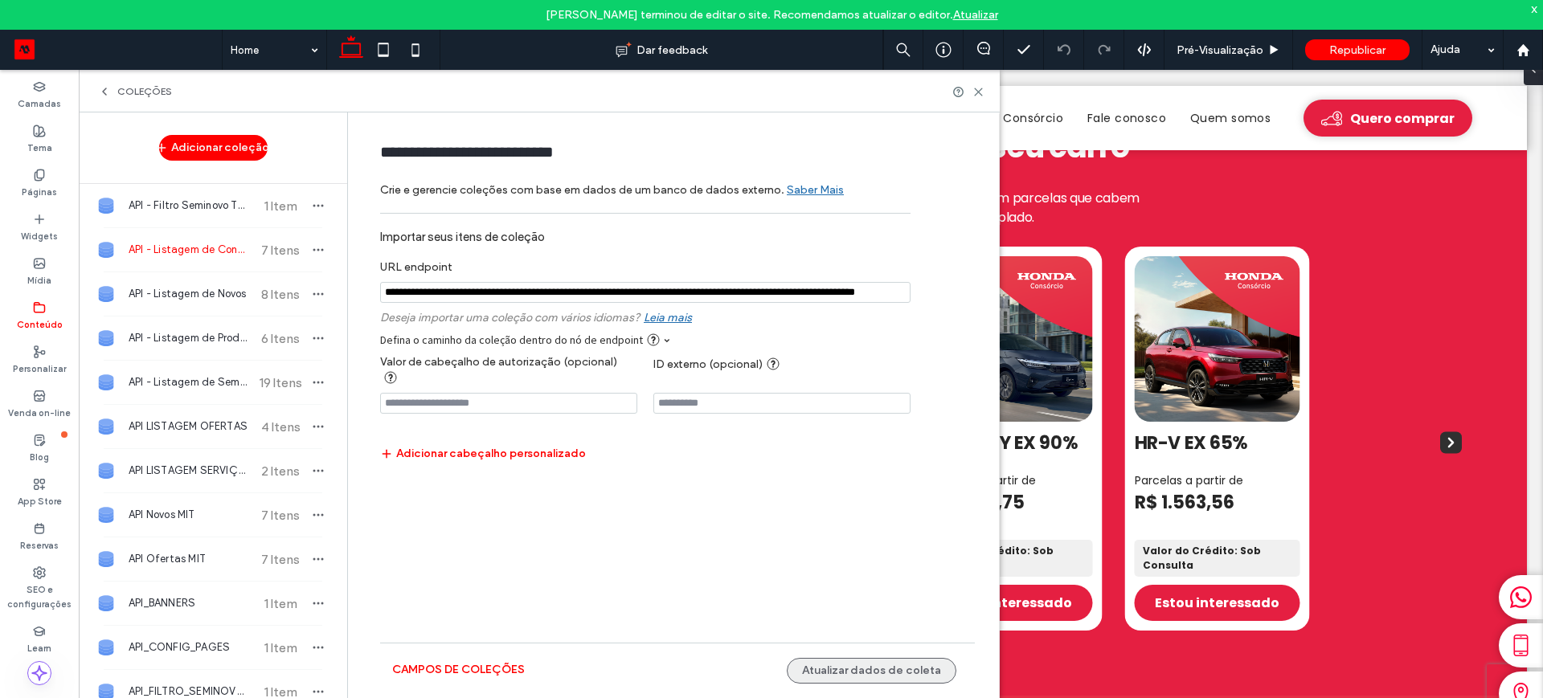
click at [918, 669] on button "Atualizar dados de coleta" at bounding box center [872, 671] width 170 height 26
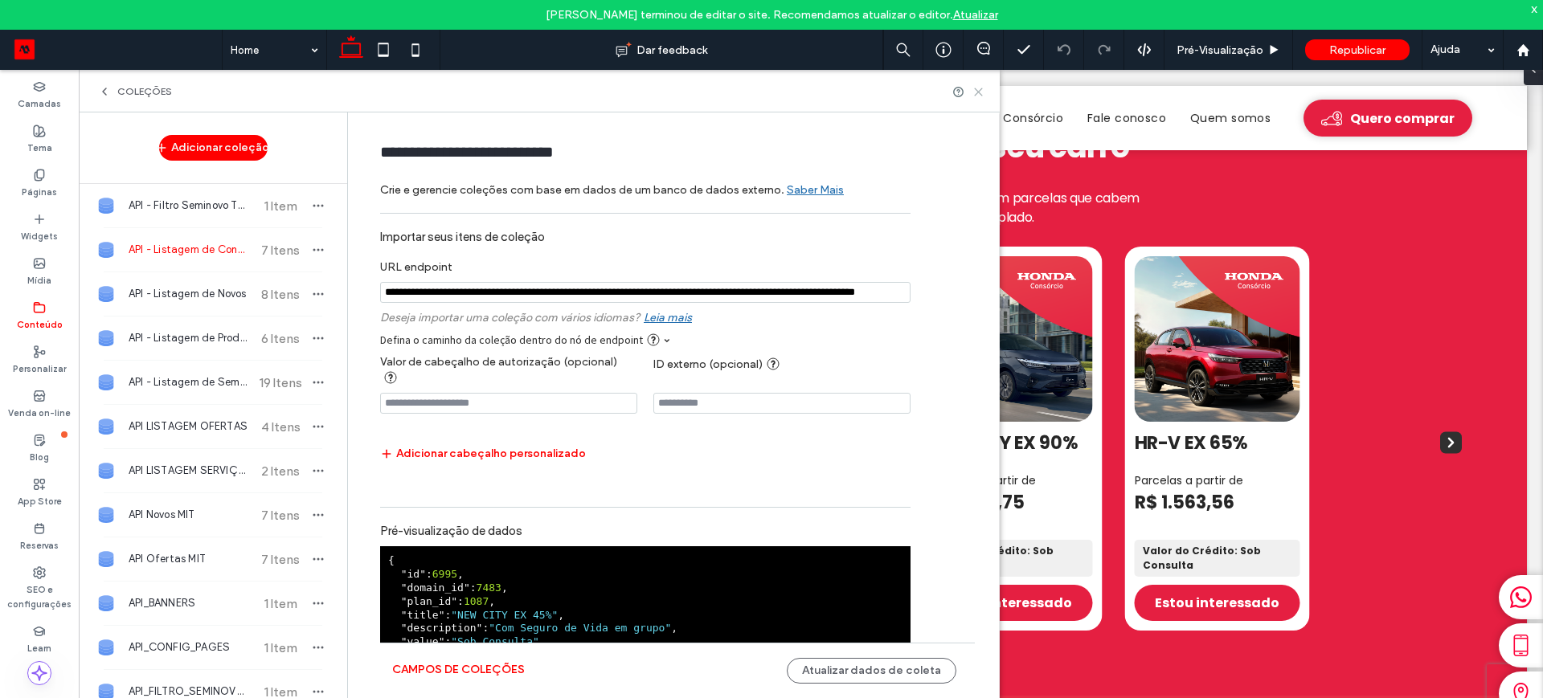
click at [979, 86] on icon at bounding box center [979, 92] width 12 height 12
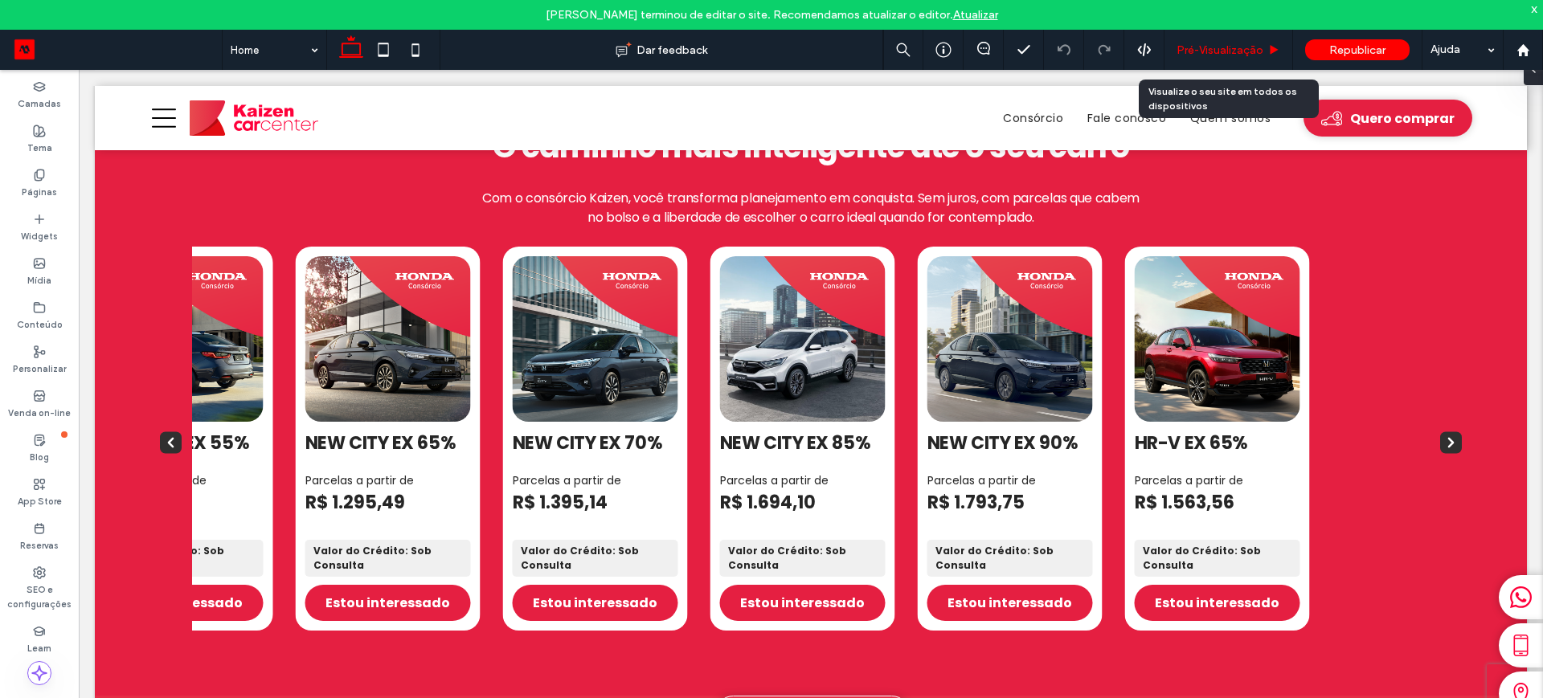
click at [1231, 45] on span "Pré-Visualizaçāo" at bounding box center [1220, 50] width 87 height 14
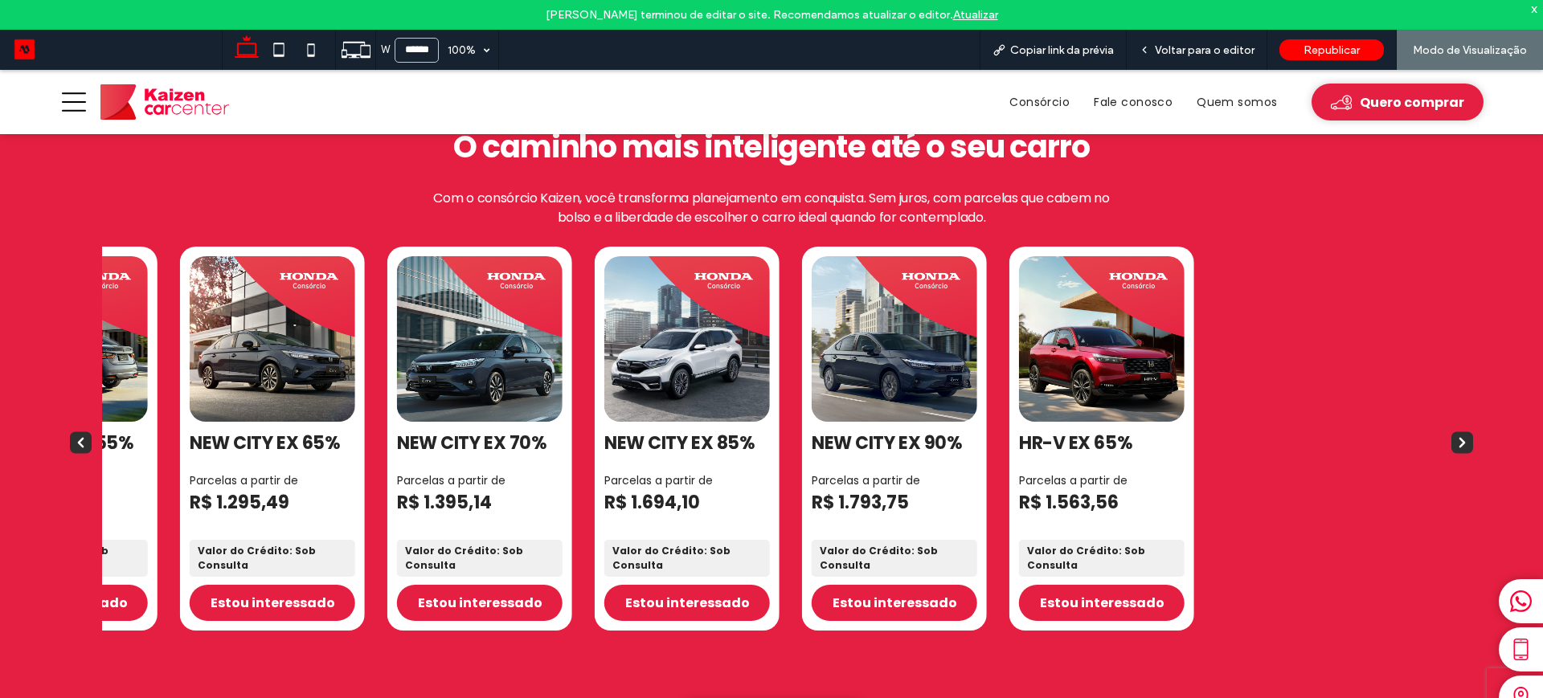
scroll to position [1727, 0]
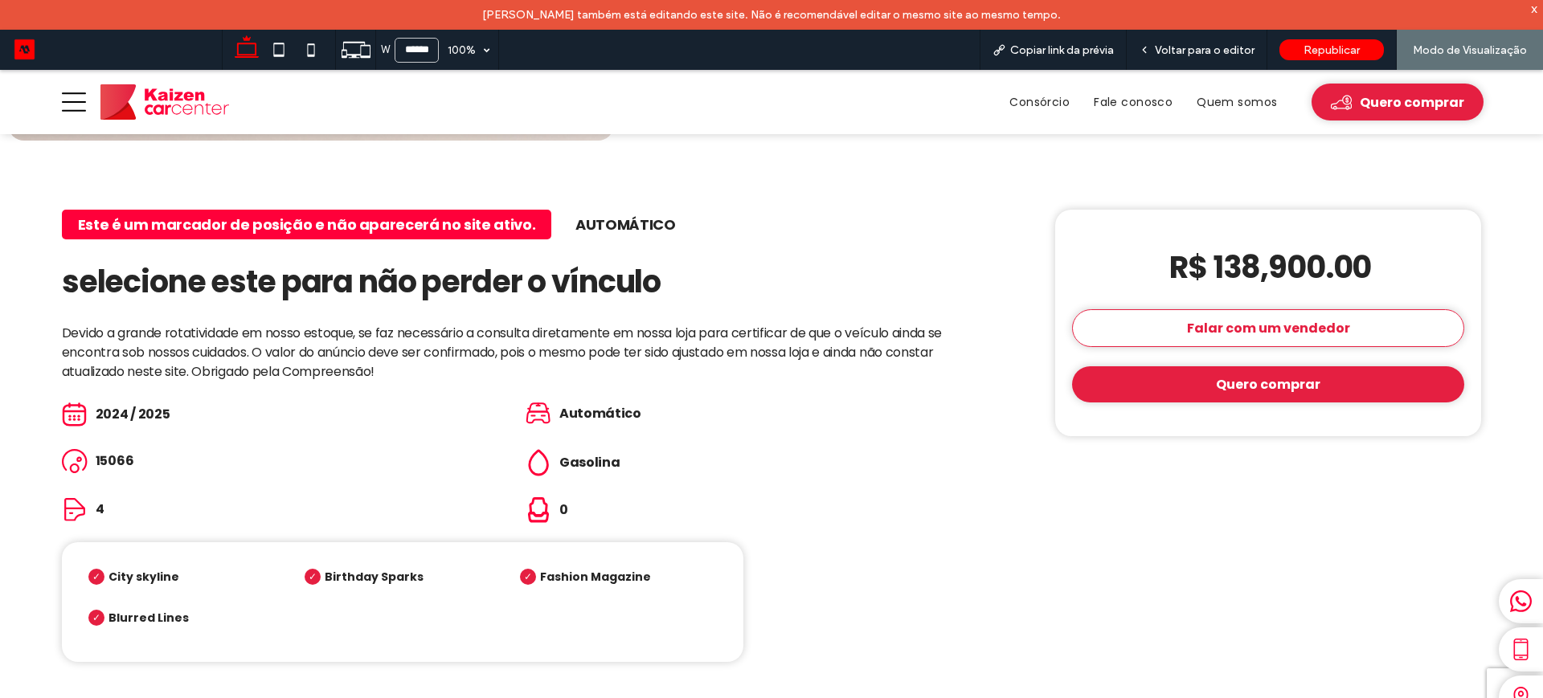
scroll to position [703, 0]
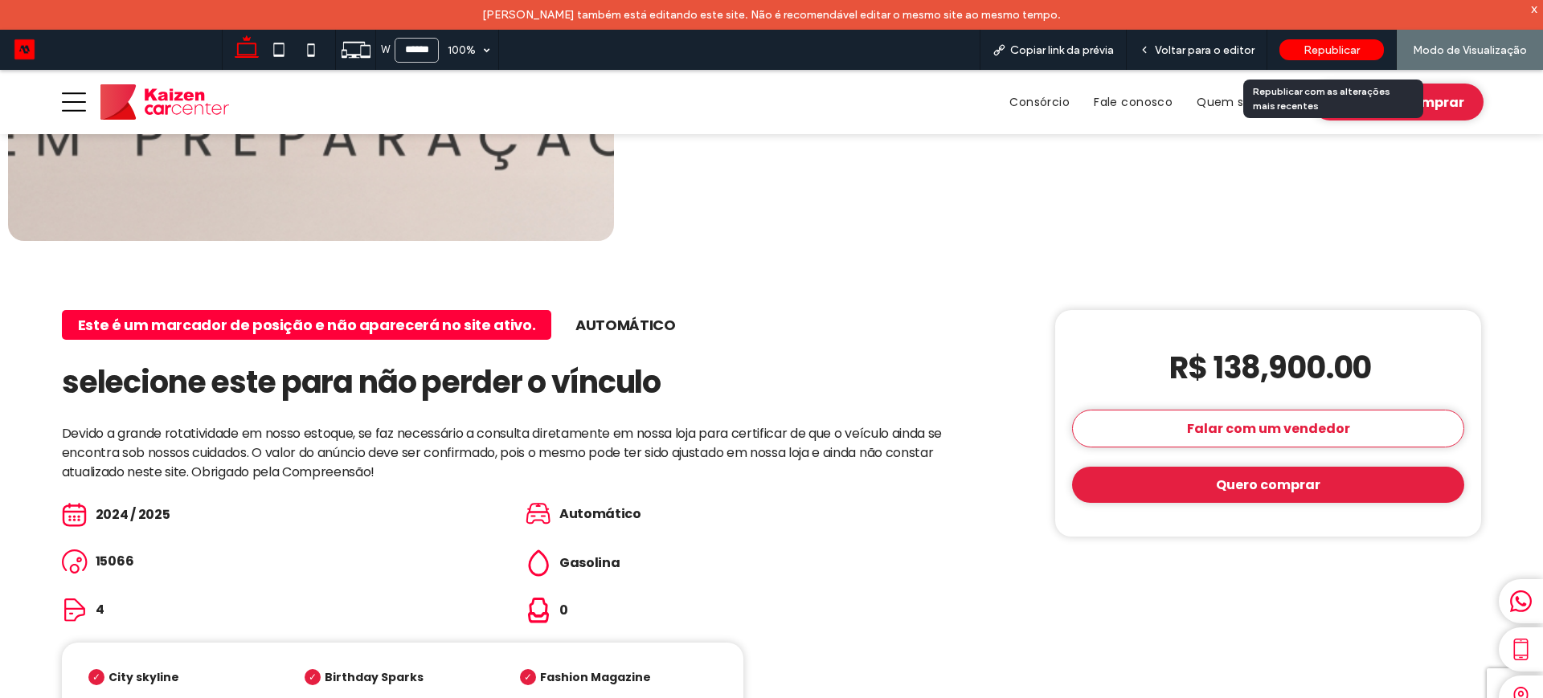
click at [1329, 48] on span "Republicar" at bounding box center [1332, 50] width 56 height 14
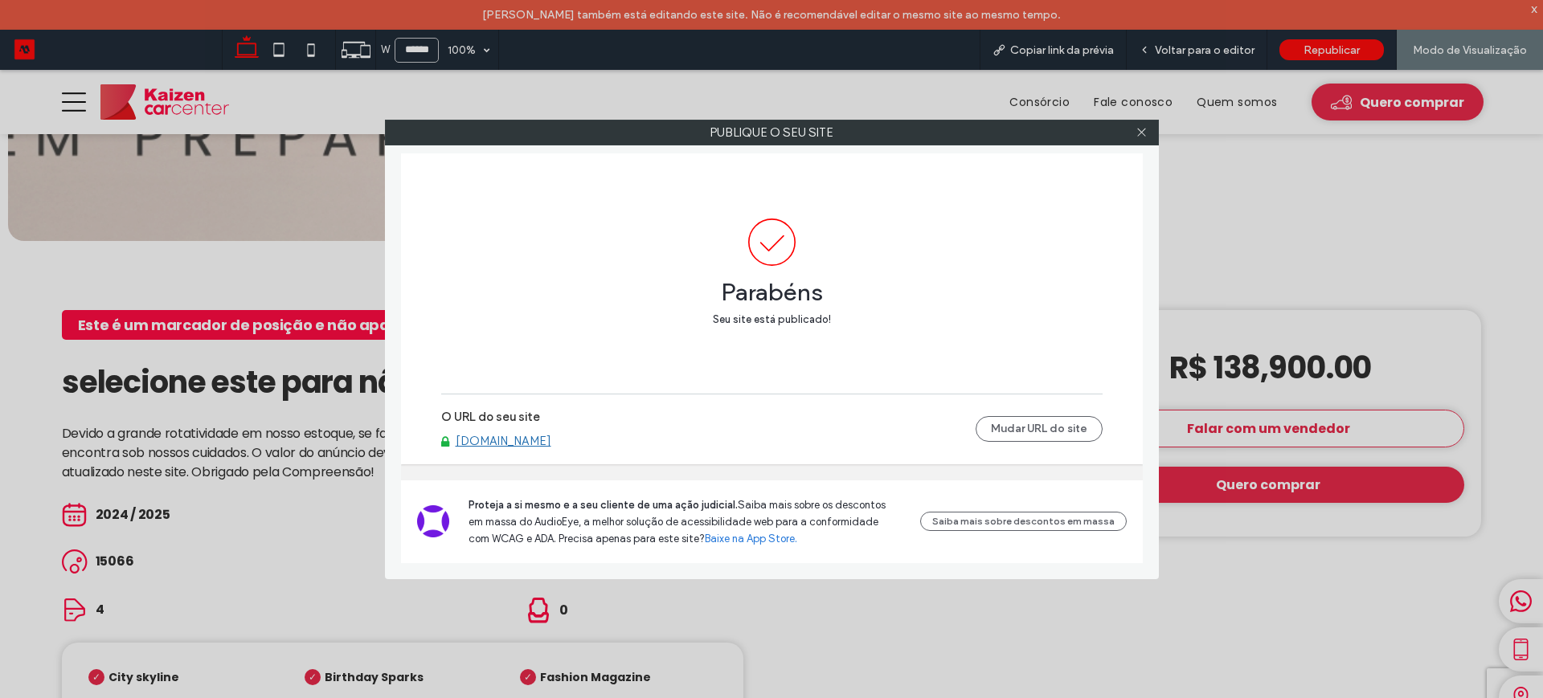
click at [504, 434] on link "[DOMAIN_NAME]" at bounding box center [504, 441] width 96 height 14
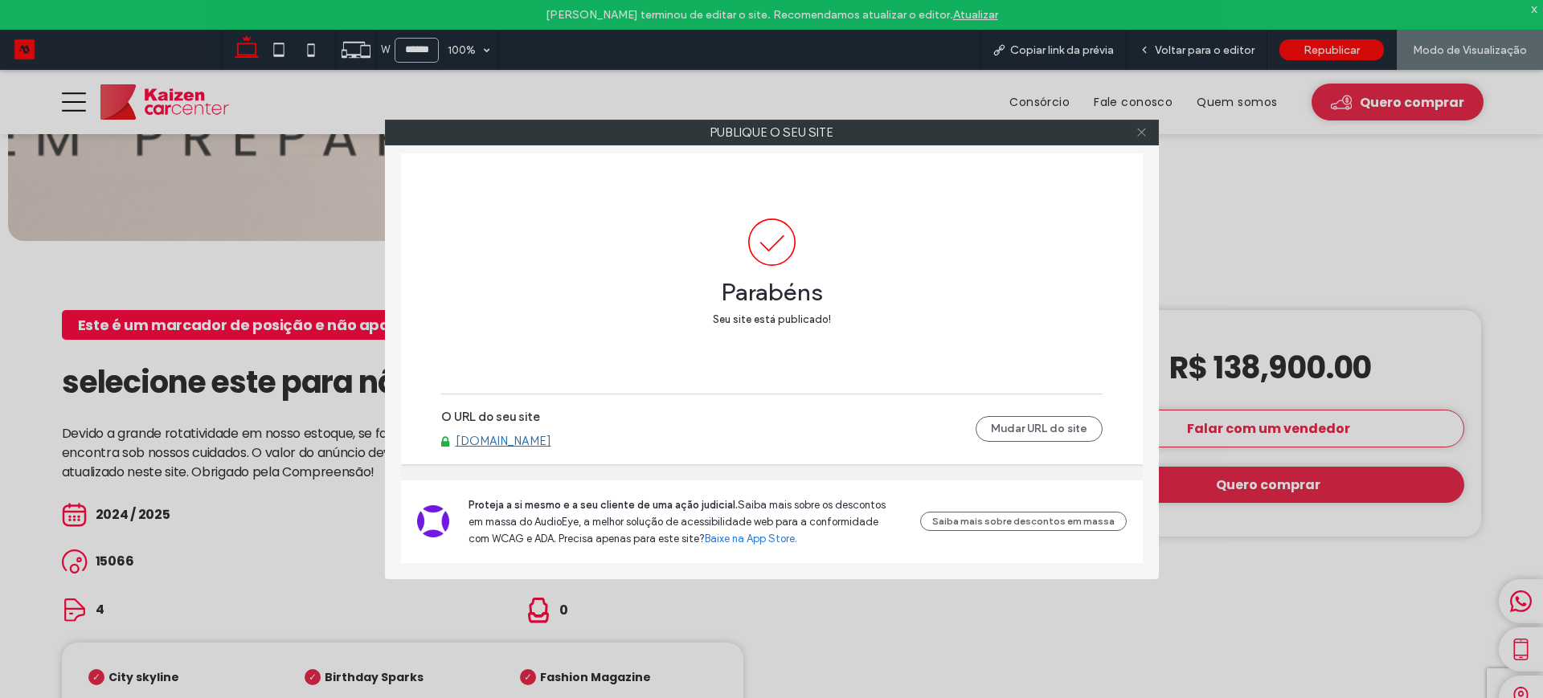
click at [1142, 133] on icon at bounding box center [1142, 132] width 12 height 12
